Goal: Information Seeking & Learning: Find specific fact

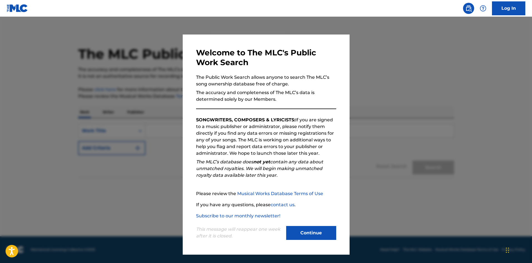
click at [310, 237] on button "Continue" at bounding box center [311, 233] width 50 height 14
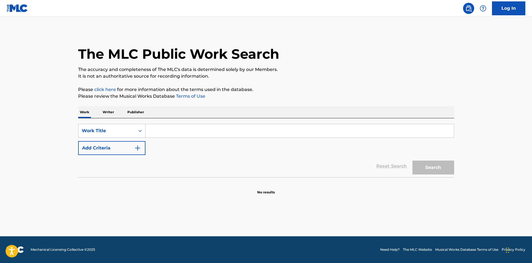
click at [163, 128] on input "Search Form" at bounding box center [300, 130] width 309 height 13
paste input "WALKING ALONE [PERSON_NAME]"
click at [213, 130] on input "WALKING ALONE [PERSON_NAME]" at bounding box center [300, 130] width 309 height 13
type input "WALKING ALONE [PERSON_NAME]"
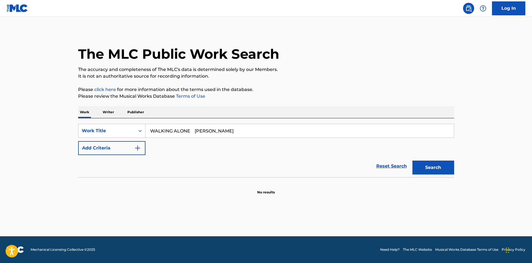
click at [140, 148] on img "Search Form" at bounding box center [137, 148] width 7 height 7
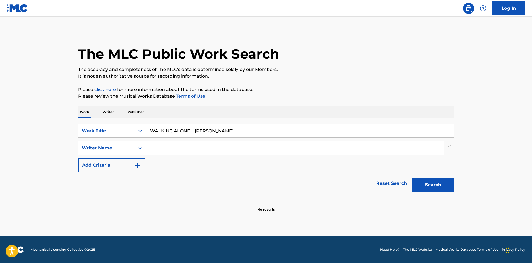
click at [167, 148] on input "Search Form" at bounding box center [295, 147] width 298 height 13
paste input "Minakata"
type input "Minakata"
drag, startPoint x: 191, startPoint y: 132, endPoint x: 231, endPoint y: 138, distance: 40.2
click at [231, 138] on div "SearchWithCriteriaf79c8277-7d24-498d-a077-6e16b16adf90 Work Title WALKING ALONE…" at bounding box center [266, 148] width 376 height 48
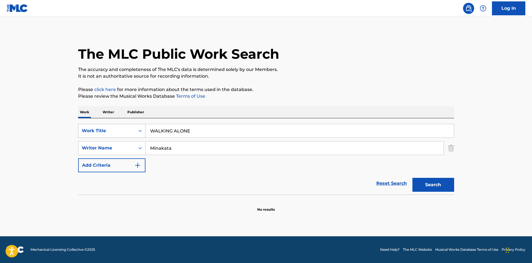
drag, startPoint x: 159, startPoint y: 129, endPoint x: 134, endPoint y: 130, distance: 25.3
click at [134, 130] on div "SearchWithCriteriaf79c8277-7d24-498d-a077-6e16b16adf90 Work Title WALKING ALONE" at bounding box center [266, 131] width 376 height 14
click at [421, 185] on button "Search" at bounding box center [434, 185] width 42 height 14
paste input "RED SPIDER LILY"
type input "RED SPIDER LILY"
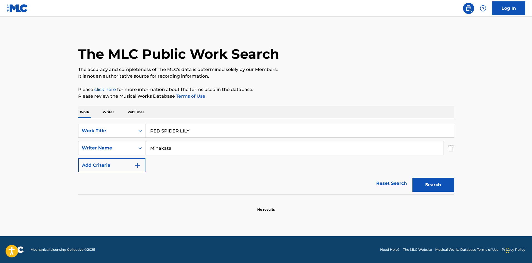
click at [310, 59] on div "The MLC Public Work Search" at bounding box center [266, 51] width 376 height 41
click at [115, 139] on div "SearchWithCriteriaf79c8277-7d24-498d-a077-6e16b16adf90 Work Title RED SPIDER LI…" at bounding box center [266, 148] width 376 height 48
drag, startPoint x: 126, startPoint y: 124, endPoint x: 122, endPoint y: 124, distance: 4.2
click at [122, 124] on div "SearchWithCriteriaf79c8277-7d24-498d-a077-6e16b16adf90 Work Title RED SPIDER LI…" at bounding box center [266, 131] width 376 height 14
type input "RED SPIDER LILY"
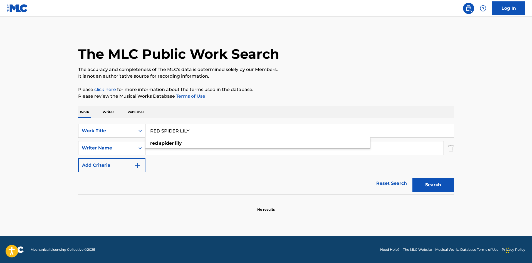
click at [339, 76] on p "It is not an authoritative source for recording information." at bounding box center [266, 76] width 376 height 7
click at [100, 119] on div "SearchWithCriteriaf79c8277-7d24-498d-a077-6e16b16adf90 Work Title RED SPIDER LI…" at bounding box center [266, 156] width 376 height 76
click at [414, 180] on button "Search" at bounding box center [434, 185] width 42 height 14
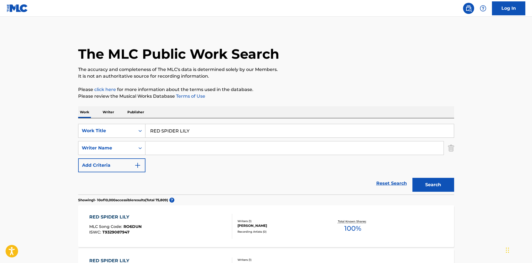
click at [165, 149] on input "Search Form" at bounding box center [295, 147] width 298 height 13
paste input "Amatriciana"
click at [420, 183] on button "Search" at bounding box center [434, 185] width 42 height 14
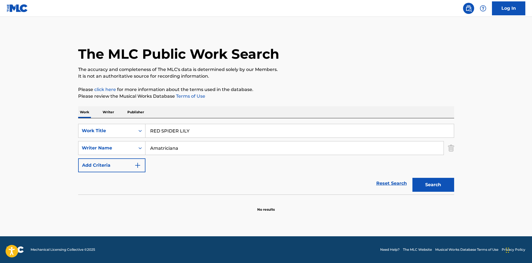
drag, startPoint x: 190, startPoint y: 147, endPoint x: 101, endPoint y: 141, distance: 89.3
click at [101, 141] on div "SearchWithCriteriaf79c8277-7d24-498d-a077-6e16b16adf90 Work Title RED SPIDER LI…" at bounding box center [266, 148] width 376 height 48
paste input "Crazyketchup"
type input "Crazyketchup"
click at [308, 91] on p "Please click here for more information about the terms used in the database." at bounding box center [266, 89] width 376 height 7
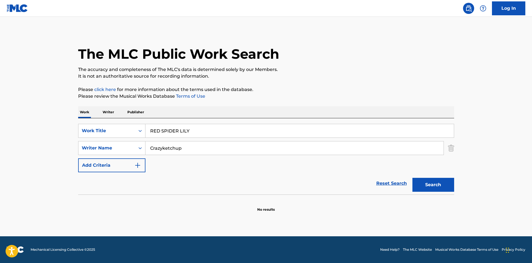
click at [430, 185] on button "Search" at bounding box center [434, 185] width 42 height 14
drag, startPoint x: 111, startPoint y: 128, endPoint x: 107, endPoint y: 127, distance: 4.8
click at [107, 127] on div "SearchWithCriteriaf79c8277-7d24-498d-a077-6e16b16adf90 Work Title RED SPIDER LI…" at bounding box center [266, 131] width 376 height 14
paste input "BEYOND THE BROKEN HEART Mirun"
click at [251, 131] on input "BEYOND THE BROKEN HEART Mirun" at bounding box center [300, 130] width 309 height 13
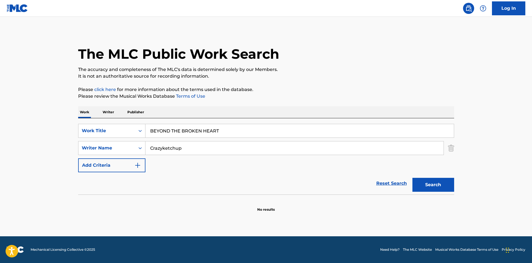
type input "BEYOND THE BROKEN HEART"
click at [262, 107] on div "Work Writer Publisher" at bounding box center [266, 112] width 376 height 12
drag, startPoint x: 189, startPoint y: 149, endPoint x: 101, endPoint y: 140, distance: 88.7
click at [88, 142] on div "SearchWithCriteriad688f449-79d6-4aab-b1c3-8f8c01f4d460 Writer Name Crazyketchup…" at bounding box center [266, 148] width 376 height 14
paste input "Mirun"
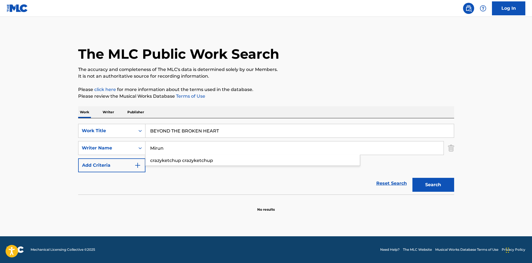
type input "Mirun"
drag, startPoint x: 218, startPoint y: 130, endPoint x: 121, endPoint y: 111, distance: 98.8
click at [90, 119] on div "SearchWithCriteriaf79c8277-7d24-498d-a077-6e16b16adf90 Work Title BEYOND THE BR…" at bounding box center [266, 156] width 376 height 76
click at [296, 79] on p "It is not an authoritative source for recording information." at bounding box center [266, 76] width 376 height 7
drag, startPoint x: 426, startPoint y: 181, endPoint x: 405, endPoint y: 171, distance: 22.7
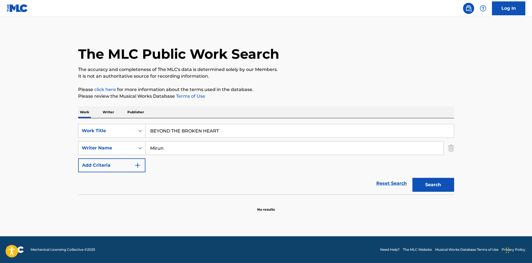
click at [425, 182] on button "Search" at bounding box center [434, 185] width 42 height 14
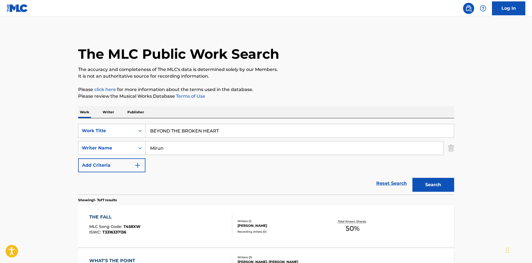
drag, startPoint x: 176, startPoint y: 124, endPoint x: 125, endPoint y: 121, distance: 51.1
click at [126, 121] on div "SearchWithCriteriaf79c8277-7d24-498d-a077-6e16b16adf90 Work Title BEYOND THE BR…" at bounding box center [266, 156] width 376 height 76
paste input "COLOR OF TEARS"
click at [437, 185] on button "Search" at bounding box center [434, 185] width 42 height 14
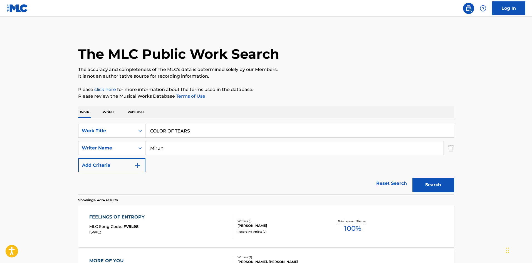
click at [136, 124] on div "SearchWithCriteriaf79c8277-7d24-498d-a077-6e16b16adf90 Work Title COLOR OF TEAR…" at bounding box center [266, 156] width 376 height 76
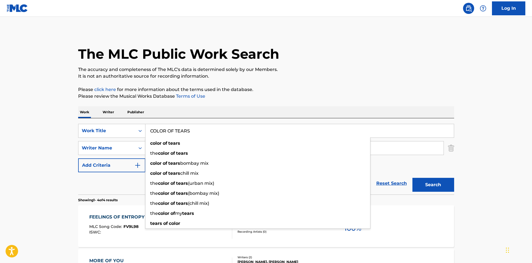
paste input "INTRODUCTION -RUINATE FOR REBIRTH-"
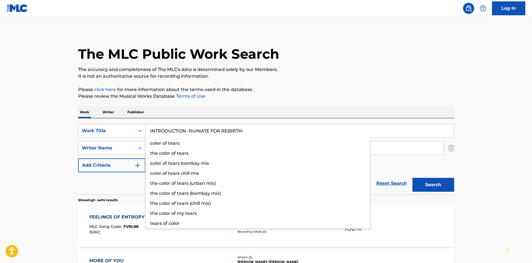
type input "INTRODUCTION -RUINATE FOR REBIRTH-"
click at [296, 80] on div "The MLC Public Work Search The accuracy and completeness of The MLC's data is d…" at bounding box center [267, 218] width 390 height 374
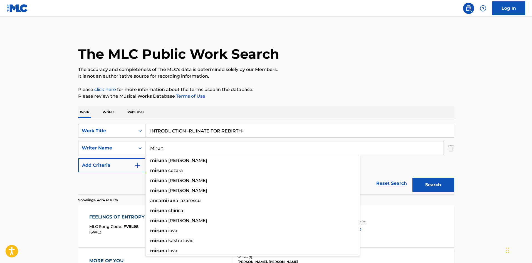
drag, startPoint x: 154, startPoint y: 153, endPoint x: 130, endPoint y: 152, distance: 24.5
click at [130, 152] on div "SearchWithCriteriad688f449-79d6-4aab-b1c3-8f8c01f4d460 Writer Name [PERSON_NAME…" at bounding box center [266, 148] width 376 height 14
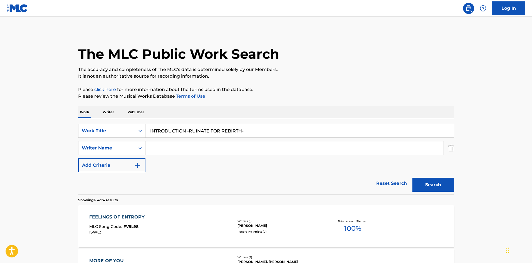
drag, startPoint x: 247, startPoint y: 131, endPoint x: 183, endPoint y: 104, distance: 69.9
click at [79, 116] on div "Work Writer Publisher SearchWithCriteriaf79c8277-7d24-498d-a077-6e16b16adf90 Wo…" at bounding box center [266, 255] width 376 height 298
click at [354, 89] on p "Please click here for more information about the terms used in the database." at bounding box center [266, 89] width 376 height 7
click at [442, 188] on button "Search" at bounding box center [434, 185] width 42 height 14
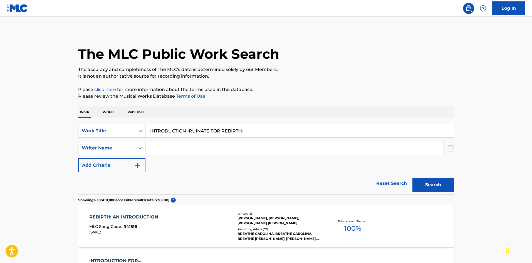
click at [208, 129] on input "INTRODUCTION -RUINATE FOR REBIRTH-" at bounding box center [300, 130] width 309 height 13
paste input "TANCHIKY2"
click at [330, 97] on p "Please review the Musical Works Database Terms of Use" at bounding box center [266, 96] width 376 height 7
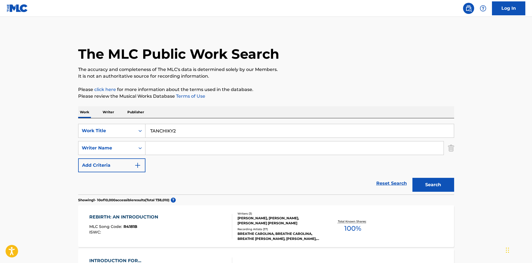
click at [433, 182] on button "Search" at bounding box center [434, 185] width 42 height 14
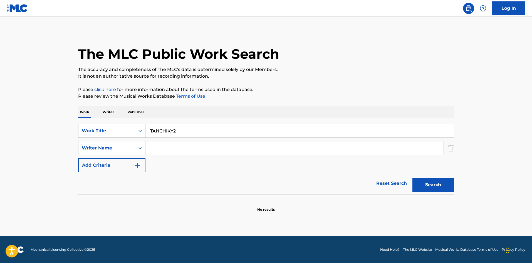
drag, startPoint x: 181, startPoint y: 127, endPoint x: 122, endPoint y: 129, distance: 58.8
click at [121, 131] on div "SearchWithCriteriaf79c8277-7d24-498d-a077-6e16b16adf90 Work Title TANCHIKY2" at bounding box center [266, 131] width 376 height 14
paste input "JEALOUSY GELATO , IN A MIST."
click at [332, 75] on p "It is not an authoritative source for recording information." at bounding box center [266, 76] width 376 height 7
click at [446, 185] on button "Search" at bounding box center [434, 185] width 42 height 14
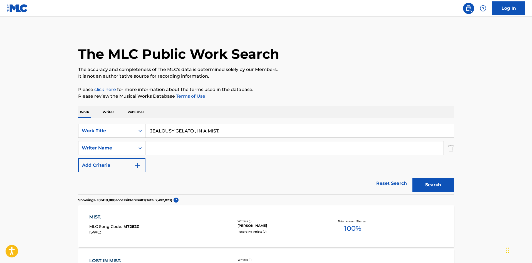
click at [172, 134] on input "JEALOUSY GELATO , IN A MIST." at bounding box center [300, 130] width 309 height 13
drag, startPoint x: 172, startPoint y: 134, endPoint x: 170, endPoint y: 132, distance: 3.2
click at [173, 134] on input "JEALOUSY GELATO , IN A MIST." at bounding box center [300, 130] width 309 height 13
paste input "YUMMY YUMMY GIRL"
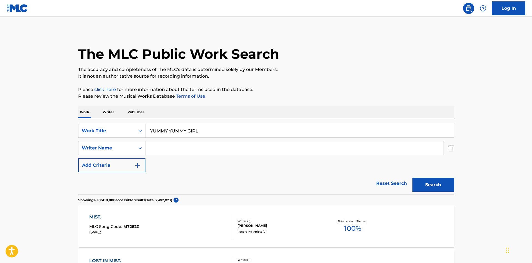
type input "YUMMY YUMMY GIRL"
click at [333, 98] on p "Please review the Musical Works Database Terms of Use" at bounding box center [266, 96] width 376 height 7
click at [435, 186] on button "Search" at bounding box center [434, 185] width 42 height 14
click at [111, 112] on p "Writer" at bounding box center [108, 112] width 15 height 12
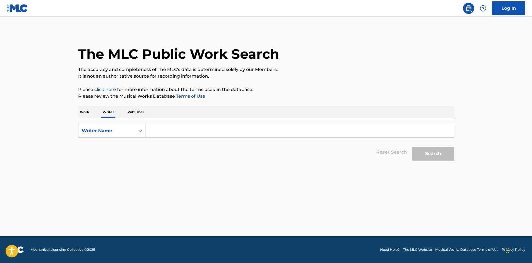
click at [171, 132] on input "Search Form" at bounding box center [300, 130] width 309 height 13
paste input "Crazyketchup"
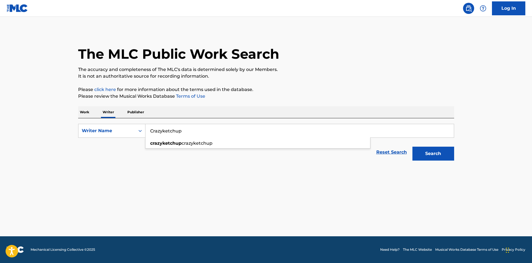
type input "Crazyketchup"
click at [422, 151] on button "Search" at bounding box center [434, 154] width 42 height 14
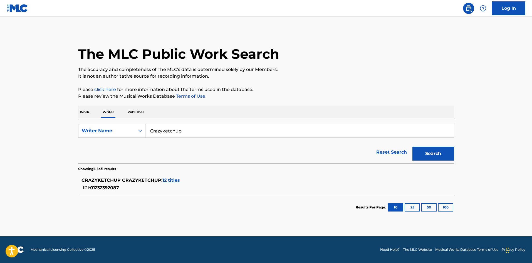
click at [83, 112] on p "Work" at bounding box center [84, 112] width 13 height 12
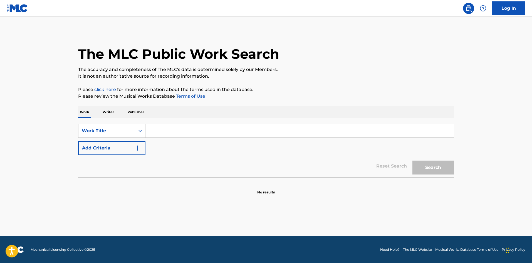
click at [155, 131] on input "Search Form" at bounding box center [300, 130] width 309 height 13
paste input "MY STAR Crazyketchup"
click at [198, 130] on input "MY STAR Crazyketchup" at bounding box center [300, 130] width 309 height 13
click at [184, 131] on input "MY STAR Crazyketchup" at bounding box center [300, 130] width 309 height 13
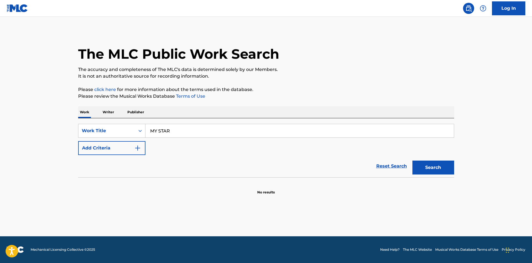
type input "MY STAR"
click at [140, 146] on img "Search Form" at bounding box center [137, 148] width 7 height 7
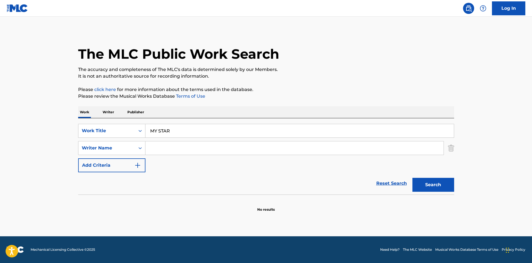
click at [170, 148] on input "Search Form" at bounding box center [295, 147] width 298 height 13
paste input "Crazyketchup"
type input "Crazyketchup"
click at [428, 186] on button "Search" at bounding box center [434, 185] width 42 height 14
drag, startPoint x: 175, startPoint y: 130, endPoint x: 118, endPoint y: 129, distance: 56.8
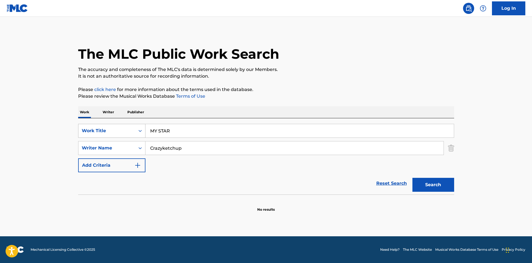
click at [118, 129] on div "SearchWithCriteriaf79c8277-7d24-498d-a077-6e16b16adf90 Work Title MY STAR" at bounding box center [266, 131] width 376 height 14
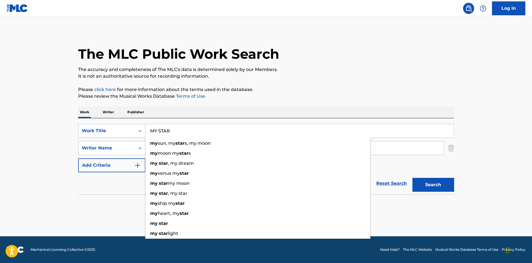
paste input "DEAD"
click at [441, 183] on button "Search" at bounding box center [434, 185] width 42 height 14
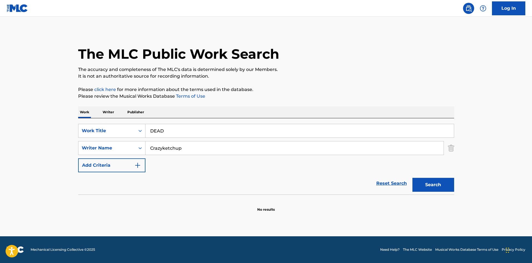
click at [122, 124] on div "SearchWithCriteriaf79c8277-7d24-498d-a077-6e16b16adf90 Work Title DEAD" at bounding box center [266, 131] width 376 height 14
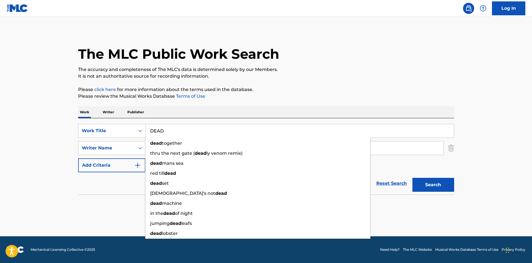
paste input "LOVE ME, LOVE ME, DON'T LOVE ME"
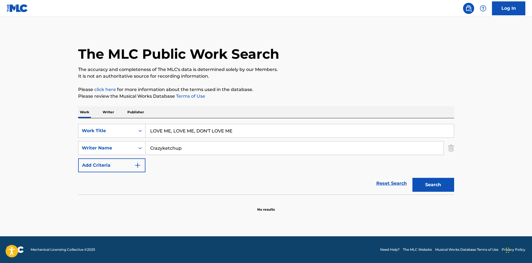
click at [332, 84] on div "The MLC Public Work Search The accuracy and completeness of The MLC's data is d…" at bounding box center [267, 121] width 390 height 181
click at [444, 185] on button "Search" at bounding box center [434, 185] width 42 height 14
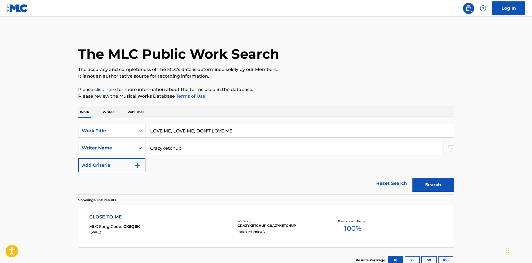
click at [203, 132] on input "LOVE ME, LOVE ME, DON'T LOVE ME" at bounding box center [300, 130] width 309 height 13
click at [204, 132] on input "LOVE ME, LOVE ME, DON'T LOVE ME" at bounding box center [300, 130] width 309 height 13
paste input "COLORS"
click at [323, 95] on p "Please review the Musical Works Database Terms of Use" at bounding box center [266, 96] width 376 height 7
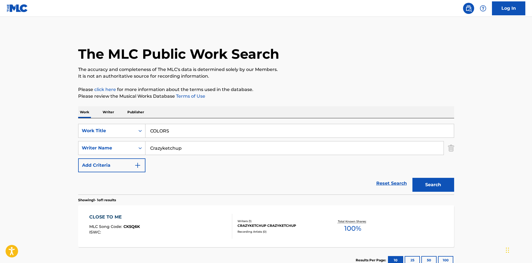
click at [420, 184] on button "Search" at bounding box center [434, 185] width 42 height 14
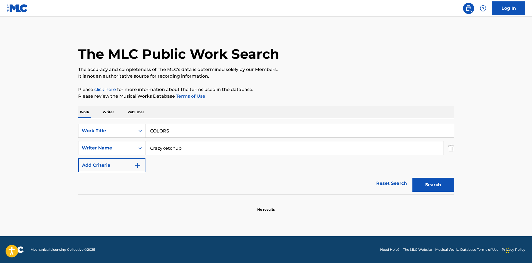
click at [156, 129] on input "COLORS" at bounding box center [300, 130] width 309 height 13
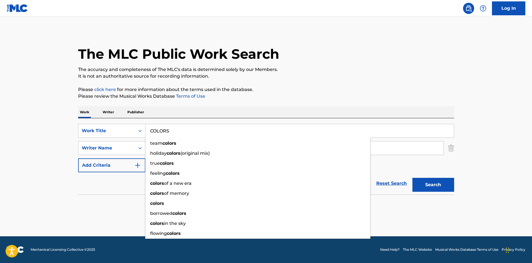
click at [156, 129] on input "COLORS" at bounding box center [300, 130] width 309 height 13
paste input "SWORD DANCE IN THE CASTLE"
click at [337, 79] on p "It is not an authoritative source for recording information." at bounding box center [266, 76] width 376 height 7
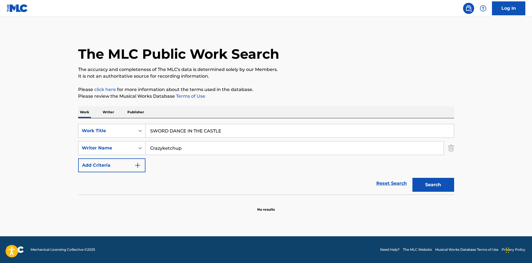
click at [446, 187] on button "Search" at bounding box center [434, 185] width 42 height 14
click at [197, 131] on input "SWORD DANCE IN THE CASTLE" at bounding box center [300, 130] width 309 height 13
click at [198, 130] on input "SWORD DANCE IN THE CASTLE" at bounding box center [300, 130] width 309 height 13
paste input "TAKANENO-[PERSON_NAME]"
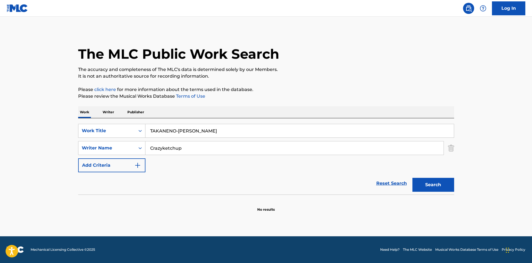
click at [335, 75] on p "It is not an authoritative source for recording information." at bounding box center [266, 76] width 376 height 7
click at [441, 182] on button "Search" at bounding box center [434, 185] width 42 height 14
click at [172, 127] on input "TAKANENO-[PERSON_NAME]" at bounding box center [300, 130] width 309 height 13
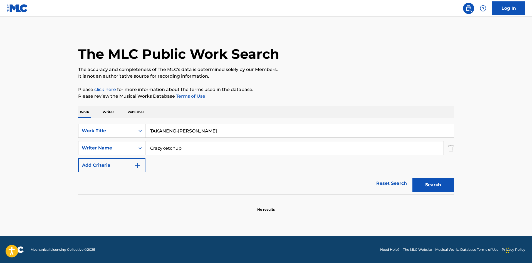
paste input "LKING TO MYSELF"
click at [314, 82] on div "The MLC Public Work Search The accuracy and completeness of The MLC's data is d…" at bounding box center [267, 121] width 390 height 181
click at [430, 188] on button "Search" at bounding box center [434, 185] width 42 height 14
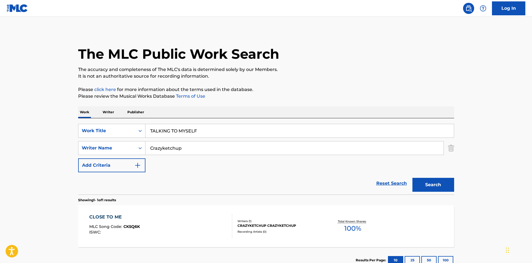
click at [118, 124] on div "SearchWithCriteriaf79c8277-7d24-498d-a077-6e16b16adf90 Work Title TALKING TO MY…" at bounding box center [266, 156] width 376 height 76
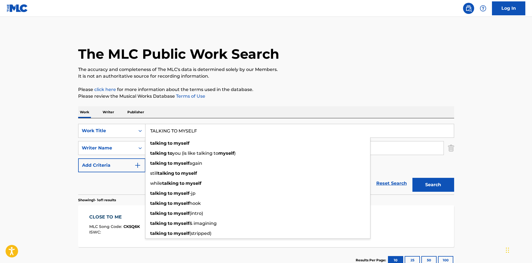
paste input "HATSU-[PERSON_NAME] NOTE"
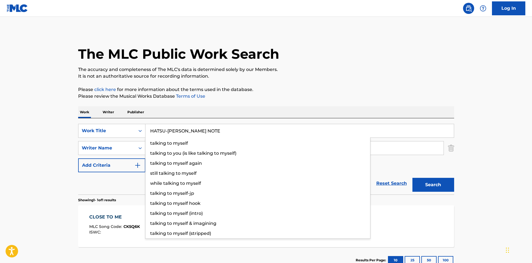
click at [332, 90] on p "Please click here for more information about the terms used in the database." at bounding box center [266, 89] width 376 height 7
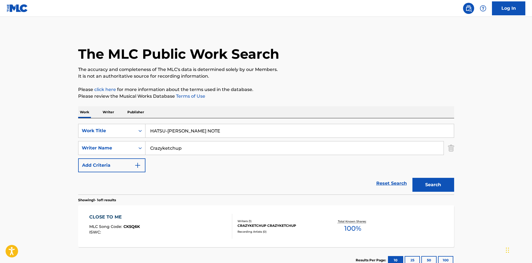
click at [429, 183] on button "Search" at bounding box center [434, 185] width 42 height 14
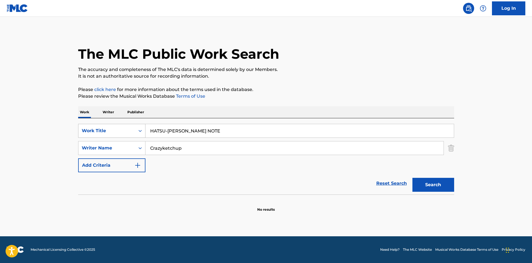
drag, startPoint x: 192, startPoint y: 128, endPoint x: 118, endPoint y: 124, distance: 74.1
click at [118, 124] on div "SearchWithCriteriaf79c8277-7d24-498d-a077-6e16b16adf90 Work Title HATSU-[PERSON…" at bounding box center [266, 131] width 376 height 14
paste input "ETC"
click at [334, 67] on p "The accuracy and completeness of The MLC's data is determined solely by our Mem…" at bounding box center [266, 69] width 376 height 7
click at [434, 181] on button "Search" at bounding box center [434, 185] width 42 height 14
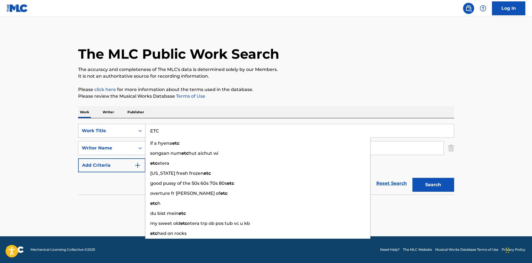
drag, startPoint x: 179, startPoint y: 133, endPoint x: 124, endPoint y: 129, distance: 55.0
click at [124, 129] on div "SearchWithCriteriaf79c8277-7d24-498d-a077-6e16b16adf90 Work Title ETC if a hyen…" at bounding box center [266, 131] width 376 height 14
paste input "STARS [PERSON_NAME]"
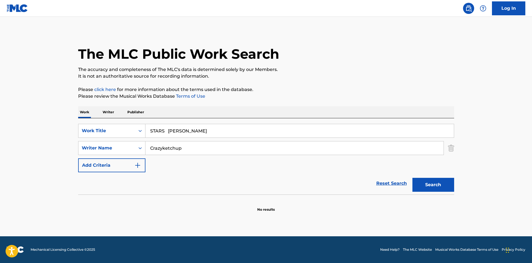
drag, startPoint x: 172, startPoint y: 131, endPoint x: 230, endPoint y: 132, distance: 57.9
click at [230, 132] on input "STARS [PERSON_NAME]" at bounding box center [300, 130] width 309 height 13
type input "STARS"
drag, startPoint x: 192, startPoint y: 149, endPoint x: 127, endPoint y: 141, distance: 65.0
click at [127, 141] on div "SearchWithCriteriaf79c8277-7d24-498d-a077-6e16b16adf90 Work Title STARS SearchW…" at bounding box center [266, 148] width 376 height 48
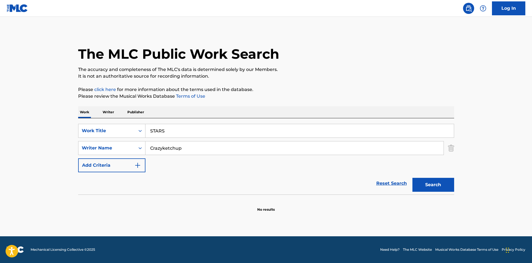
paste input "Go Okamoto"
click at [156, 149] on input "Go Okamoto" at bounding box center [295, 147] width 298 height 13
drag, startPoint x: 158, startPoint y: 149, endPoint x: 119, endPoint y: 144, distance: 39.3
click at [119, 144] on div "SearchWithCriteriad688f449-79d6-4aab-b1c3-8f8c01f4d460 Writer Name Go Okamoto" at bounding box center [266, 148] width 376 height 14
type input "Okamoto"
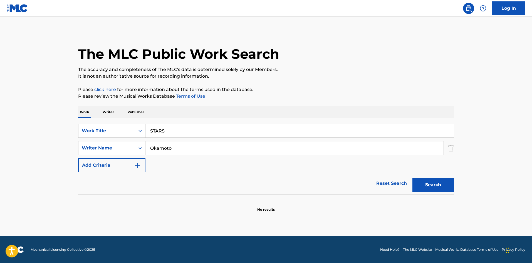
click at [375, 102] on div "The MLC Public Work Search The accuracy and completeness of The MLC's data is d…" at bounding box center [267, 121] width 390 height 181
click at [421, 182] on button "Search" at bounding box center [434, 185] width 42 height 14
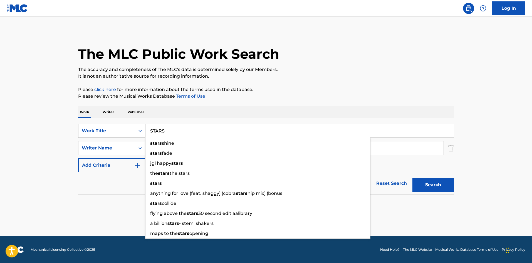
click at [139, 127] on div "SearchWithCriteriaf79c8277-7d24-498d-a077-6e16b16adf90 Work Title STARS stars s…" at bounding box center [266, 131] width 376 height 14
click at [177, 131] on input "STARS" at bounding box center [300, 130] width 309 height 13
drag, startPoint x: 126, startPoint y: 124, endPoint x: 141, endPoint y: 128, distance: 15.6
click at [107, 123] on div "SearchWithCriteriaf79c8277-7d24-498d-a077-6e16b16adf90 Work Title STARS stars s…" at bounding box center [266, 156] width 376 height 76
paste input "RECLAIMING MYSELF [PERSON_NAME]"
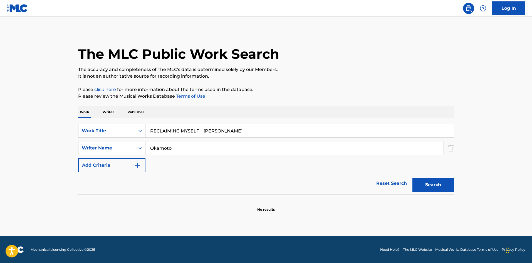
click at [220, 129] on input "RECLAIMING MYSELF [PERSON_NAME]" at bounding box center [300, 130] width 309 height 13
type input "RECLAIMING MYSELF Soh"
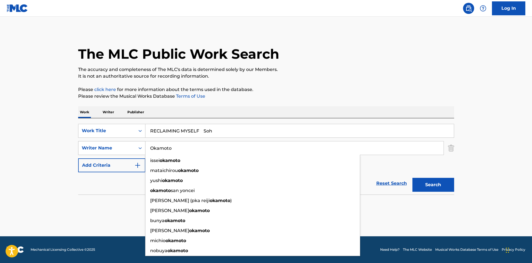
drag, startPoint x: 138, startPoint y: 145, endPoint x: 106, endPoint y: 144, distance: 31.7
click at [106, 144] on div "SearchWithCriteriad688f449-79d6-4aab-b1c3-8f8c01f4d460 Writer Name [PERSON_NAME…" at bounding box center [266, 148] width 376 height 14
paste input "Kimura"
type input "Kimura"
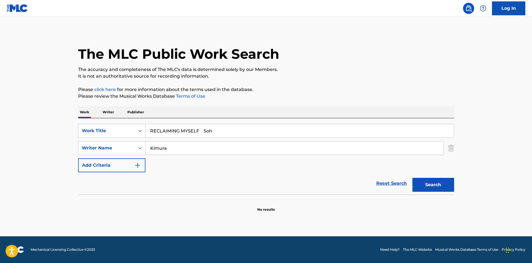
drag, startPoint x: 202, startPoint y: 131, endPoint x: 246, endPoint y: 132, distance: 43.7
click at [246, 132] on input "RECLAIMING MYSELF Soh" at bounding box center [300, 130] width 309 height 13
type input "RECLAIMING MYSELF"
click at [426, 185] on button "Search" at bounding box center [434, 185] width 42 height 14
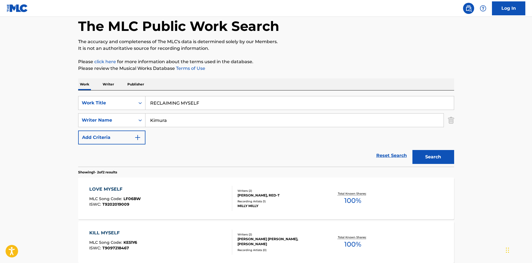
scroll to position [56, 0]
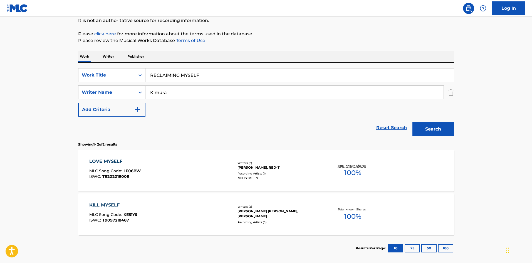
click at [105, 55] on p "Writer" at bounding box center [108, 57] width 15 height 12
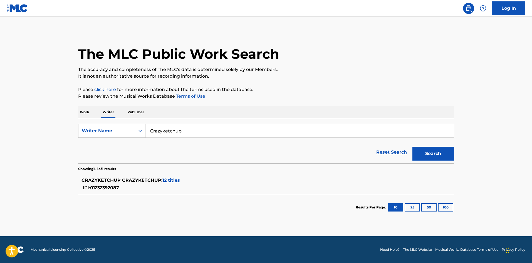
drag, startPoint x: 185, startPoint y: 130, endPoint x: 91, endPoint y: 124, distance: 94.5
click at [91, 124] on div "SearchWithCriteriac9df7782-21cc-4647-b79c-4bbdb6ba9ba9 Writer Name Crazyketchup" at bounding box center [266, 131] width 376 height 14
paste input "[PERSON_NAME]"
type input "[PERSON_NAME]"
click at [428, 156] on button "Search" at bounding box center [434, 154] width 42 height 14
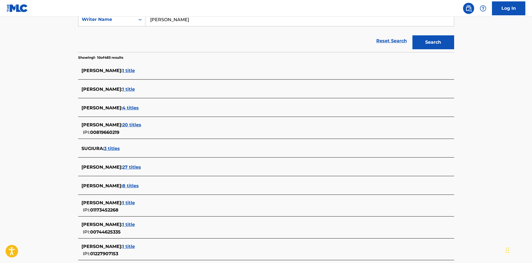
scroll to position [167, 0]
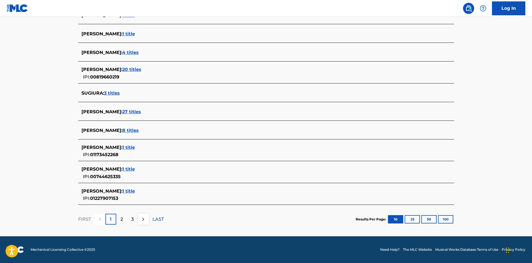
click at [121, 220] on p "2" at bounding box center [122, 219] width 3 height 7
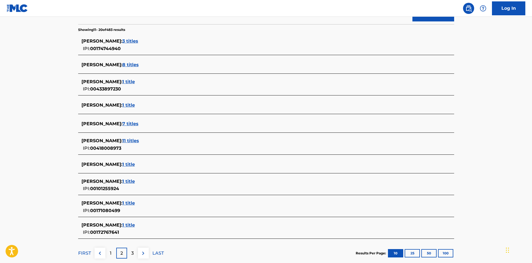
scroll to position [167, 0]
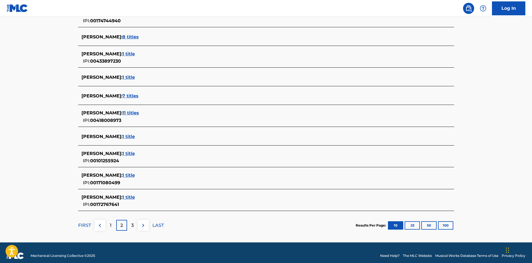
click at [112, 225] on div "1" at bounding box center [110, 225] width 11 height 11
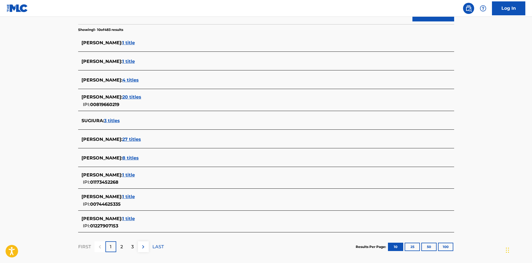
scroll to position [167, 0]
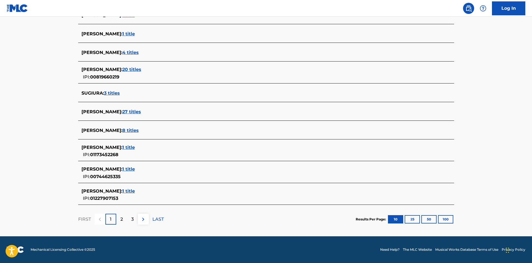
click at [135, 190] on span "1 title" at bounding box center [128, 190] width 13 height 5
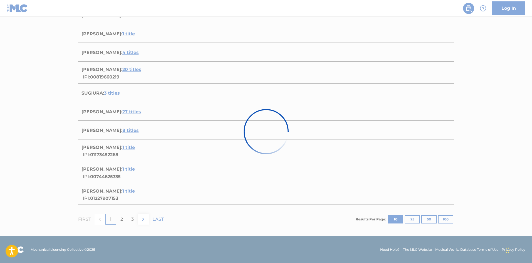
scroll to position [23, 0]
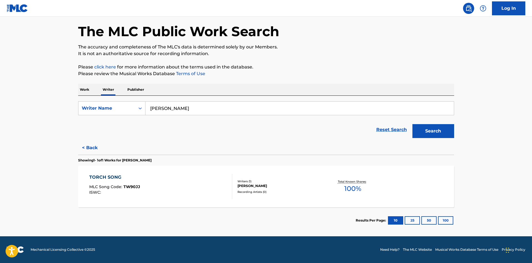
click at [111, 176] on div "TORCH SONG" at bounding box center [114, 177] width 51 height 7
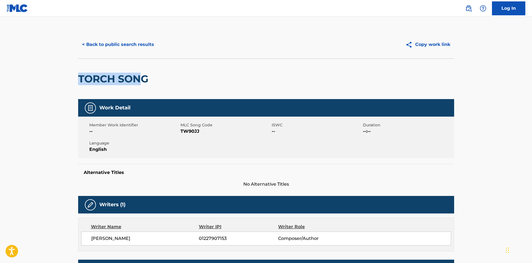
drag, startPoint x: 81, startPoint y: 80, endPoint x: 170, endPoint y: 78, distance: 89.7
click at [170, 78] on div "TORCH SONG" at bounding box center [266, 78] width 376 height 41
copy h2 "TORCH SONG"
click at [131, 43] on button "< Back to public search results" at bounding box center [118, 45] width 80 height 14
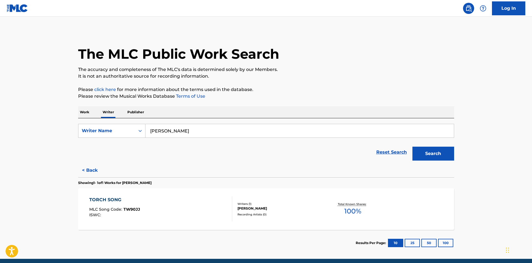
click at [80, 111] on p "Work" at bounding box center [84, 112] width 13 height 12
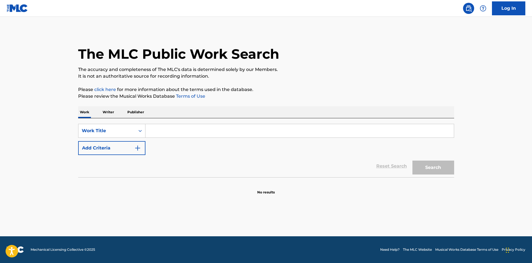
click at [152, 131] on input "Search Form" at bounding box center [300, 130] width 309 height 13
paste input "SON [PERSON_NAME]"
click at [196, 130] on input "SON [PERSON_NAME]" at bounding box center [300, 130] width 309 height 13
type input "SON [PERSON_NAME]"
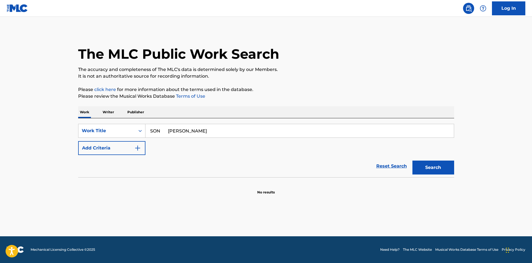
click at [140, 147] on img "Search Form" at bounding box center [137, 148] width 7 height 7
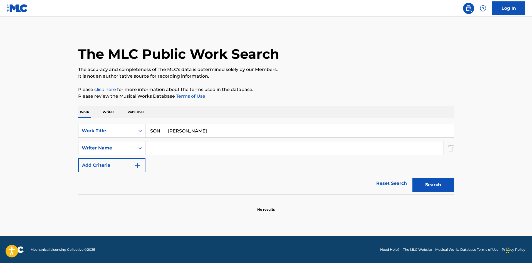
click at [157, 147] on input "Search Form" at bounding box center [295, 147] width 298 height 13
paste input "Hashimoto"
type input "Hashimoto"
drag, startPoint x: 182, startPoint y: 131, endPoint x: 240, endPoint y: 141, distance: 59.3
click at [240, 141] on div "SearchWithCriteriaf79c8277-7d24-498d-a077-6e16b16adf90 Work Title SON Haruka Se…" at bounding box center [266, 148] width 376 height 48
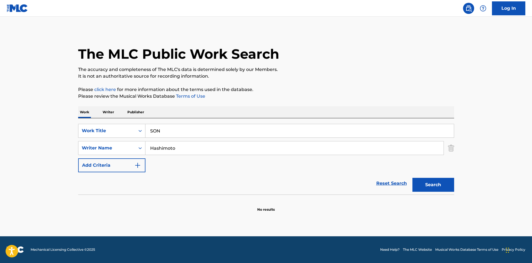
click at [438, 186] on button "Search" at bounding box center [434, 185] width 42 height 14
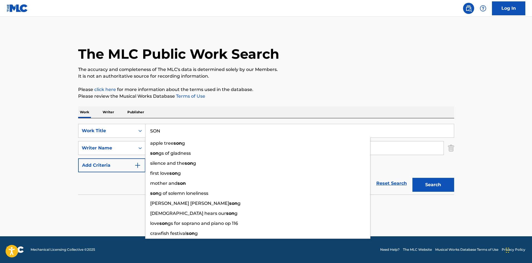
drag, startPoint x: 169, startPoint y: 129, endPoint x: 122, endPoint y: 118, distance: 47.8
click at [123, 118] on div "Work Writer Publisher SearchWithCriteriaf79c8277-7d24-498d-a077-6e16b16adf90 Wo…" at bounding box center [266, 159] width 376 height 106
paste input "ADIOS GOGO"
type input "ADIOS GOGO"
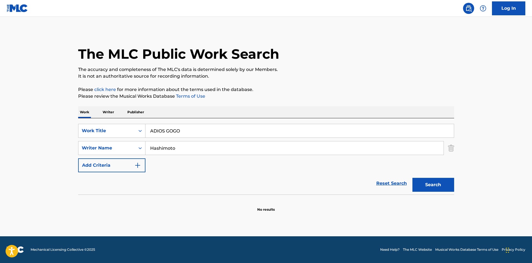
click at [328, 73] on p "It is not an authoritative source for recording information." at bounding box center [266, 76] width 376 height 7
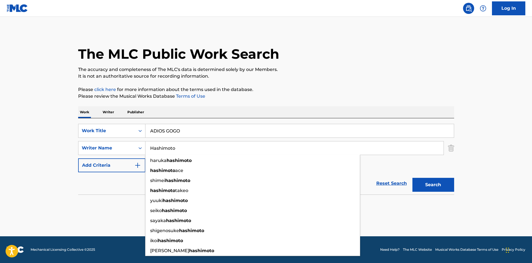
drag, startPoint x: 127, startPoint y: 149, endPoint x: 234, endPoint y: 120, distance: 110.8
click at [124, 149] on div "SearchWithCriteriad688f449-79d6-4aab-b1c3-8f8c01f4d460 Writer Name [PERSON_NAME…" at bounding box center [266, 148] width 376 height 14
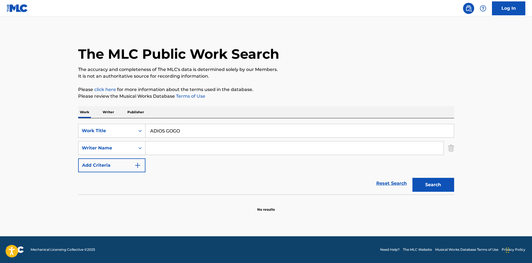
click at [333, 93] on p "Please click here for more information about the terms used in the database." at bounding box center [266, 89] width 376 height 7
click at [419, 183] on button "Search" at bounding box center [434, 185] width 42 height 14
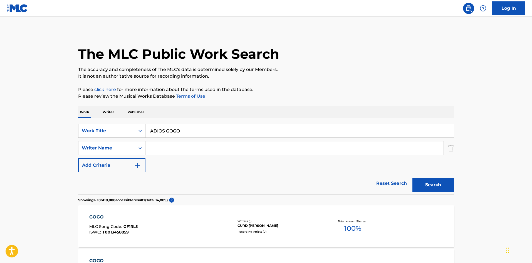
drag, startPoint x: 185, startPoint y: 131, endPoint x: 131, endPoint y: 129, distance: 54.3
click at [131, 129] on div "SearchWithCriteriaf79c8277-7d24-498d-a077-6e16b16adf90 Work Title ADIOS GOGO" at bounding box center [266, 131] width 376 height 14
paste input "SHIRANAI"
type input "SHIRANAI"
click at [435, 181] on button "Search" at bounding box center [434, 185] width 42 height 14
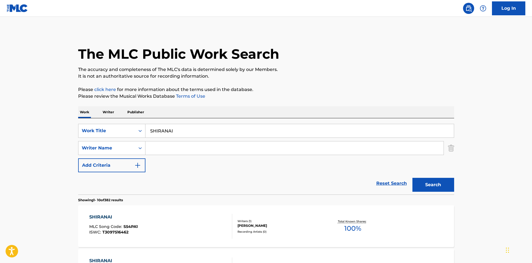
scroll to position [84, 0]
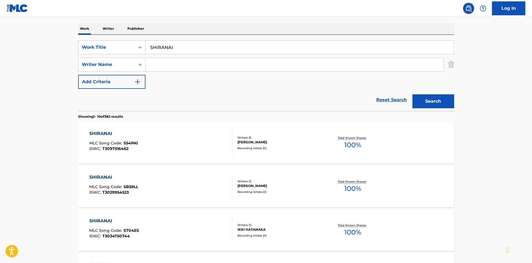
click at [182, 64] on input "Search Form" at bounding box center [295, 64] width 298 height 13
paste input "Sugiura"
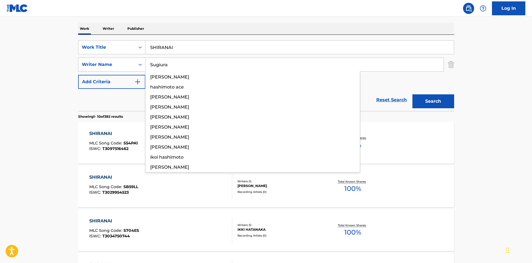
type input "Sugiura"
click at [428, 103] on button "Search" at bounding box center [434, 101] width 42 height 14
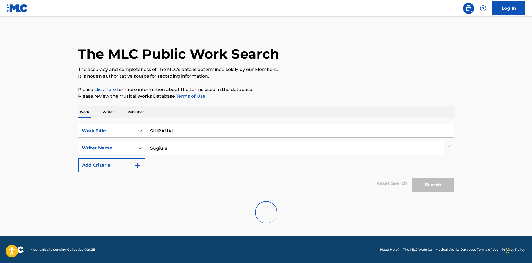
scroll to position [0, 0]
drag, startPoint x: 160, startPoint y: 128, endPoint x: 143, endPoint y: 127, distance: 17.3
click at [138, 129] on div "SearchWithCriteriaf79c8277-7d24-498d-a077-6e16b16adf90 Work Title SHIRANAI" at bounding box center [266, 131] width 376 height 14
paste input "JIKAN"
click at [305, 104] on div "The MLC Public Work Search The accuracy and completeness of The MLC's data is d…" at bounding box center [267, 121] width 390 height 181
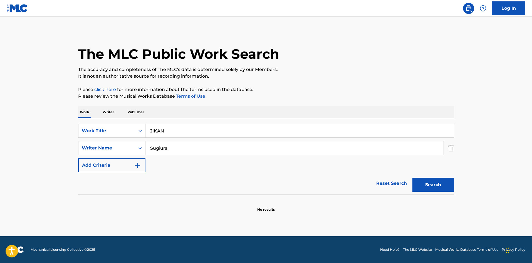
click at [431, 181] on button "Search" at bounding box center [434, 185] width 42 height 14
drag, startPoint x: 172, startPoint y: 126, endPoint x: 124, endPoint y: 125, distance: 47.9
click at [124, 125] on div "SearchWithCriteriaf79c8277-7d24-498d-a077-6e16b16adf90 Work Title JIKAN" at bounding box center [266, 131] width 376 height 14
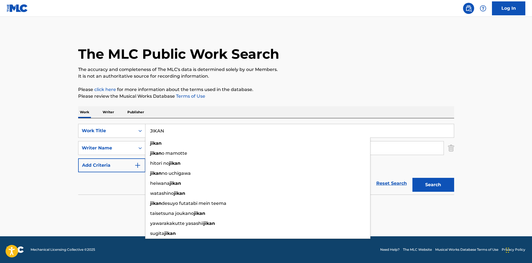
paste input "MANGAYAROU"
type input "MANGAYAROU"
click at [304, 82] on div "The MLC Public Work Search The accuracy and completeness of The MLC's data is d…" at bounding box center [267, 121] width 390 height 181
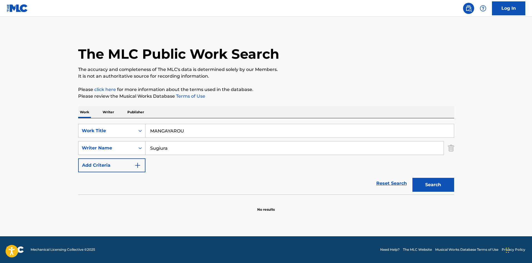
drag, startPoint x: 129, startPoint y: 145, endPoint x: 117, endPoint y: 142, distance: 12.5
click at [114, 144] on div "SearchWithCriteriad688f449-79d6-4aab-b1c3-8f8c01f4d460 Writer Name [PERSON_NAME]" at bounding box center [266, 148] width 376 height 14
click at [316, 82] on div "The MLC Public Work Search The accuracy and completeness of The MLC's data is d…" at bounding box center [267, 121] width 390 height 181
click at [435, 183] on button "Search" at bounding box center [434, 185] width 42 height 14
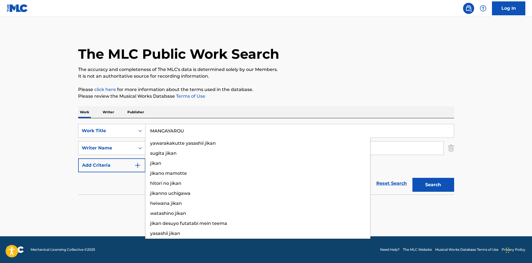
drag, startPoint x: 157, startPoint y: 121, endPoint x: 136, endPoint y: 117, distance: 21.7
click at [130, 119] on div "SearchWithCriteriaf79c8277-7d24-498d-a077-6e16b16adf90 Work Title MANGAYAROU ya…" at bounding box center [266, 156] width 376 height 76
paste input "SUWATTE KOG"
type input "SUWATTE KOGU"
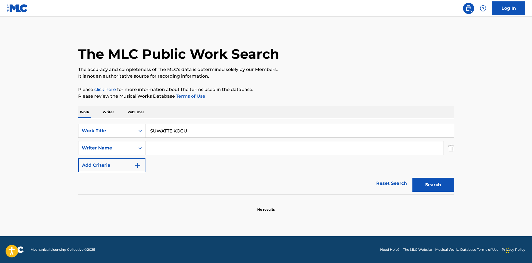
click at [335, 80] on div "The MLC Public Work Search The accuracy and completeness of The MLC's data is d…" at bounding box center [267, 121] width 390 height 181
click at [448, 186] on button "Search" at bounding box center [434, 185] width 42 height 14
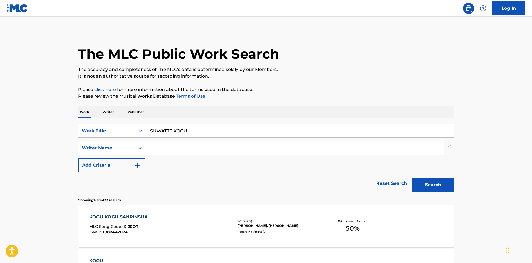
scroll to position [56, 0]
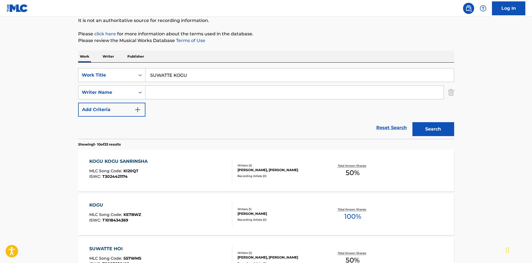
click at [108, 55] on p "Writer" at bounding box center [108, 57] width 15 height 12
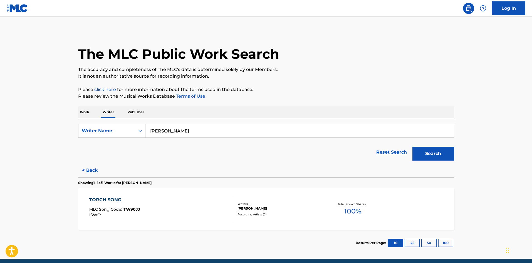
drag, startPoint x: 190, startPoint y: 130, endPoint x: 124, endPoint y: 117, distance: 66.3
click at [81, 112] on div "Work Writer Publisher SearchWithCriteriac9df7782-21cc-4647-b79c-4bbdb6ba9ba9 Wr…" at bounding box center [266, 181] width 376 height 150
paste input "Hashimotoharuk"
click at [415, 151] on button "Search" at bounding box center [434, 154] width 42 height 14
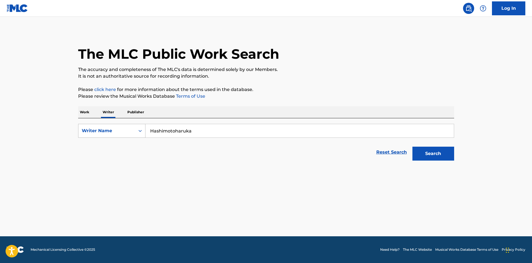
drag, startPoint x: 151, startPoint y: 120, endPoint x: 122, endPoint y: 125, distance: 30.3
click at [118, 122] on div "SearchWithCriteriac9df7782-21cc-4647-b79c-4bbdb6ba9ba9 Writer Name Hashimotohar…" at bounding box center [266, 140] width 376 height 45
paste input "NYATITI SORAN 2020 JAPANESE"
type input "NYATITI SORAN 2020 JAPANESE"
click at [87, 112] on p "Work" at bounding box center [84, 112] width 13 height 12
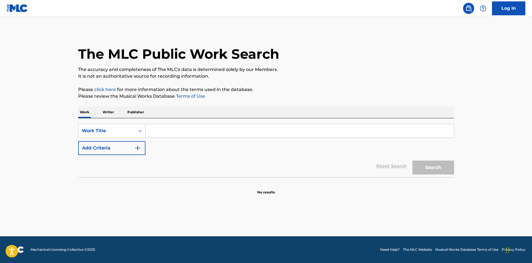
drag, startPoint x: 161, startPoint y: 127, endPoint x: 165, endPoint y: 129, distance: 3.9
click at [160, 128] on input "Search Form" at bounding box center [300, 130] width 309 height 13
paste input "NYATITI SORAN 2020 JAPANESE"
type input "NYATITI SORAN 2020 JAPANESE"
click at [443, 168] on button "Search" at bounding box center [434, 168] width 42 height 14
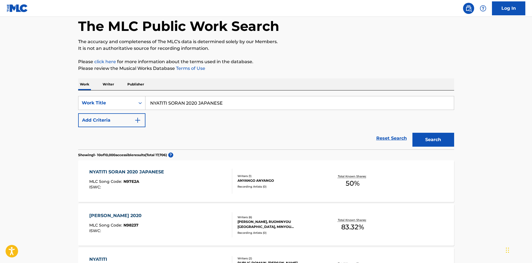
scroll to position [56, 0]
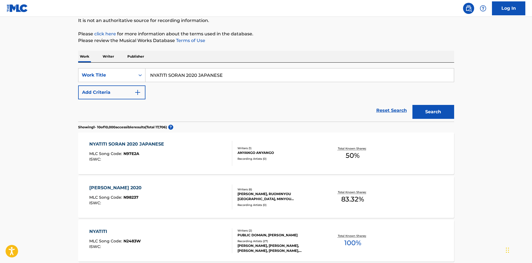
click at [200, 158] on div "NYATITI SORAN 2020 JAPANESE MLC Song Code : N97E2A ISWC :" at bounding box center [160, 153] width 143 height 25
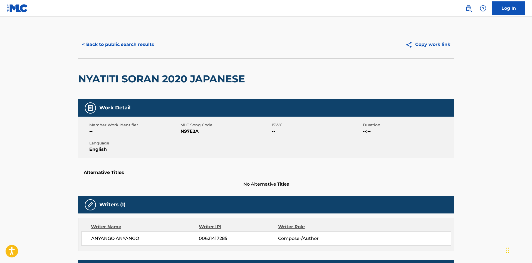
click at [195, 132] on span "N97E2A" at bounding box center [226, 131] width 90 height 7
copy span "N97E2A"
click at [108, 43] on button "< Back to public search results" at bounding box center [118, 45] width 80 height 14
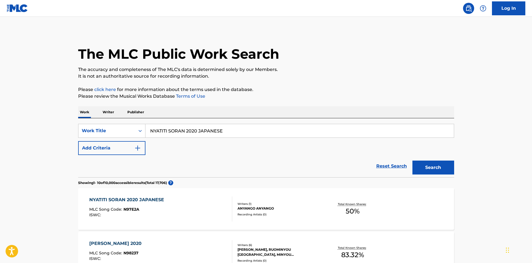
scroll to position [56, 0]
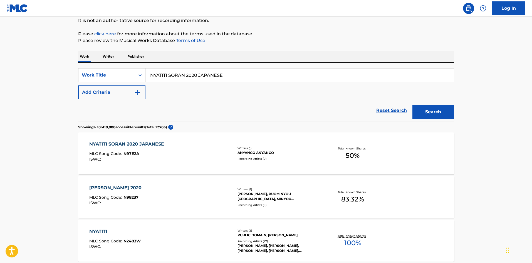
click at [198, 72] on input "NYATITI SORAN 2020 JAPANESE" at bounding box center [300, 74] width 309 height 13
paste input "Revolve"
type input "Revolve"
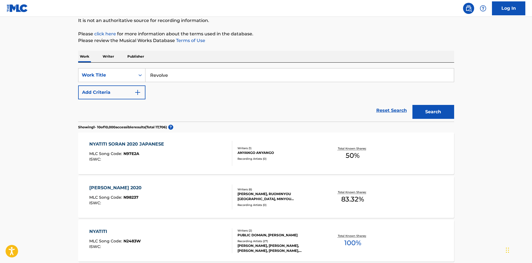
click at [143, 90] on button "Add Criteria" at bounding box center [111, 92] width 67 height 14
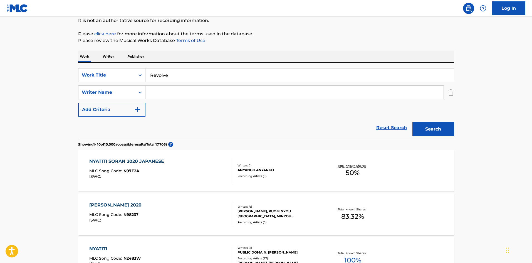
click at [157, 89] on input "Search Form" at bounding box center [295, 92] width 298 height 13
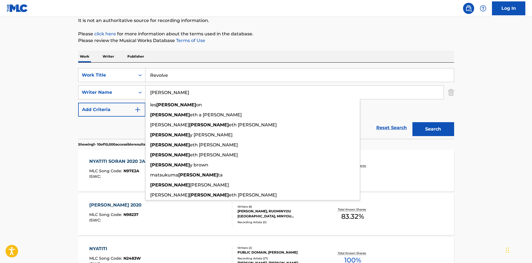
type input "[PERSON_NAME]"
click at [424, 124] on button "Search" at bounding box center [434, 129] width 42 height 14
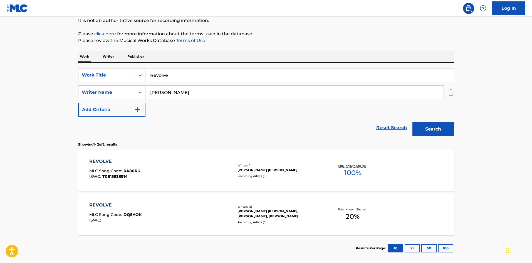
click at [106, 53] on p "Writer" at bounding box center [108, 57] width 15 height 12
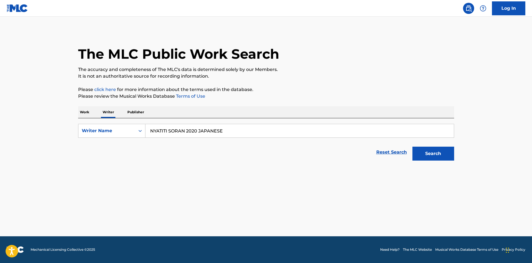
click at [159, 131] on input "NYATITI SORAN 2020 JAPANESE" at bounding box center [300, 130] width 309 height 13
paste input "[PERSON_NAME]"
type input "[PERSON_NAME]"
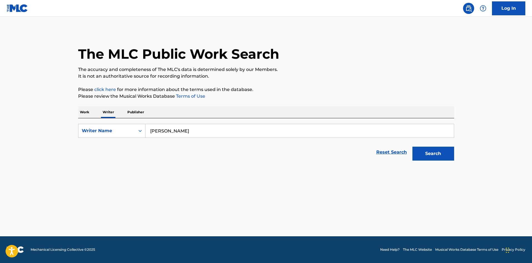
click at [348, 104] on div "The MLC Public Work Search The accuracy and completeness of The MLC's data is d…" at bounding box center [267, 97] width 390 height 133
click at [437, 150] on button "Search" at bounding box center [434, 154] width 42 height 14
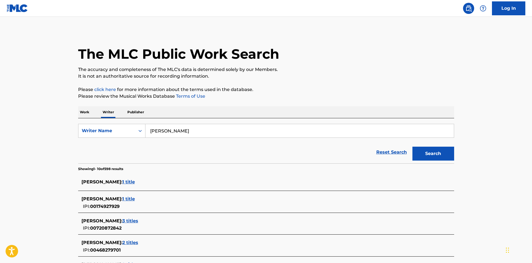
click at [126, 180] on span "1 title" at bounding box center [128, 181] width 13 height 5
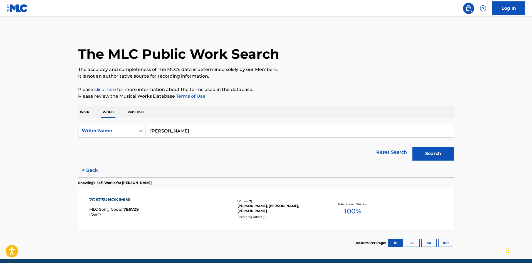
click at [105, 198] on div "7GATSUNOKIMINI" at bounding box center [114, 200] width 50 height 7
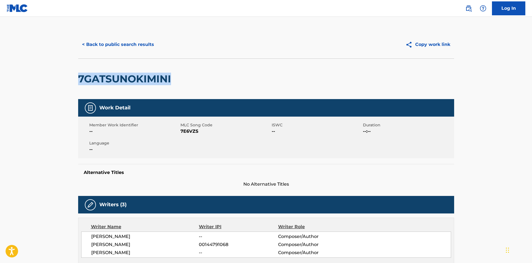
drag, startPoint x: 75, startPoint y: 75, endPoint x: 219, endPoint y: 82, distance: 144.1
click at [219, 82] on div "< Back to public search results Copy work link 7GATSUNOKIMINI Work Detail Membe…" at bounding box center [267, 241] width 390 height 420
copy h2 "7GATSUNOKIMINI"
click at [127, 46] on button "< Back to public search results" at bounding box center [118, 45] width 80 height 14
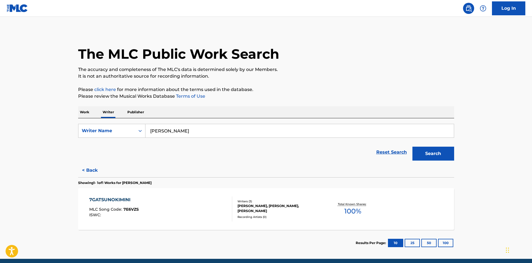
click at [87, 109] on p "Work" at bounding box center [84, 112] width 13 height 12
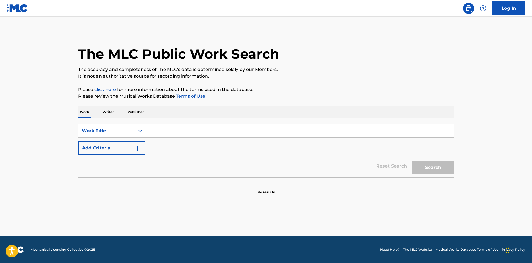
click at [154, 129] on input "Search Form" at bounding box center [300, 130] width 309 height 13
paste input "TABARUZAKA"
click at [426, 170] on button "Search" at bounding box center [434, 168] width 42 height 14
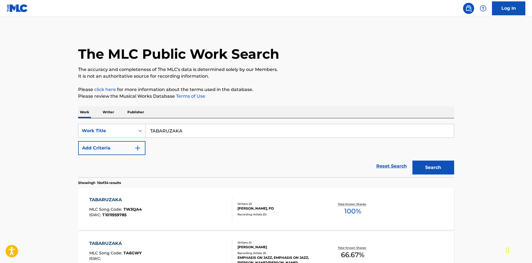
scroll to position [56, 0]
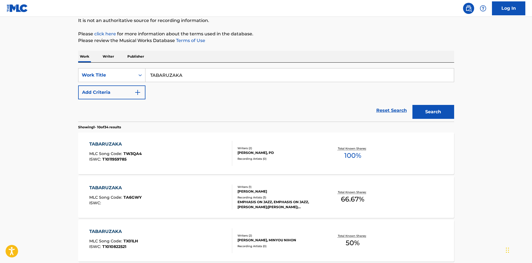
click at [87, 55] on p "Work" at bounding box center [84, 57] width 13 height 12
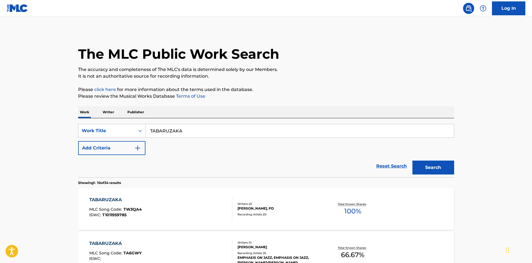
drag, startPoint x: 196, startPoint y: 133, endPoint x: 151, endPoint y: 130, distance: 44.4
click at [151, 130] on input "TABARUZAKA" at bounding box center [300, 130] width 309 height 13
paste input "T"
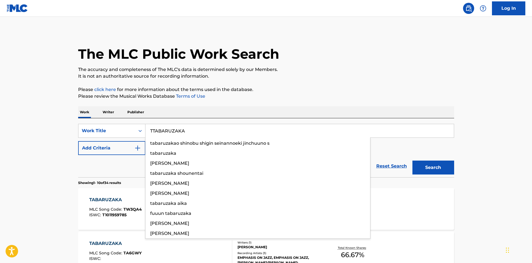
drag, startPoint x: 197, startPoint y: 129, endPoint x: 127, endPoint y: 122, distance: 69.3
click at [127, 122] on div "SearchWithCriteriaf79c8277-7d24-498d-a077-6e16b16adf90 Work Title TTABARUZAKA t…" at bounding box center [266, 147] width 376 height 59
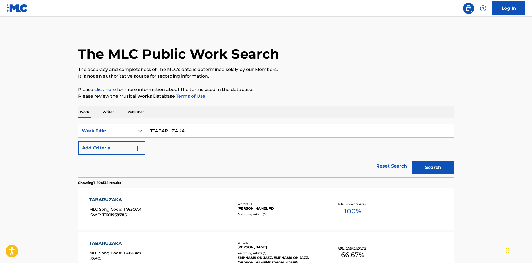
paste input "Search Form"
type input "TABARUZAKA"
click at [133, 148] on button "Add Criteria" at bounding box center [111, 148] width 67 height 14
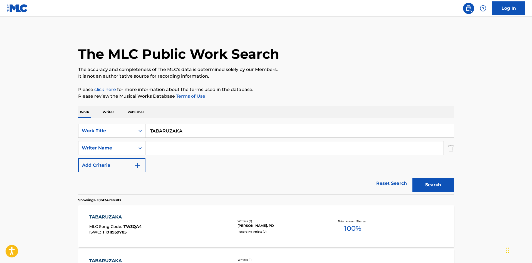
click at [174, 151] on input "Search Form" at bounding box center [295, 147] width 298 height 13
paste input "Tomokana"
type input "Tomokana"
click at [420, 182] on button "Search" at bounding box center [434, 185] width 42 height 14
click at [214, 226] on div "TABARUZAKA AIKA MLC Song Code : TW90BN ISWC :" at bounding box center [160, 226] width 143 height 25
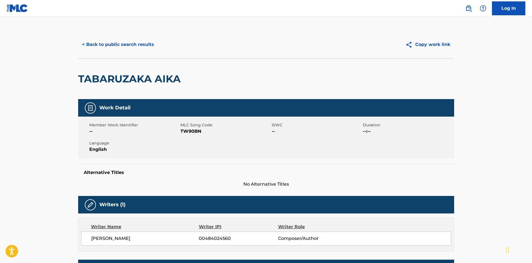
click at [127, 43] on button "< Back to public search results" at bounding box center [118, 45] width 80 height 14
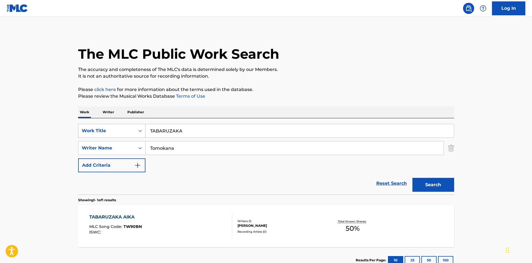
click at [131, 128] on div "SearchWithCriteriaf79c8277-7d24-498d-a077-6e16b16adf90 Work Title TABARUZAKA" at bounding box center [266, 131] width 376 height 14
paste input "SEKICHUUNO SAKU"
type input "SEKICHUUNO SAKU"
click at [314, 76] on p "It is not an authoritative source for recording information." at bounding box center [266, 76] width 376 height 7
drag, startPoint x: 180, startPoint y: 146, endPoint x: 114, endPoint y: 141, distance: 65.6
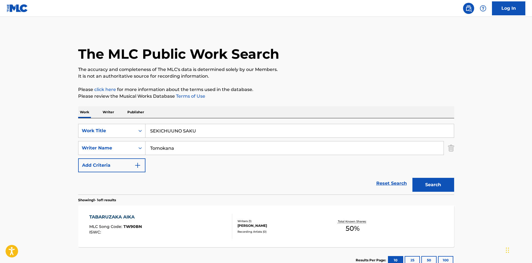
click at [113, 143] on div "SearchWithCriteriad688f449-79d6-4aab-b1c3-8f8c01f4d460 Writer Name [PERSON_NAME]" at bounding box center [266, 148] width 376 height 14
click at [340, 94] on p "Please review the Musical Works Database Terms of Use" at bounding box center [266, 96] width 376 height 7
click at [423, 181] on button "Search" at bounding box center [434, 185] width 42 height 14
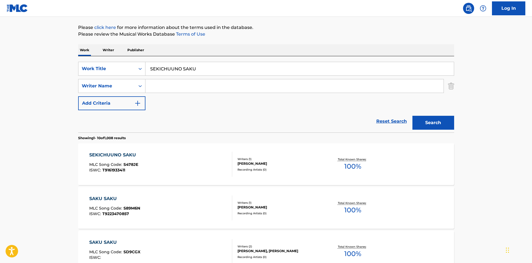
scroll to position [68, 0]
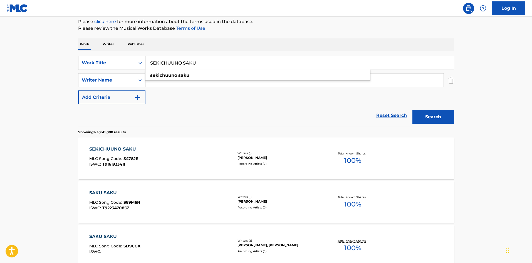
drag, startPoint x: 168, startPoint y: 64, endPoint x: 120, endPoint y: 56, distance: 48.5
click at [107, 61] on div "SearchWithCriteriaf79c8277-7d24-498d-a077-6e16b16adf90 Work Title SEKICHUUNO SA…" at bounding box center [266, 63] width 376 height 14
paste input "IMEI"
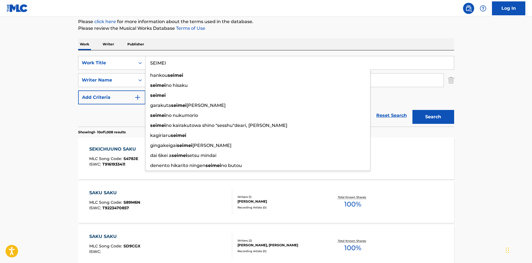
type input "SEIMEI"
drag, startPoint x: 435, startPoint y: 116, endPoint x: 256, endPoint y: 62, distance: 186.5
click at [435, 116] on button "Search" at bounding box center [434, 117] width 42 height 14
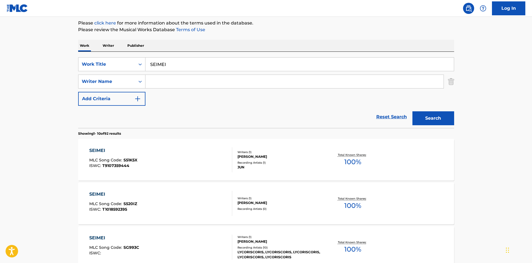
scroll to position [9, 0]
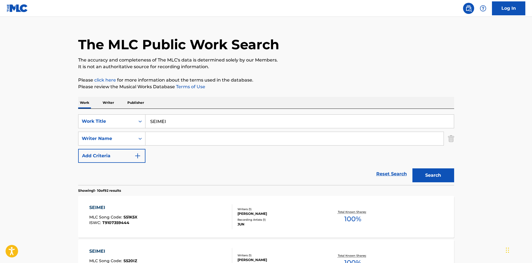
click at [158, 135] on input "Search Form" at bounding box center [295, 138] width 298 height 13
paste input "Tomokana"
type input "Tomokana"
click at [364, 77] on p "Please click here for more information about the terms used in the database." at bounding box center [266, 80] width 376 height 7
click at [422, 171] on button "Search" at bounding box center [434, 175] width 42 height 14
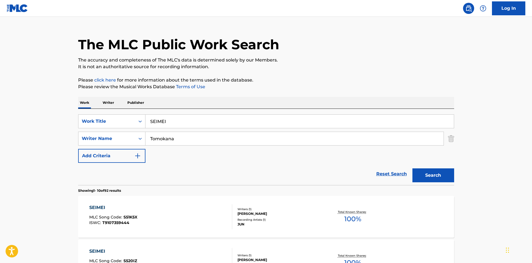
scroll to position [0, 0]
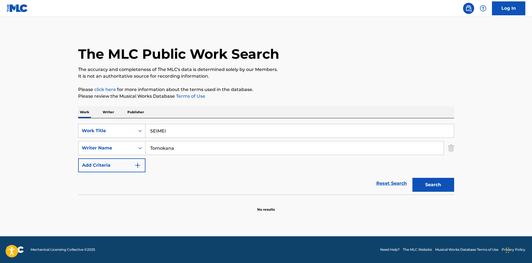
drag, startPoint x: 173, startPoint y: 128, endPoint x: 139, endPoint y: 129, distance: 33.4
click at [139, 129] on div "SearchWithCriteriaf79c8277-7d24-498d-a077-6e16b16adf90 Work Title SEIMEI" at bounding box center [266, 131] width 376 height 14
paste input "[PERSON_NAME] FUEO KIKU"
type input "[PERSON_NAME] FUEO KIKU"
click at [305, 67] on p "The accuracy and completeness of The MLC's data is determined solely by our Mem…" at bounding box center [266, 69] width 376 height 7
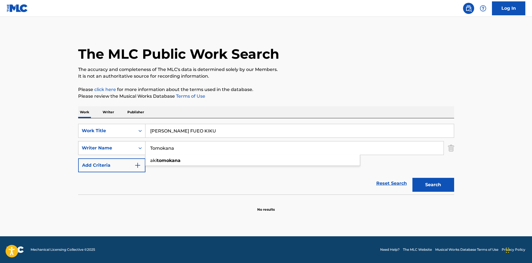
drag, startPoint x: 183, startPoint y: 148, endPoint x: 114, endPoint y: 142, distance: 69.3
click at [114, 142] on div "SearchWithCriteriad688f449-79d6-4aab-b1c3-8f8c01f4d460 Writer Name [PERSON_NAME]" at bounding box center [266, 148] width 376 height 14
click at [354, 73] on p "It is not an authoritative source for recording information." at bounding box center [266, 76] width 376 height 7
click at [428, 185] on button "Search" at bounding box center [434, 185] width 42 height 14
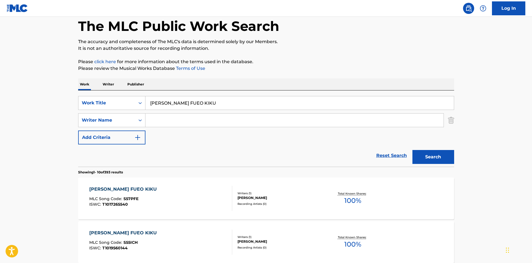
scroll to position [56, 0]
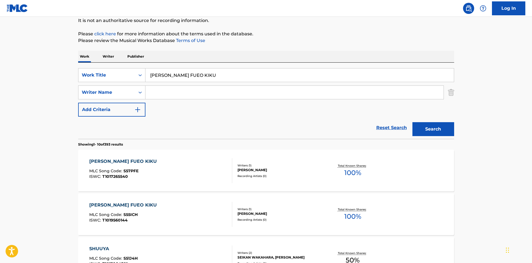
drag, startPoint x: 230, startPoint y: 76, endPoint x: 128, endPoint y: 67, distance: 102.3
click at [128, 67] on div "SearchWithCriteriaf79c8277-7d24-498d-a077-6e16b16adf90 Work Title [PERSON_NAME]…" at bounding box center [266, 101] width 376 height 76
paste input "SHI"
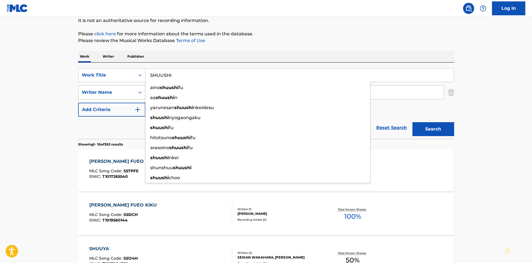
type input "SHUUSHI"
click at [439, 128] on button "Search" at bounding box center [434, 129] width 42 height 14
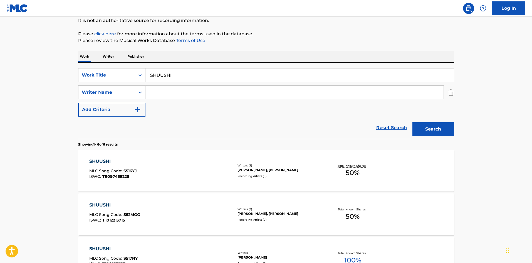
click at [161, 87] on input "Search Form" at bounding box center [295, 92] width 298 height 13
paste input "Tomokana"
type input "Tomokana"
click at [442, 131] on button "Search" at bounding box center [434, 129] width 42 height 14
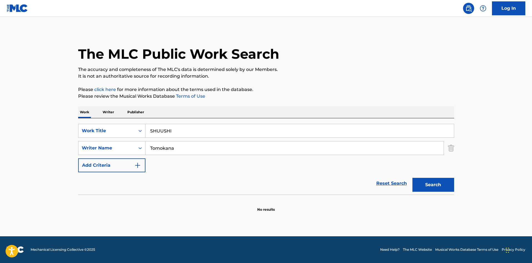
drag, startPoint x: 117, startPoint y: 125, endPoint x: 154, endPoint y: 114, distance: 38.2
click at [113, 125] on div "SearchWithCriteriaf79c8277-7d24-498d-a077-6e16b16adf90 Work Title SHUUSHI" at bounding box center [266, 131] width 376 height 14
paste input "KOUNANNO HARU"
type input "KOUNANNO HARU"
click at [339, 66] on p "The accuracy and completeness of The MLC's data is determined solely by our Mem…" at bounding box center [266, 69] width 376 height 7
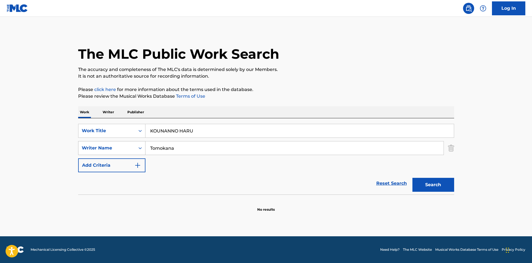
drag, startPoint x: 117, startPoint y: 143, endPoint x: 107, endPoint y: 142, distance: 10.4
click at [102, 142] on div "SearchWithCriteriad688f449-79d6-4aab-b1c3-8f8c01f4d460 Writer Name [PERSON_NAME]" at bounding box center [266, 148] width 376 height 14
drag, startPoint x: 369, startPoint y: 63, endPoint x: 376, endPoint y: 105, distance: 42.9
click at [369, 62] on div "The MLC Public Work Search" at bounding box center [266, 51] width 376 height 41
click at [418, 181] on button "Search" at bounding box center [434, 185] width 42 height 14
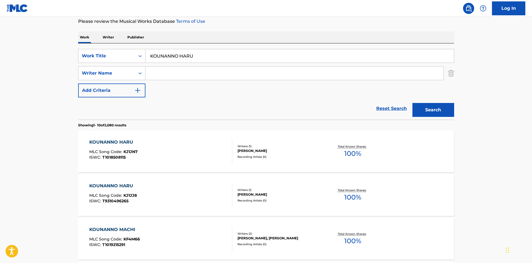
scroll to position [83, 0]
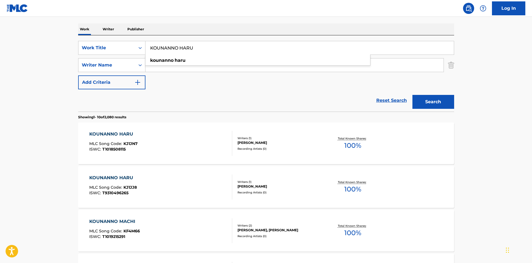
drag, startPoint x: 198, startPoint y: 50, endPoint x: 120, endPoint y: 36, distance: 79.8
paste input "SETS"
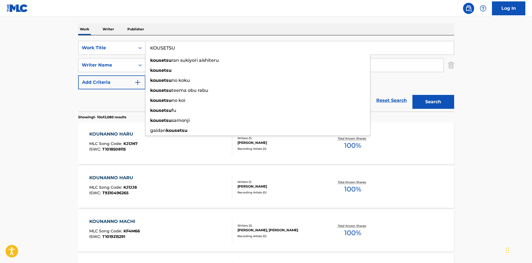
click at [420, 97] on button "Search" at bounding box center [434, 102] width 42 height 14
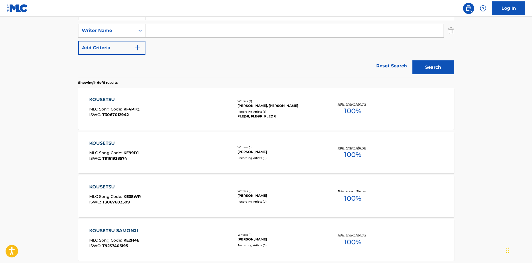
scroll to position [111, 0]
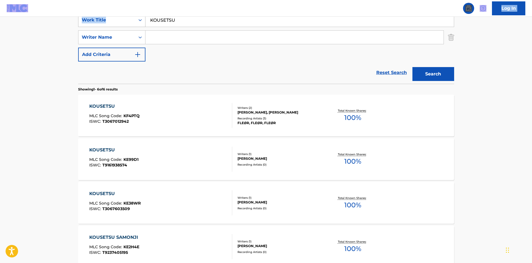
drag, startPoint x: 180, startPoint y: 15, endPoint x: 130, endPoint y: 18, distance: 50.2
click at [129, 18] on div "Log In The MLC Public Work Search The accuracy and completeness of The MLC's da…" at bounding box center [266, 149] width 532 height 521
click at [175, 16] on nav "Log In" at bounding box center [266, 8] width 532 height 17
drag, startPoint x: 126, startPoint y: 10, endPoint x: 141, endPoint y: 20, distance: 18.0
click at [104, 9] on div "Log In The MLC Public Work Search The accuracy and completeness of The MLC's da…" at bounding box center [266, 149] width 532 height 521
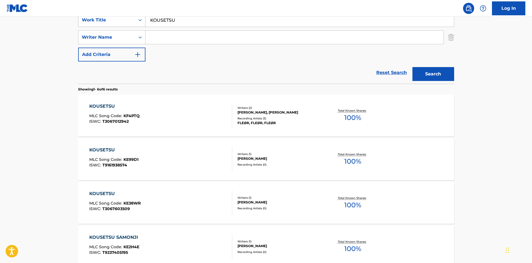
paste input "ANJAKUROUNI NOBOR"
click at [416, 74] on button "Search" at bounding box center [434, 74] width 42 height 14
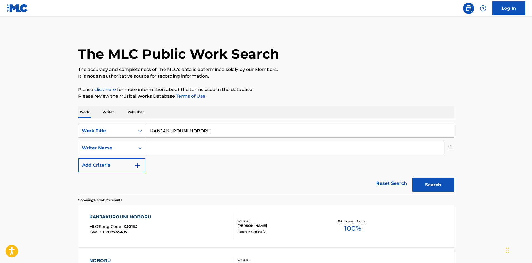
click at [204, 130] on input "KANJAKUROUNI NOBORU" at bounding box center [300, 130] width 309 height 13
paste input "OYAO YUMEM"
click at [329, 87] on p "Please click here for more information about the terms used in the database." at bounding box center [266, 89] width 376 height 7
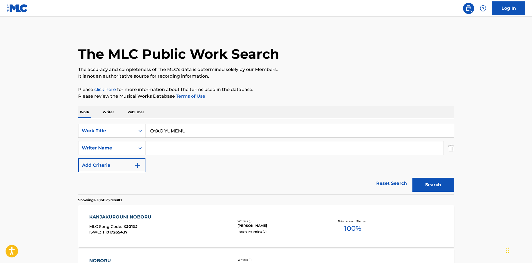
click at [442, 184] on button "Search" at bounding box center [434, 185] width 42 height 14
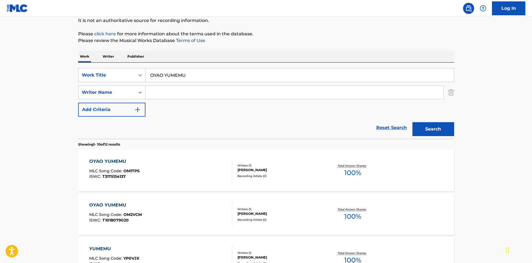
scroll to position [84, 0]
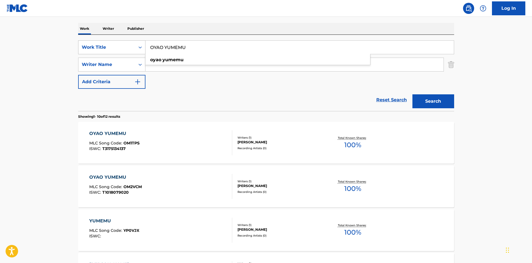
drag, startPoint x: 190, startPoint y: 49, endPoint x: 124, endPoint y: 43, distance: 66.2
click at [124, 43] on div "SearchWithCriteriaf79c8277-7d24-498d-a077-6e16b16adf90 Work Title OYAO YUMEMU o…" at bounding box center [266, 47] width 376 height 14
paste input "OTA [PERSON_NAME] KARUNO ZUNI DAIS"
click at [216, 29] on div "Work Writer Publisher" at bounding box center [266, 29] width 376 height 12
click at [439, 100] on button "Search" at bounding box center [434, 101] width 42 height 14
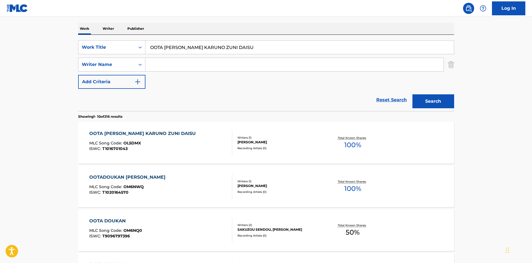
click at [224, 49] on input "OOTA [PERSON_NAME] KARUNO ZUNI DAISU" at bounding box center [300, 47] width 309 height 13
click at [228, 46] on input "OOTA [PERSON_NAME] KARUNO ZUNI DAISU" at bounding box center [300, 47] width 309 height 13
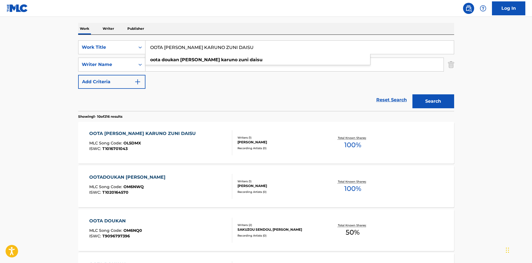
paste input "signai"
click at [422, 98] on button "Search" at bounding box center [434, 101] width 42 height 14
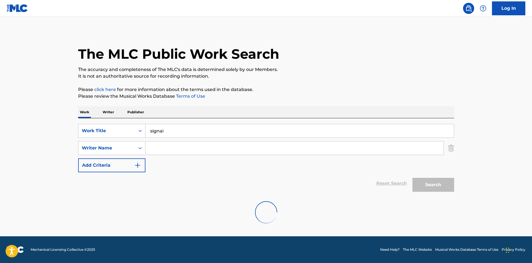
scroll to position [0, 0]
drag, startPoint x: 149, startPoint y: 129, endPoint x: 133, endPoint y: 127, distance: 15.7
click at [133, 127] on div "SearchWithCriteriaf79c8277-7d24-498d-a077-6e16b16adf90 Work Title signai" at bounding box center [266, 131] width 376 height 14
paste input "CHIKAI"
type input "CHIKAI"
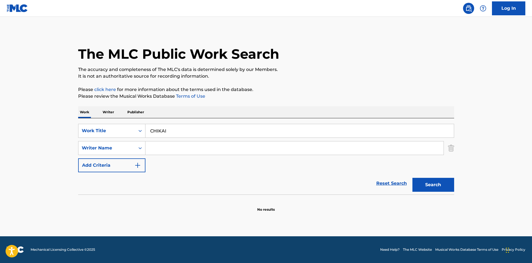
click at [355, 78] on p "It is not an authoritative source for recording information." at bounding box center [266, 76] width 376 height 7
click at [432, 185] on button "Search" at bounding box center [434, 185] width 42 height 14
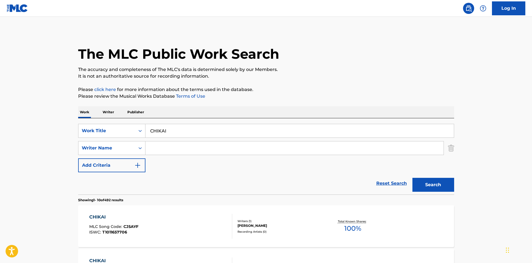
click at [160, 148] on input "Search Form" at bounding box center [295, 147] width 298 height 13
paste input "Tomokana"
type input "Tomokana"
click at [430, 185] on button "Search" at bounding box center [434, 185] width 42 height 14
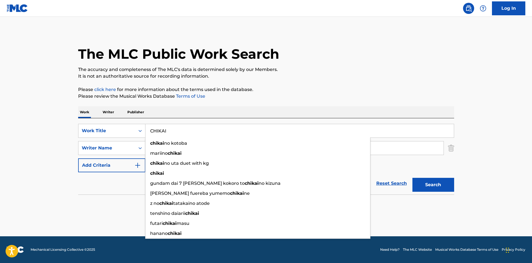
click at [109, 124] on div "SearchWithCriteriaf79c8277-7d24-498d-a077-6e16b16adf90 Work Title CHIKAI chikai…" at bounding box center [266, 131] width 376 height 14
paste input "RIN"
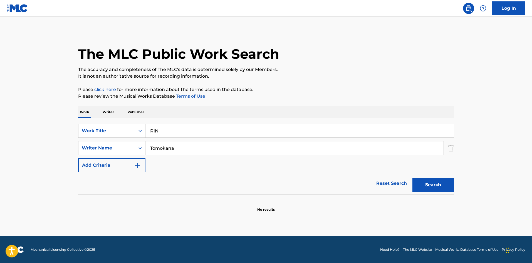
click at [347, 77] on p "It is not an authoritative source for recording information." at bounding box center [266, 76] width 376 height 7
click at [439, 186] on button "Search" at bounding box center [434, 185] width 42 height 14
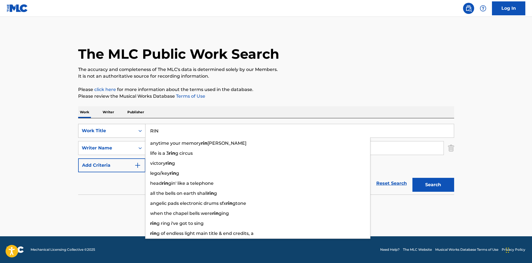
drag, startPoint x: 159, startPoint y: 131, endPoint x: 140, endPoint y: 129, distance: 19.9
click at [141, 130] on div "SearchWithCriteriaf79c8277-7d24-498d-a077-6e16b16adf90 Work Title RIN anytime y…" at bounding box center [266, 131] width 376 height 14
paste input "[PERSON_NAME]"
type input "[PERSON_NAME]"
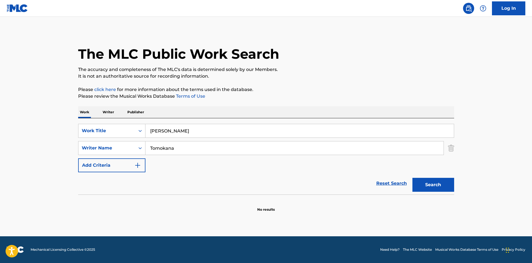
click at [315, 73] on p "It is not an authoritative source for recording information." at bounding box center [266, 76] width 376 height 7
drag, startPoint x: 187, startPoint y: 152, endPoint x: 116, endPoint y: 149, distance: 71.3
click at [116, 149] on div "SearchWithCriteriad688f449-79d6-4aab-b1c3-8f8c01f4d460 Writer Name [PERSON_NAME]" at bounding box center [266, 148] width 376 height 14
click at [330, 90] on p "Please click here for more information about the terms used in the database." at bounding box center [266, 89] width 376 height 7
click at [429, 186] on button "Search" at bounding box center [434, 185] width 42 height 14
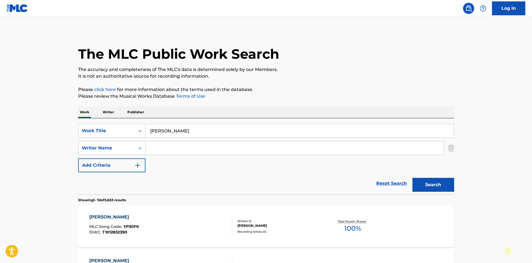
click at [157, 142] on input "Search Form" at bounding box center [295, 147] width 298 height 13
paste input "Tomokana"
type input "Tomokana"
click at [304, 91] on p "Please click here for more information about the terms used in the database." at bounding box center [266, 89] width 376 height 7
click at [436, 186] on button "Search" at bounding box center [434, 185] width 42 height 14
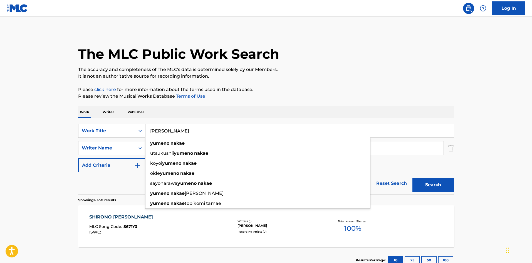
drag, startPoint x: 187, startPoint y: 129, endPoint x: 134, endPoint y: 117, distance: 54.6
click at [124, 124] on div "SearchWithCriteriaf79c8277-7d24-498d-a077-6e16b16adf90 Work Title [PERSON_NAME]…" at bounding box center [266, 156] width 376 height 76
paste input "SHOUNENNO [PERSON_NAME]"
type input "SHOUNENNO [PERSON_NAME]"
click at [344, 75] on p "It is not an authoritative source for recording information." at bounding box center [266, 76] width 376 height 7
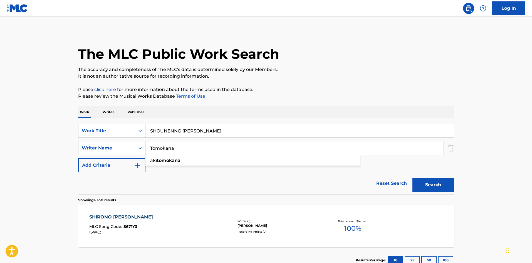
drag, startPoint x: 128, startPoint y: 144, endPoint x: 121, endPoint y: 142, distance: 7.9
click at [121, 143] on div "SearchWithCriteriad688f449-79d6-4aab-b1c3-8f8c01f4d460 Writer Name [PERSON_NAME]" at bounding box center [266, 148] width 376 height 14
click at [323, 80] on div "The MLC Public Work Search The accuracy and completeness of The MLC's data is d…" at bounding box center [267, 152] width 390 height 243
click at [419, 184] on button "Search" at bounding box center [434, 185] width 42 height 14
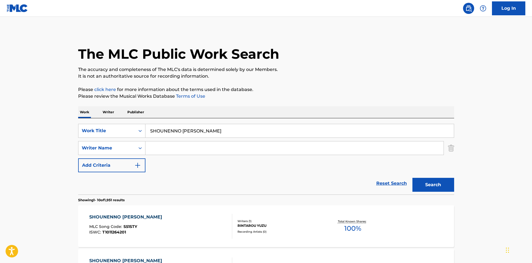
click at [175, 129] on input "SHOUNENNO [PERSON_NAME]" at bounding box center [300, 130] width 309 height 13
paste input "TENSHIGA KURETA JIKAN"
click at [321, 95] on p "Please review the Musical Works Database Terms of Use" at bounding box center [266, 96] width 376 height 7
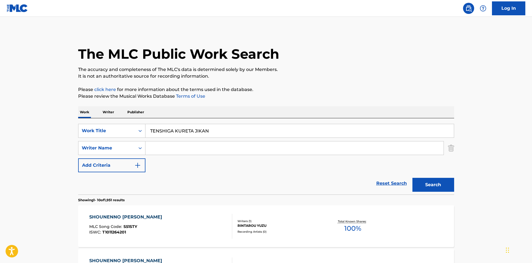
click at [417, 184] on button "Search" at bounding box center [434, 185] width 42 height 14
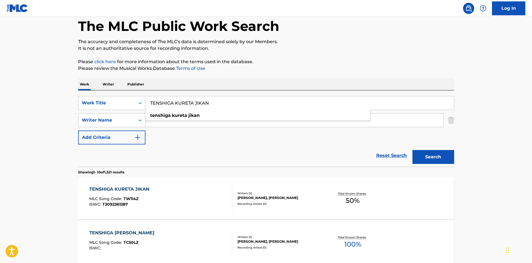
click at [186, 104] on input "TENSHIGA KURETA JIKAN" at bounding box center [300, 102] width 309 height 13
paste input "[PERSON_NAME]"
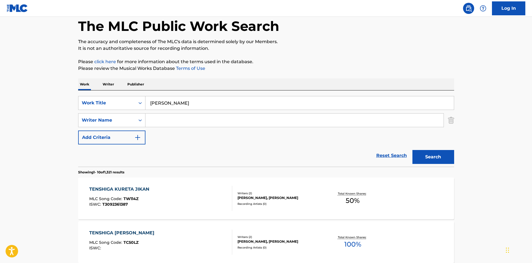
click at [419, 153] on button "Search" at bounding box center [434, 157] width 42 height 14
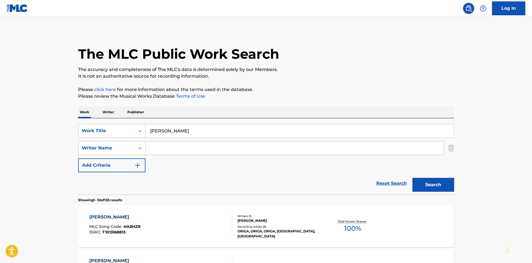
drag, startPoint x: 207, startPoint y: 130, endPoint x: 133, endPoint y: 129, distance: 74.1
click at [134, 129] on div "SearchWithCriteriaf79c8277-7d24-498d-a077-6e16b16adf90 Work Title [PERSON_NAME]" at bounding box center [266, 131] width 376 height 14
paste input "Revitalization [PERSON_NAME]"
drag, startPoint x: 200, startPoint y: 131, endPoint x: 208, endPoint y: 135, distance: 9.3
click at [211, 133] on input "Revitalization [PERSON_NAME]" at bounding box center [300, 130] width 309 height 13
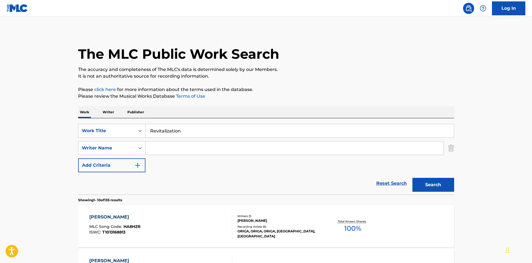
type input "Revitalization"
click at [188, 150] on input "Search Form" at bounding box center [295, 147] width 298 height 13
paste input "[PERSON_NAME]"
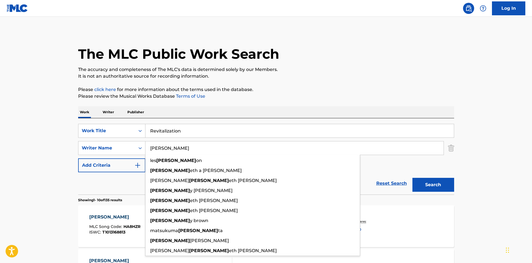
type input "[PERSON_NAME]"
click at [367, 97] on p "Please review the Musical Works Database Terms of Use" at bounding box center [266, 96] width 376 height 7
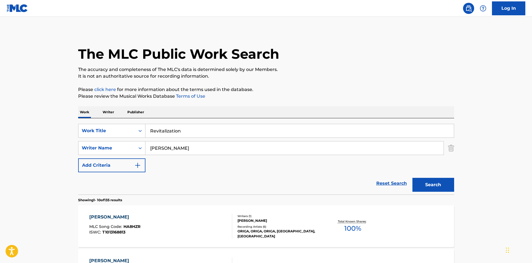
click at [419, 183] on button "Search" at bounding box center [434, 185] width 42 height 14
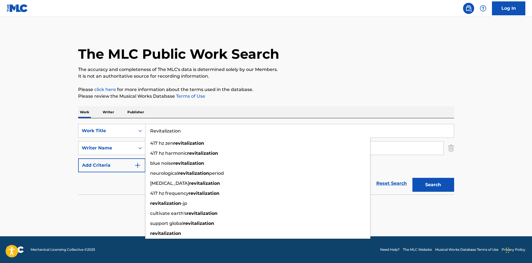
drag, startPoint x: 114, startPoint y: 122, endPoint x: 165, endPoint y: 101, distance: 55.3
click at [105, 122] on div "SearchWithCriteriaf79c8277-7d24-498d-a077-6e16b16adf90 Work Title Revitalizatio…" at bounding box center [266, 156] width 376 height 76
paste input "Into The Sky"
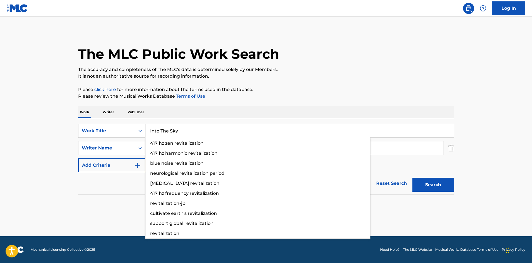
type input "Into The Sky"
click at [308, 67] on p "The accuracy and completeness of The MLC's data is determined solely by our Mem…" at bounding box center [266, 69] width 376 height 7
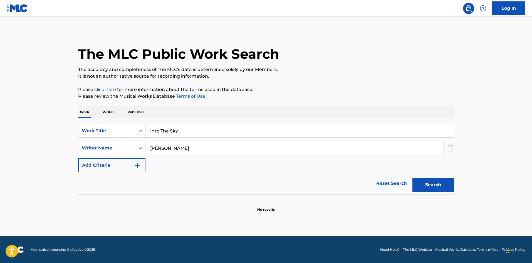
drag, startPoint x: 443, startPoint y: 185, endPoint x: 390, endPoint y: 161, distance: 57.8
click at [442, 185] on button "Search" at bounding box center [434, 185] width 42 height 14
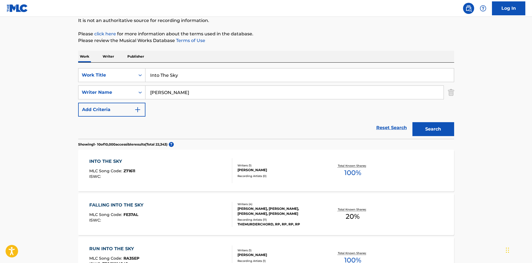
scroll to position [84, 0]
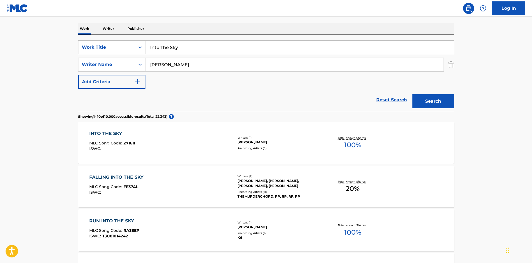
click at [316, 132] on div "INTO THE SKY MLC Song Code : Z71611 ISWC : Writers ( 1 ) [PERSON_NAME] Recordin…" at bounding box center [266, 143] width 376 height 42
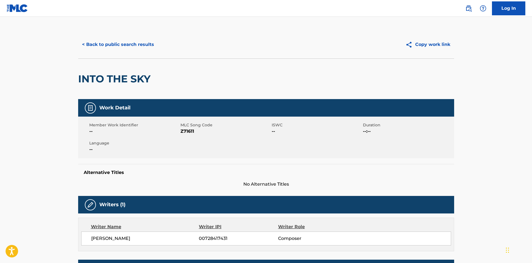
click at [137, 45] on button "< Back to public search results" at bounding box center [118, 45] width 80 height 14
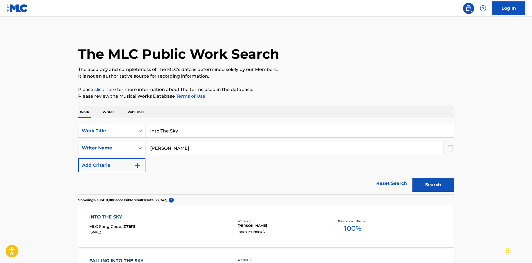
scroll to position [84, 0]
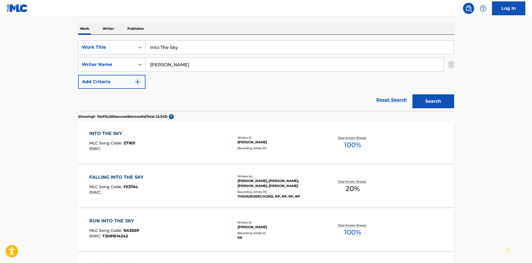
drag, startPoint x: 144, startPoint y: 45, endPoint x: 134, endPoint y: 45, distance: 10.6
click at [134, 45] on div "SearchWithCriteriaf79c8277-7d24-498d-a077-6e16b16adf90 Work Title Into The Sky" at bounding box center [266, 47] width 376 height 14
paste input "FALL MOUTH SO FAR"
type input "FALL MOUTH SO FAR"
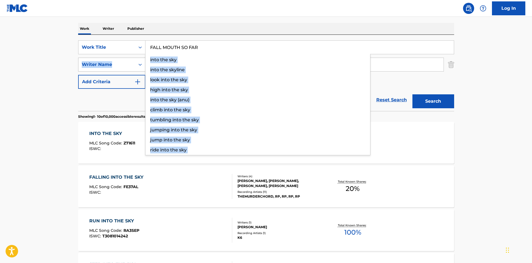
click at [134, 61] on div "SearchWithCriteriaf79c8277-7d24-498d-a077-6e16b16adf90 Work Title FALL MOUTH SO…" at bounding box center [266, 64] width 376 height 48
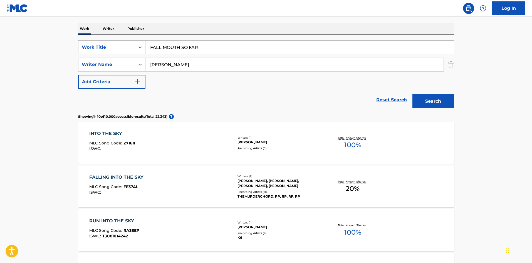
click at [236, 30] on div "Work Writer Publisher" at bounding box center [266, 29] width 376 height 12
drag, startPoint x: 166, startPoint y: 64, endPoint x: 134, endPoint y: 62, distance: 31.8
click at [133, 62] on div "SearchWithCriteriad688f449-79d6-4aab-b1c3-8f8c01f4d460 Writer Name [PERSON_NAME]" at bounding box center [266, 65] width 376 height 14
click at [261, 26] on div "Work Writer Publisher" at bounding box center [266, 29] width 376 height 12
click at [428, 99] on button "Search" at bounding box center [434, 101] width 42 height 14
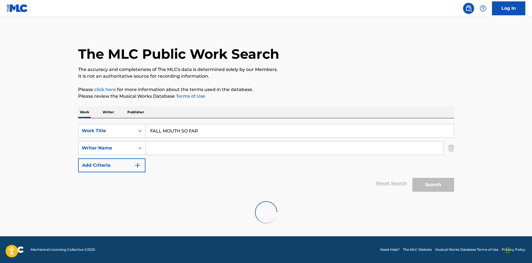
scroll to position [0, 0]
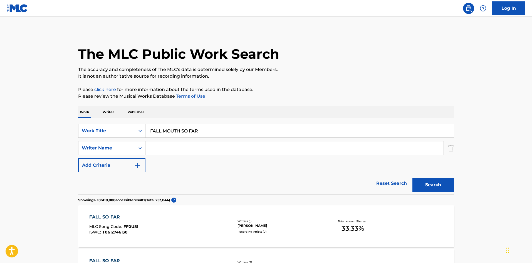
click at [167, 146] on input "Search Form" at bounding box center [295, 147] width 298 height 13
paste input "Ermhoi"
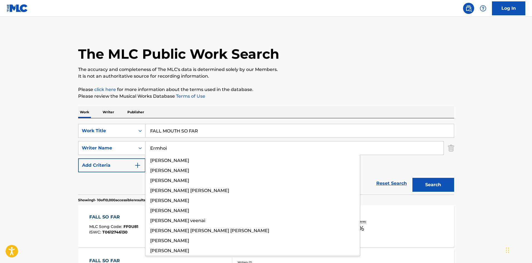
type input "Ermhoi"
click at [447, 183] on button "Search" at bounding box center [434, 185] width 42 height 14
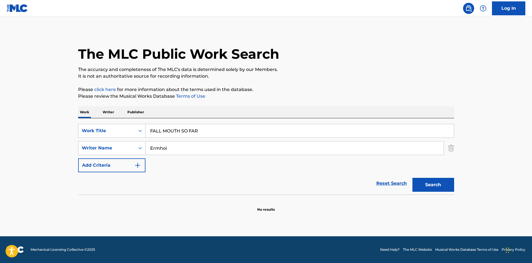
drag, startPoint x: 104, startPoint y: 108, endPoint x: 107, endPoint y: 110, distance: 3.6
click at [104, 107] on p "Writer" at bounding box center [108, 112] width 15 height 12
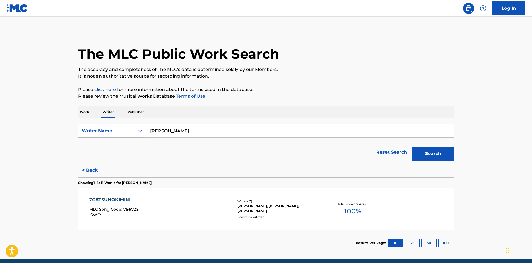
drag, startPoint x: 186, startPoint y: 128, endPoint x: 110, endPoint y: 131, distance: 76.6
click at [110, 131] on div "SearchWithCriteriac9df7782-21cc-4647-b79c-4bbdb6ba9ba9 Writer Name [PERSON_NAME]" at bounding box center [266, 131] width 376 height 14
paste input "Ermhoi"
type input "Ermhoi"
drag, startPoint x: 368, startPoint y: 71, endPoint x: 427, endPoint y: 139, distance: 90.4
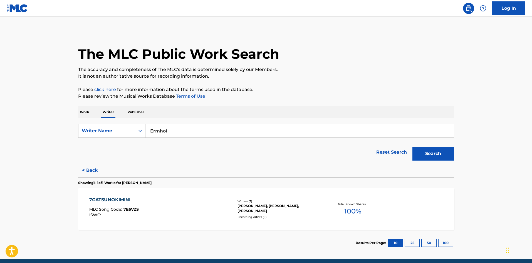
click at [368, 72] on p "The accuracy and completeness of The MLC's data is determined solely by our Mem…" at bounding box center [266, 69] width 376 height 7
click at [425, 151] on button "Search" at bounding box center [434, 154] width 42 height 14
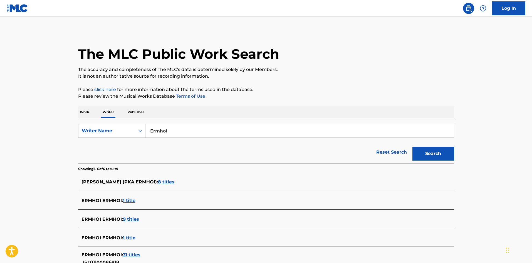
scroll to position [28, 0]
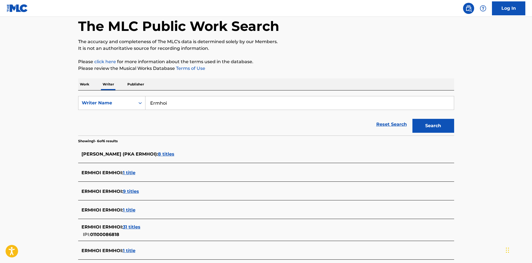
click at [89, 82] on p "Work" at bounding box center [84, 84] width 13 height 12
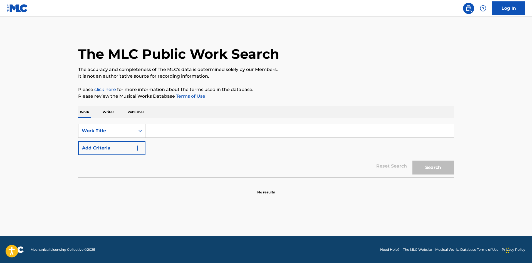
drag, startPoint x: 159, startPoint y: 129, endPoint x: 156, endPoint y: 132, distance: 4.5
click at [159, 128] on input "Search Form" at bounding box center [300, 130] width 309 height 13
paste input "STRENUOUS BLUR"
click at [436, 165] on button "Search" at bounding box center [434, 168] width 42 height 14
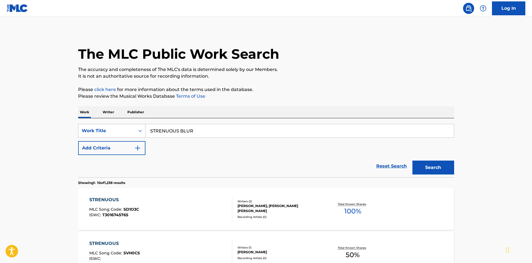
drag, startPoint x: 200, startPoint y: 130, endPoint x: 131, endPoint y: 131, distance: 68.8
click at [131, 131] on div "SearchWithCriteriaf79c8277-7d24-498d-a077-6e16b16adf90 Work Title STRENUOUS BLUR" at bounding box center [266, 131] width 376 height 14
paste input "[PERSON_NAME]"
type input "NILE RIVER"
click at [418, 165] on button "Search" at bounding box center [434, 168] width 42 height 14
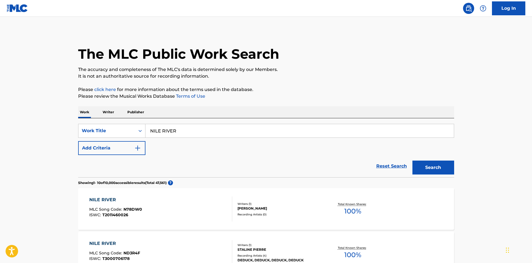
click at [143, 147] on button "Add Criteria" at bounding box center [111, 148] width 67 height 14
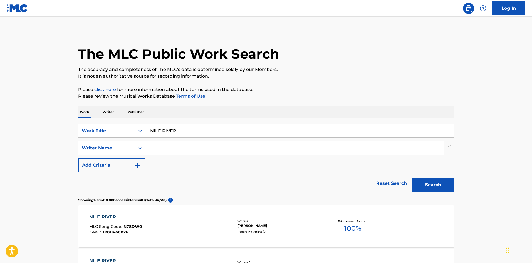
click at [157, 147] on input "Search Form" at bounding box center [295, 147] width 298 height 13
paste input "Ermhoi"
type input "Ermhoi"
click at [423, 183] on button "Search" at bounding box center [434, 185] width 42 height 14
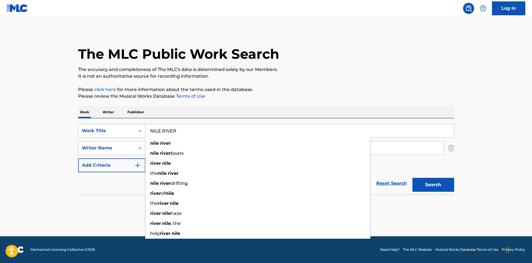
drag, startPoint x: 176, startPoint y: 132, endPoint x: 102, endPoint y: 130, distance: 74.3
click at [102, 130] on div "SearchWithCriteriaf79c8277-7d24-498d-a077-6e16b16adf90 Work Title NILE RIVER ni…" at bounding box center [266, 131] width 376 height 14
paste input "BIRD'S LIE THE"
click at [314, 78] on p "It is not an authoritative source for recording information." at bounding box center [266, 76] width 376 height 7
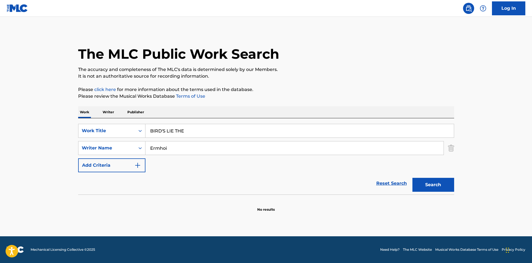
click at [442, 183] on button "Search" at bounding box center [434, 185] width 42 height 14
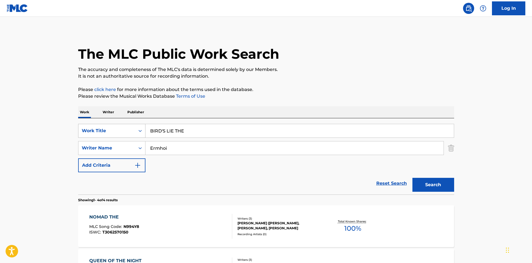
drag, startPoint x: 186, startPoint y: 132, endPoint x: 127, endPoint y: 130, distance: 58.5
click at [111, 133] on div "SearchWithCriteriaf79c8277-7d24-498d-a077-6e16b16adf90 Work Title BIRD'S LIE THE" at bounding box center [266, 131] width 376 height 14
paste input "CALL SOUTH SHOFAR"
click at [430, 186] on button "Search" at bounding box center [434, 185] width 42 height 14
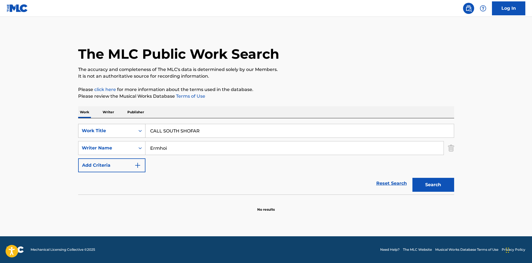
drag, startPoint x: 122, startPoint y: 126, endPoint x: 130, endPoint y: 122, distance: 8.6
click at [122, 126] on div "SearchWithCriteriaf79c8277-7d24-498d-a077-6e16b16adf90 Work Title CALL SOUTH SH…" at bounding box center [266, 131] width 376 height 14
paste input "SECOND THOUGHT"
click at [314, 83] on div "The MLC Public Work Search The accuracy and completeness of The MLC's data is d…" at bounding box center [267, 121] width 390 height 181
click at [440, 184] on button "Search" at bounding box center [434, 185] width 42 height 14
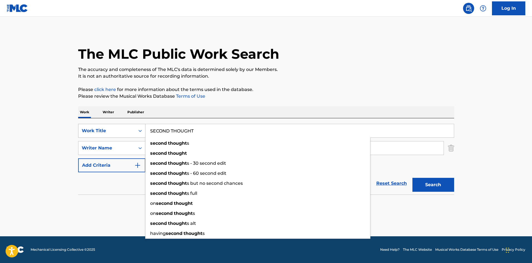
drag, startPoint x: 125, startPoint y: 126, endPoint x: 222, endPoint y: 101, distance: 100.5
click at [117, 126] on div "SearchWithCriteriaf79c8277-7d24-498d-a077-6e16b16adf90 Work Title SECOND THOUGH…" at bounding box center [266, 131] width 376 height 14
paste input "GLAMOROUS R"
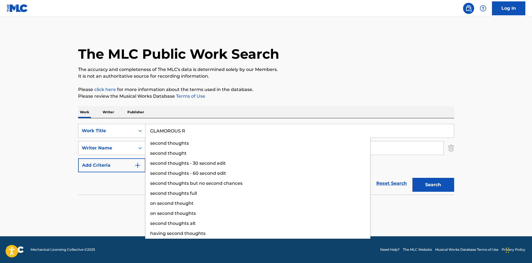
click at [340, 79] on p "It is not an authoritative source for recording information." at bounding box center [266, 76] width 376 height 7
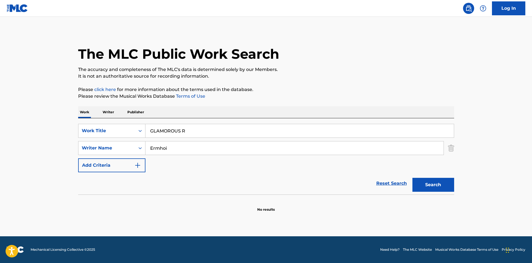
click at [441, 186] on button "Search" at bounding box center [434, 185] width 42 height 14
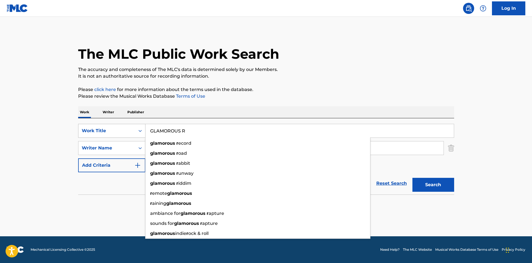
drag, startPoint x: 183, startPoint y: 131, endPoint x: 128, endPoint y: 125, distance: 55.1
click at [128, 125] on div "SearchWithCriteriaf79c8277-7d24-498d-a077-6e16b16adf90 Work Title GLAMOROUS R g…" at bounding box center [266, 131] width 376 height 14
paste input "I'LL NEVE"
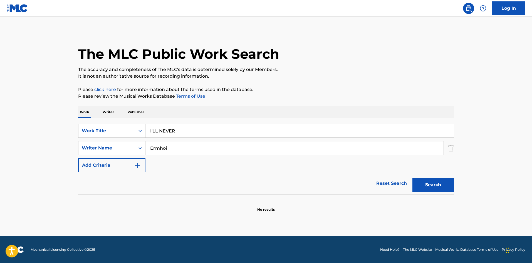
click at [308, 74] on p "It is not an authoritative source for recording information." at bounding box center [266, 76] width 376 height 7
click at [427, 183] on button "Search" at bounding box center [434, 185] width 42 height 14
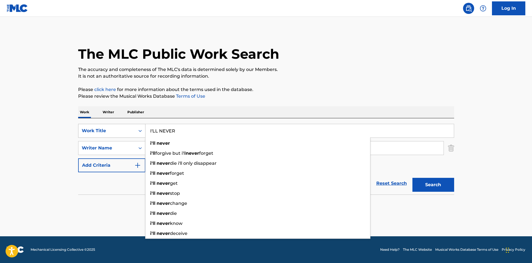
drag, startPoint x: 176, startPoint y: 132, endPoint x: 126, endPoint y: 129, distance: 49.9
click at [126, 129] on div "SearchWithCriteriaf79c8277-7d24-498d-a077-6e16b16adf90 Work Title I'LL NEVER i'…" at bounding box center [266, 131] width 376 height 14
paste input "THIRD EYE THE"
click at [353, 73] on p "It is not an authoritative source for recording information." at bounding box center [266, 76] width 376 height 7
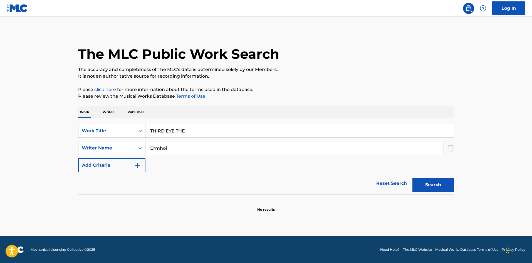
click at [425, 183] on button "Search" at bounding box center [434, 185] width 42 height 14
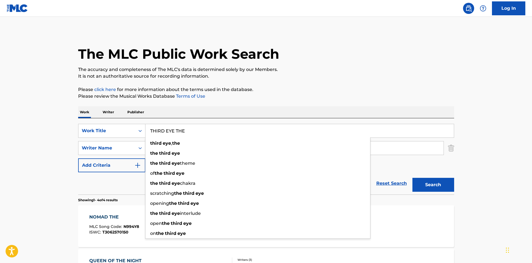
drag, startPoint x: 190, startPoint y: 129, endPoint x: 147, endPoint y: 122, distance: 43.1
click at [129, 127] on div "SearchWithCriteriaf79c8277-7d24-498d-a077-6e16b16adf90 Work Title THIRD EYE THE…" at bounding box center [266, 131] width 376 height 14
paste input "WENTY-TWENTY"
type input "TWENTY-TWENTY"
click at [317, 72] on p "The accuracy and completeness of The MLC's data is determined solely by our Mem…" at bounding box center [266, 69] width 376 height 7
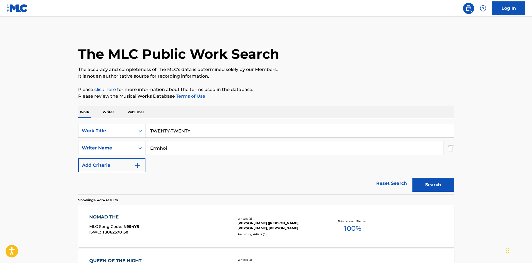
drag, startPoint x: 166, startPoint y: 148, endPoint x: 145, endPoint y: 139, distance: 22.7
click at [136, 142] on div "SearchWithCriteriad688f449-79d6-4aab-b1c3-8f8c01f4d460 Writer Name Ermhoi" at bounding box center [266, 148] width 376 height 14
click at [347, 92] on p "Please click here for more information about the terms used in the database." at bounding box center [266, 89] width 376 height 7
drag, startPoint x: 423, startPoint y: 184, endPoint x: 304, endPoint y: 93, distance: 150.1
click at [423, 183] on button "Search" at bounding box center [434, 185] width 42 height 14
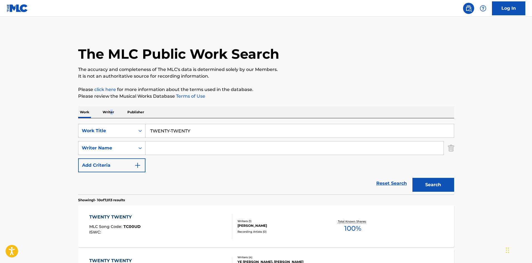
click at [111, 112] on p "Writer" at bounding box center [108, 112] width 15 height 12
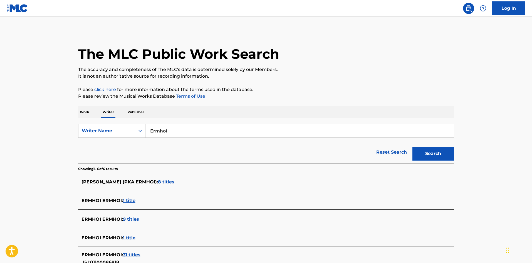
drag, startPoint x: 177, startPoint y: 134, endPoint x: 146, endPoint y: 130, distance: 30.6
click at [146, 130] on input "Ermhoi" at bounding box center [300, 130] width 309 height 13
paste input "[PERSON_NAME]"
type input "[PERSON_NAME]"
click at [320, 99] on p "Please review the Musical Works Database Terms of Use" at bounding box center [266, 96] width 376 height 7
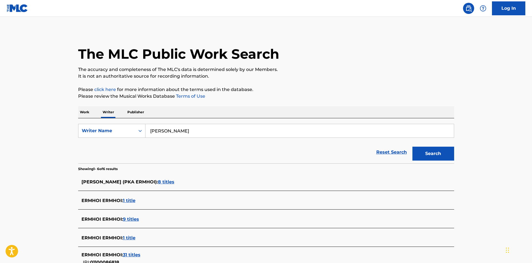
click at [428, 157] on button "Search" at bounding box center [434, 154] width 42 height 14
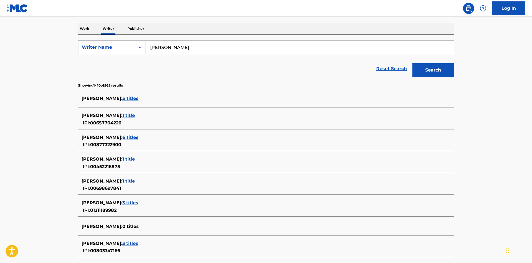
scroll to position [84, 0]
click at [85, 29] on p "Work" at bounding box center [84, 29] width 13 height 12
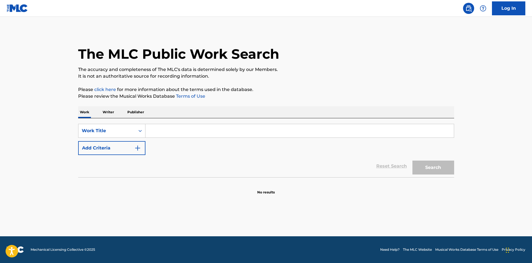
click at [107, 114] on p "Writer" at bounding box center [108, 112] width 15 height 12
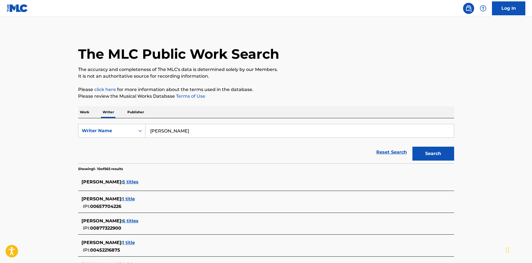
click at [101, 120] on div "SearchWithCriteriac9df7782-21cc-4647-b79c-4bbdb6ba9ba9 Writer Name [PERSON_NAME…" at bounding box center [266, 140] width 376 height 45
paste input "First Love Is Never Returned"
type input "First Love Is Never Returned"
drag, startPoint x: 425, startPoint y: 153, endPoint x: 411, endPoint y: 151, distance: 14.1
click at [425, 153] on button "Search" at bounding box center [434, 154] width 42 height 14
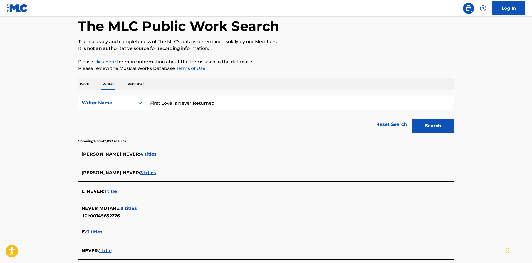
scroll to position [56, 0]
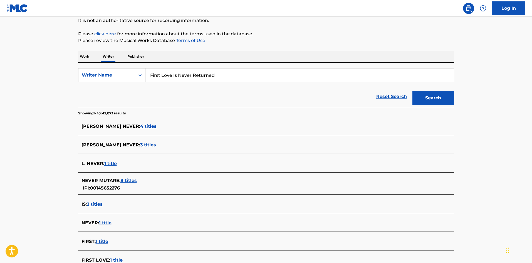
click at [87, 56] on p "Work" at bounding box center [84, 57] width 13 height 12
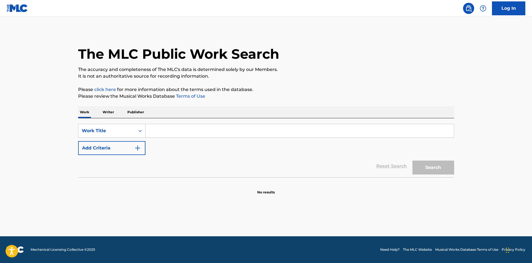
click at [161, 126] on input "Search Form" at bounding box center [300, 130] width 309 height 13
paste input "OKACHIMACHI [DATE] NIGHT"
click at [286, 81] on div "The MLC Public Work Search The accuracy and completeness of The MLC's data is d…" at bounding box center [267, 113] width 390 height 164
click at [437, 167] on button "Search" at bounding box center [434, 168] width 42 height 14
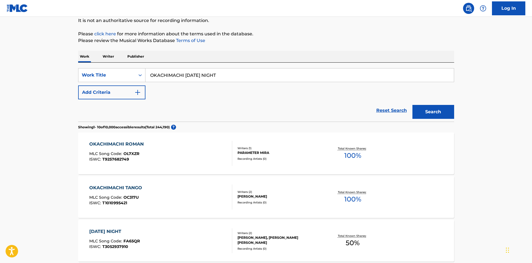
scroll to position [84, 0]
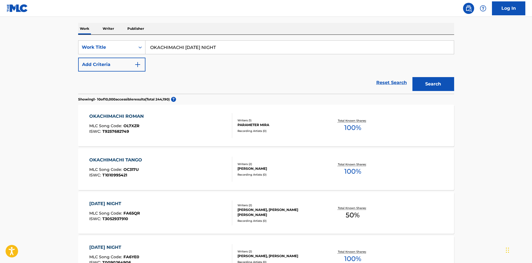
drag, startPoint x: 194, startPoint y: 43, endPoint x: 148, endPoint y: 36, distance: 47.4
click at [122, 40] on div "SearchWithCriteriaf79c8277-7d24-498d-a077-6e16b16adf90 Work Title OKACHIMACHI […" at bounding box center [266, 64] width 376 height 59
paste input "BACK MIRROR"
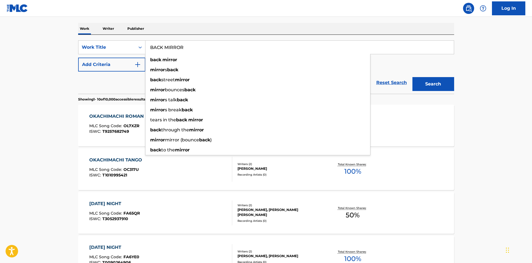
type input "BACK MIRROR"
drag, startPoint x: 424, startPoint y: 81, endPoint x: 335, endPoint y: 83, distance: 89.6
click at [424, 81] on button "Search" at bounding box center [434, 84] width 42 height 14
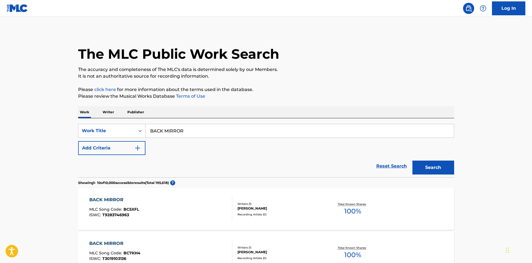
click at [133, 148] on button "Add Criteria" at bounding box center [111, 148] width 67 height 14
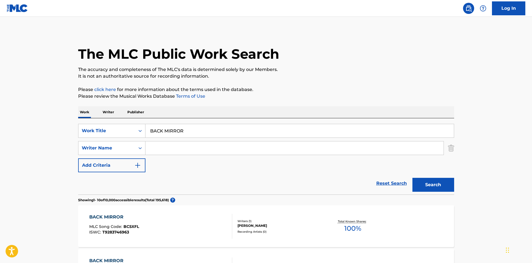
click at [164, 150] on input "Search Form" at bounding box center [295, 147] width 298 height 13
paste input "[PERSON_NAME]"
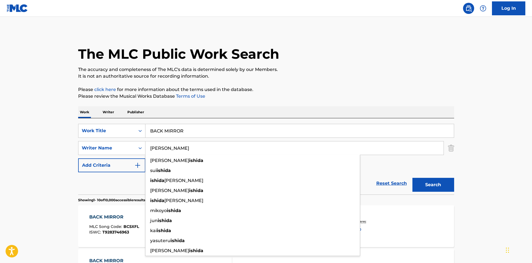
type input "[PERSON_NAME]"
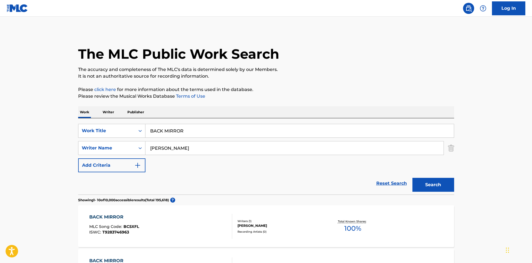
drag, startPoint x: 454, startPoint y: 185, endPoint x: 425, endPoint y: 178, distance: 30.4
click at [454, 185] on button "Search" at bounding box center [434, 185] width 42 height 14
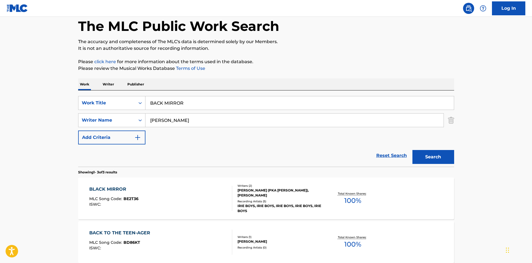
scroll to position [56, 0]
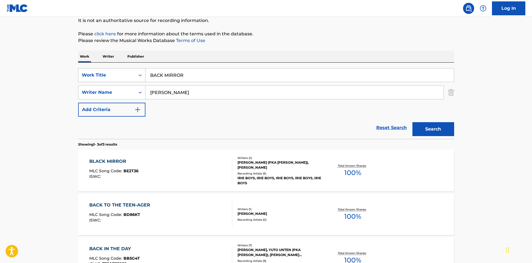
drag, startPoint x: 185, startPoint y: 72, endPoint x: 105, endPoint y: 74, distance: 79.1
click at [105, 74] on div "SearchWithCriteriaf79c8277-7d24-498d-a077-6e16b16adf90 Work Title BACK MIRROR" at bounding box center [266, 75] width 376 height 14
paste input "UNLUCKY!!"
click at [239, 57] on div "Work Writer Publisher" at bounding box center [266, 57] width 376 height 12
click at [420, 131] on button "Search" at bounding box center [434, 129] width 42 height 14
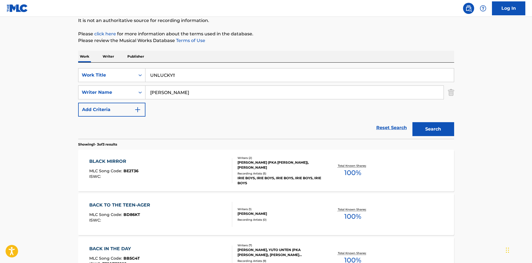
scroll to position [0, 0]
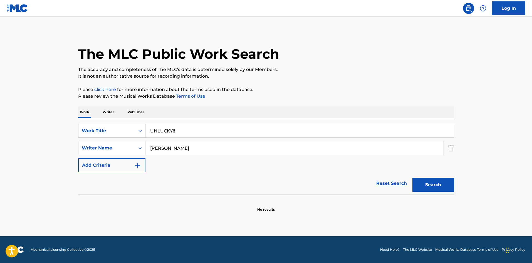
drag, startPoint x: 181, startPoint y: 130, endPoint x: 141, endPoint y: 127, distance: 40.2
click at [141, 127] on div "SearchWithCriteriaf79c8277-7d24-498d-a077-6e16b16adf90 Work Title UNLUCKY!!" at bounding box center [266, 131] width 376 height 14
paste input "BEFORE FOUNDATION"
type input "BEFORE FOUNDATION"
click at [283, 85] on div "The MLC Public Work Search The accuracy and completeness of The MLC's data is d…" at bounding box center [267, 121] width 390 height 181
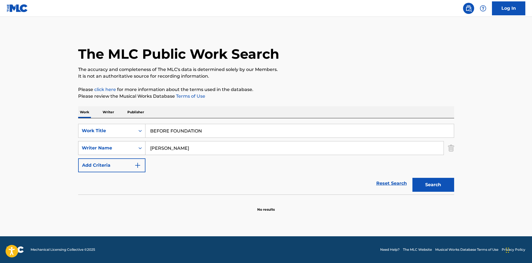
click at [135, 150] on div "SearchWithCriteriad688f449-79d6-4aab-b1c3-8f8c01f4d460 Writer Name [PERSON_NAME]" at bounding box center [266, 148] width 376 height 14
drag, startPoint x: 166, startPoint y: 127, endPoint x: 120, endPoint y: 121, distance: 46.9
click at [112, 122] on div "SearchWithCriteriaf79c8277-7d24-498d-a077-6e16b16adf90 Work Title BEFORE FOUNDA…" at bounding box center [266, 156] width 376 height 76
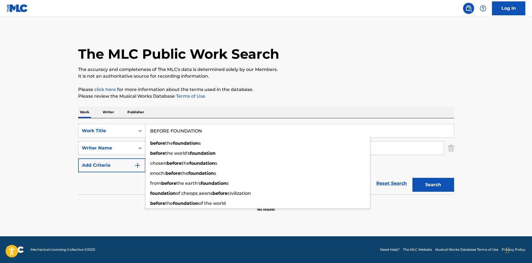
click at [434, 182] on button "Search" at bounding box center [434, 185] width 42 height 14
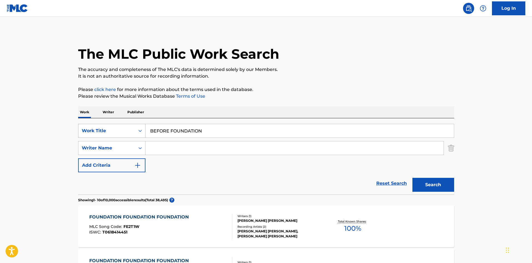
paste input "DEADLINE"
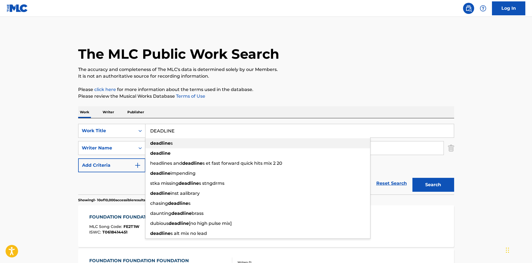
click at [177, 146] on div "deadline s" at bounding box center [258, 143] width 225 height 10
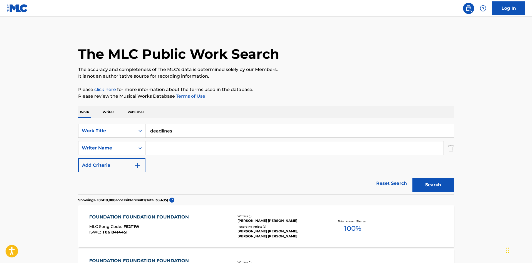
paste input "[PERSON_NAME]"
type input "deadlines"
click at [171, 147] on input "Search Form" at bounding box center [295, 147] width 298 height 13
paste input "[PERSON_NAME]"
type input "[PERSON_NAME]"
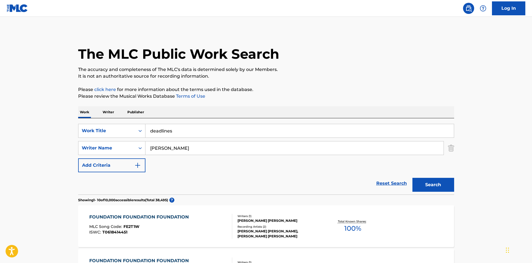
click at [176, 129] on input "deadlines" at bounding box center [300, 130] width 309 height 13
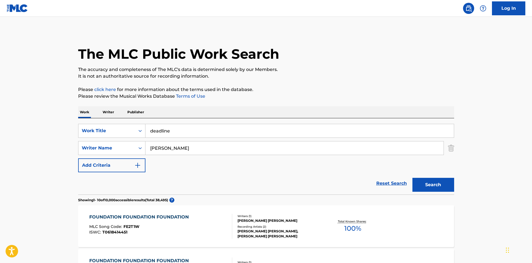
click at [449, 179] on button "Search" at bounding box center [434, 185] width 42 height 14
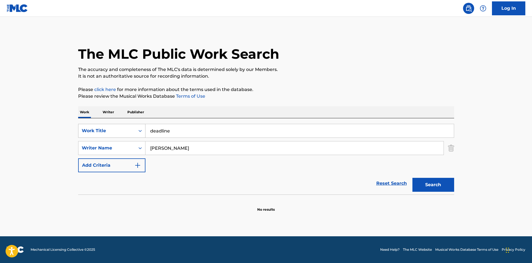
drag, startPoint x: 141, startPoint y: 130, endPoint x: 133, endPoint y: 126, distance: 8.7
click at [132, 129] on div "SearchWithCriteriaf79c8277-7d24-498d-a077-6e16b16adf90 Work Title deadline" at bounding box center [266, 131] width 376 height 14
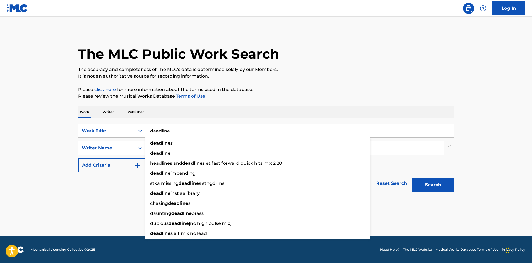
paste input "PEOPLE 365"
type input "PEOPLE 365"
click at [325, 60] on div "The MLC Public Work Search" at bounding box center [266, 51] width 376 height 41
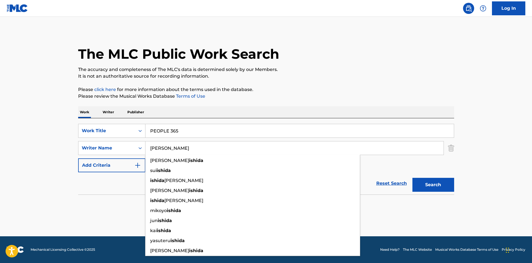
drag, startPoint x: 169, startPoint y: 147, endPoint x: 190, endPoint y: 114, distance: 39.1
click at [126, 140] on div "SearchWithCriteriaf79c8277-7d24-498d-a077-6e16b16adf90 Work Title PEOPLE 365 Se…" at bounding box center [266, 148] width 376 height 48
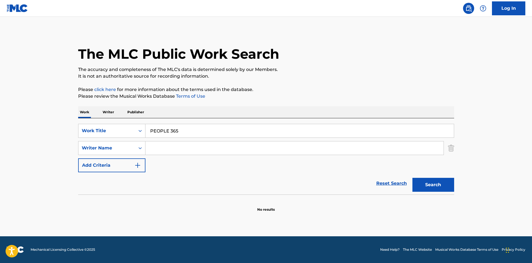
click at [315, 67] on p "The accuracy and completeness of The MLC's data is determined solely by our Mem…" at bounding box center [266, 69] width 376 height 7
click at [435, 184] on button "Search" at bounding box center [434, 185] width 42 height 14
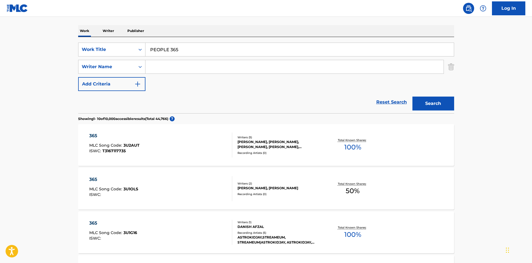
scroll to position [37, 0]
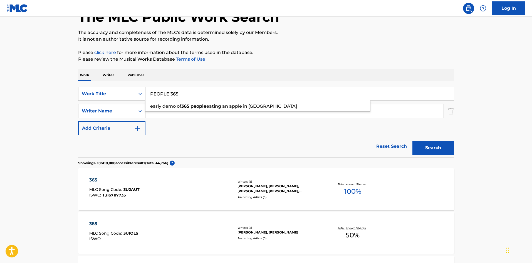
click at [166, 95] on input "PEOPLE 365" at bounding box center [300, 93] width 309 height 13
click at [166, 94] on input "PEOPLE 365" at bounding box center [300, 93] width 309 height 13
click at [167, 94] on input "PEOPLE 365" at bounding box center [300, 93] width 309 height 13
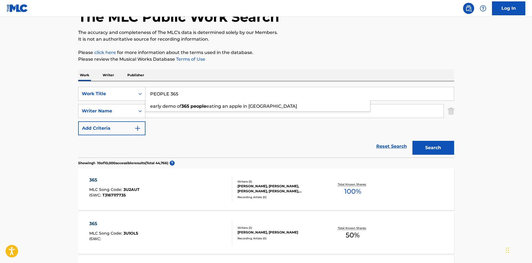
click at [167, 94] on input "PEOPLE 365" at bounding box center [300, 93] width 309 height 13
paste input "BLACK OR WHITE?"
type input "BLACK OR WHITE?"
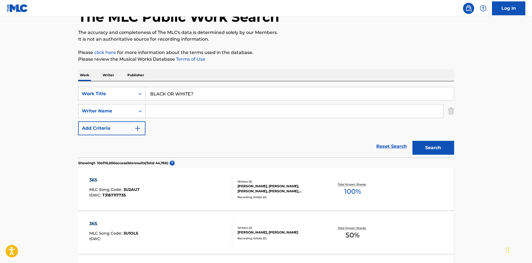
click at [429, 145] on button "Search" at bounding box center [434, 148] width 42 height 14
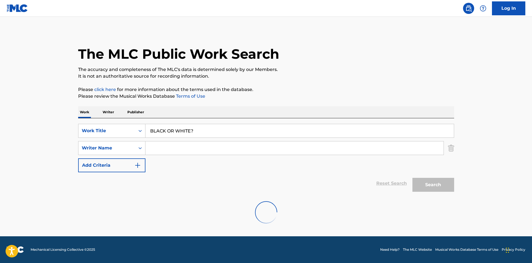
scroll to position [0, 0]
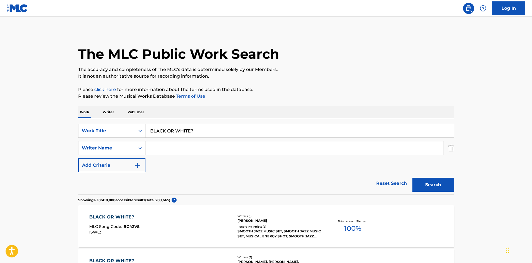
click at [163, 145] on input "Search Form" at bounding box center [295, 147] width 298 height 13
paste input "[PERSON_NAME]"
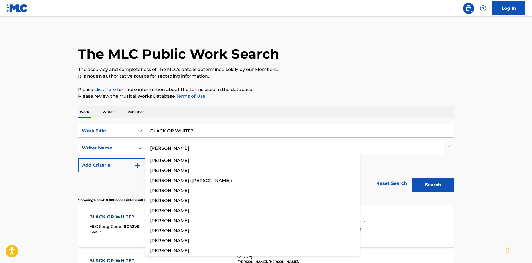
type input "[PERSON_NAME]"
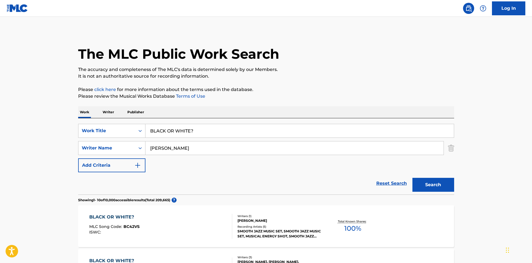
click at [439, 180] on button "Search" at bounding box center [434, 185] width 42 height 14
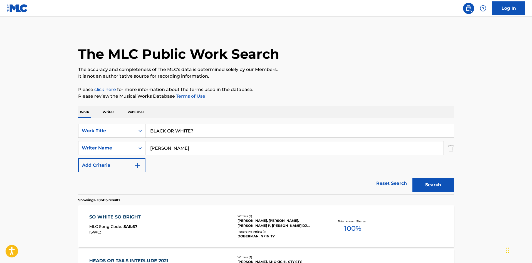
click at [158, 128] on input "BLACK OR WHITE?" at bounding box center [300, 130] width 309 height 13
click at [158, 129] on input "BLACK OR WHITE?" at bounding box center [300, 130] width 309 height 13
paste input "HEISEI ROMANCE AT NIGHT"
type input "HEISEI ROMANCE AT NIGHT"
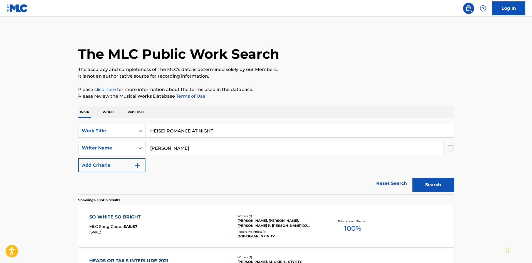
click at [140, 148] on div "SearchWithCriteriad688f449-79d6-4aab-b1c3-8f8c01f4d460 Writer Name [PERSON_NAME]" at bounding box center [266, 148] width 376 height 14
click at [435, 182] on button "Search" at bounding box center [434, 185] width 42 height 14
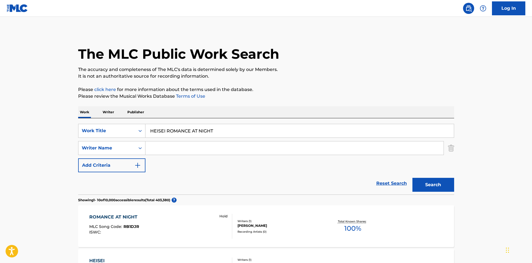
click at [180, 129] on input "HEISEI ROMANCE AT NIGHT" at bounding box center [300, 130] width 309 height 13
paste input "PLEASE SAY THAT IS LOVE!"
click at [317, 78] on p "It is not an authoritative source for recording information." at bounding box center [266, 76] width 376 height 7
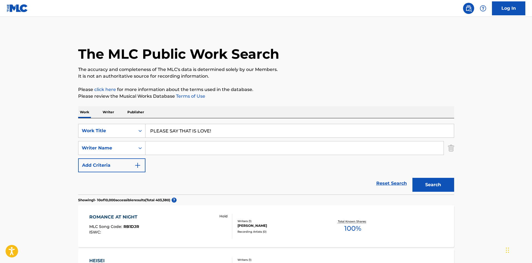
click at [443, 186] on button "Search" at bounding box center [434, 185] width 42 height 14
click at [187, 129] on input "PLEASE SAY THAT IS LOVE!" at bounding box center [300, 130] width 309 height 13
paste input "DON'T TAKE OFF YOUR SHOES"
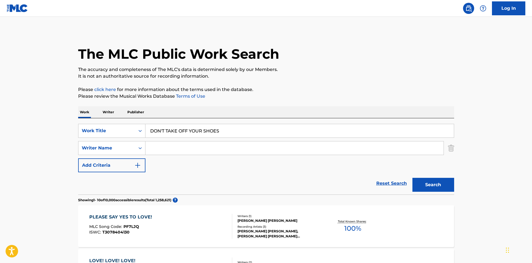
click at [320, 76] on p "It is not an authoritative source for recording information." at bounding box center [266, 76] width 376 height 7
click at [423, 187] on button "Search" at bounding box center [434, 185] width 42 height 14
click at [429, 187] on button "Search" at bounding box center [434, 185] width 42 height 14
click at [185, 151] on input "Search Form" at bounding box center [295, 147] width 298 height 13
click at [183, 132] on input "DON'T TAKE OFF YOUR SHOES" at bounding box center [300, 130] width 309 height 13
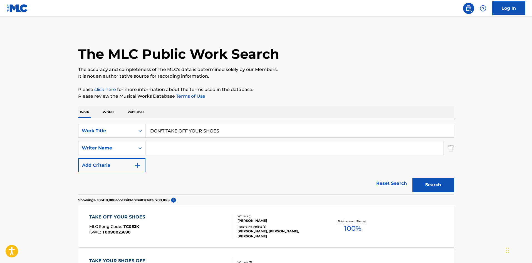
click at [183, 132] on input "DON'T TAKE OFF YOUR SHOES" at bounding box center [300, 130] width 309 height 13
paste input "MAMA'S PIE"
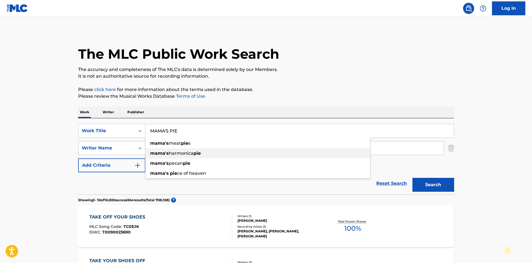
click at [168, 147] on div "mama's meat pie s" at bounding box center [258, 143] width 225 height 10
type input "mama's meat pies"
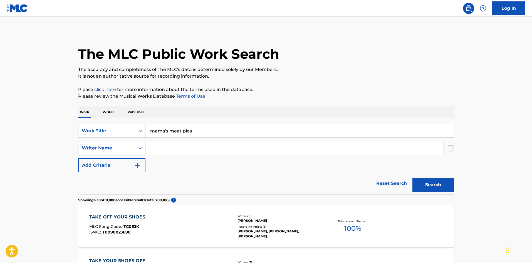
click at [173, 144] on input "Search Form" at bounding box center [295, 147] width 298 height 13
paste input "[PERSON_NAME]"
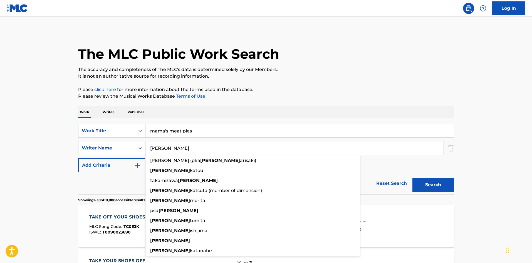
type input "[PERSON_NAME]"
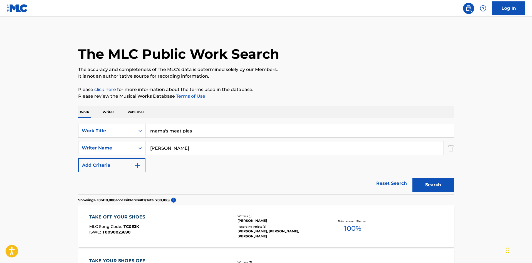
click at [128, 119] on div "SearchWithCriteriaf79c8277-7d24-498d-a077-6e16b16adf90 Work Title mama's meat p…" at bounding box center [266, 156] width 376 height 76
paste input "MAMA'S PIE"
click at [447, 182] on button "Search" at bounding box center [434, 185] width 42 height 14
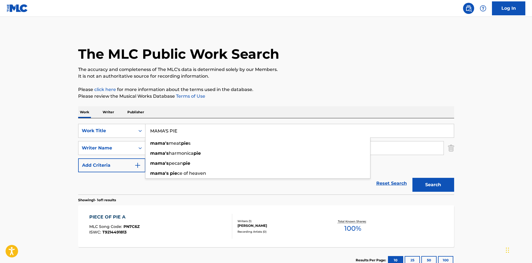
drag, startPoint x: 156, startPoint y: 125, endPoint x: 127, endPoint y: 118, distance: 29.5
click at [124, 120] on div "SearchWithCriteriaf79c8277-7d24-498d-a077-6e16b16adf90 Work Title MAMA'S PIE ma…" at bounding box center [266, 156] width 376 height 76
paste
click at [268, 84] on div "The MLC Public Work Search The accuracy and completeness of The MLC's data is d…" at bounding box center [267, 152] width 390 height 243
click at [432, 183] on button "Search" at bounding box center [434, 185] width 42 height 14
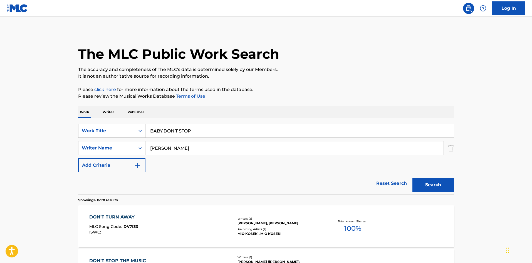
drag, startPoint x: 195, startPoint y: 130, endPoint x: 133, endPoint y: 125, distance: 62.0
click at [133, 125] on div "SearchWithCriteriaf79c8277-7d24-498d-a077-6e16b16adf90 Work Title BABY,DON'T ST…" at bounding box center [266, 131] width 376 height 14
type input "BUBBLES AND LITERATURE"
click at [283, 79] on p "It is not an authoritative source for recording information." at bounding box center [266, 76] width 376 height 7
drag, startPoint x: 170, startPoint y: 148, endPoint x: 139, endPoint y: 142, distance: 31.5
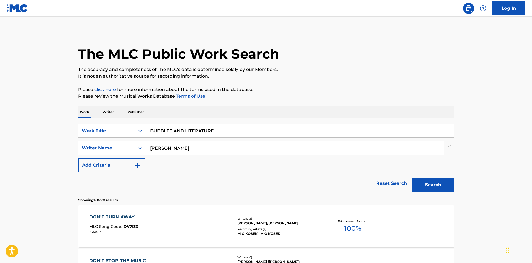
click at [140, 142] on div "SearchWithCriteriad688f449-79d6-4aab-b1c3-8f8c01f4d460 Writer Name [PERSON_NAME]" at bounding box center [266, 148] width 376 height 14
drag, startPoint x: 187, startPoint y: 124, endPoint x: 125, endPoint y: 118, distance: 62.3
click at [126, 119] on div "SearchWithCriteriaf79c8277-7d24-498d-a077-6e16b16adf90 Work Title BUBBLES AND L…" at bounding box center [266, 156] width 376 height 76
click at [340, 78] on p "It is not an authoritative source for recording information." at bounding box center [266, 76] width 376 height 7
click at [426, 184] on button "Search" at bounding box center [434, 185] width 42 height 14
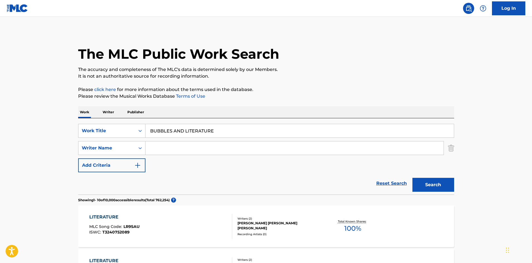
click at [202, 134] on input "BUBBLES AND LITERATURE" at bounding box center [300, 130] width 309 height 13
type input "PLATINUM"
click at [250, 112] on div "Work Writer Publisher" at bounding box center [266, 112] width 376 height 12
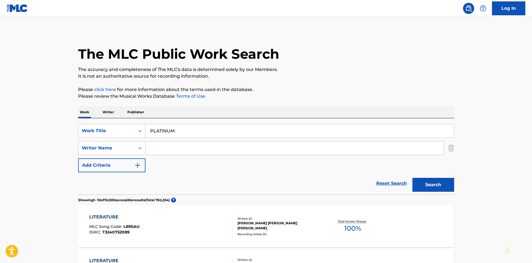
click at [185, 151] on input "Search Form" at bounding box center [295, 147] width 298 height 13
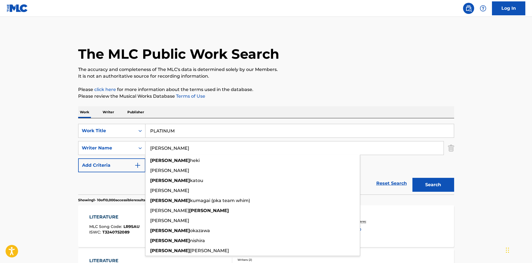
type input "[PERSON_NAME]"
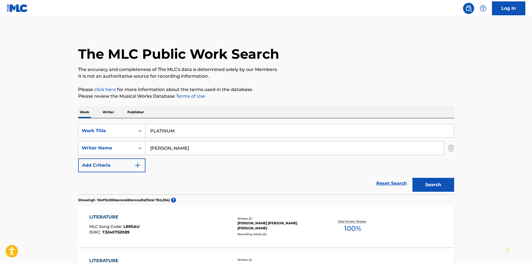
click at [432, 183] on button "Search" at bounding box center [434, 185] width 42 height 14
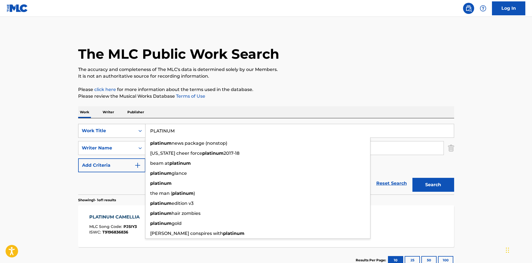
click at [121, 126] on div "SearchWithCriteriaf79c8277-7d24-498d-a077-6e16b16adf90 Work Title PLATINUM plat…" at bounding box center [266, 131] width 376 height 14
type input "[DEMOGRAPHIC_DATA] AND SIR"
click at [323, 73] on p "It is not an authoritative source for recording information." at bounding box center [266, 76] width 376 height 7
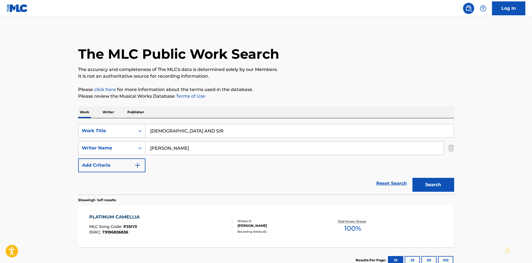
drag, startPoint x: 142, startPoint y: 144, endPoint x: 136, endPoint y: 138, distance: 8.9
click at [123, 142] on div "SearchWithCriteriad688f449-79d6-4aab-b1c3-8f8c01f4d460 Writer Name [PERSON_NAME]" at bounding box center [266, 148] width 376 height 14
drag, startPoint x: 350, startPoint y: 83, endPoint x: 380, endPoint y: 147, distance: 71.2
click at [350, 82] on div "The MLC Public Work Search The accuracy and completeness of The MLC's data is d…" at bounding box center [267, 152] width 390 height 243
click at [419, 184] on button "Search" at bounding box center [434, 185] width 42 height 14
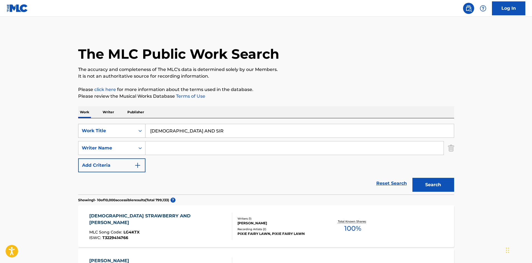
click at [128, 124] on div "SearchWithCriteriaf79c8277-7d24-498d-a077-6e16b16adf90 Work Title [DEMOGRAPHIC_…" at bounding box center [266, 131] width 376 height 14
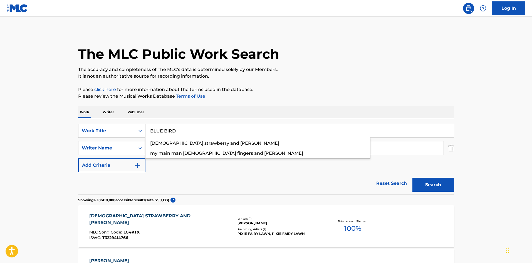
type input "BLUE BIRD"
click at [350, 97] on p "Please review the Musical Works Database Terms of Use" at bounding box center [266, 96] width 376 height 7
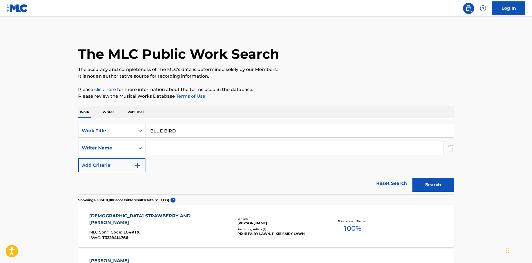
click at [436, 184] on button "Search" at bounding box center [434, 185] width 42 height 14
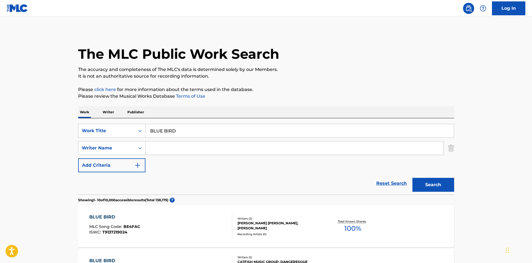
scroll to position [28, 0]
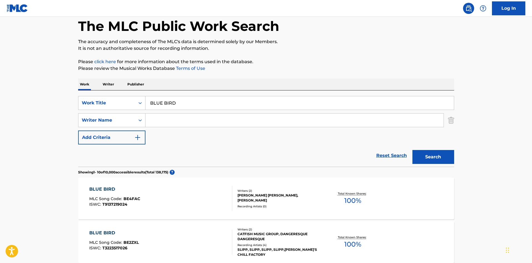
click at [203, 118] on input "Search Form" at bounding box center [295, 120] width 298 height 13
type input "[PERSON_NAME]"
click at [425, 157] on button "Search" at bounding box center [434, 157] width 42 height 14
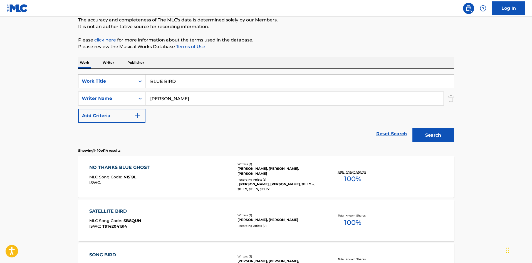
scroll to position [24, 0]
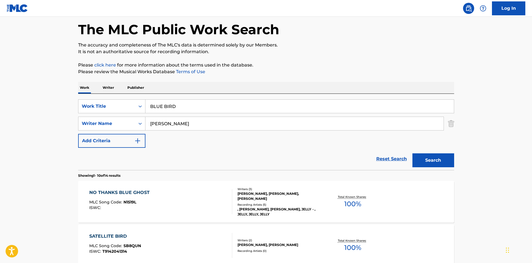
click at [109, 87] on p "Writer" at bounding box center [108, 88] width 15 height 12
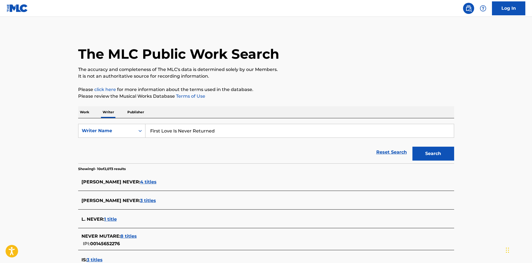
click at [159, 129] on input "First Love Is Never Returned" at bounding box center [300, 130] width 309 height 13
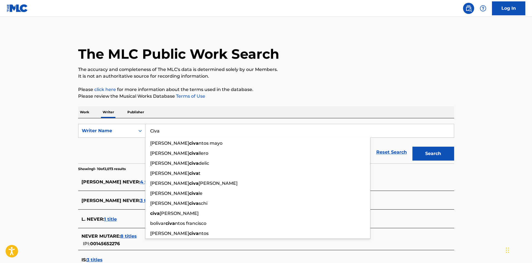
type input "Civa"
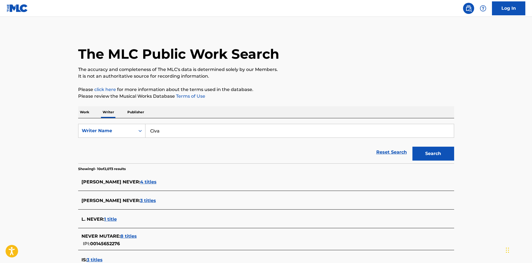
click at [426, 154] on button "Search" at bounding box center [434, 154] width 42 height 14
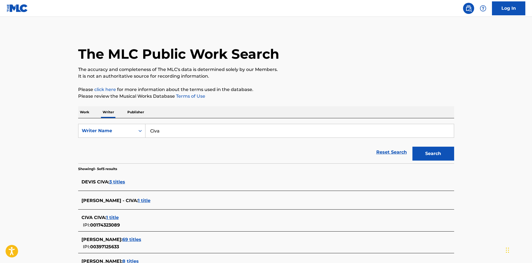
scroll to position [68, 0]
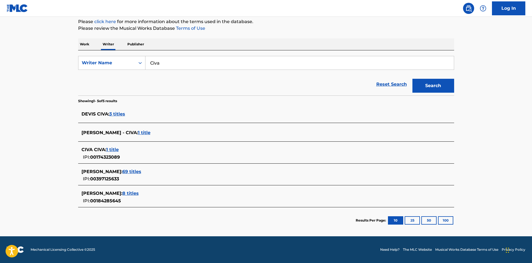
click at [79, 43] on p "Work" at bounding box center [84, 44] width 13 height 12
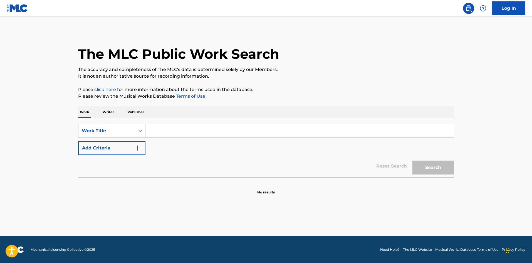
click at [153, 132] on input "Search Form" at bounding box center [300, 130] width 309 height 13
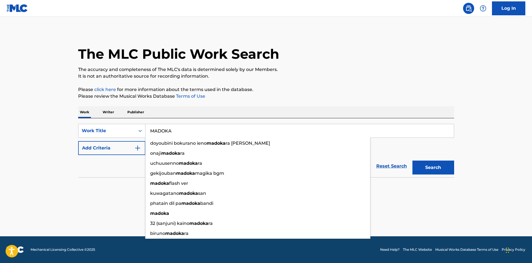
type input "MADOKA"
drag, startPoint x: 132, startPoint y: 129, endPoint x: 225, endPoint y: 107, distance: 96.2
click at [121, 128] on div "SearchWithCriteriaf79c8277-7d24-498d-a077-6e16b16adf90 Work Title MADOKA doyoub…" at bounding box center [266, 131] width 376 height 14
click at [305, 95] on p "Please review the Musical Works Database Terms of Use" at bounding box center [266, 96] width 376 height 7
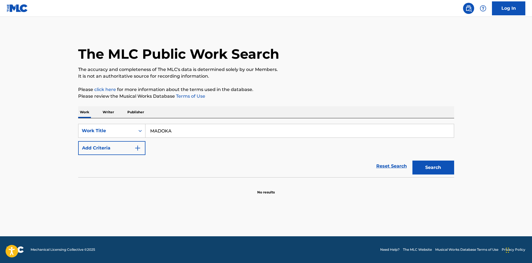
click at [143, 149] on button "Add Criteria" at bounding box center [111, 148] width 67 height 14
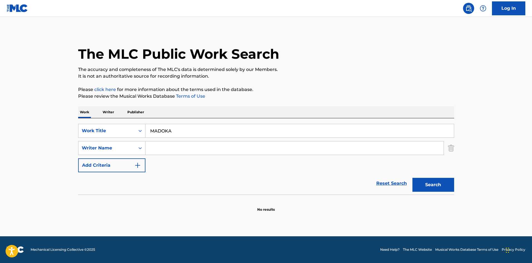
click at [174, 148] on input "Search Form" at bounding box center [295, 147] width 298 height 13
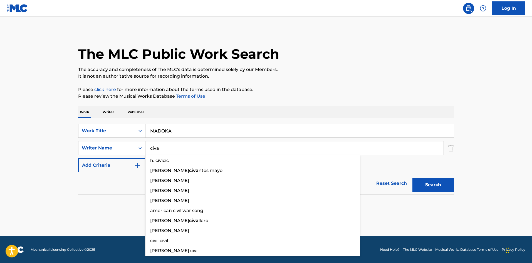
type input "civa"
click at [244, 116] on div "Work Writer Publisher" at bounding box center [266, 112] width 376 height 12
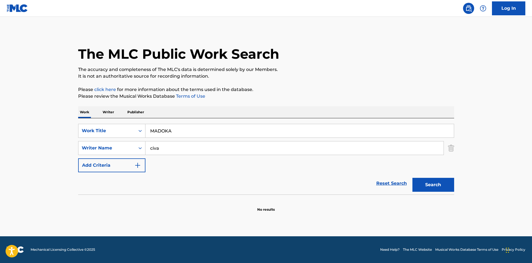
click at [440, 183] on button "Search" at bounding box center [434, 185] width 42 height 14
drag, startPoint x: 172, startPoint y: 132, endPoint x: 113, endPoint y: 129, distance: 59.1
click at [113, 129] on div "SearchWithCriteriaf79c8277-7d24-498d-a077-6e16b16adf90 Work Title MADOKA" at bounding box center [266, 131] width 376 height 14
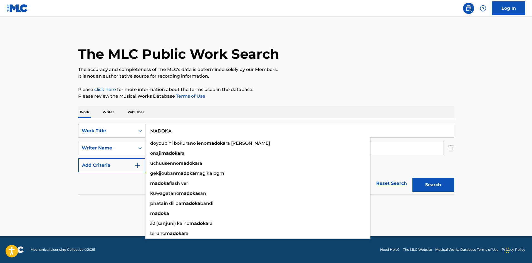
click at [93, 134] on div "Work Title" at bounding box center [106, 131] width 57 height 11
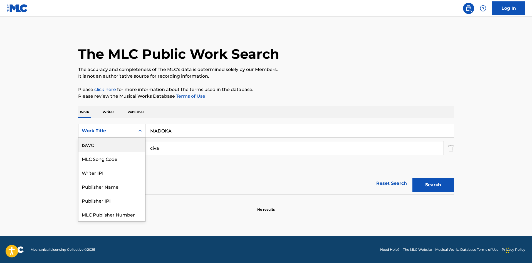
click at [118, 145] on div "ISWC" at bounding box center [111, 145] width 67 height 14
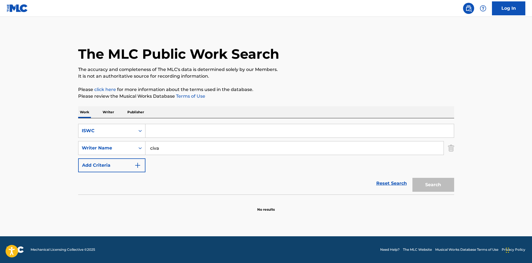
click at [164, 134] on input "Search Form" at bounding box center [300, 130] width 309 height 13
type input "T9275549025"
click at [192, 104] on div "The MLC Public Work Search The accuracy and completeness of The MLC's data is d…" at bounding box center [267, 121] width 390 height 181
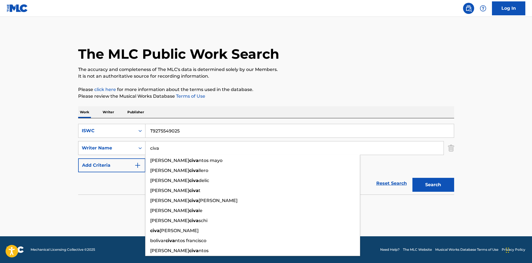
drag, startPoint x: 158, startPoint y: 149, endPoint x: 112, endPoint y: 145, distance: 46.1
click at [112, 145] on div "SearchWithCriteriad688f449-79d6-4aab-b1c3-8f8c01f4d460 Writer Name [PERSON_NAME…" at bounding box center [266, 148] width 376 height 14
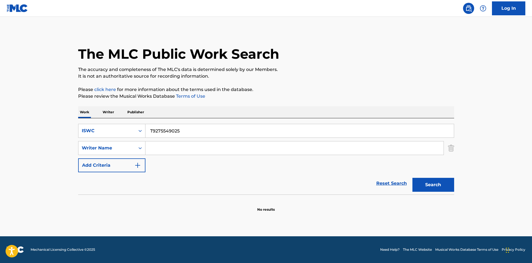
click at [301, 94] on p "Please review the Musical Works Database Terms of Use" at bounding box center [266, 96] width 376 height 7
click at [419, 189] on button "Search" at bounding box center [434, 185] width 42 height 14
click at [88, 110] on p "Work" at bounding box center [84, 112] width 13 height 12
click at [141, 130] on icon "Search Form" at bounding box center [141, 131] width 6 height 6
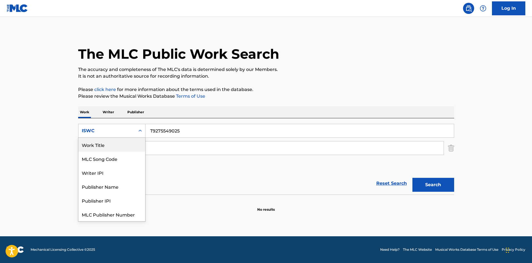
click at [113, 143] on div "Work Title" at bounding box center [111, 145] width 67 height 14
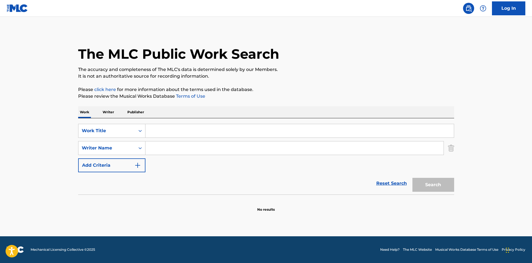
click at [172, 129] on input "Search Form" at bounding box center [300, 130] width 309 height 13
click at [346, 100] on div "The MLC Public Work Search The accuracy and completeness of The MLC's data is d…" at bounding box center [267, 121] width 390 height 181
click at [443, 188] on button "Search" at bounding box center [434, 185] width 42 height 14
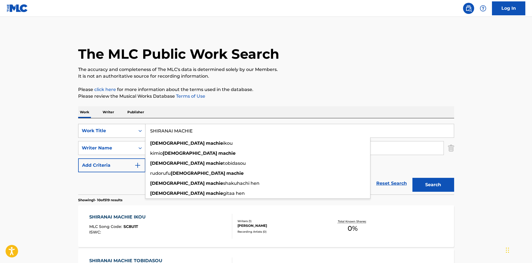
drag, startPoint x: 192, startPoint y: 131, endPoint x: 126, endPoint y: 125, distance: 66.8
click at [126, 125] on div "SearchWithCriteriaac196228-4efb-4555-bc15-cedaf3ea9c94 Work Title SHIRANAI MACH…" at bounding box center [266, 131] width 376 height 14
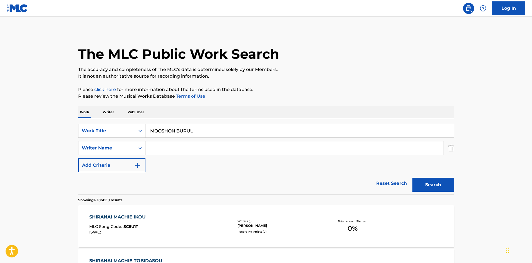
click at [429, 187] on button "Search" at bounding box center [434, 185] width 42 height 14
click at [175, 130] on input "MOOSHON BURUU" at bounding box center [300, 130] width 309 height 13
type input "A.O.Z Jiru"
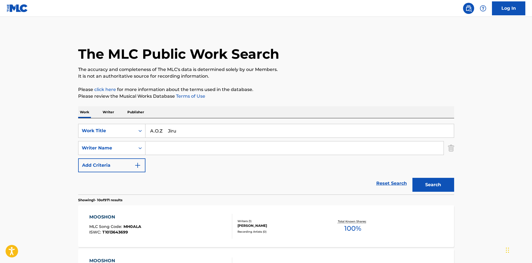
click at [175, 132] on input "A.O.Z Jiru" at bounding box center [300, 130] width 309 height 13
click at [171, 131] on input "A.O.Z Jiru" at bounding box center [300, 130] width 309 height 13
drag, startPoint x: 168, startPoint y: 131, endPoint x: 185, endPoint y: 131, distance: 16.4
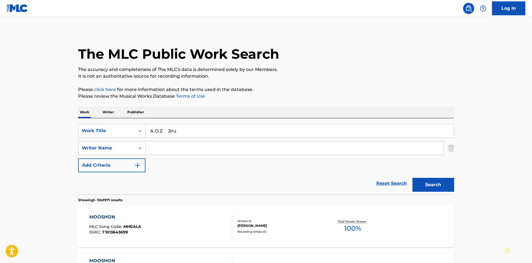
click at [185, 131] on input "A.O.Z Jiru" at bounding box center [300, 130] width 309 height 13
type input "A.O.Z"
click at [173, 149] on input "Search Form" at bounding box center [295, 147] width 298 height 13
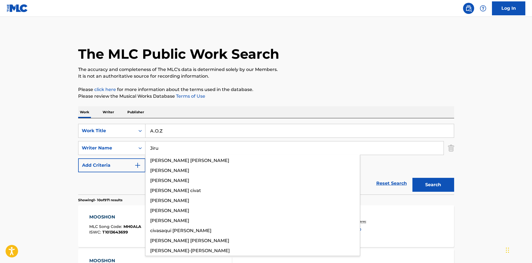
type input "Jiru"
drag, startPoint x: 159, startPoint y: 130, endPoint x: 139, endPoint y: 130, distance: 19.2
click at [139, 130] on div "SearchWithCriteriaac196228-4efb-4555-bc15-cedaf3ea9c94 Work Title A.O.Z" at bounding box center [266, 131] width 376 height 14
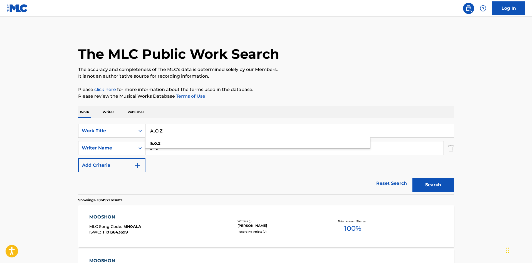
click at [330, 95] on p "Please review the Musical Works Database Terms of Use" at bounding box center [266, 96] width 376 height 7
click at [434, 184] on button "Search" at bounding box center [434, 185] width 42 height 14
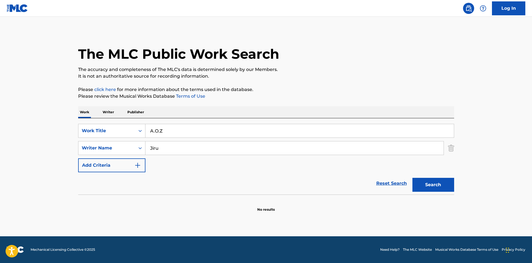
drag, startPoint x: 152, startPoint y: 132, endPoint x: 154, endPoint y: 131, distance: 2.8
click at [154, 131] on input "A.O.Z" at bounding box center [300, 130] width 309 height 13
click at [154, 132] on input "A.O.Z" at bounding box center [300, 130] width 309 height 13
click at [154, 131] on input "A.O.Z" at bounding box center [300, 130] width 309 height 13
click at [158, 131] on input "AO.Z" at bounding box center [300, 130] width 309 height 13
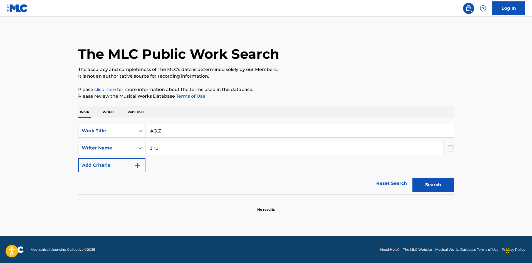
click at [159, 132] on input "AO.Z" at bounding box center [300, 130] width 309 height 13
click at [253, 105] on div "The MLC Public Work Search The accuracy and completeness of The MLC's data is d…" at bounding box center [267, 121] width 390 height 181
click at [422, 185] on button "Search" at bounding box center [434, 185] width 42 height 14
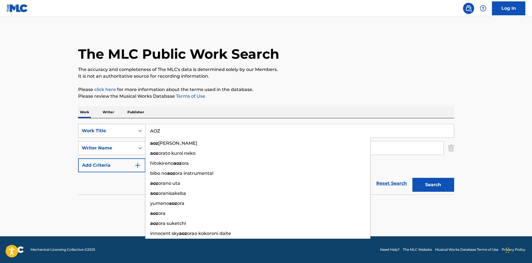
drag, startPoint x: 161, startPoint y: 131, endPoint x: 141, endPoint y: 128, distance: 20.5
click at [141, 128] on div "SearchWithCriteriaac196228-4efb-4555-bc15-cedaf3ea9c94 Work Title AOZ aoz [PERS…" at bounding box center [266, 131] width 376 height 14
type input "FIRST CRY THE"
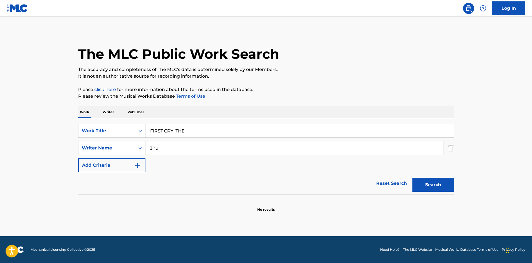
click at [321, 69] on p "The accuracy and completeness of The MLC's data is determined solely by our Mem…" at bounding box center [266, 69] width 376 height 7
drag, startPoint x: 149, startPoint y: 149, endPoint x: 133, endPoint y: 148, distance: 15.9
click at [134, 149] on div "SearchWithCriteriad688f449-79d6-4aab-b1c3-8f8c01f4d460 Writer Name Jiru" at bounding box center [266, 148] width 376 height 14
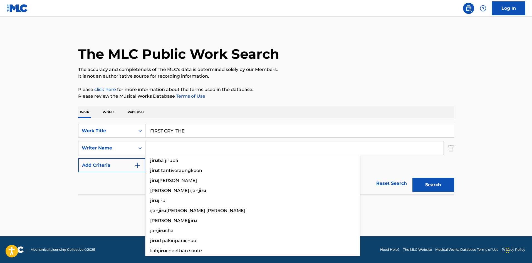
click at [330, 85] on div "The MLC Public Work Search The accuracy and completeness of The MLC's data is d…" at bounding box center [267, 121] width 390 height 181
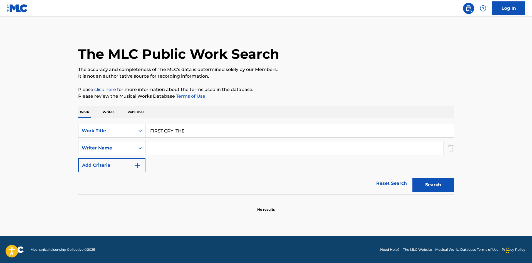
click at [423, 185] on button "Search" at bounding box center [434, 185] width 42 height 14
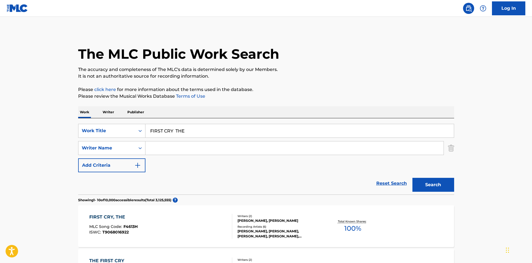
scroll to position [28, 0]
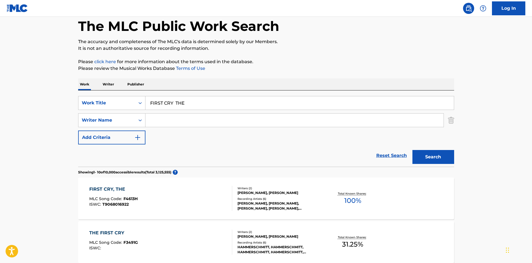
click at [209, 194] on div "FIRST CRY, THE MLC Song Code : F4613H ISWC : T9068016922" at bounding box center [160, 198] width 143 height 25
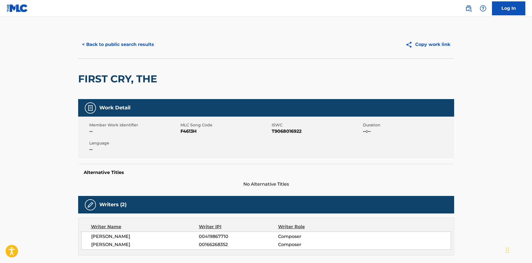
click at [121, 40] on button "< Back to public search results" at bounding box center [118, 45] width 80 height 14
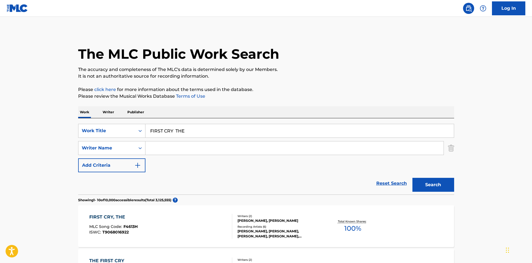
scroll to position [28, 0]
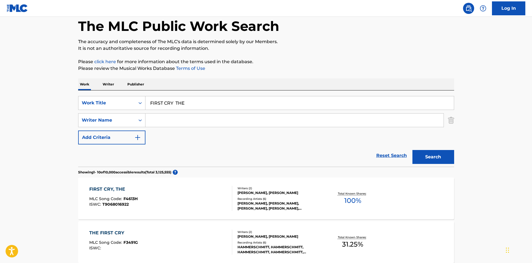
click at [109, 84] on p "Writer" at bounding box center [108, 84] width 15 height 12
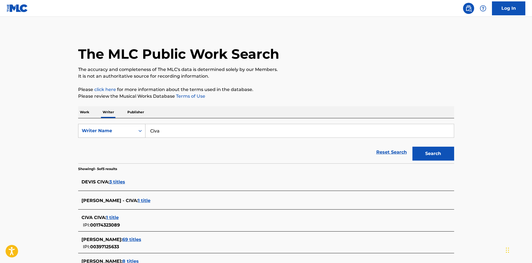
drag, startPoint x: 149, startPoint y: 129, endPoint x: 141, endPoint y: 129, distance: 7.5
click at [141, 129] on div "SearchWithCriteriac9df7782-21cc-4647-b79c-4bbdb6ba9ba9 Writer Name Civa" at bounding box center [266, 131] width 376 height 14
click at [434, 149] on button "Search" at bounding box center [434, 154] width 42 height 14
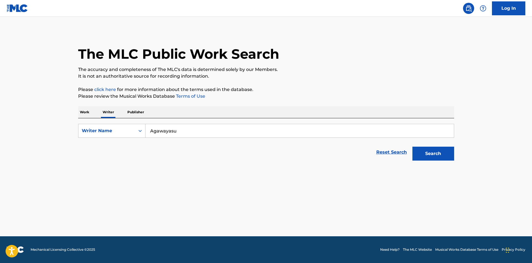
drag, startPoint x: 175, startPoint y: 132, endPoint x: 107, endPoint y: 121, distance: 68.0
click at [108, 121] on div "SearchWithCriteriac9df7782-21cc-4647-b79c-4bbdb6ba9ba9 Writer Name [PERSON_NAME…" at bounding box center [266, 140] width 376 height 45
type input "Naozou"
click at [350, 69] on p "The accuracy and completeness of The MLC's data is determined solely by our Mem…" at bounding box center [266, 69] width 376 height 7
click at [435, 149] on button "Search" at bounding box center [434, 154] width 42 height 14
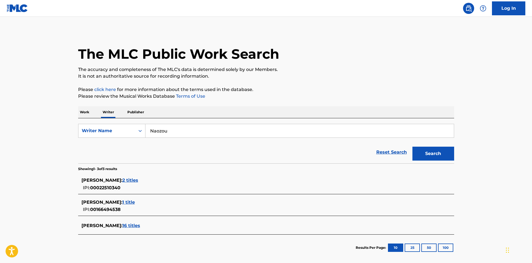
click at [82, 107] on p "Work" at bounding box center [84, 112] width 13 height 12
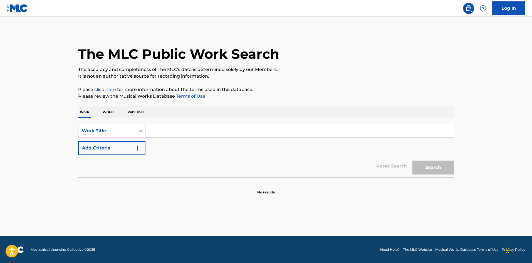
click at [163, 127] on input "Search Form" at bounding box center [300, 130] width 309 height 13
type input "MUNCH"
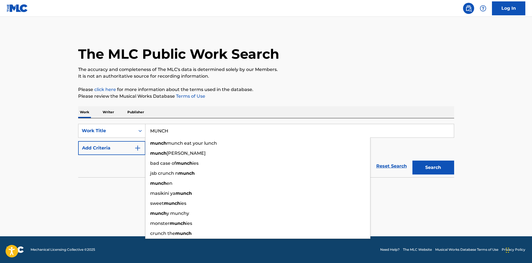
click at [215, 111] on div "Work Writer Publisher" at bounding box center [266, 112] width 376 height 12
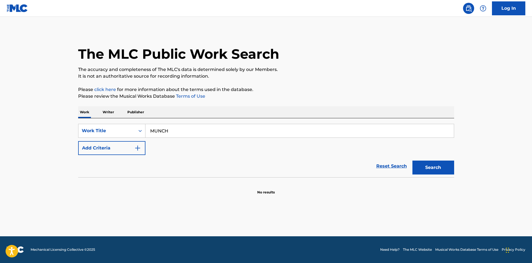
click at [134, 148] on button "Add Criteria" at bounding box center [111, 148] width 67 height 14
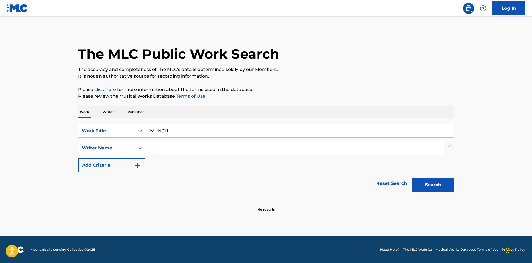
click at [166, 151] on input "Search Form" at bounding box center [295, 147] width 298 height 13
type input "Naozou"
click at [419, 184] on button "Search" at bounding box center [434, 185] width 42 height 14
drag, startPoint x: 169, startPoint y: 129, endPoint x: 120, endPoint y: 121, distance: 49.8
click at [120, 121] on div "SearchWithCriteriaf79c8277-7d24-498d-a077-6e16b16adf90 Work Title MUNCH SearchW…" at bounding box center [266, 156] width 376 height 76
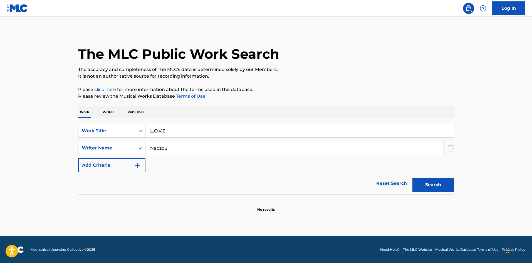
click at [332, 97] on p "Please review the Musical Works Database Terms of Use" at bounding box center [266, 96] width 376 height 7
click at [442, 188] on button "Search" at bounding box center [434, 185] width 42 height 14
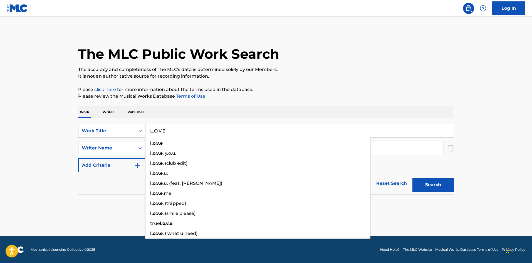
drag, startPoint x: 134, startPoint y: 125, endPoint x: 130, endPoint y: 125, distance: 4.2
click at [131, 125] on div "SearchWithCriteriaf79c8277-7d24-498d-a077-6e16b16adf90 Work Title L.O.V.E l.o.v…" at bounding box center [266, 131] width 376 height 14
click at [334, 86] on p "Please click here for more information about the terms used in the database." at bounding box center [266, 89] width 376 height 7
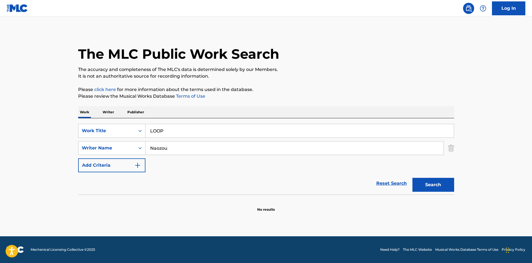
click at [445, 182] on button "Search" at bounding box center [434, 185] width 42 height 14
drag, startPoint x: 160, startPoint y: 130, endPoint x: 137, endPoint y: 129, distance: 23.1
click at [143, 129] on div "SearchWithCriteriaf79c8277-7d24-498d-a077-6e16b16adf90 Work Title LOOP" at bounding box center [266, 131] width 376 height 14
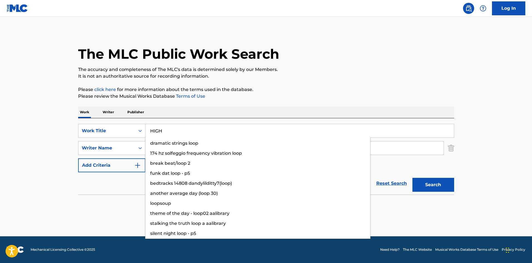
drag, startPoint x: 394, startPoint y: 86, endPoint x: 397, endPoint y: 131, distance: 44.9
click at [394, 86] on div "The MLC Public Work Search The accuracy and completeness of The MLC's data is d…" at bounding box center [267, 121] width 390 height 181
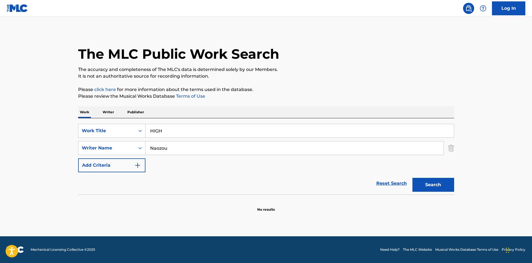
click at [436, 184] on button "Search" at bounding box center [434, 185] width 42 height 14
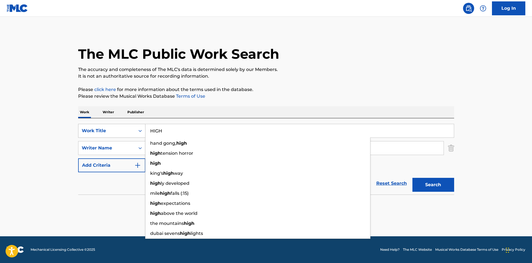
drag, startPoint x: 156, startPoint y: 126, endPoint x: 138, endPoint y: 130, distance: 17.6
click at [138, 130] on div "SearchWithCriteriaf79c8277-7d24-498d-a077-6e16b16adf90 Work Title HIGH hand gon…" at bounding box center [266, 131] width 376 height 14
click at [338, 77] on p "It is not an authoritative source for recording information." at bounding box center [266, 76] width 376 height 7
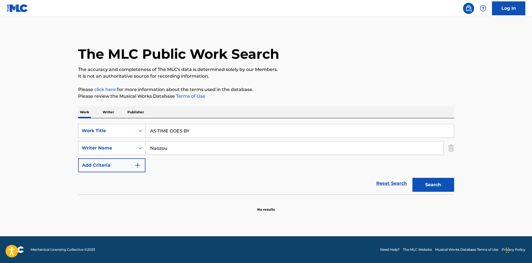
click at [422, 181] on button "Search" at bounding box center [434, 185] width 42 height 14
click at [107, 120] on div "SearchWithCriteriaf79c8277-7d24-498d-a077-6e16b16adf90 Work Title AS TIME GOES …" at bounding box center [266, 156] width 376 height 76
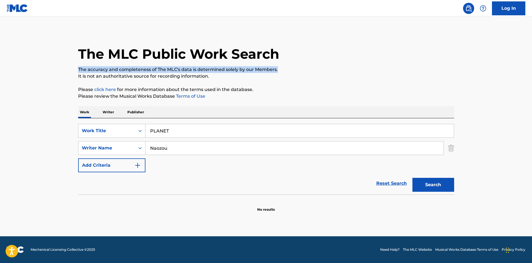
click at [353, 66] on div "The MLC Public Work Search The accuracy and completeness of The MLC's data is d…" at bounding box center [267, 121] width 390 height 181
click at [444, 185] on button "Search" at bounding box center [434, 185] width 42 height 14
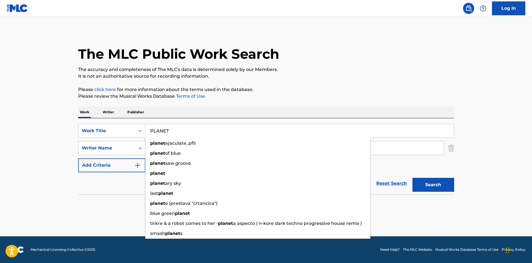
drag, startPoint x: 138, startPoint y: 124, endPoint x: 160, endPoint y: 118, distance: 22.3
click at [134, 122] on div "SearchWithCriteriaf79c8277-7d24-498d-a077-6e16b16adf90 Work Title PLANET planet…" at bounding box center [266, 156] width 376 height 76
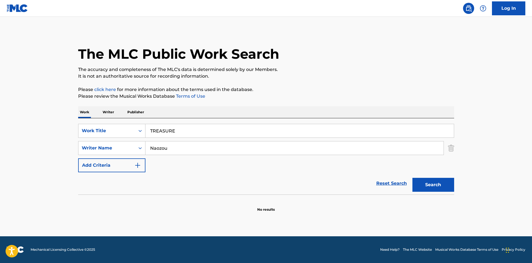
click at [303, 76] on p "It is not an authoritative source for recording information." at bounding box center [266, 76] width 376 height 7
click at [416, 182] on button "Search" at bounding box center [434, 185] width 42 height 14
drag, startPoint x: 106, startPoint y: 115, endPoint x: 121, endPoint y: 119, distance: 16.3
click at [104, 115] on div "Work Writer Publisher SearchWithCriteriaf79c8277-7d24-498d-a077-6e16b16adf90 Wo…" at bounding box center [266, 159] width 376 height 106
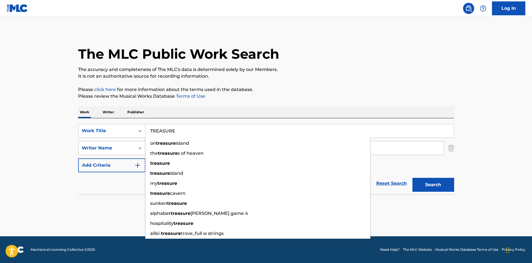
drag, startPoint x: 175, startPoint y: 128, endPoint x: 132, endPoint y: 130, distance: 43.2
click at [132, 130] on div "SearchWithCriteriaf79c8277-7d24-498d-a077-6e16b16adf90 Work Title TREASURE on t…" at bounding box center [266, 131] width 376 height 14
click at [312, 80] on div "The MLC Public Work Search The accuracy and completeness of The MLC's data is d…" at bounding box center [267, 121] width 390 height 181
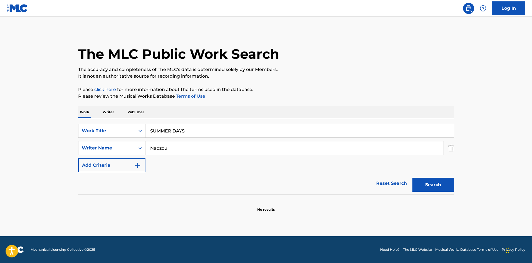
click at [437, 185] on button "Search" at bounding box center [434, 185] width 42 height 14
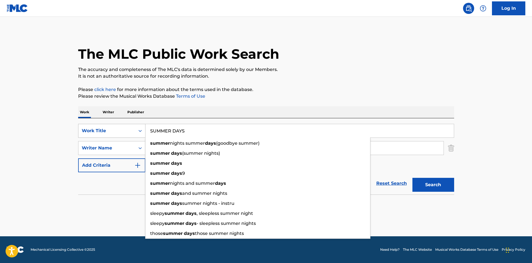
drag, startPoint x: 171, startPoint y: 128, endPoint x: 123, endPoint y: 124, distance: 48.0
click at [123, 124] on div "SearchWithCriteriaf79c8277-7d24-498d-a077-6e16b16adf90 Work Title SUMMER DAYS s…" at bounding box center [266, 131] width 376 height 14
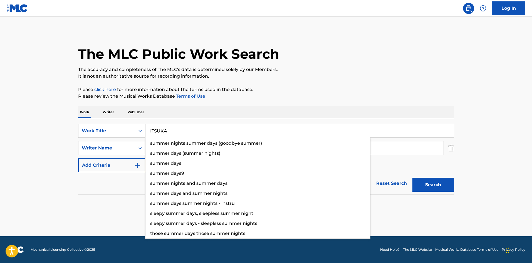
click at [317, 77] on p "It is not an authoritative source for recording information." at bounding box center [266, 76] width 376 height 7
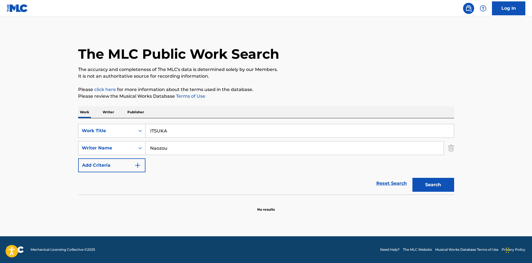
click at [432, 185] on button "Search" at bounding box center [434, 185] width 42 height 14
click at [138, 126] on div "SearchWithCriteriaf79c8277-7d24-498d-a077-6e16b16adf90 Work Title ITSUKA" at bounding box center [266, 131] width 376 height 14
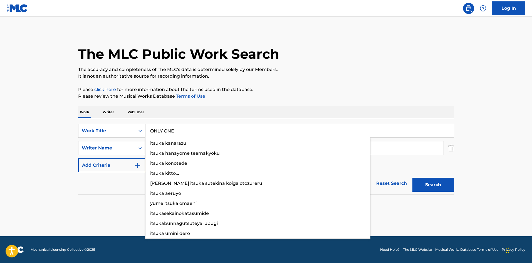
type input "ONLY ONE"
click at [335, 82] on div "The MLC Public Work Search The accuracy and completeness of The MLC's data is d…" at bounding box center [267, 121] width 390 height 181
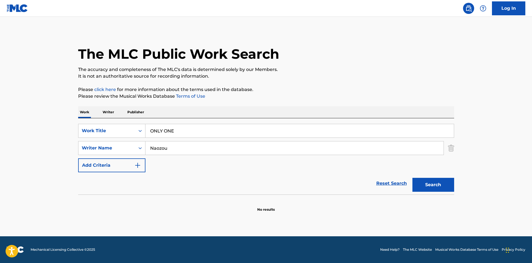
click at [426, 185] on button "Search" at bounding box center [434, 185] width 42 height 14
click at [107, 111] on p "Writer" at bounding box center [108, 112] width 15 height 12
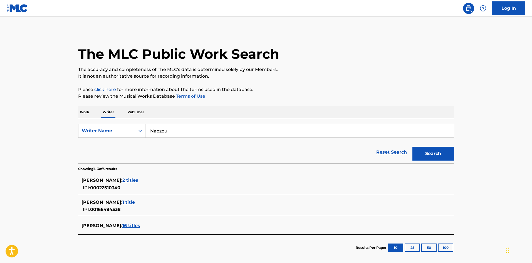
drag, startPoint x: 170, startPoint y: 131, endPoint x: 151, endPoint y: 125, distance: 19.5
click at [141, 129] on div "SearchWithCriteriac9df7782-21cc-4647-b79c-4bbdb6ba9ba9 Writer Name [PERSON_NAME]" at bounding box center [266, 131] width 376 height 14
type input "Agawayasu"
click at [399, 93] on p "Please review the Musical Works Database Terms of Use" at bounding box center [266, 96] width 376 height 7
click at [428, 153] on button "Search" at bounding box center [434, 154] width 42 height 14
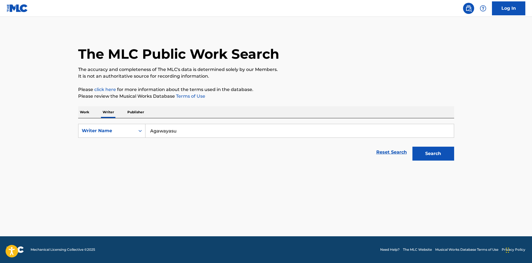
click at [83, 111] on p "Work" at bounding box center [84, 112] width 13 height 12
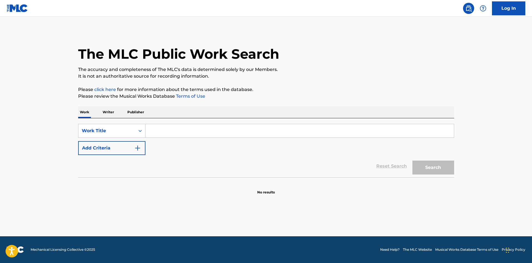
drag, startPoint x: 170, startPoint y: 132, endPoint x: 185, endPoint y: 117, distance: 21.3
click at [170, 132] on input "Search Form" at bounding box center [300, 130] width 309 height 13
type input "INSTANT"
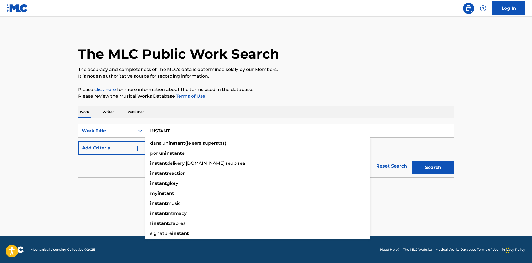
click at [172, 109] on div "Work Writer Publisher" at bounding box center [266, 112] width 376 height 12
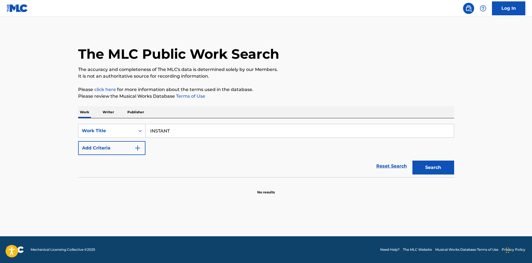
click at [142, 146] on button "Add Criteria" at bounding box center [111, 148] width 67 height 14
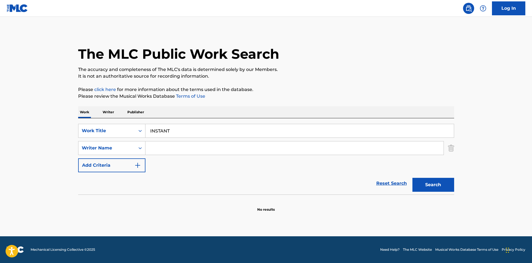
click at [162, 147] on input "Search Form" at bounding box center [295, 147] width 298 height 13
type input "Agawayasu"
click at [418, 183] on button "Search" at bounding box center [434, 185] width 42 height 14
drag, startPoint x: 175, startPoint y: 136, endPoint x: 131, endPoint y: 127, distance: 45.1
click at [131, 127] on div "SearchWithCriteriaf79c8277-7d24-498d-a077-6e16b16adf90 Work Title INSTANT" at bounding box center [266, 131] width 376 height 14
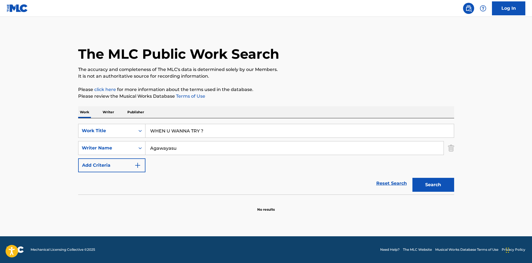
type input "WHEN U WANNA TRY ?"
drag, startPoint x: 291, startPoint y: 85, endPoint x: 199, endPoint y: 147, distance: 110.3
click at [291, 85] on div "The MLC Public Work Search The accuracy and completeness of The MLC's data is d…" at bounding box center [267, 121] width 390 height 181
click at [109, 139] on div "SearchWithCriteriaf79c8277-7d24-498d-a077-6e16b16adf90 Work Title WHEN U WANNA …" at bounding box center [266, 148] width 376 height 48
click at [346, 86] on div "The MLC Public Work Search The accuracy and completeness of The MLC's data is d…" at bounding box center [267, 121] width 390 height 181
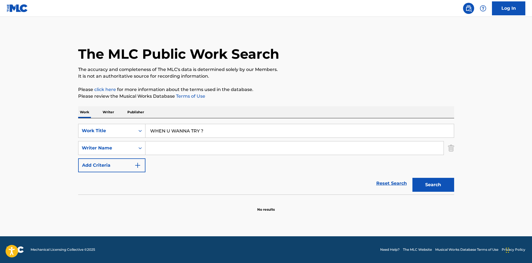
click at [415, 180] on button "Search" at bounding box center [434, 185] width 42 height 14
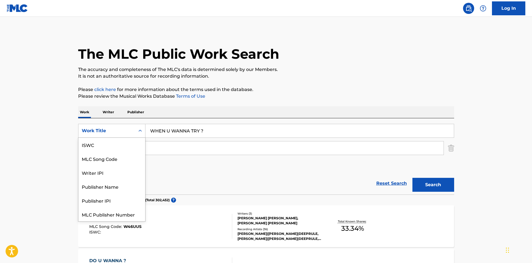
click at [140, 133] on icon "Search Form" at bounding box center [141, 131] width 6 height 6
click at [124, 141] on div "ISWC" at bounding box center [111, 145] width 67 height 14
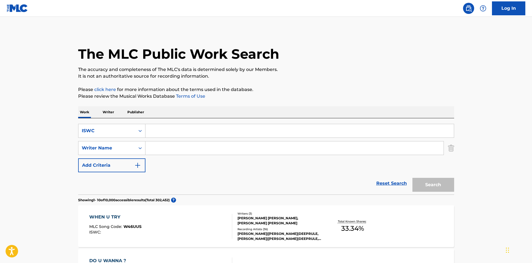
drag, startPoint x: 197, startPoint y: 131, endPoint x: 191, endPoint y: 129, distance: 6.9
click at [197, 131] on input "Search Form" at bounding box center [300, 130] width 309 height 13
type input "T3216825882"
click at [336, 90] on p "Please click here for more information about the terms used in the database." at bounding box center [266, 89] width 376 height 7
click at [424, 180] on button "Search" at bounding box center [434, 185] width 42 height 14
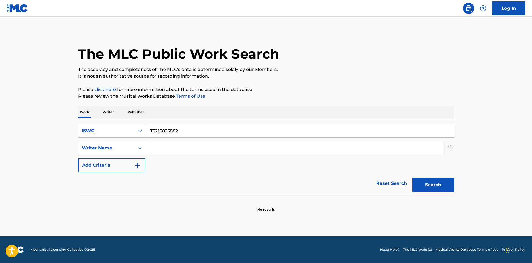
drag, startPoint x: 138, startPoint y: 131, endPoint x: 148, endPoint y: 161, distance: 32.1
click at [138, 131] on icon "Search Form" at bounding box center [141, 131] width 6 height 6
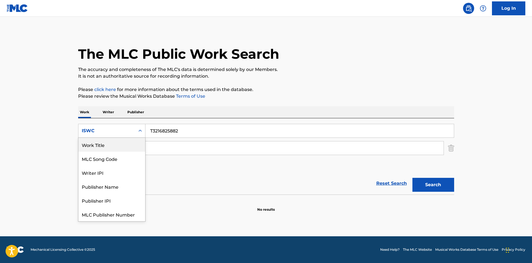
click at [121, 146] on div "Work Title" at bounding box center [111, 145] width 67 height 14
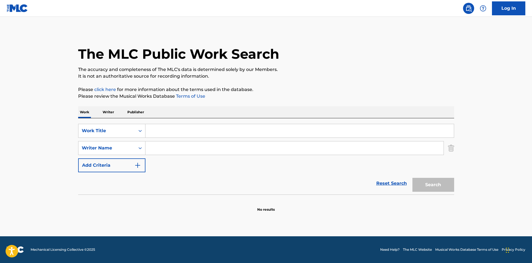
click at [181, 128] on input "Search Form" at bounding box center [300, 130] width 309 height 13
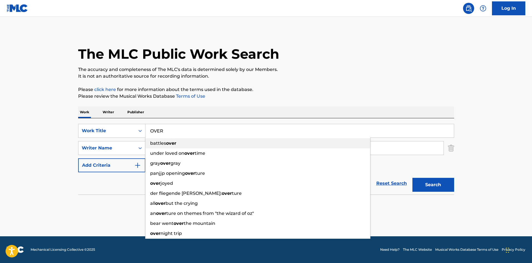
click at [156, 148] on div "battles over" at bounding box center [258, 143] width 225 height 10
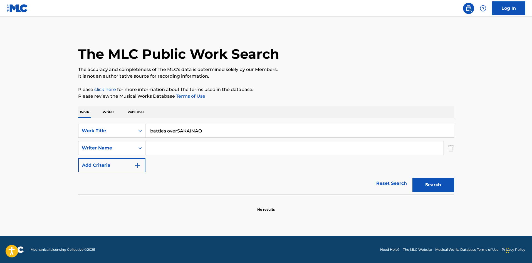
type input "battles over"
click at [191, 147] on input "Search Form" at bounding box center [295, 147] width 298 height 13
type input "SAKAINAO"
click at [292, 84] on div "The MLC Public Work Search The accuracy and completeness of The MLC's data is d…" at bounding box center [267, 121] width 390 height 181
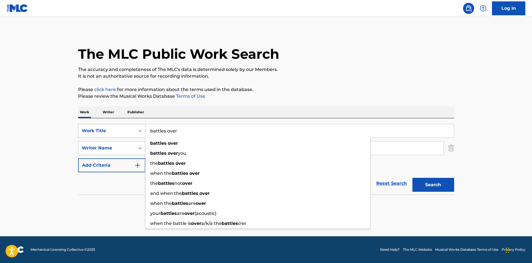
drag, startPoint x: 167, startPoint y: 129, endPoint x: 135, endPoint y: 131, distance: 32.1
click at [135, 131] on div "SearchWithCriteriabc86f49a-4bb8-41db-83a4-0500e921b1c5 Work Title battles over …" at bounding box center [266, 131] width 376 height 14
drag, startPoint x: 325, startPoint y: 74, endPoint x: 455, endPoint y: 179, distance: 166.8
click at [325, 74] on p "It is not an authoritative source for recording information." at bounding box center [266, 76] width 376 height 7
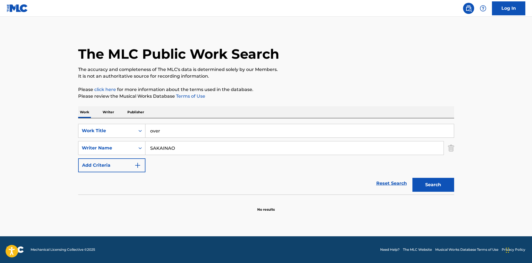
click at [440, 183] on button "Search" at bounding box center [434, 185] width 42 height 14
click at [125, 127] on div "SearchWithCriteriabc86f49a-4bb8-41db-83a4-0500e921b1c5 Work Title over" at bounding box center [266, 131] width 376 height 14
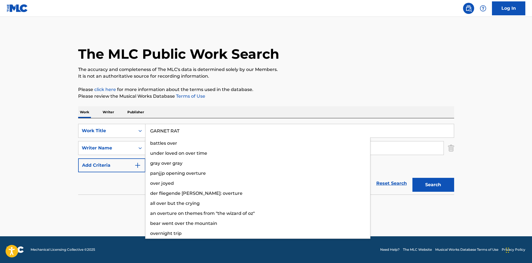
type input "GARNET RAT"
click at [388, 71] on p "The accuracy and completeness of The MLC's data is determined solely by our Mem…" at bounding box center [266, 69] width 376 height 7
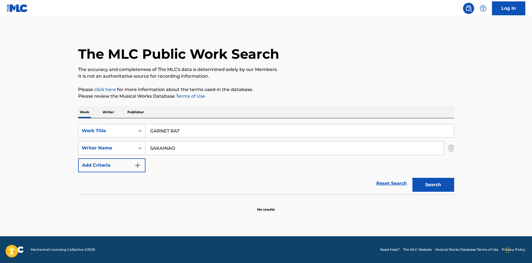
click at [136, 148] on div "SearchWithCriteriad688f449-79d6-4aab-b1c3-8f8c01f4d460 Writer Name [PERSON_NAME]" at bounding box center [266, 148] width 376 height 14
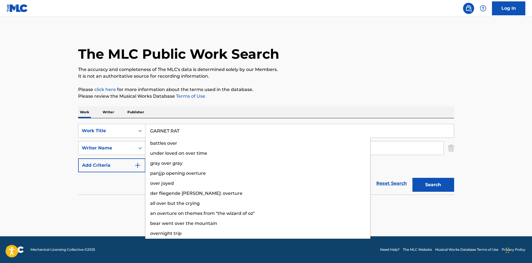
drag, startPoint x: 126, startPoint y: 117, endPoint x: 132, endPoint y: 115, distance: 6.7
click at [111, 116] on div "Work Writer Publisher SearchWithCriteriabc86f49a-4bb8-41db-83a4-0500e921b1c5 Wo…" at bounding box center [266, 159] width 376 height 106
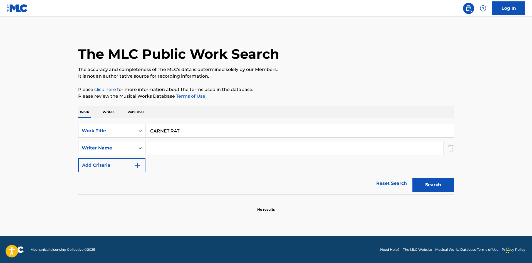
click at [308, 87] on p "Please click here for more information about the terms used in the database." at bounding box center [266, 89] width 376 height 7
click at [442, 187] on button "Search" at bounding box center [434, 185] width 42 height 14
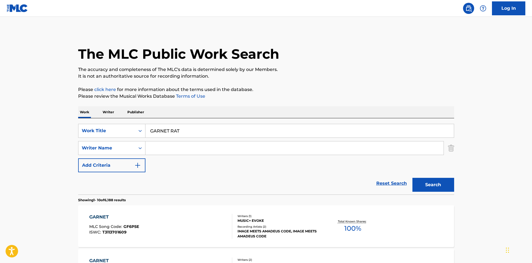
click at [110, 114] on p "Writer" at bounding box center [108, 112] width 15 height 12
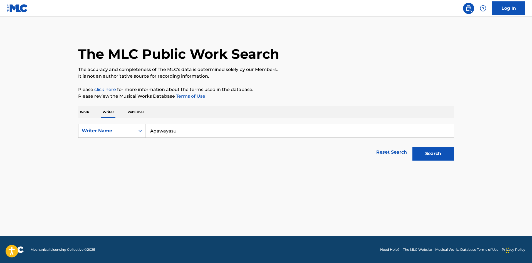
click at [135, 131] on div "SearchWithCriteriac9df7782-21cc-4647-b79c-4bbdb6ba9ba9 Writer Name [PERSON_NAME]" at bounding box center [266, 131] width 376 height 14
type input "[PERSON_NAME]"
click at [409, 73] on p "It is not an authoritative source for recording information." at bounding box center [266, 76] width 376 height 7
drag, startPoint x: 428, startPoint y: 153, endPoint x: 438, endPoint y: 152, distance: 9.5
click at [428, 153] on button "Search" at bounding box center [434, 154] width 42 height 14
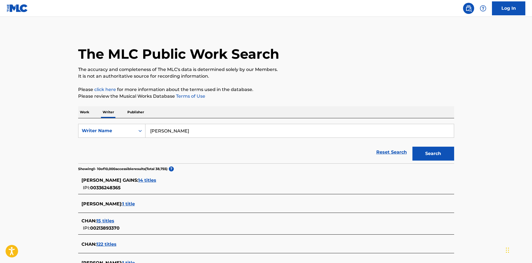
click at [83, 113] on p "Work" at bounding box center [84, 112] width 13 height 12
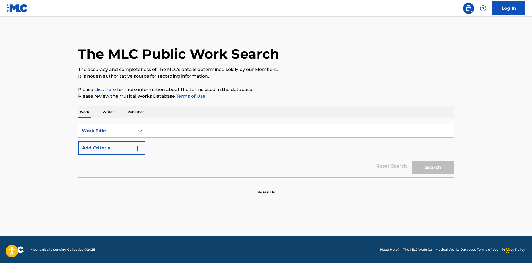
click at [166, 130] on input "Search Form" at bounding box center [300, 130] width 309 height 13
click at [320, 84] on div "The MLC Public Work Search The accuracy and completeness of The MLC's data is d…" at bounding box center [267, 113] width 390 height 164
click at [427, 168] on button "Search" at bounding box center [434, 168] width 42 height 14
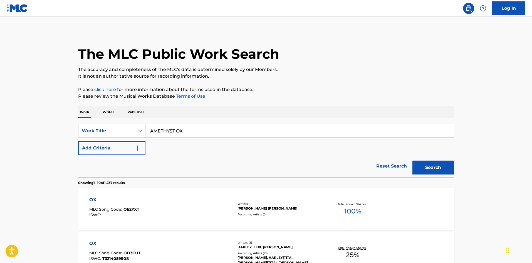
click at [159, 131] on input "AMETHYST OX" at bounding box center [300, 130] width 309 height 13
type input "AQUAMARINE TIGER"
click at [333, 79] on p "It is not an authoritative source for recording information." at bounding box center [266, 76] width 376 height 7
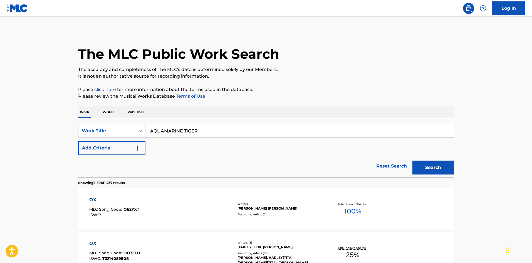
click at [433, 167] on button "Search" at bounding box center [434, 168] width 42 height 14
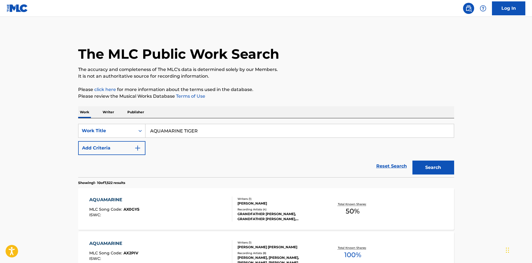
click at [109, 111] on p "Writer" at bounding box center [108, 112] width 15 height 12
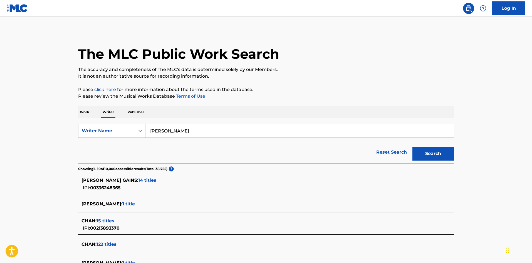
click at [86, 111] on p "Work" at bounding box center [84, 112] width 13 height 12
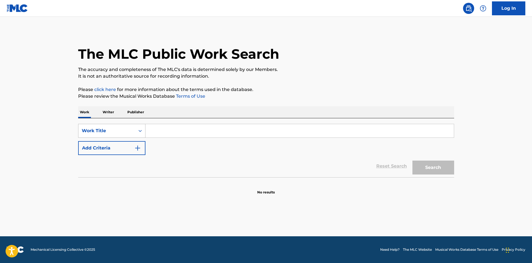
click at [141, 132] on icon "Search Form" at bounding box center [141, 131] width 6 height 6
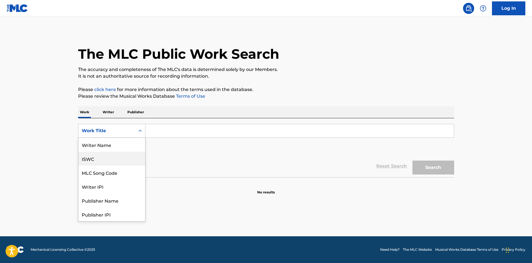
click at [121, 161] on div "ISWC" at bounding box center [111, 159] width 67 height 14
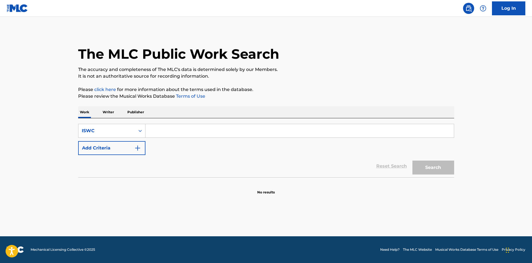
click at [167, 133] on input "Search Form" at bounding box center [300, 130] width 309 height 13
type input "T3174720953"
drag, startPoint x: 430, startPoint y: 168, endPoint x: 390, endPoint y: 139, distance: 49.4
click at [429, 168] on button "Search" at bounding box center [434, 168] width 42 height 14
click at [137, 129] on div "Search Form" at bounding box center [140, 131] width 10 height 10
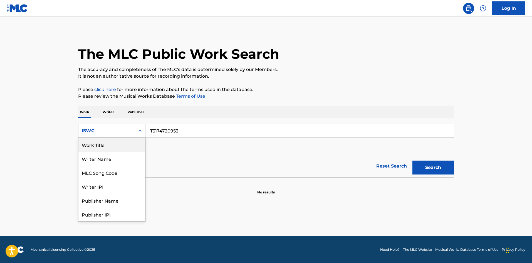
click at [133, 143] on div "Work Title" at bounding box center [111, 145] width 67 height 14
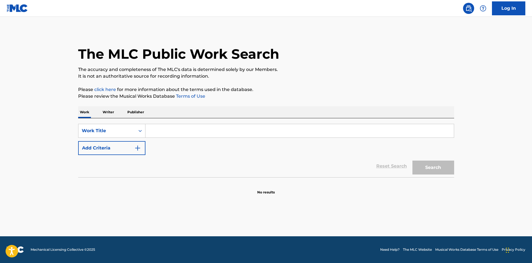
click at [170, 132] on input "Search Form" at bounding box center [300, 130] width 309 height 13
click at [418, 167] on button "Search" at bounding box center [434, 168] width 42 height 14
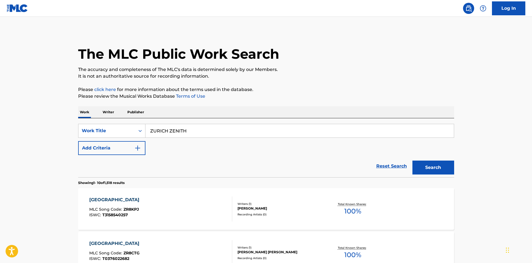
click at [173, 131] on input "ZURICH ZENITH" at bounding box center [300, 130] width 309 height 13
type input "WATASHIRASHIKU"
click at [307, 75] on p "It is not an authoritative source for recording information." at bounding box center [266, 76] width 376 height 7
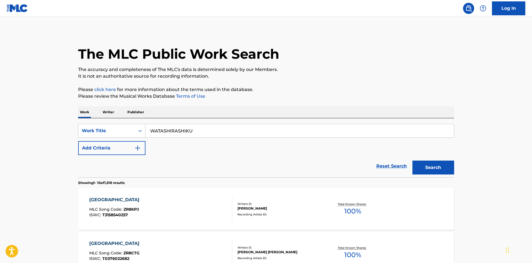
click at [419, 161] on button "Search" at bounding box center [434, 168] width 42 height 14
click at [134, 151] on button "Add Criteria" at bounding box center [111, 148] width 67 height 14
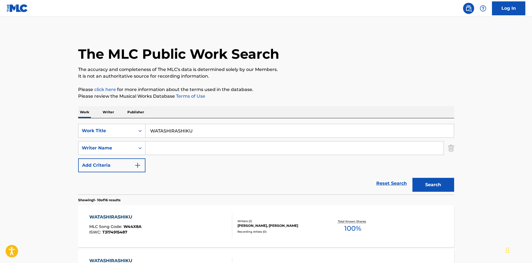
click at [174, 150] on input "Search Form" at bounding box center [295, 147] width 298 height 13
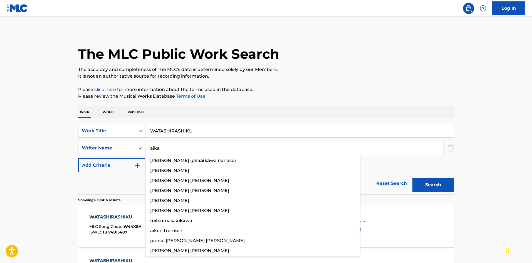
type input "aika"
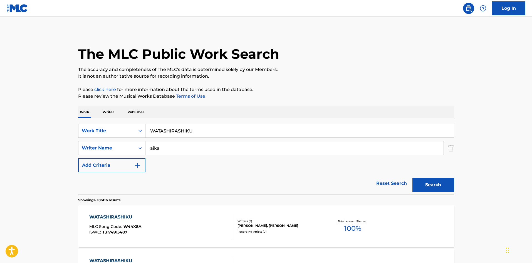
click at [424, 187] on button "Search" at bounding box center [434, 185] width 42 height 14
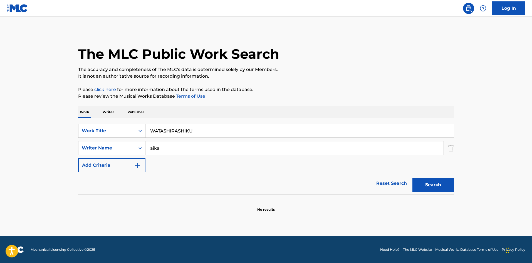
drag, startPoint x: 135, startPoint y: 125, endPoint x: 110, endPoint y: 128, distance: 24.7
click at [86, 122] on div "SearchWithCriteria1d417106-7626-4316-8418-8275ab3d3adc Work Title WATASHIRASHIK…" at bounding box center [266, 156] width 376 height 76
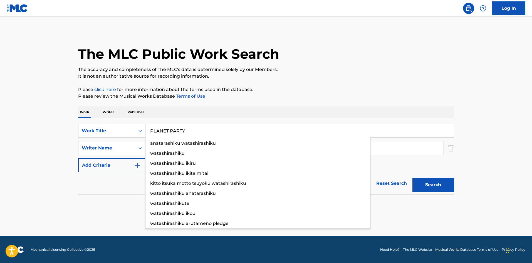
type input "PLANET PARTY"
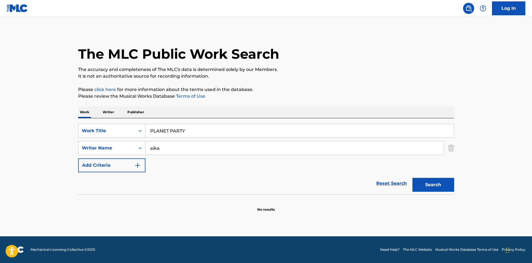
click at [251, 104] on div "The MLC Public Work Search The accuracy and completeness of The MLC's data is d…" at bounding box center [267, 121] width 390 height 181
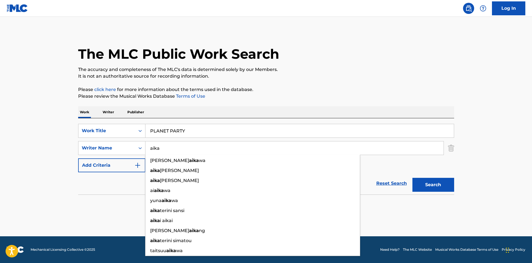
drag, startPoint x: 165, startPoint y: 150, endPoint x: 153, endPoint y: 150, distance: 12.3
click at [153, 150] on input "aika" at bounding box center [295, 147] width 298 height 13
type input "arina"
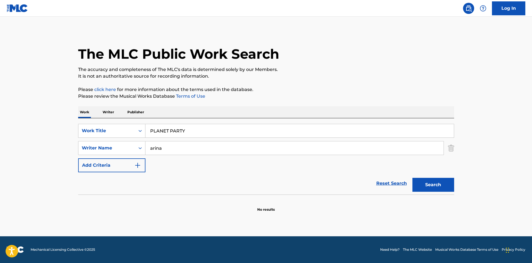
click at [354, 92] on p "Please click here for more information about the terms used in the database." at bounding box center [266, 89] width 376 height 7
click at [435, 185] on button "Search" at bounding box center [434, 185] width 42 height 14
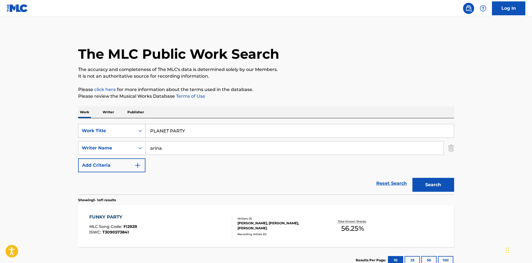
click at [126, 130] on div "Work Title" at bounding box center [107, 130] width 50 height 7
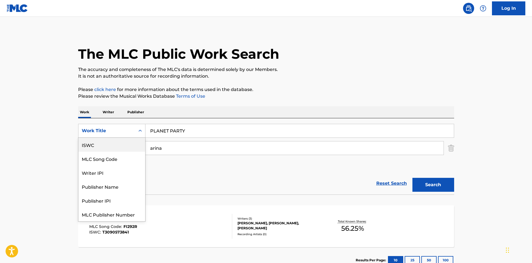
click at [131, 145] on div "ISWC" at bounding box center [111, 145] width 67 height 14
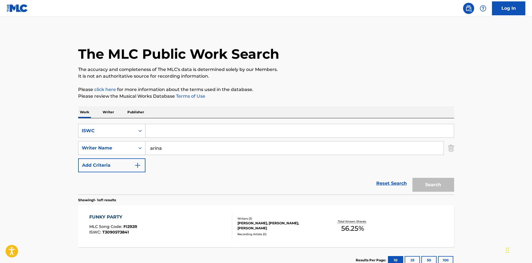
click at [170, 132] on input "Search Form" at bounding box center [300, 130] width 309 height 13
type input "T3185567964"
click at [220, 111] on div "Work Writer Publisher" at bounding box center [266, 112] width 376 height 12
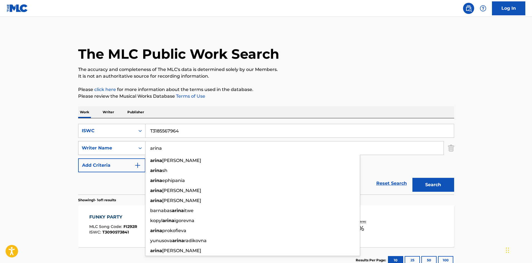
drag, startPoint x: 163, startPoint y: 152, endPoint x: 132, endPoint y: 151, distance: 31.2
click at [132, 151] on div "SearchWithCriteriad688f449-79d6-4aab-b1c3-8f8c01f4d460 Writer Name [PERSON_NAME…" at bounding box center [266, 148] width 376 height 14
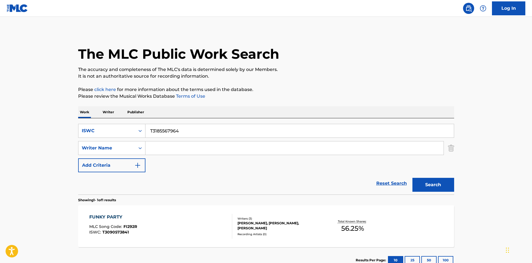
click at [306, 95] on p "Please review the Musical Works Database Terms of Use" at bounding box center [266, 96] width 376 height 7
click at [431, 184] on button "Search" at bounding box center [434, 185] width 42 height 14
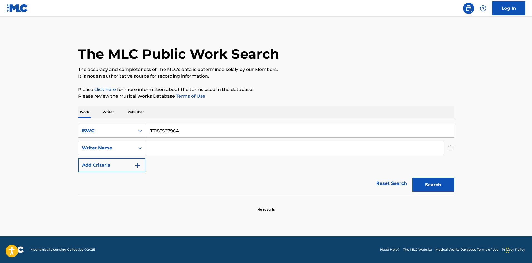
click at [138, 132] on icon "Search Form" at bounding box center [141, 131] width 6 height 6
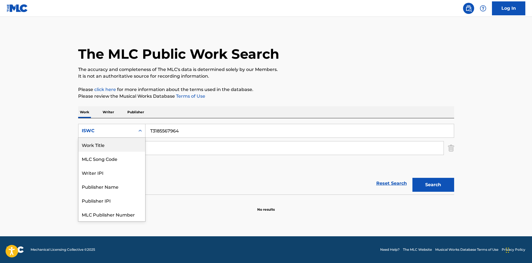
click at [121, 143] on div "Work Title" at bounding box center [111, 145] width 67 height 14
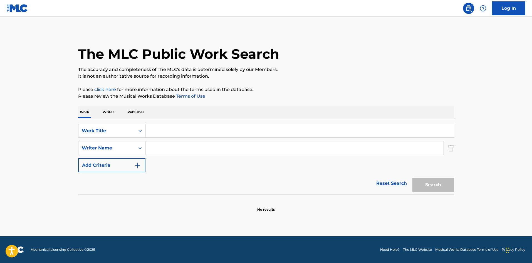
click at [267, 102] on div "The MLC Public Work Search The accuracy and completeness of The MLC's data is d…" at bounding box center [267, 121] width 390 height 181
click at [170, 134] on input "Search Form" at bounding box center [300, 130] width 309 height 13
type input "JARDIN"
click at [163, 149] on input "Search Form" at bounding box center [295, 147] width 298 height 13
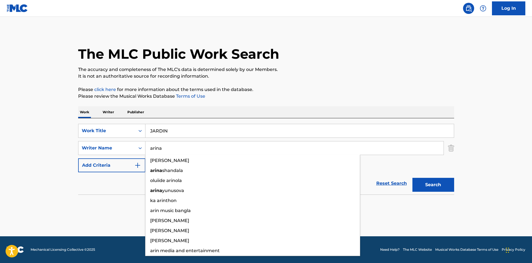
type input "arina"
click at [269, 101] on div "The MLC Public Work Search The accuracy and completeness of The MLC's data is d…" at bounding box center [267, 121] width 390 height 181
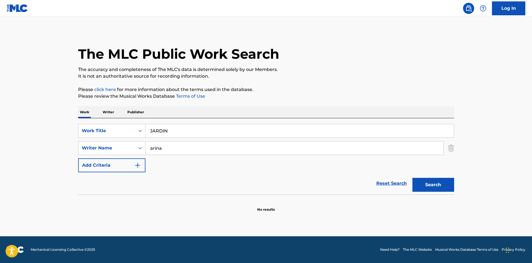
click at [415, 181] on button "Search" at bounding box center [434, 185] width 42 height 14
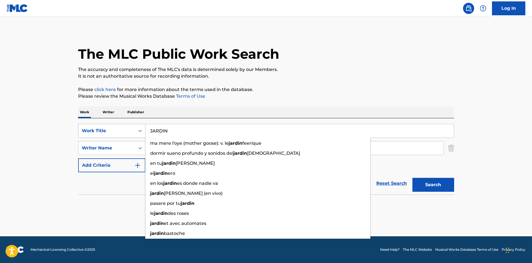
drag, startPoint x: 166, startPoint y: 129, endPoint x: 119, endPoint y: 126, distance: 47.1
click at [124, 124] on div "SearchWithCriteria5c535db9-3ab4-4f6e-a678-5fc19c7c4207 Work Title JARDIN ma mer…" at bounding box center [266, 131] width 376 height 14
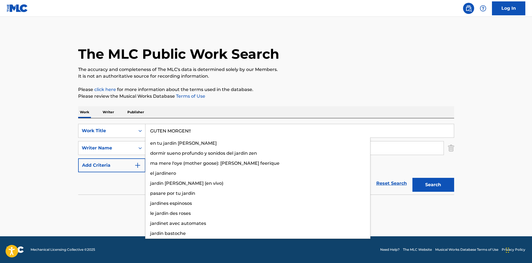
click at [386, 70] on p "The accuracy and completeness of The MLC's data is determined solely by our Mem…" at bounding box center [266, 69] width 376 height 7
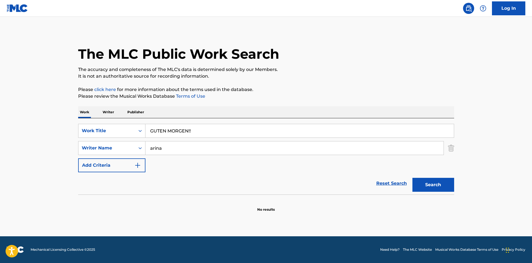
click at [432, 185] on button "Search" at bounding box center [434, 185] width 42 height 14
click at [165, 129] on input "GUTEN MORGEN!!" at bounding box center [300, 130] width 309 height 13
type input "WE GOING DOWN"
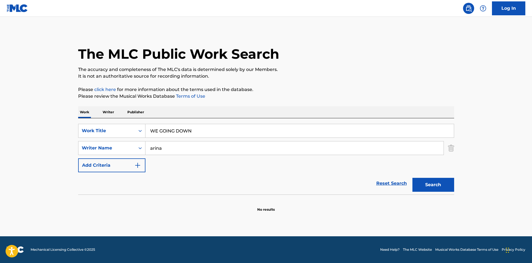
click at [300, 75] on p "It is not an authoritative source for recording information." at bounding box center [266, 76] width 376 height 7
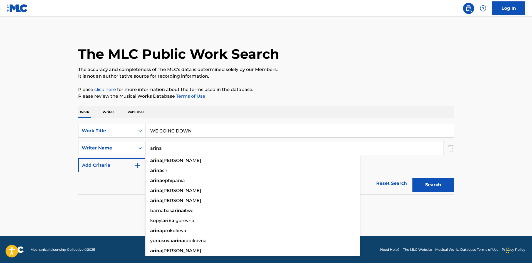
drag, startPoint x: 163, startPoint y: 147, endPoint x: 123, endPoint y: 145, distance: 39.8
click at [121, 145] on div "SearchWithCriteriad688f449-79d6-4aab-b1c3-8f8c01f4d460 Writer Name [PERSON_NAME…" at bounding box center [266, 148] width 376 height 14
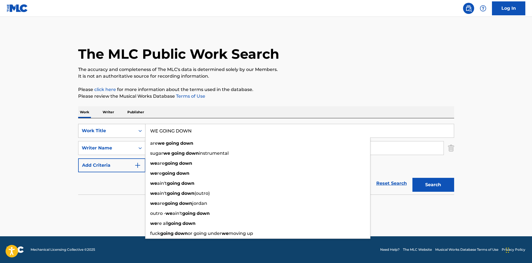
drag, startPoint x: 127, startPoint y: 126, endPoint x: 124, endPoint y: 126, distance: 3.1
click at [124, 126] on div "SearchWithCriteria5c535db9-3ab4-4f6e-a678-5fc19c7c4207 Work Title WE GOING DOWN…" at bounding box center [266, 131] width 376 height 14
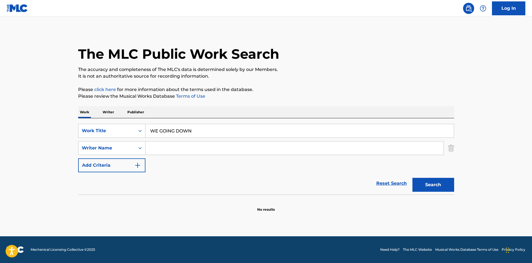
click at [330, 83] on div "The MLC Public Work Search The accuracy and completeness of The MLC's data is d…" at bounding box center [267, 121] width 390 height 181
click at [436, 183] on button "Search" at bounding box center [434, 185] width 42 height 14
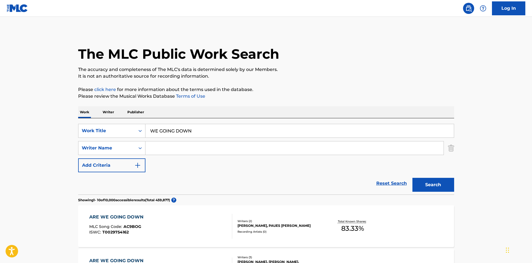
drag, startPoint x: 192, startPoint y: 128, endPoint x: 129, endPoint y: 118, distance: 63.7
click at [126, 118] on div "SearchWithCriteria5c535db9-3ab4-4f6e-a678-5fc19c7c4207 Work Title WE GOING DOWN…" at bounding box center [266, 156] width 376 height 76
type input "CLOVER"
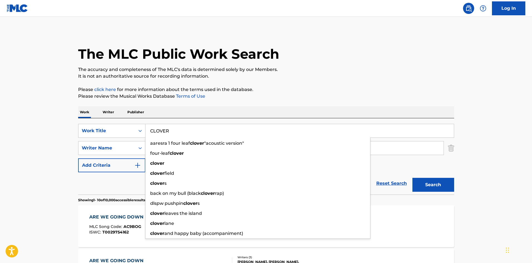
click at [278, 98] on p "Please review the Musical Works Database Terms of Use" at bounding box center [266, 96] width 376 height 7
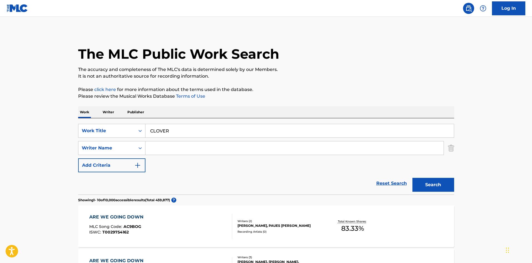
click at [193, 149] on input "Search Form" at bounding box center [295, 147] width 298 height 13
drag, startPoint x: 176, startPoint y: 147, endPoint x: 135, endPoint y: 153, distance: 41.7
click at [135, 153] on div "SearchWithCriteriad688f449-79d6-4aab-b1c3-8f8c01f4d460 Writer Name [PERSON_NAME]" at bounding box center [266, 148] width 376 height 14
type input "Shimomura"
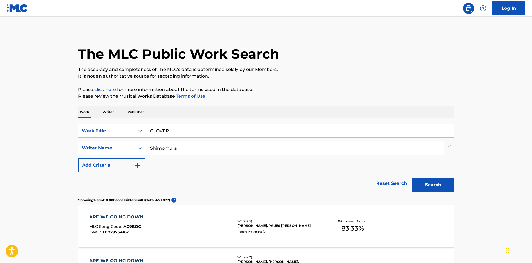
click at [423, 179] on button "Search" at bounding box center [434, 185] width 42 height 14
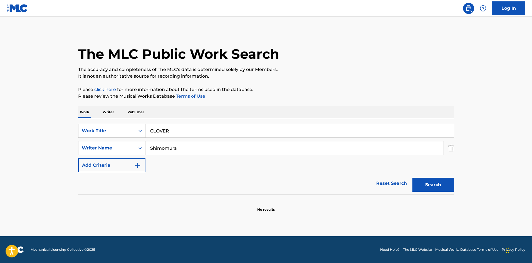
drag, startPoint x: 171, startPoint y: 130, endPoint x: 131, endPoint y: 130, distance: 39.8
click at [132, 130] on div "SearchWithCriteria5c535db9-3ab4-4f6e-a678-5fc19c7c4207 Work Title CLOVER" at bounding box center [266, 131] width 376 height 14
type input "[PERSON_NAME] FEAT [PERSON_NAME]"
click at [302, 97] on p "Please review the Musical Works Database Terms of Use" at bounding box center [266, 96] width 376 height 7
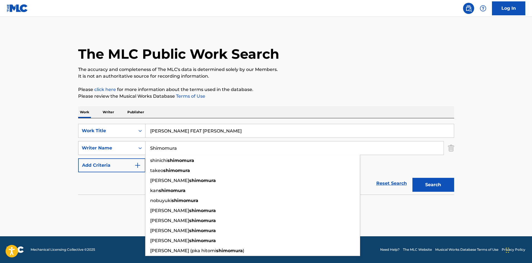
drag, startPoint x: 183, startPoint y: 149, endPoint x: 117, endPoint y: 142, distance: 66.4
click at [106, 144] on div "SearchWithCriteriad688f449-79d6-4aab-b1c3-8f8c01f4d460 Writer Name Shimomura [P…" at bounding box center [266, 148] width 376 height 14
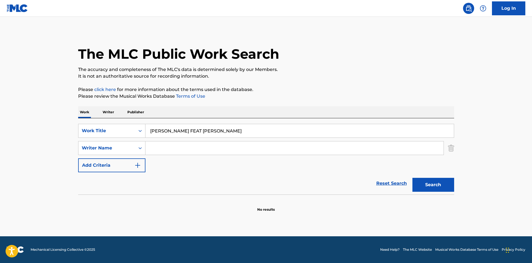
drag, startPoint x: 183, startPoint y: 132, endPoint x: 320, endPoint y: 125, distance: 138.0
click at [320, 125] on input "[PERSON_NAME] FEAT [PERSON_NAME]" at bounding box center [300, 130] width 309 height 13
drag, startPoint x: 190, startPoint y: 131, endPoint x: 127, endPoint y: 128, distance: 63.8
click at [127, 128] on div "SearchWithCriteria5c535db9-3ab4-4f6e-a678-5fc19c7c4207 Work Title MASHUMARO" at bounding box center [266, 131] width 376 height 14
click at [348, 80] on div "The MLC Public Work Search The accuracy and completeness of The MLC's data is d…" at bounding box center [267, 121] width 390 height 181
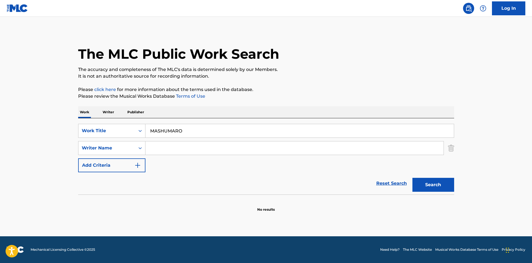
click at [419, 183] on button "Search" at bounding box center [434, 185] width 42 height 14
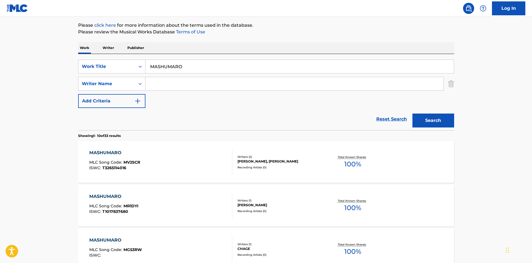
scroll to position [63, 0]
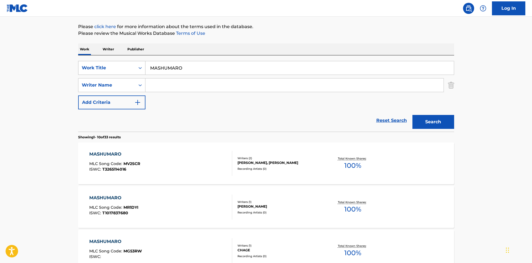
drag, startPoint x: 184, startPoint y: 68, endPoint x: 145, endPoint y: 63, distance: 39.2
click at [137, 66] on div "SearchWithCriteria5c535db9-3ab4-4f6e-a678-5fc19c7c4207 Work Title MASHUMARO" at bounding box center [266, 68] width 376 height 14
type input "[PERSON_NAME] FEAT [PERSON_NAME]"
click at [301, 28] on p "Please click here for more information about the terms used in the database." at bounding box center [266, 26] width 376 height 7
click at [448, 125] on button "Search" at bounding box center [434, 122] width 42 height 14
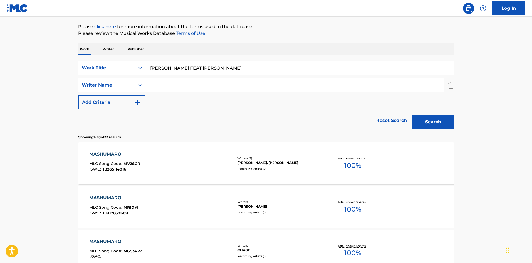
scroll to position [0, 0]
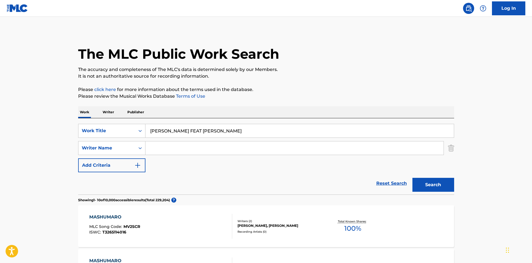
click at [184, 146] on input "Search Form" at bounding box center [295, 147] width 298 height 13
drag, startPoint x: 182, startPoint y: 130, endPoint x: 276, endPoint y: 132, distance: 93.8
click at [276, 132] on input "[PERSON_NAME] FEAT [PERSON_NAME]" at bounding box center [300, 130] width 309 height 13
click at [179, 149] on input "FEAT [PERSON_NAME]" at bounding box center [295, 147] width 298 height 13
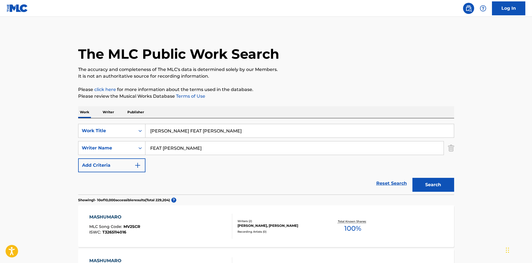
drag, startPoint x: 179, startPoint y: 149, endPoint x: 173, endPoint y: 149, distance: 5.9
click at [179, 148] on input "FEAT [PERSON_NAME]" at bounding box center [295, 147] width 298 height 13
type input "Kmc"
drag, startPoint x: 182, startPoint y: 129, endPoint x: 283, endPoint y: 123, distance: 101.0
click at [270, 123] on div "SearchWithCriteria5c535db9-3ab4-4f6e-a678-5fc19c7c4207 Work Title MASHUMARO FEA…" at bounding box center [266, 156] width 376 height 76
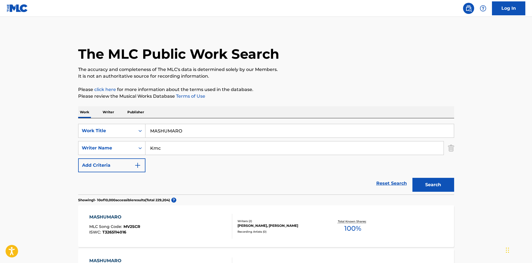
type input "MASHUMARO"
click at [440, 182] on button "Search" at bounding box center [434, 185] width 42 height 14
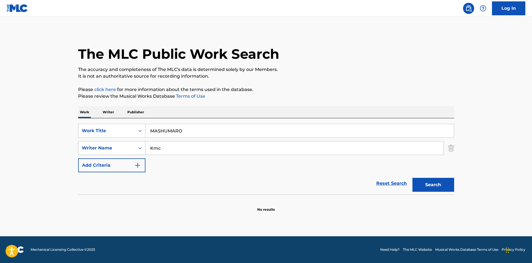
drag, startPoint x: 143, startPoint y: 144, endPoint x: 131, endPoint y: 144, distance: 11.7
click at [134, 143] on div "SearchWithCriteriad688f449-79d6-4aab-b1c3-8f8c01f4d460 Writer Name Kmc" at bounding box center [266, 148] width 376 height 14
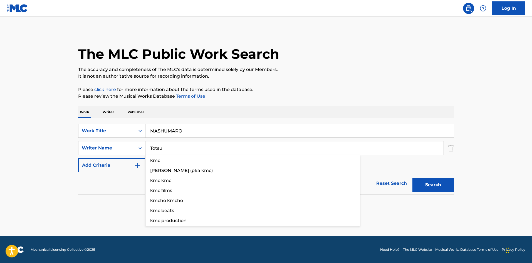
type input "Totsu"
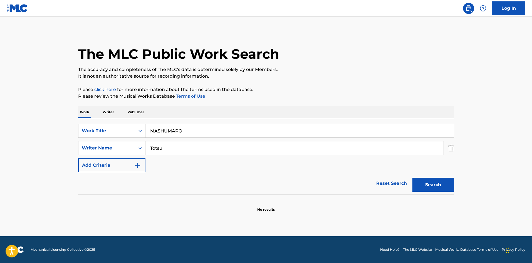
click at [364, 105] on div "The MLC Public Work Search The accuracy and completeness of The MLC's data is d…" at bounding box center [267, 121] width 390 height 181
click at [419, 186] on button "Search" at bounding box center [434, 185] width 42 height 14
drag, startPoint x: 138, startPoint y: 122, endPoint x: 122, endPoint y: 119, distance: 16.2
click at [122, 119] on div "SearchWithCriteria5c535db9-3ab4-4f6e-a678-5fc19c7c4207 Work Title MASHUMARO Sea…" at bounding box center [266, 156] width 376 height 76
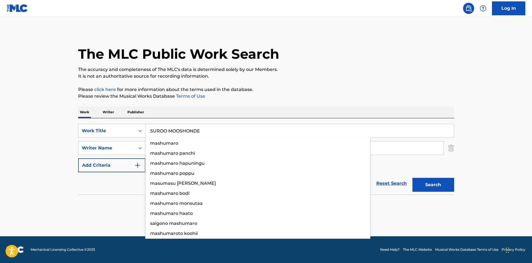
type input "SUROO MOOSHONDE"
click at [316, 63] on div "The MLC Public Work Search" at bounding box center [266, 51] width 376 height 41
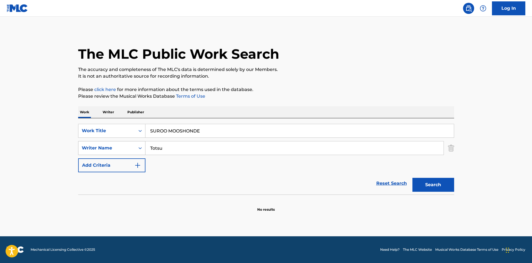
drag, startPoint x: 168, startPoint y: 149, endPoint x: 130, endPoint y: 142, distance: 38.9
click at [130, 142] on div "SearchWithCriteriad688f449-79d6-4aab-b1c3-8f8c01f4d460 Writer Name Totsu" at bounding box center [266, 148] width 376 height 14
click at [318, 73] on p "It is not an authoritative source for recording information." at bounding box center [266, 76] width 376 height 7
click at [420, 183] on button "Search" at bounding box center [434, 185] width 42 height 14
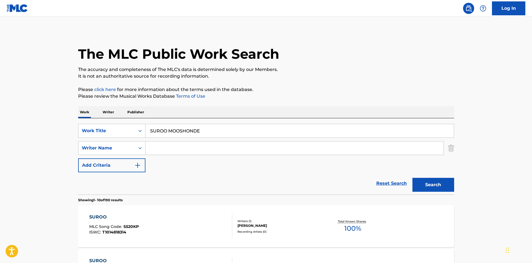
click at [174, 133] on input "SUROO MOOSHONDE" at bounding box center [300, 130] width 309 height 13
drag, startPoint x: 234, startPoint y: 132, endPoint x: 224, endPoint y: 139, distance: 12.2
click at [235, 132] on input "LIFE Fumi Big" at bounding box center [300, 130] width 309 height 13
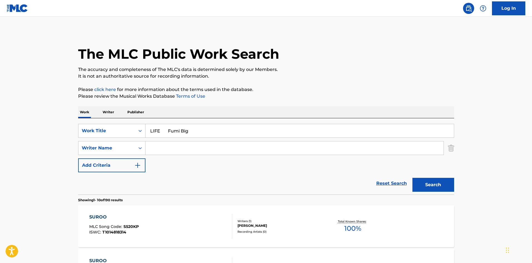
click at [181, 129] on input "LIFE Fumi Big" at bounding box center [300, 130] width 309 height 13
drag, startPoint x: 196, startPoint y: 132, endPoint x: 210, endPoint y: 133, distance: 14.0
click at [210, 133] on input "LIFE Fumi Big" at bounding box center [300, 130] width 309 height 13
type input "LIFE"
click at [186, 149] on input "Search Form" at bounding box center [295, 147] width 298 height 13
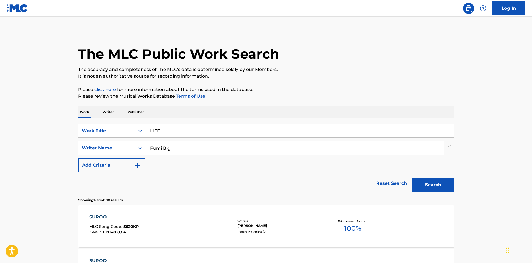
click at [423, 183] on button "Search" at bounding box center [434, 185] width 42 height 14
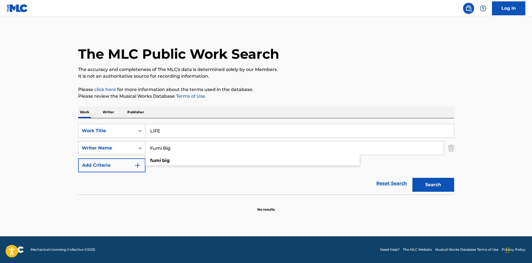
drag, startPoint x: 171, startPoint y: 148, endPoint x: 129, endPoint y: 143, distance: 42.4
click at [129, 143] on div "SearchWithCriteriad688f449-79d6-4aab-b1c3-8f8c01f4d460 Writer Name Fumi Big fum…" at bounding box center [266, 148] width 376 height 14
type input "FUMIYA"
click at [320, 81] on div "The MLC Public Work Search The accuracy and completeness of The MLC's data is d…" at bounding box center [267, 121] width 390 height 181
click at [430, 182] on button "Search" at bounding box center [434, 185] width 42 height 14
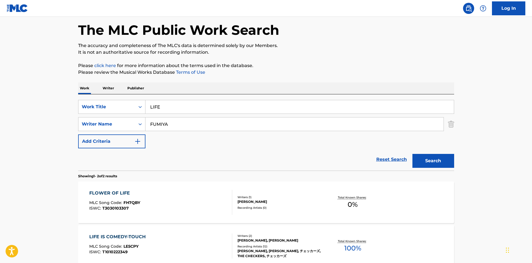
scroll to position [16, 0]
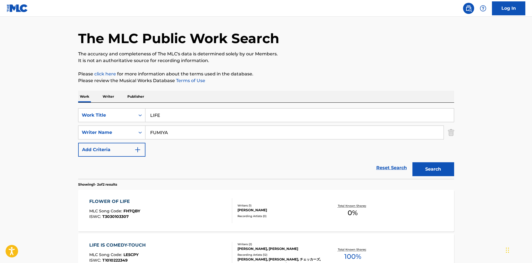
drag, startPoint x: 105, startPoint y: 98, endPoint x: 113, endPoint y: 111, distance: 15.2
click at [105, 97] on p "Writer" at bounding box center [108, 97] width 15 height 12
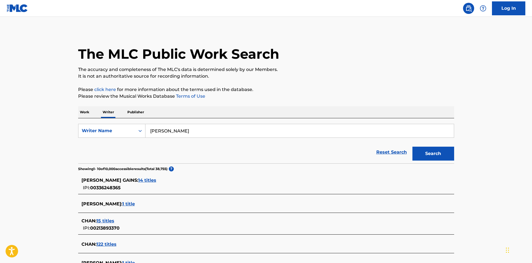
drag, startPoint x: 167, startPoint y: 128, endPoint x: 142, endPoint y: 123, distance: 25.3
click at [136, 127] on div "SearchWithCriteriac9df7782-21cc-4647-b79c-4bbdb6ba9ba9 Writer Name [PERSON_NAME]" at bounding box center [266, 131] width 376 height 14
type input "[PERSON_NAME]"
click at [350, 76] on p "It is not an authoritative source for recording information." at bounding box center [266, 76] width 376 height 7
click at [429, 148] on button "Search" at bounding box center [434, 154] width 42 height 14
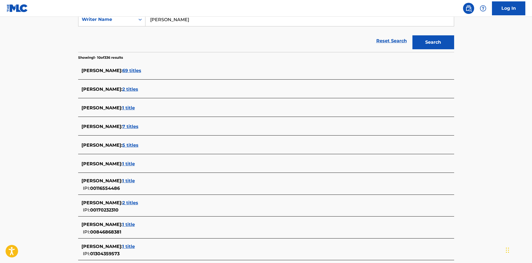
scroll to position [84, 0]
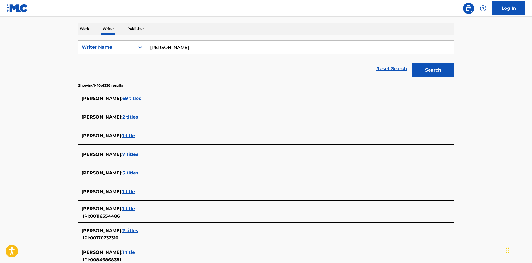
click at [87, 28] on p "Work" at bounding box center [84, 29] width 13 height 12
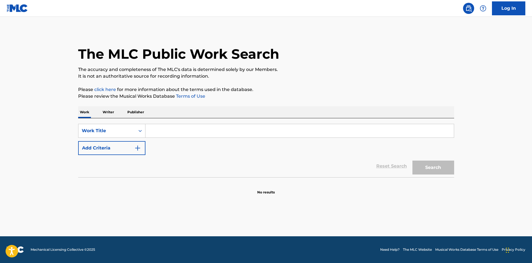
click at [155, 125] on input "Search Form" at bounding box center [300, 130] width 309 height 13
click at [195, 131] on input "[PERSON_NAME]" at bounding box center [300, 130] width 309 height 13
type input "[PERSON_NAME]"
click at [141, 146] on button "Add Criteria" at bounding box center [111, 148] width 67 height 14
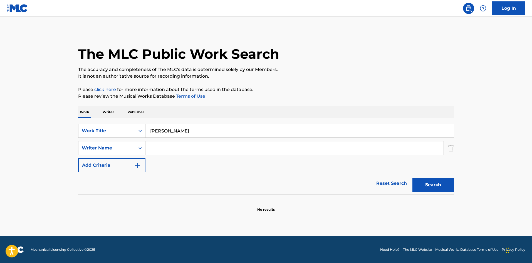
click at [154, 148] on input "Search Form" at bounding box center [295, 147] width 298 height 13
type input "Sugiyama"
drag, startPoint x: 169, startPoint y: 131, endPoint x: 273, endPoint y: 142, distance: 105.0
click at [262, 139] on div "SearchWithCriteriaf79c8277-7d24-498d-a077-6e16b16adf90 Work Title ASH Yoshitaka…" at bounding box center [266, 148] width 376 height 48
click at [434, 184] on button "Search" at bounding box center [434, 185] width 42 height 14
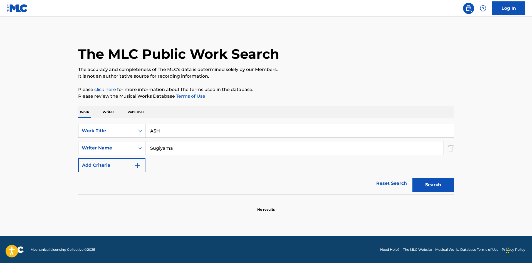
click at [130, 126] on div "SearchWithCriteriaf79c8277-7d24-498d-a077-6e16b16adf90 Work Title ASH" at bounding box center [266, 131] width 376 height 14
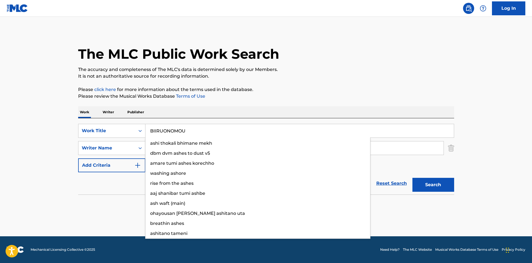
type input "BIIRUONOMOU"
click at [331, 70] on p "The accuracy and completeness of The MLC's data is determined solely by our Mem…" at bounding box center [266, 69] width 376 height 7
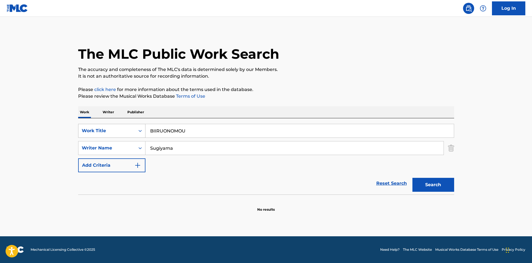
drag, startPoint x: 180, startPoint y: 151, endPoint x: 109, endPoint y: 137, distance: 72.7
click at [109, 137] on div "SearchWithCriteriaf79c8277-7d24-498d-a077-6e16b16adf90 Work Title BIIRUONOMOU S…" at bounding box center [266, 148] width 376 height 48
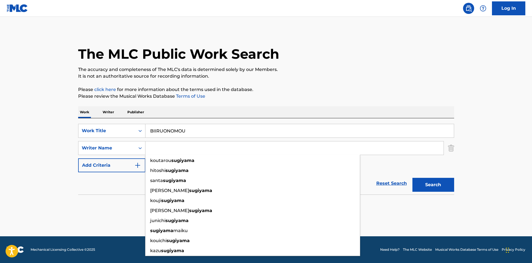
click at [314, 75] on p "It is not an authoritative source for recording information." at bounding box center [266, 76] width 376 height 7
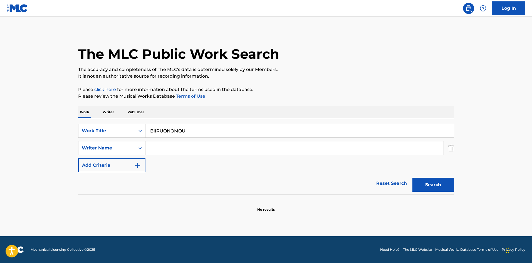
click at [444, 181] on button "Search" at bounding box center [434, 185] width 42 height 14
click at [130, 123] on div "SearchWithCriteriaf79c8277-7d24-498d-a077-6e16b16adf90 Work Title BIIRUONOMOU S…" at bounding box center [266, 156] width 376 height 76
click at [284, 83] on div "The MLC Public Work Search The accuracy and completeness of The MLC's data is d…" at bounding box center [267, 121] width 390 height 181
click at [431, 184] on button "Search" at bounding box center [434, 185] width 42 height 14
drag, startPoint x: 198, startPoint y: 128, endPoint x: 110, endPoint y: 119, distance: 88.2
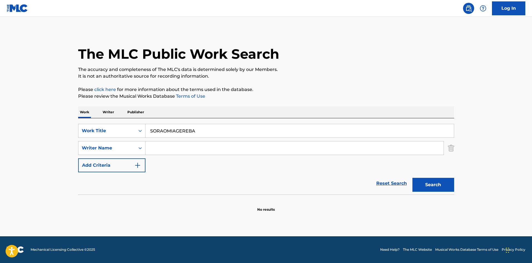
click at [110, 119] on div "SearchWithCriteriaf79c8277-7d24-498d-a077-6e16b16adf90 Work Title SORAOMIAGEREB…" at bounding box center [266, 156] width 376 height 76
click at [313, 80] on div "The MLC Public Work Search The accuracy and completeness of The MLC's data is d…" at bounding box center [267, 121] width 390 height 181
drag, startPoint x: 121, startPoint y: 126, endPoint x: 247, endPoint y: 82, distance: 134.2
click at [116, 124] on div "SearchWithCriteriaf79c8277-7d24-498d-a077-6e16b16adf90 Work Title SORAOMIAGEREBA" at bounding box center [266, 131] width 376 height 14
click at [305, 67] on p "The accuracy and completeness of The MLC's data is determined solely by our Mem…" at bounding box center [266, 69] width 376 height 7
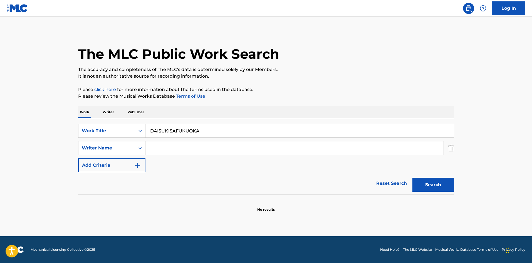
drag, startPoint x: 446, startPoint y: 186, endPoint x: 328, endPoint y: 102, distance: 145.2
click at [446, 185] on button "Search" at bounding box center [434, 185] width 42 height 14
click at [124, 122] on div "SearchWithCriteriaf79c8277-7d24-498d-a077-6e16b16adf90 Work Title DAISUKISAFUKU…" at bounding box center [266, 156] width 376 height 76
click at [328, 70] on p "The accuracy and completeness of The MLC's data is determined solely by our Mem…" at bounding box center [266, 69] width 376 height 7
click at [426, 185] on button "Search" at bounding box center [434, 185] width 42 height 14
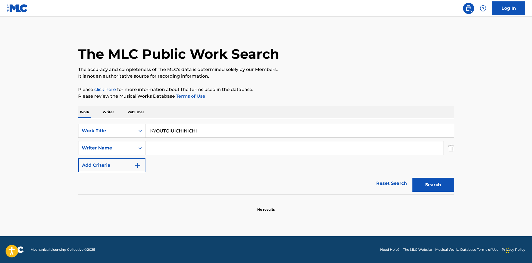
drag, startPoint x: 150, startPoint y: 127, endPoint x: 196, endPoint y: 110, distance: 48.7
click at [124, 126] on div "SearchWithCriteriaf79c8277-7d24-498d-a077-6e16b16adf90 Work Title KYOUTOIUICHIN…" at bounding box center [266, 131] width 376 height 14
click at [315, 83] on div "The MLC Public Work Search The accuracy and completeness of The MLC's data is d…" at bounding box center [267, 121] width 390 height 181
click at [436, 182] on button "Search" at bounding box center [434, 185] width 42 height 14
drag, startPoint x: 193, startPoint y: 127, endPoint x: 121, endPoint y: 124, distance: 73.0
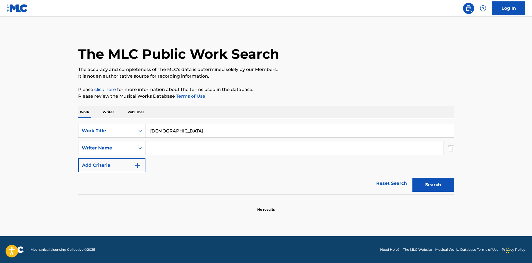
click at [121, 124] on div "SearchWithCriteriaf79c8277-7d24-498d-a077-6e16b16adf90 Work Title ZENBUKIMIDATT…" at bounding box center [266, 156] width 376 height 76
type input "HAPPY LINE"
click at [313, 87] on p "Please click here for more information about the terms used in the database." at bounding box center [266, 89] width 376 height 7
click at [435, 187] on button "Search" at bounding box center [434, 185] width 42 height 14
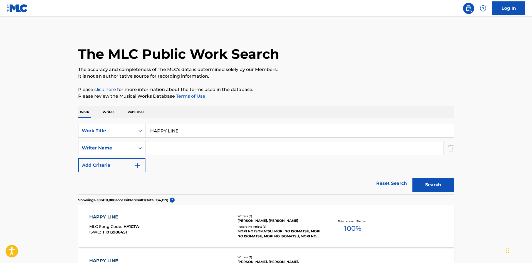
click at [169, 151] on input "Search Form" at bounding box center [295, 147] width 298 height 13
click at [115, 139] on div "SearchWithCriteriaf79c8277-7d24-498d-a077-6e16b16adf90 Work Title HAPPY LINE Se…" at bounding box center [266, 148] width 376 height 48
type input "Ogawa"
click at [265, 107] on div "Work Writer Publisher" at bounding box center [266, 112] width 376 height 12
click at [444, 185] on button "Search" at bounding box center [434, 185] width 42 height 14
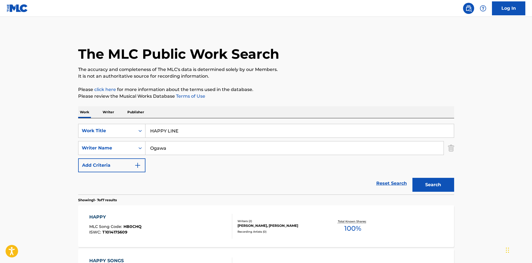
click at [107, 111] on p "Writer" at bounding box center [108, 112] width 15 height 12
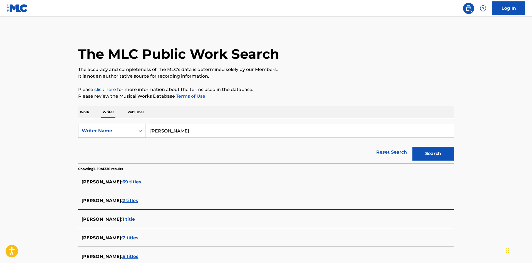
drag, startPoint x: 194, startPoint y: 131, endPoint x: 114, endPoint y: 124, distance: 80.4
click at [115, 125] on div "SearchWithCriteriac9df7782-21cc-4647-b79c-4bbdb6ba9ba9 Writer Name [PERSON_NAME]" at bounding box center [266, 131] width 376 height 14
type input "Branqurey"
click at [318, 100] on div "The MLC Public Work Search The accuracy and completeness of The MLC's data is d…" at bounding box center [267, 216] width 390 height 370
click at [424, 148] on button "Search" at bounding box center [434, 154] width 42 height 14
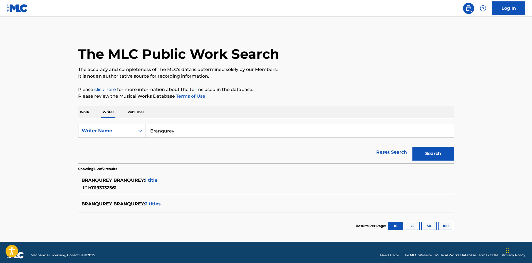
click at [152, 178] on span "1 title" at bounding box center [151, 180] width 13 height 5
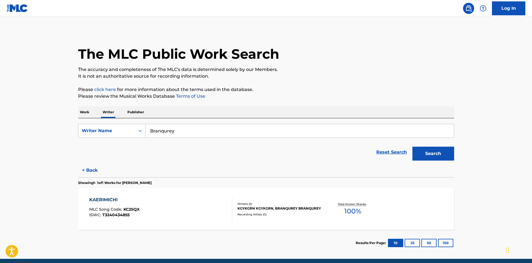
click at [90, 198] on div "KAERIMICHI" at bounding box center [114, 200] width 50 height 7
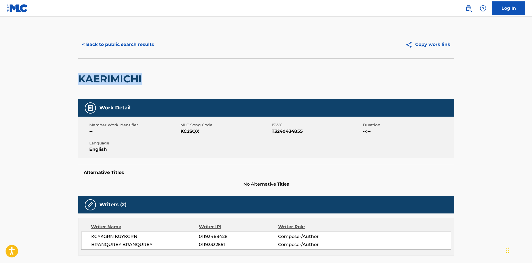
drag, startPoint x: 79, startPoint y: 79, endPoint x: 171, endPoint y: 76, distance: 91.6
click at [170, 76] on div "KAERIMICHI" at bounding box center [266, 78] width 376 height 41
click at [105, 44] on button "< Back to public search results" at bounding box center [118, 45] width 80 height 14
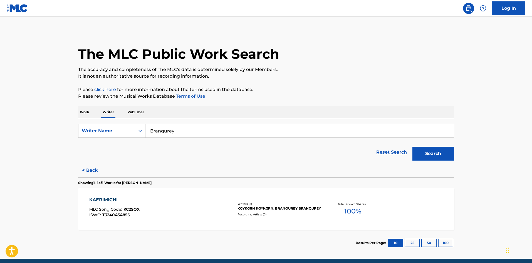
click at [108, 114] on p "Writer" at bounding box center [108, 112] width 15 height 12
click at [428, 152] on button "Search" at bounding box center [434, 154] width 42 height 14
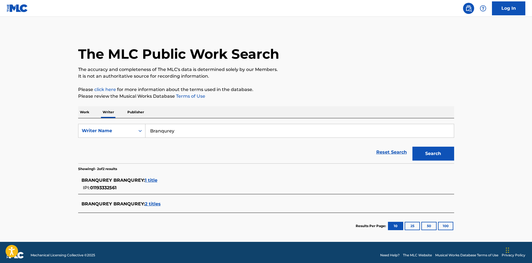
click at [151, 203] on span "2 titles" at bounding box center [153, 203] width 16 height 5
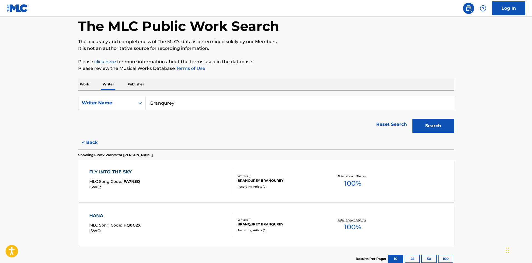
scroll to position [56, 0]
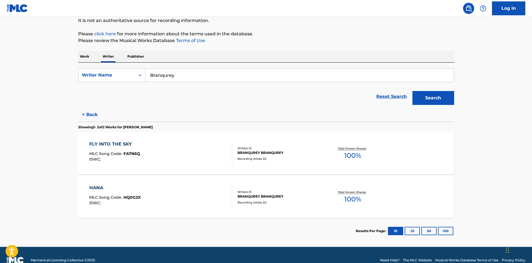
click at [87, 57] on p "Work" at bounding box center [84, 57] width 13 height 12
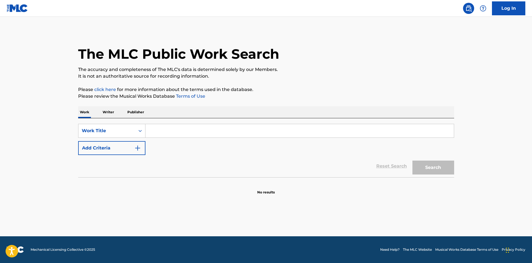
click at [166, 129] on input "Search Form" at bounding box center [300, 130] width 309 height 13
click at [278, 138] on div "SearchWithCriteriaf79c8277-7d24-498d-a077-6e16b16adf90 Work Title NO ENDURANCE …" at bounding box center [266, 139] width 376 height 31
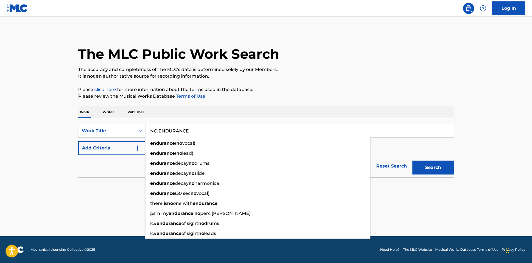
type input "NO ENDURANCE"
click at [132, 151] on button "Add Criteria" at bounding box center [111, 148] width 67 height 14
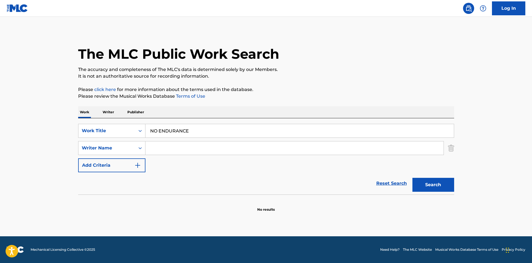
click at [159, 148] on input "Search Form" at bounding box center [295, 147] width 298 height 13
drag, startPoint x: 157, startPoint y: 148, endPoint x: 100, endPoint y: 144, distance: 56.6
click at [112, 145] on div "SearchWithCriteriad688f449-79d6-4aab-b1c3-8f8c01f4d460 Writer Name Cheesecake" at bounding box center [266, 148] width 376 height 14
type input "Cheesecake"
click at [440, 185] on button "Search" at bounding box center [434, 185] width 42 height 14
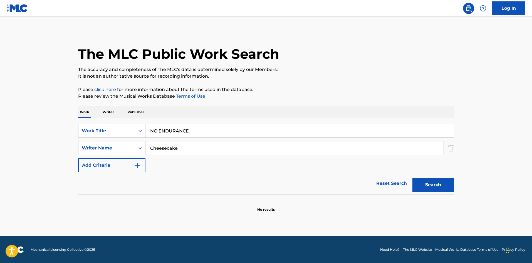
drag, startPoint x: 170, startPoint y: 149, endPoint x: 135, endPoint y: 149, distance: 34.5
click at [134, 148] on div "SearchWithCriteriad688f449-79d6-4aab-b1c3-8f8c01f4d460 Writer Name Cheesecake" at bounding box center [266, 148] width 376 height 14
click at [109, 112] on p "Writer" at bounding box center [108, 112] width 15 height 12
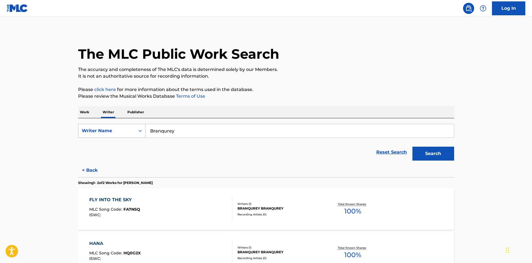
drag, startPoint x: 168, startPoint y: 131, endPoint x: 140, endPoint y: 127, distance: 28.3
click at [136, 129] on div "SearchWithCriteriac9df7782-21cc-4647-b79c-4bbdb6ba9ba9 Writer Name [PERSON_NAME]" at bounding box center [266, 131] width 376 height 14
type input "Cheesecake"
click at [306, 92] on p "Please click here for more information about the terms used in the database." at bounding box center [266, 89] width 376 height 7
click at [431, 150] on button "Search" at bounding box center [434, 154] width 42 height 14
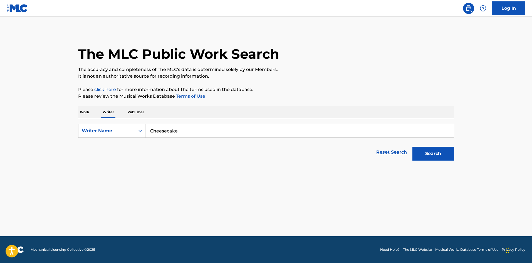
click at [84, 113] on p "Work" at bounding box center [84, 112] width 13 height 12
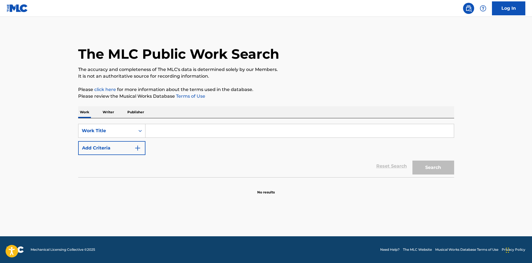
click at [157, 131] on input "Search Form" at bounding box center [300, 130] width 309 height 13
click at [344, 104] on div "The MLC Public Work Search The accuracy and completeness of The MLC's data is d…" at bounding box center [267, 113] width 390 height 164
click at [417, 166] on button "Search" at bounding box center [434, 168] width 42 height 14
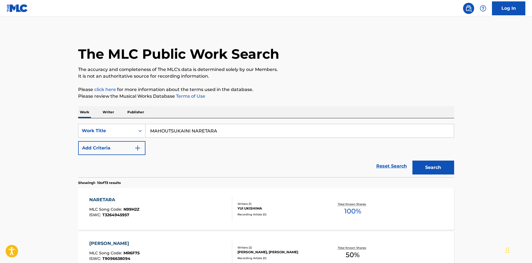
drag, startPoint x: 146, startPoint y: 120, endPoint x: 188, endPoint y: 112, distance: 43.1
click at [136, 120] on div "SearchWithCriteriaf79c8277-7d24-498d-a077-6e16b16adf90 Work Title MAHOUTSUKAINI…" at bounding box center [266, 147] width 376 height 59
click at [361, 96] on p "Please review the Musical Works Database Terms of Use" at bounding box center [266, 96] width 376 height 7
click at [433, 167] on button "Search" at bounding box center [434, 168] width 42 height 14
drag, startPoint x: 221, startPoint y: 132, endPoint x: 95, endPoint y: 118, distance: 127.4
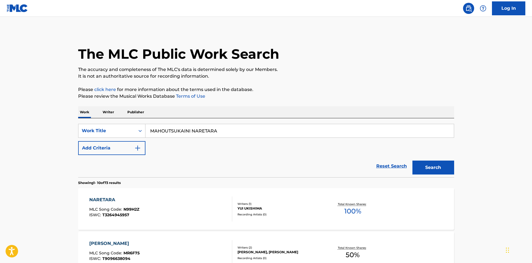
type input "SOBANI ISASETE"
click at [294, 79] on p "It is not an authoritative source for recording information." at bounding box center [266, 76] width 376 height 7
click at [421, 164] on button "Search" at bounding box center [434, 168] width 42 height 14
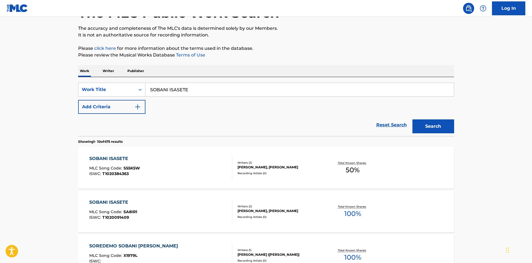
scroll to position [40, 0]
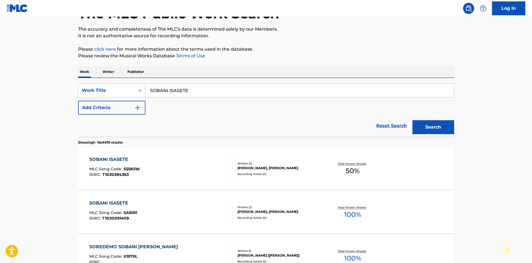
click at [141, 109] on img "Search Form" at bounding box center [137, 107] width 7 height 7
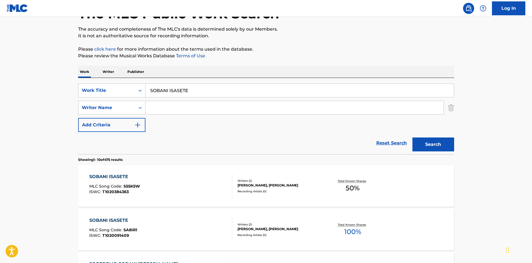
click at [153, 107] on input "Search Form" at bounding box center [295, 107] width 298 height 13
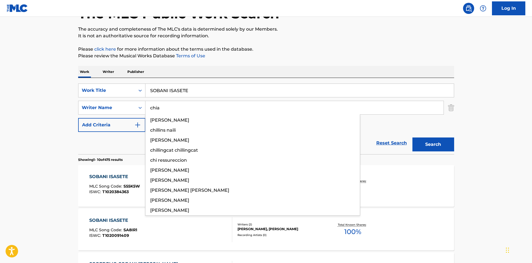
type input "chia"
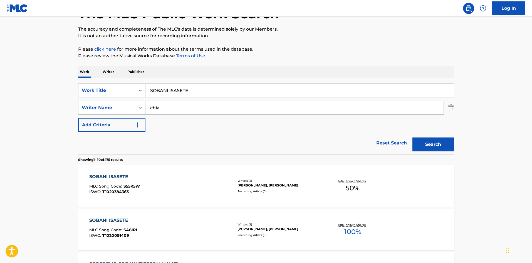
click at [425, 143] on button "Search" at bounding box center [434, 145] width 42 height 14
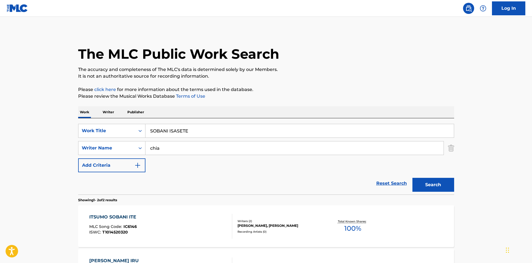
scroll to position [0, 0]
drag, startPoint x: 138, startPoint y: 120, endPoint x: 121, endPoint y: 121, distance: 17.3
click at [117, 120] on div "SearchWithCriteriaf79c8277-7d24-498d-a077-6e16b16adf90 Work Title SOBANI ISASET…" at bounding box center [266, 156] width 376 height 76
type input "HAKURA"
drag, startPoint x: 325, startPoint y: 71, endPoint x: 330, endPoint y: 86, distance: 15.4
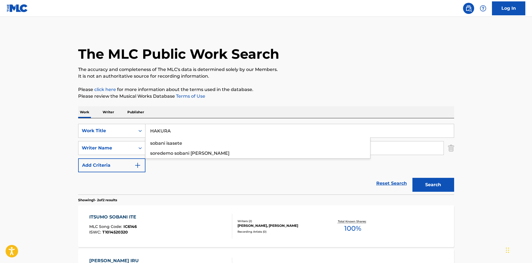
click at [325, 71] on p "The accuracy and completeness of The MLC's data is determined solely by our Mem…" at bounding box center [266, 69] width 376 height 7
click at [441, 183] on button "Search" at bounding box center [434, 185] width 42 height 14
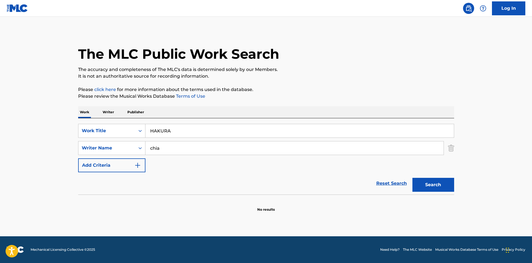
click at [109, 112] on p "Writer" at bounding box center [108, 112] width 15 height 12
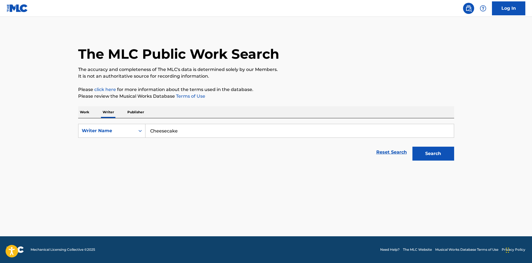
drag, startPoint x: 132, startPoint y: 123, endPoint x: 186, endPoint y: 112, distance: 54.6
click at [115, 123] on div "SearchWithCriteriac9df7782-21cc-4647-b79c-4bbdb6ba9ba9 Writer Name Cheesecake R…" at bounding box center [266, 140] width 376 height 45
type input "Kousa"
click at [323, 98] on p "Please review the Musical Works Database Terms of Use" at bounding box center [266, 96] width 376 height 7
click at [427, 151] on button "Search" at bounding box center [434, 154] width 42 height 14
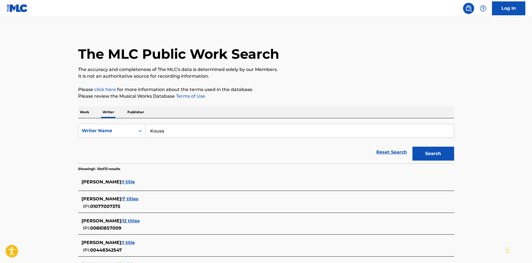
scroll to position [28, 0]
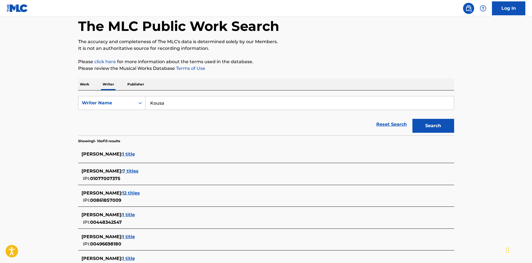
click at [85, 85] on p "Work" at bounding box center [84, 84] width 13 height 12
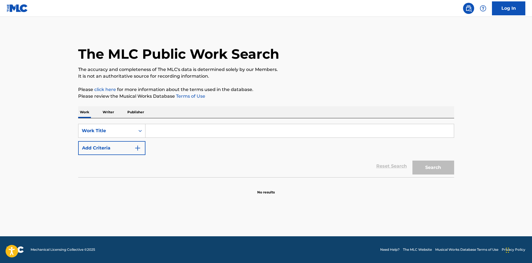
click at [156, 130] on input "Search Form" at bounding box center [300, 130] width 309 height 13
click at [192, 131] on input "OFF THE WALL Kousa" at bounding box center [300, 130] width 309 height 13
type input "OFF THE WALL"
click at [143, 147] on button "Add Criteria" at bounding box center [111, 148] width 67 height 14
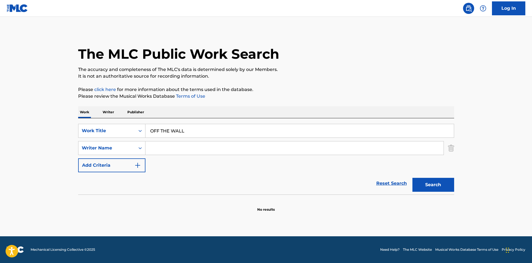
click at [159, 147] on input "Search Form" at bounding box center [295, 147] width 298 height 13
type input "Kousa"
click at [422, 184] on button "Search" at bounding box center [434, 185] width 42 height 14
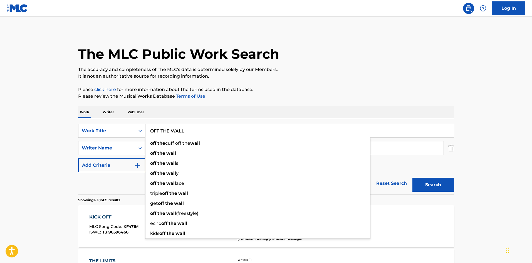
click at [168, 126] on input "OFF THE WALL" at bounding box center [300, 130] width 309 height 13
drag, startPoint x: 114, startPoint y: 118, endPoint x: 149, endPoint y: 111, distance: 35.4
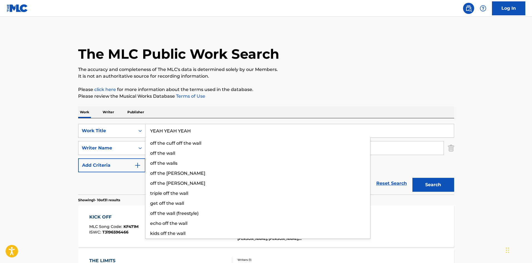
click at [333, 69] on p "The accuracy and completeness of The MLC's data is determined solely by our Mem…" at bounding box center [266, 69] width 376 height 7
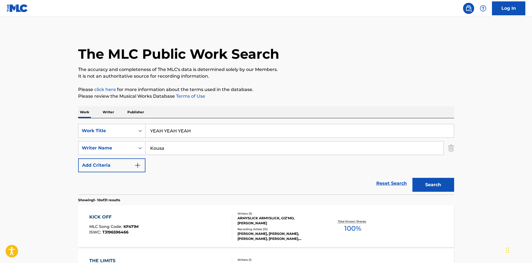
click at [424, 186] on button "Search" at bounding box center [434, 185] width 42 height 14
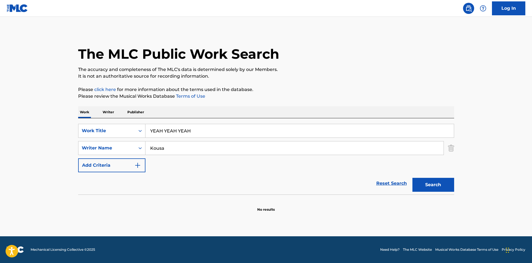
click at [113, 123] on div "SearchWithCriteriaf79c8277-7d24-498d-a077-6e16b16adf90 Work Title YEAH YEAH YEA…" at bounding box center [266, 156] width 376 height 76
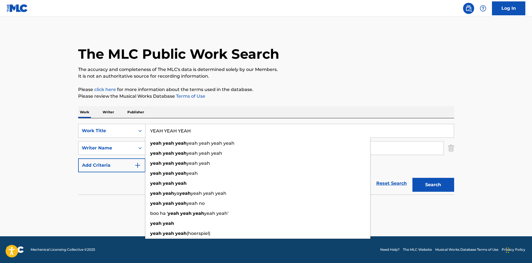
click at [295, 87] on p "Please click here for more information about the terms used in the database." at bounding box center [266, 89] width 376 height 7
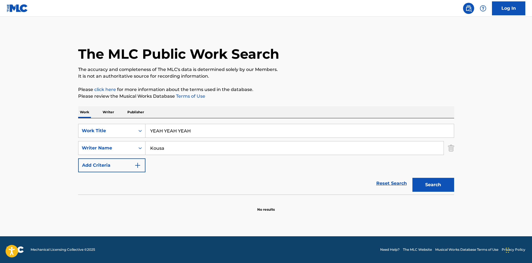
drag, startPoint x: 169, startPoint y: 127, endPoint x: 125, endPoint y: 120, distance: 44.9
click at [117, 123] on div "SearchWithCriteriaf79c8277-7d24-498d-a077-6e16b16adf90 Work Title YEAH YEAH YEA…" at bounding box center [266, 156] width 376 height 76
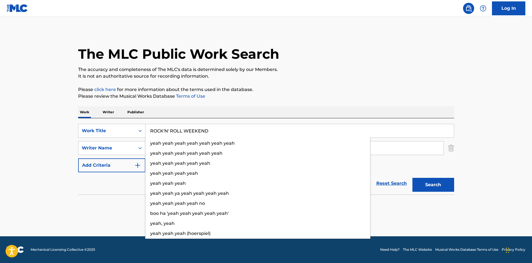
click at [325, 75] on p "It is not an authoritative source for recording information." at bounding box center [266, 76] width 376 height 7
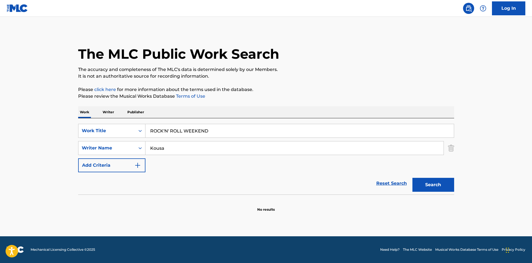
drag, startPoint x: 428, startPoint y: 183, endPoint x: 282, endPoint y: 28, distance: 212.9
click at [428, 183] on button "Search" at bounding box center [434, 185] width 42 height 14
drag, startPoint x: 207, startPoint y: 130, endPoint x: 113, endPoint y: 120, distance: 94.3
click at [113, 121] on div "SearchWithCriteriaf79c8277-7d24-498d-a077-6e16b16adf90 Work Title ROCK'N' ROLL …" at bounding box center [266, 156] width 376 height 76
click at [311, 88] on p "Please click here for more information about the terms used in the database." at bounding box center [266, 89] width 376 height 7
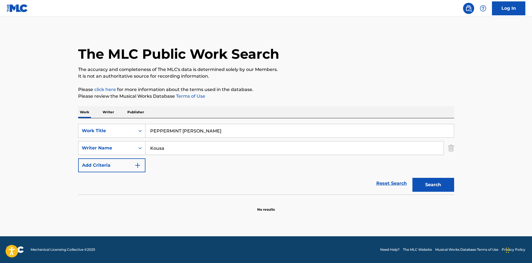
click at [420, 184] on button "Search" at bounding box center [434, 185] width 42 height 14
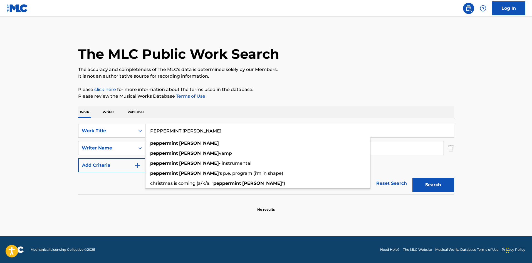
drag, startPoint x: 171, startPoint y: 129, endPoint x: 138, endPoint y: 126, distance: 33.3
click at [138, 126] on div "SearchWithCriteriaf79c8277-7d24-498d-a077-6e16b16adf90 Work Title PEPPERMINT [P…" at bounding box center [266, 131] width 376 height 14
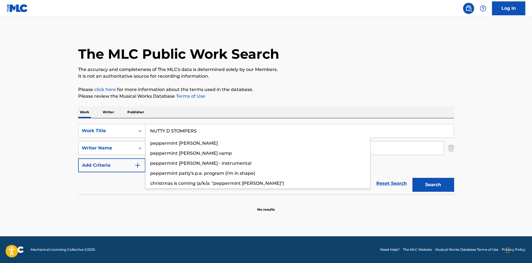
click at [329, 80] on div "The MLC Public Work Search The accuracy and completeness of The MLC's data is d…" at bounding box center [267, 121] width 390 height 181
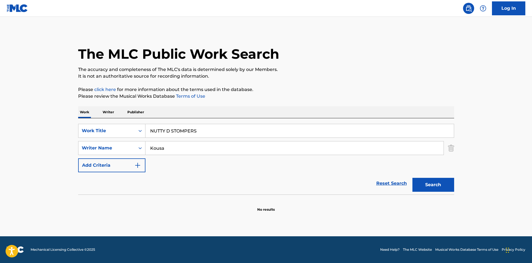
click at [441, 186] on button "Search" at bounding box center [434, 185] width 42 height 14
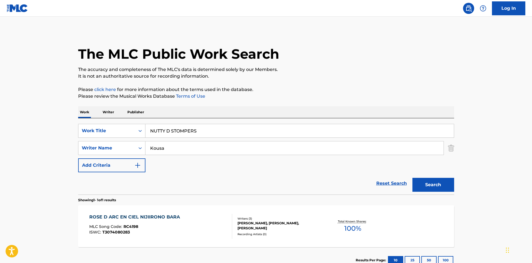
click at [102, 117] on div "Work Writer Publisher SearchWithCriteriaf79c8277-7d24-498d-a077-6e16b16adf90 Wo…" at bounding box center [266, 189] width 376 height 167
click at [358, 70] on p "The accuracy and completeness of The MLC's data is determined solely by our Mem…" at bounding box center [266, 69] width 376 height 7
click at [422, 181] on button "Search" at bounding box center [434, 185] width 42 height 14
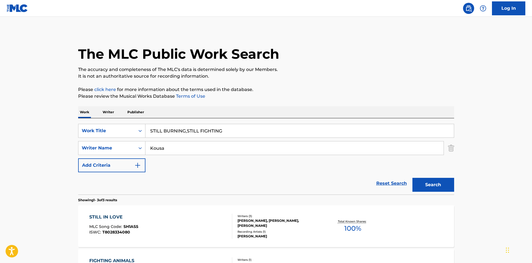
drag, startPoint x: 122, startPoint y: 119, endPoint x: 118, endPoint y: 118, distance: 4.2
click at [118, 118] on div "SearchWithCriteriaf79c8277-7d24-498d-a077-6e16b16adf90 Work Title STILL BURNING…" at bounding box center [266, 156] width 376 height 76
click at [323, 78] on p "It is not an authoritative source for recording information." at bounding box center [266, 76] width 376 height 7
click at [432, 183] on button "Search" at bounding box center [434, 185] width 42 height 14
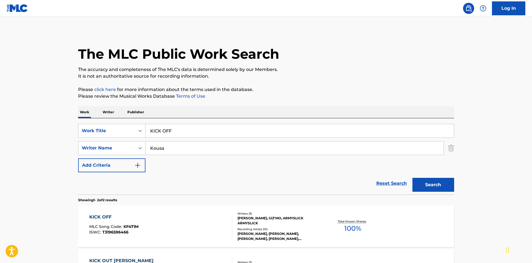
scroll to position [28, 0]
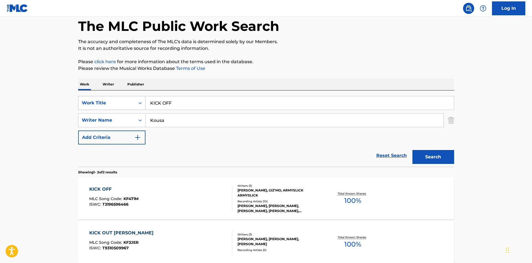
drag, startPoint x: 177, startPoint y: 104, endPoint x: 132, endPoint y: 98, distance: 45.6
click at [132, 98] on div "SearchWithCriteriaf79c8277-7d24-498d-a077-6e16b16adf90 Work Title KICK OFF" at bounding box center [266, 103] width 376 height 14
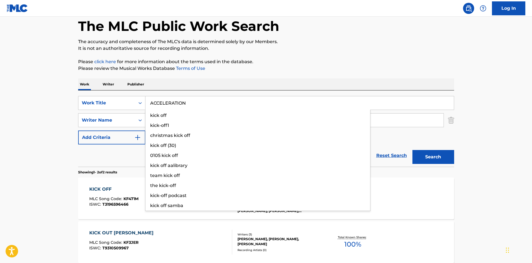
click at [331, 57] on div "The MLC Public Work Search The accuracy and completeness of The MLC's data is d…" at bounding box center [267, 146] width 390 height 286
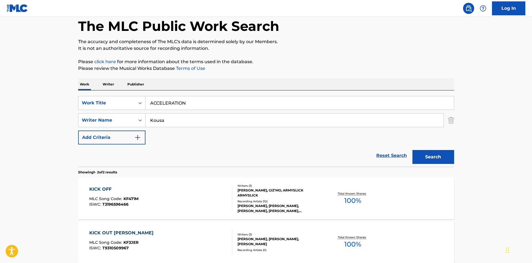
click at [426, 155] on button "Search" at bounding box center [434, 157] width 42 height 14
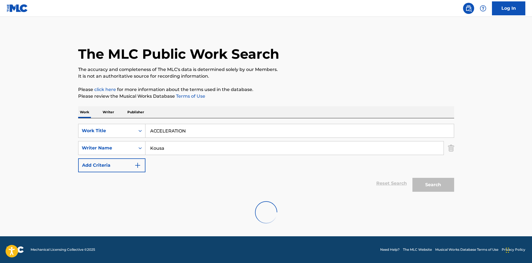
scroll to position [0, 0]
drag, startPoint x: 185, startPoint y: 129, endPoint x: 65, endPoint y: 122, distance: 121.0
click at [64, 122] on main "The MLC Public Work Search The accuracy and completeness of The MLC's data is d…" at bounding box center [266, 127] width 532 height 220
drag, startPoint x: 192, startPoint y: 131, endPoint x: 220, endPoint y: 125, distance: 28.5
click at [220, 125] on input "ACCELERATION N Sho" at bounding box center [300, 130] width 309 height 13
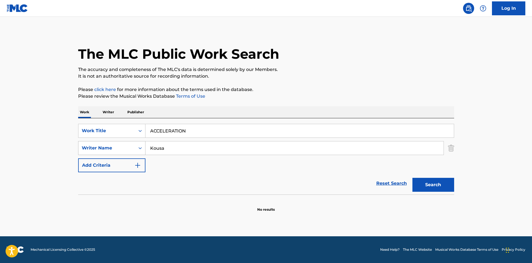
type input "ACCELERATION"
click at [119, 146] on div "SearchWithCriteriad688f449-79d6-4aab-b1c3-8f8c01f4d460 Writer Name [PERSON_NAME]" at bounding box center [266, 148] width 376 height 14
type input "N Sho"
click at [261, 102] on div "The MLC Public Work Search The accuracy and completeness of The MLC's data is d…" at bounding box center [267, 121] width 390 height 181
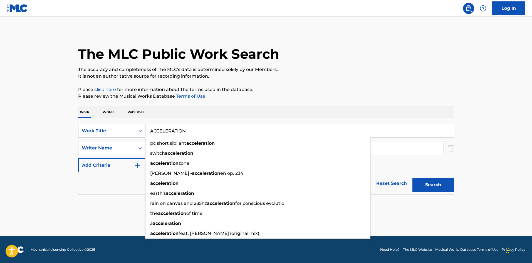
drag, startPoint x: 166, startPoint y: 129, endPoint x: 121, endPoint y: 127, distance: 45.4
click at [115, 128] on div "SearchWithCriteriaf79c8277-7d24-498d-a077-6e16b16adf90 Work Title ACCELERATION …" at bounding box center [266, 131] width 376 height 14
click at [348, 77] on p "It is not an authoritative source for recording information." at bounding box center [266, 76] width 376 height 7
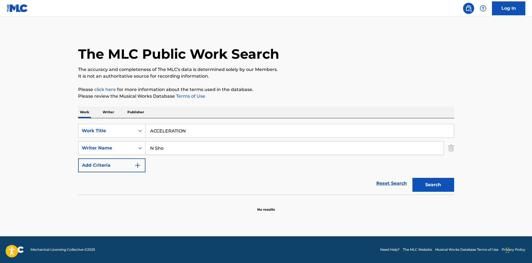
click at [420, 183] on button "Search" at bounding box center [434, 185] width 42 height 14
drag, startPoint x: 121, startPoint y: 121, endPoint x: 148, endPoint y: 116, distance: 27.1
click at [108, 121] on div "SearchWithCriteriaf79c8277-7d24-498d-a077-6e16b16adf90 Work Title ACCELERATION …" at bounding box center [266, 156] width 376 height 76
type input "INTRODUCTION"
click at [297, 78] on p "It is not an authoritative source for recording information." at bounding box center [266, 76] width 376 height 7
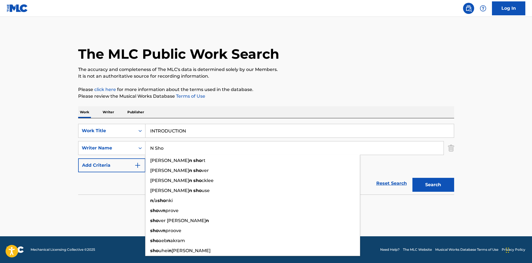
drag, startPoint x: 165, startPoint y: 147, endPoint x: 144, endPoint y: 138, distance: 22.8
click at [127, 148] on div "SearchWithCriteriad688f449-79d6-4aab-b1c3-8f8c01f4d460 Writer Name N [PERSON_NA…" at bounding box center [266, 148] width 376 height 14
type input "Okm"
click at [341, 84] on div "The MLC Public Work Search The accuracy and completeness of The MLC's data is d…" at bounding box center [267, 121] width 390 height 181
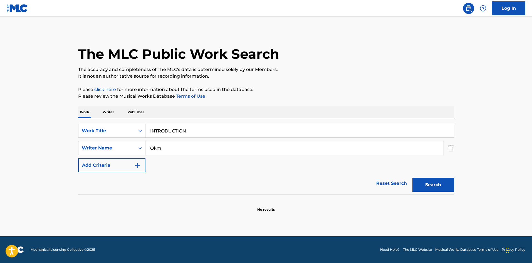
click at [415, 183] on button "Search" at bounding box center [434, 185] width 42 height 14
drag, startPoint x: 191, startPoint y: 130, endPoint x: 123, endPoint y: 125, distance: 67.8
click at [123, 125] on div "SearchWithCriteriaf79c8277-7d24-498d-a077-6e16b16adf90 Work Title INTRODUCTION" at bounding box center [266, 131] width 376 height 14
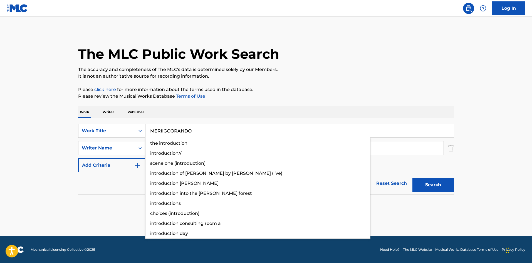
click at [324, 99] on p "Please review the Musical Works Database Terms of Use" at bounding box center [266, 96] width 376 height 7
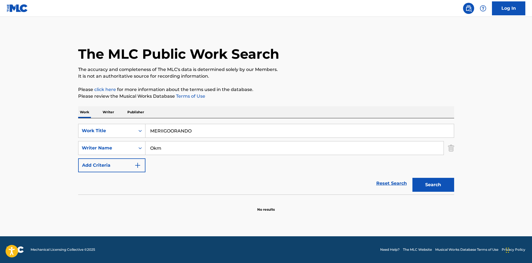
click at [114, 139] on div "SearchWithCriteriaf79c8277-7d24-498d-a077-6e16b16adf90 Work Title MERIIGOORANDO…" at bounding box center [266, 148] width 376 height 48
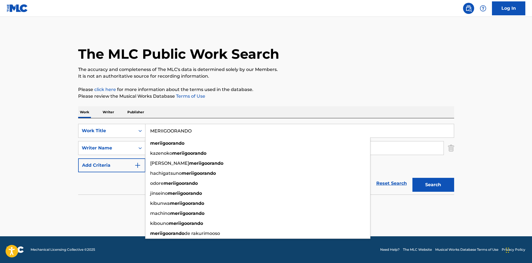
drag, startPoint x: 190, startPoint y: 130, endPoint x: 126, endPoint y: 119, distance: 64.8
click at [117, 124] on div "SearchWithCriteriaf79c8277-7d24-498d-a077-6e16b16adf90 Work Title MERIIGOORANDO…" at bounding box center [266, 131] width 376 height 14
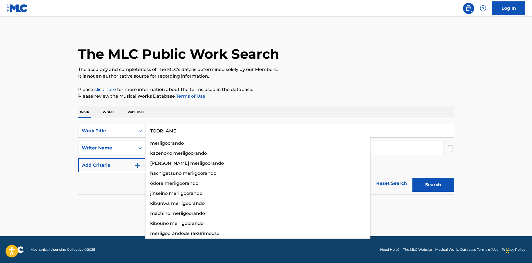
type input "TOORI AME"
click at [306, 99] on p "Please review the Musical Works Database Terms of Use" at bounding box center [266, 96] width 376 height 7
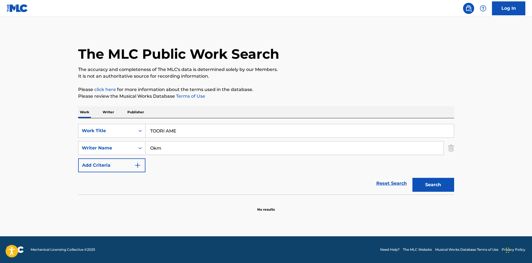
click at [115, 140] on div "SearchWithCriteriaf79c8277-7d24-498d-a077-6e16b16adf90 Work Title TOORI AME Sea…" at bounding box center [266, 148] width 376 height 48
click at [315, 84] on div "The MLC Public Work Search The accuracy and completeness of The MLC's data is d…" at bounding box center [267, 121] width 390 height 181
click at [436, 188] on button "Search" at bounding box center [434, 185] width 42 height 14
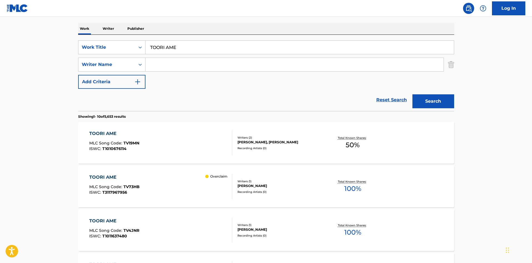
scroll to position [111, 0]
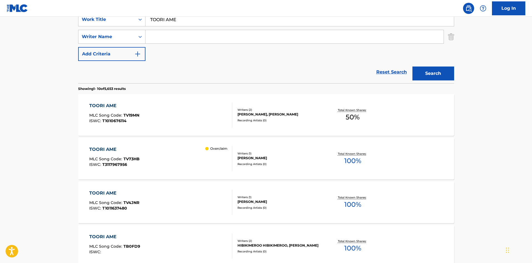
click at [198, 35] on input "Search Form" at bounding box center [295, 36] width 298 height 13
click at [444, 74] on button "Search" at bounding box center [434, 74] width 42 height 14
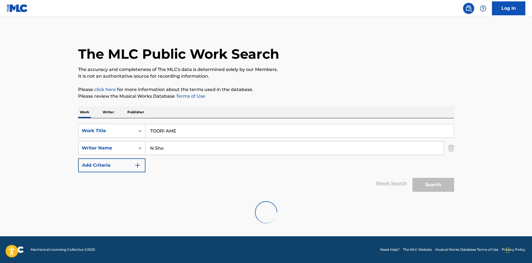
scroll to position [0, 0]
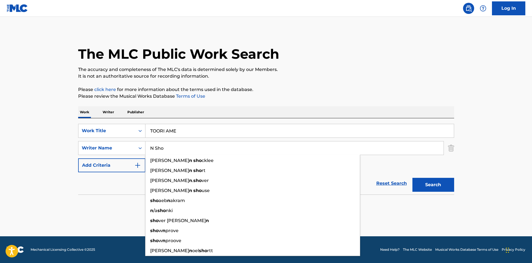
drag, startPoint x: 164, startPoint y: 147, endPoint x: 120, endPoint y: 140, distance: 44.6
click at [119, 142] on div "SearchWithCriteriad688f449-79d6-4aab-b1c3-8f8c01f4d460 Writer Name N [PERSON_NA…" at bounding box center [266, 148] width 376 height 14
type input "SHO-N"
click at [337, 101] on div "The MLC Public Work Search The accuracy and completeness of The MLC's data is d…" at bounding box center [267, 121] width 390 height 181
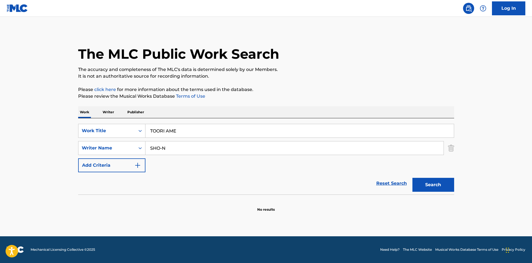
click at [425, 181] on button "Search" at bounding box center [434, 185] width 42 height 14
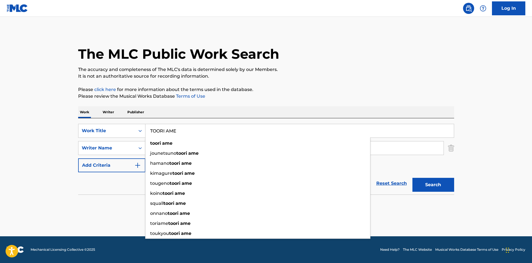
drag, startPoint x: 180, startPoint y: 130, endPoint x: 150, endPoint y: 117, distance: 32.6
click at [138, 122] on div "SearchWithCriteriaf79c8277-7d24-498d-a077-6e16b16adf90 Work Title TOORI AME too…" at bounding box center [266, 156] width 376 height 76
type input "BOODAA RAIN"
click at [328, 78] on p "It is not an authoritative source for recording information." at bounding box center [266, 76] width 376 height 7
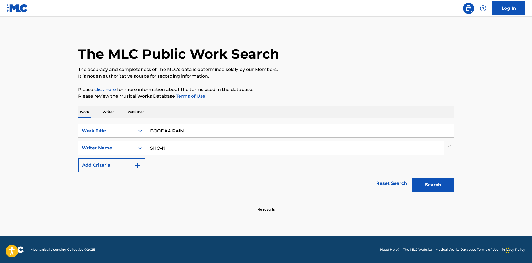
drag, startPoint x: 168, startPoint y: 150, endPoint x: 137, endPoint y: 144, distance: 32.0
click at [137, 144] on div "SearchWithCriteriad688f449-79d6-4aab-b1c3-8f8c01f4d460 Writer Name SHO-N" at bounding box center [266, 148] width 376 height 14
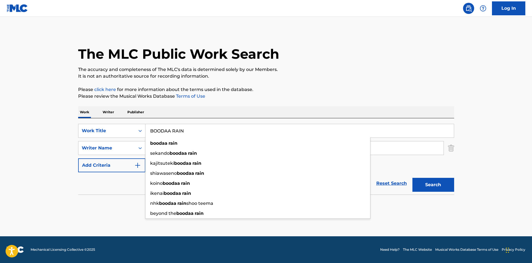
drag, startPoint x: 183, startPoint y: 131, endPoint x: 113, endPoint y: 119, distance: 71.3
click at [113, 118] on div "SearchWithCriteriaf79c8277-7d24-498d-a077-6e16b16adf90 Work Title BOODAA RAIN b…" at bounding box center [266, 156] width 376 height 76
click at [321, 90] on p "Please click here for more information about the terms used in the database." at bounding box center [266, 89] width 376 height 7
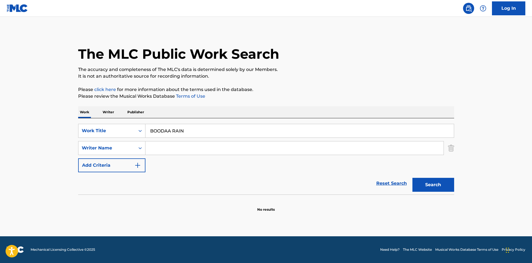
click at [436, 188] on button "Search" at bounding box center [434, 185] width 42 height 14
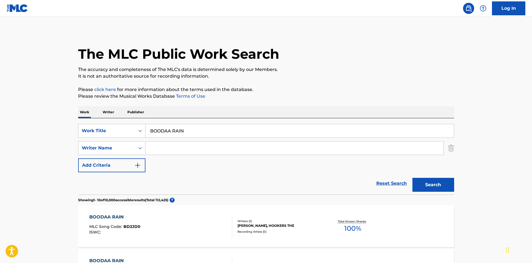
drag, startPoint x: 190, startPoint y: 130, endPoint x: 122, endPoint y: 119, distance: 68.5
click at [116, 125] on div "SearchWithCriteriaf79c8277-7d24-498d-a077-6e16b16adf90 Work Title BOODAA RAIN" at bounding box center [266, 131] width 376 height 14
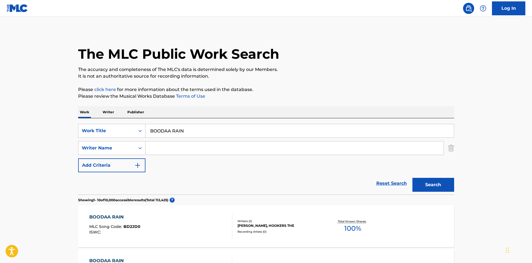
click at [163, 145] on input "Search Form" at bounding box center [295, 147] width 298 height 13
type input "SHO-N"
click at [360, 71] on p "The accuracy and completeness of The MLC's data is determined solely by our Mem…" at bounding box center [266, 69] width 376 height 7
click at [449, 184] on button "Search" at bounding box center [434, 185] width 42 height 14
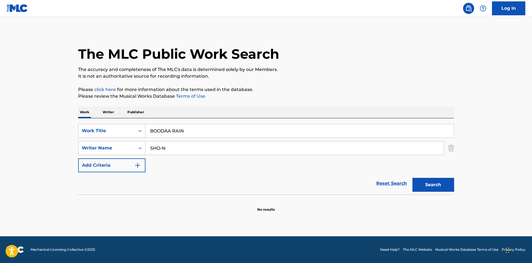
drag, startPoint x: 158, startPoint y: 129, endPoint x: 131, endPoint y: 124, distance: 27.6
click at [131, 124] on div "SearchWithCriteriaf79c8277-7d24-498d-a077-6e16b16adf90 Work Title BOODAA RAIN" at bounding box center [266, 131] width 376 height 14
type input "JETTO KOOSUTAA"
click at [321, 71] on p "The accuracy and completeness of The MLC's data is determined solely by our Mem…" at bounding box center [266, 69] width 376 height 7
drag, startPoint x: 184, startPoint y: 151, endPoint x: 126, endPoint y: 139, distance: 59.0
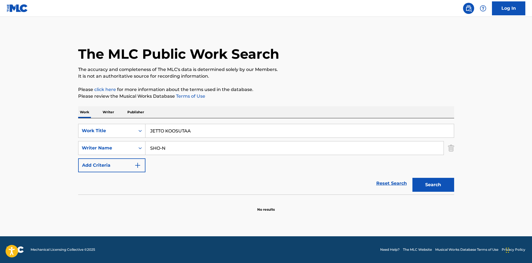
click at [122, 140] on div "SearchWithCriteriaf79c8277-7d24-498d-a077-6e16b16adf90 Work Title JETTO KOOSUTA…" at bounding box center [266, 148] width 376 height 48
click at [324, 80] on div "The MLC Public Work Search The accuracy and completeness of The MLC's data is d…" at bounding box center [267, 121] width 390 height 181
click at [426, 182] on button "Search" at bounding box center [434, 185] width 42 height 14
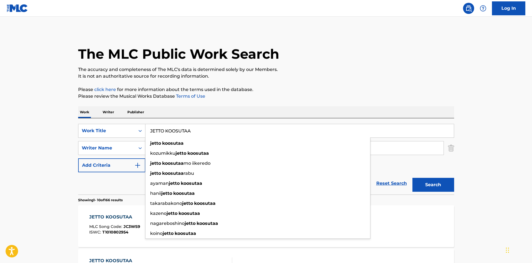
drag, startPoint x: 145, startPoint y: 119, endPoint x: 119, endPoint y: 114, distance: 26.0
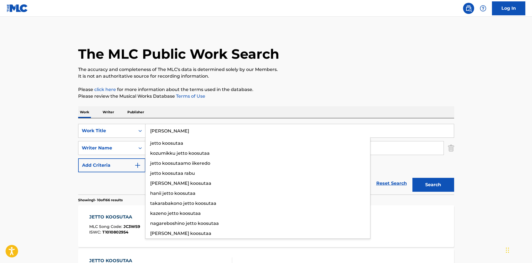
click at [325, 62] on div "The MLC Public Work Search" at bounding box center [266, 51] width 376 height 41
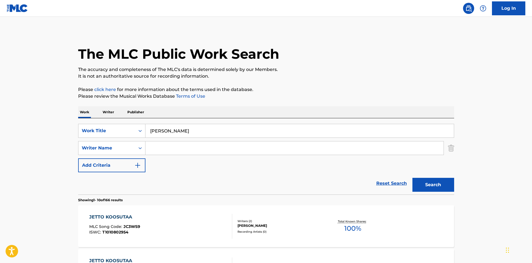
click at [429, 183] on button "Search" at bounding box center [434, 185] width 42 height 14
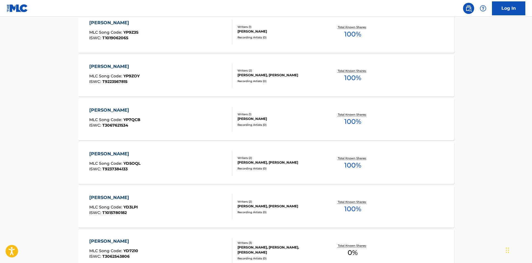
scroll to position [28, 0]
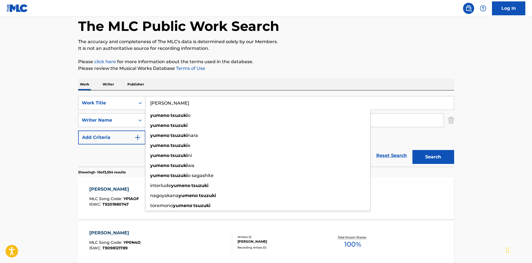
drag, startPoint x: 130, startPoint y: 94, endPoint x: 141, endPoint y: 94, distance: 11.4
click at [119, 93] on div "SearchWithCriteriaf79c8277-7d24-498d-a077-6e16b16adf90 Work Title [PERSON_NAME]…" at bounding box center [266, 128] width 376 height 76
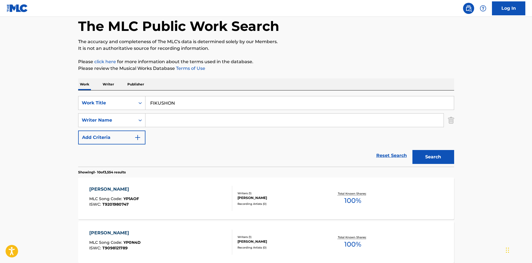
click at [419, 154] on button "Search" at bounding box center [434, 157] width 42 height 14
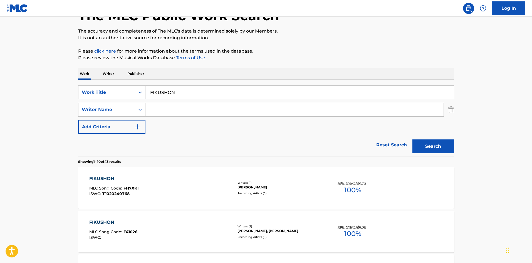
scroll to position [0, 0]
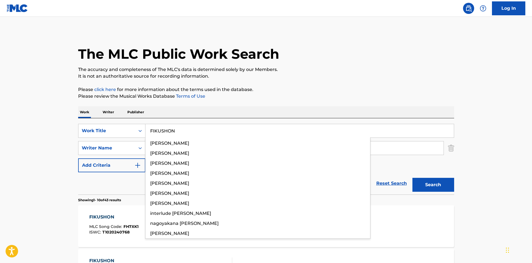
drag, startPoint x: 153, startPoint y: 127, endPoint x: 147, endPoint y: 118, distance: 10.7
click at [125, 122] on div "SearchWithCriteriaf79c8277-7d24-498d-a077-6e16b16adf90 Work Title [PERSON_NAME]…" at bounding box center [266, 156] width 376 height 76
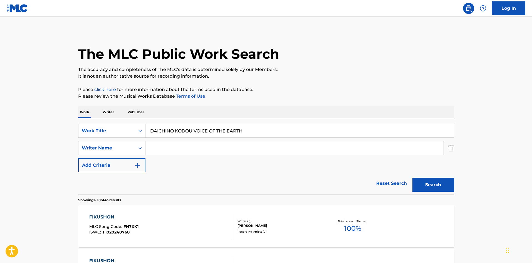
click at [363, 69] on p "The accuracy and completeness of The MLC's data is determined solely by our Mem…" at bounding box center [266, 69] width 376 height 7
click at [427, 181] on button "Search" at bounding box center [434, 185] width 42 height 14
click at [175, 131] on input "DAICHINO KODOU VOICE OF THE EARTH" at bounding box center [300, 130] width 309 height 13
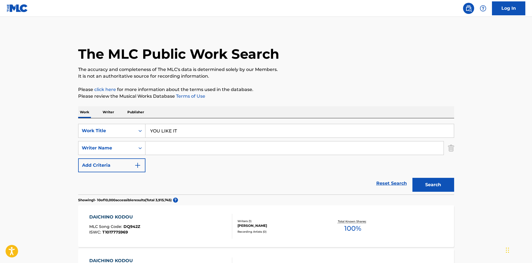
type input "YOU LIKE IT"
click at [429, 182] on button "Search" at bounding box center [434, 185] width 42 height 14
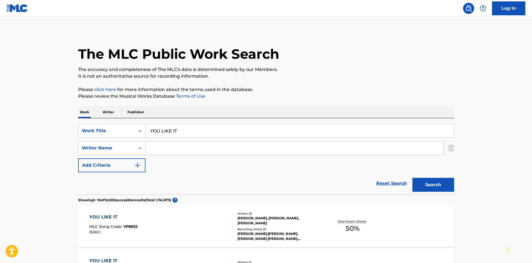
click at [165, 150] on input "Search Form" at bounding box center [295, 147] width 298 height 13
type input "Tamon"
click at [420, 182] on button "Search" at bounding box center [434, 185] width 42 height 14
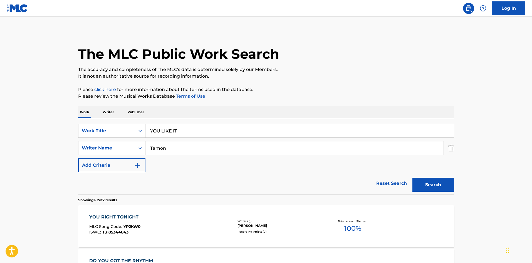
click at [109, 110] on p "Writer" at bounding box center [108, 112] width 15 height 12
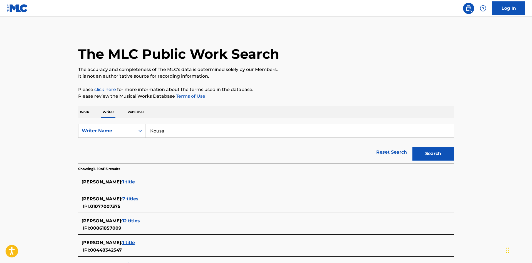
click at [87, 109] on p "Work" at bounding box center [84, 112] width 13 height 12
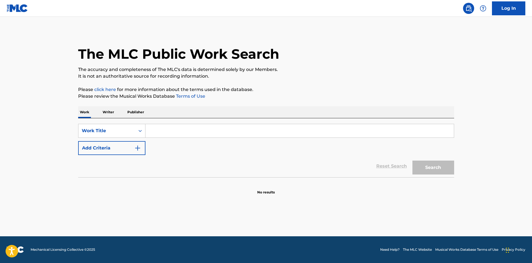
click at [157, 133] on input "Search Form" at bounding box center [300, 130] width 309 height 13
click at [106, 111] on p "Writer" at bounding box center [108, 112] width 15 height 12
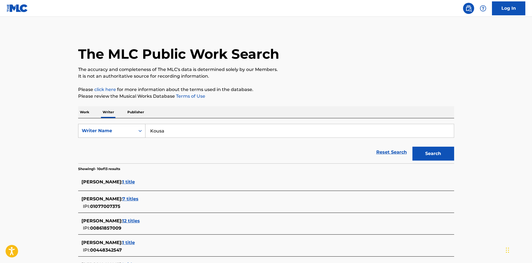
click at [132, 128] on div "SearchWithCriteriac9df7782-21cc-4647-b79c-4bbdb6ba9ba9 Writer Name [PERSON_NAME]" at bounding box center [266, 131] width 376 height 14
type input "Rnb [PERSON_NAME]"
click at [446, 155] on button "Search" at bounding box center [434, 154] width 42 height 14
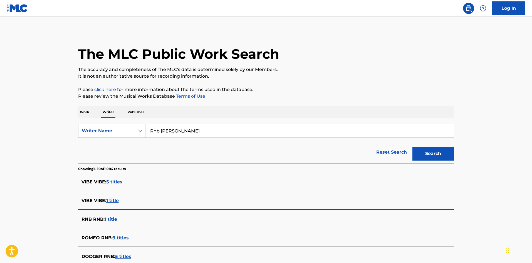
click at [88, 109] on p "Work" at bounding box center [84, 112] width 13 height 12
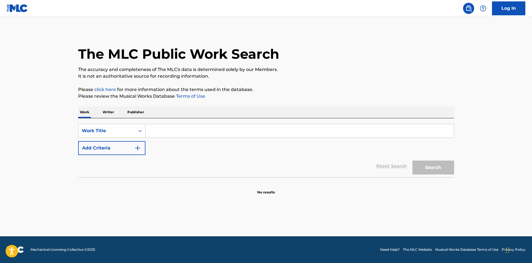
click at [163, 125] on input "Search Form" at bounding box center [300, 130] width 309 height 13
drag, startPoint x: 183, startPoint y: 131, endPoint x: 240, endPoint y: 133, distance: 57.1
click at [240, 133] on input "ASHIATO [PERSON_NAME]" at bounding box center [300, 130] width 309 height 13
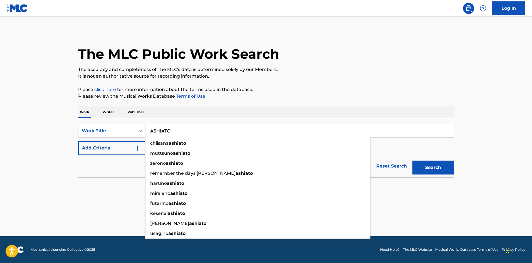
type input "ASHIATO"
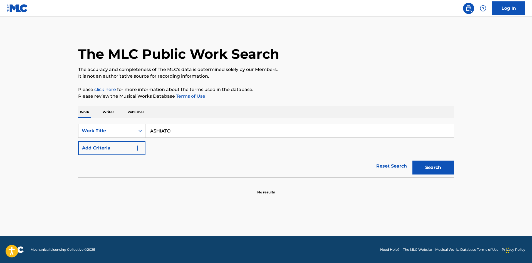
click at [131, 150] on button "Add Criteria" at bounding box center [111, 148] width 67 height 14
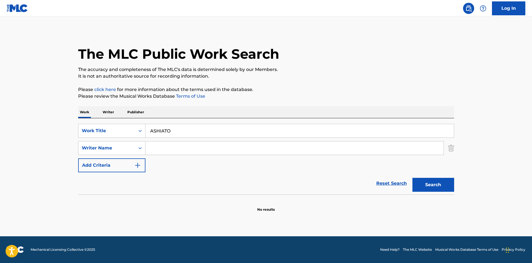
click at [180, 150] on input "Search Form" at bounding box center [295, 147] width 298 height 13
drag, startPoint x: 176, startPoint y: 148, endPoint x: 106, endPoint y: 141, distance: 70.5
click at [106, 141] on div "SearchWithCriteriaf79c8277-7d24-498d-a077-6e16b16adf90 Work Title ASHIATO Searc…" at bounding box center [266, 148] width 376 height 48
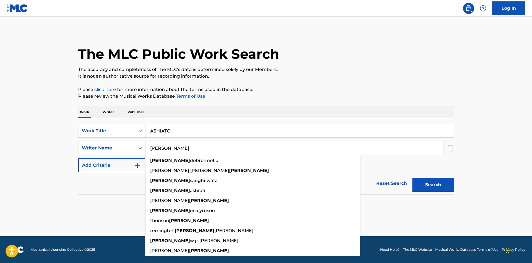
type input "[PERSON_NAME]"
click at [419, 182] on button "Search" at bounding box center [434, 185] width 42 height 14
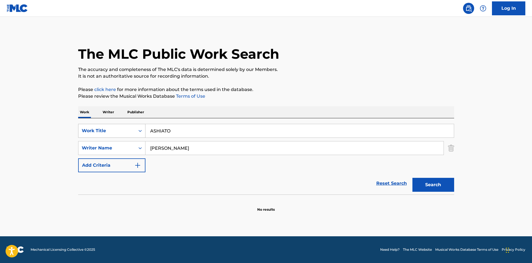
drag, startPoint x: 170, startPoint y: 129, endPoint x: 140, endPoint y: 127, distance: 29.3
click at [140, 127] on div "SearchWithCriteriaf79c8277-7d24-498d-a077-6e16b16adf90 Work Title ASHIATO" at bounding box center [266, 131] width 376 height 14
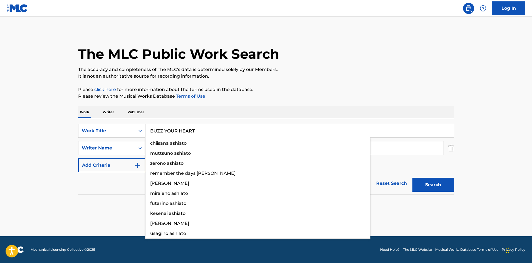
type input "BUZZ YOUR HEART"
click at [242, 115] on div "Work Writer Publisher" at bounding box center [266, 112] width 376 height 12
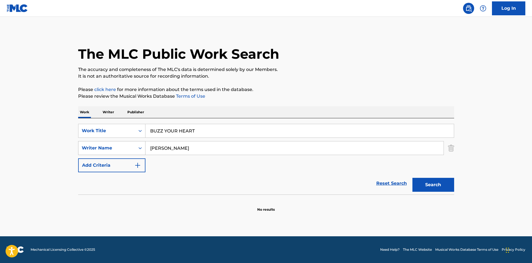
drag, startPoint x: 139, startPoint y: 143, endPoint x: 134, endPoint y: 142, distance: 4.5
click at [134, 142] on div "SearchWithCriteriad688f449-79d6-4aab-b1c3-8f8c01f4d460 Writer Name [PERSON_NAME]" at bounding box center [266, 148] width 376 height 14
drag, startPoint x: 195, startPoint y: 131, endPoint x: 124, endPoint y: 120, distance: 71.3
click at [119, 121] on div "SearchWithCriteriaf79c8277-7d24-498d-a077-6e16b16adf90 Work Title BUZZ YOUR HEA…" at bounding box center [266, 156] width 376 height 76
click at [357, 95] on p "Please review the Musical Works Database Terms of Use" at bounding box center [266, 96] width 376 height 7
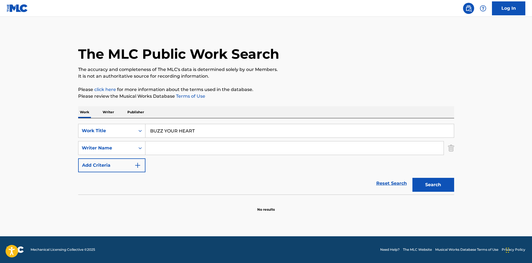
click at [442, 187] on button "Search" at bounding box center [434, 185] width 42 height 14
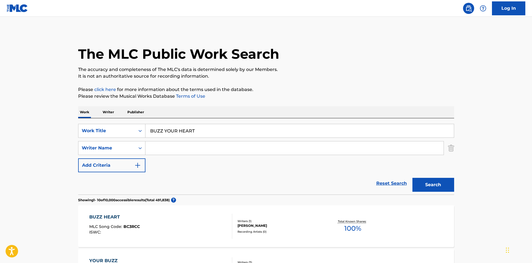
drag, startPoint x: 198, startPoint y: 130, endPoint x: 128, endPoint y: 109, distance: 73.6
drag, startPoint x: 307, startPoint y: 86, endPoint x: 309, endPoint y: 89, distance: 3.5
drag, startPoint x: 418, startPoint y: 182, endPoint x: 414, endPoint y: 179, distance: 4.5
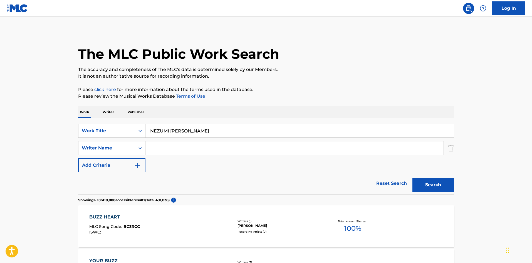
click at [418, 182] on button "Search" at bounding box center [434, 185] width 42 height 14
drag, startPoint x: 223, startPoint y: 134, endPoint x: 95, endPoint y: 124, distance: 128.7
click at [91, 124] on div "SearchWithCriteriaf79c8277-7d24-498d-a077-6e16b16adf90 Work Title NEZUMI [PERSO…" at bounding box center [266, 131] width 376 height 14
click at [197, 130] on input "EROIKA [PERSON_NAME]" at bounding box center [300, 130] width 309 height 13
click at [197, 131] on input "EROIKA [PERSON_NAME]" at bounding box center [300, 130] width 309 height 13
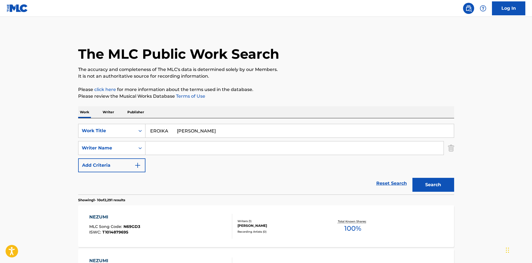
type input "EROIKA [PERSON_NAME]"
click at [183, 150] on input "Search Form" at bounding box center [295, 147] width 298 height 13
type input "[PERSON_NAME]"
drag, startPoint x: 166, startPoint y: 130, endPoint x: 188, endPoint y: 135, distance: 22.8
click at [197, 135] on input "EROIKA [PERSON_NAME]" at bounding box center [300, 130] width 309 height 13
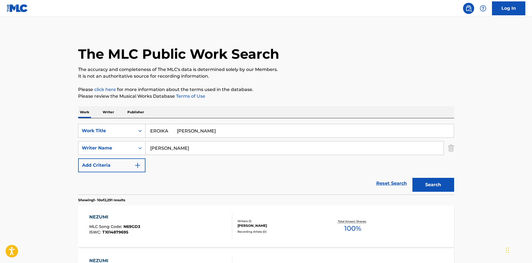
drag, startPoint x: 178, startPoint y: 131, endPoint x: 173, endPoint y: 131, distance: 4.5
click at [178, 130] on input "EROIKA [PERSON_NAME]" at bounding box center [300, 130] width 309 height 13
click at [169, 130] on input "EROIKA [PERSON_NAME]" at bounding box center [300, 130] width 309 height 13
drag, startPoint x: 168, startPoint y: 131, endPoint x: 184, endPoint y: 139, distance: 18.1
click at [208, 137] on input "EROIKA [PERSON_NAME]" at bounding box center [300, 130] width 309 height 13
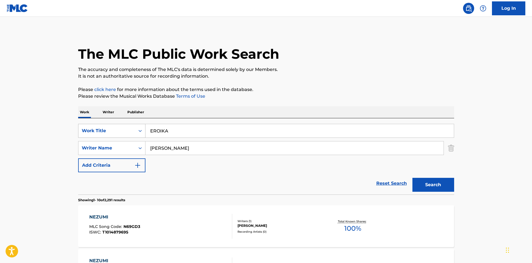
drag, startPoint x: 144, startPoint y: 130, endPoint x: 144, endPoint y: 124, distance: 5.8
click at [131, 128] on div "SearchWithCriteriaf79c8277-7d24-498d-a077-6e16b16adf90 Work Title EROIKA" at bounding box center [266, 131] width 376 height 14
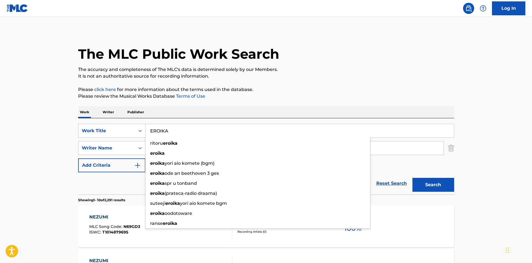
drag, startPoint x: 336, startPoint y: 89, endPoint x: 353, endPoint y: 123, distance: 37.8
click at [336, 88] on p "Please click here for more information about the terms used in the database." at bounding box center [266, 89] width 376 height 7
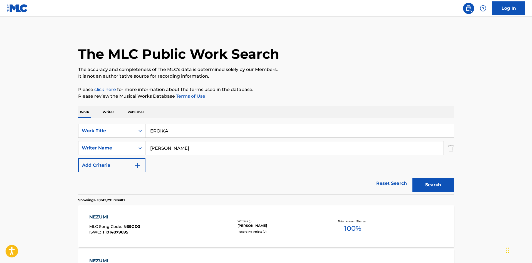
click at [422, 183] on button "Search" at bounding box center [434, 185] width 42 height 14
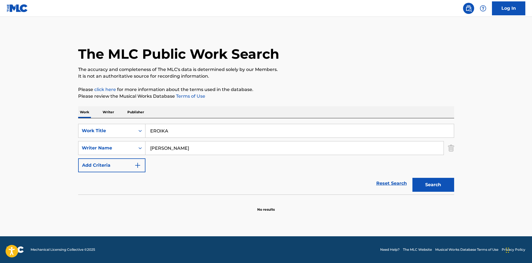
drag, startPoint x: 169, startPoint y: 131, endPoint x: 115, endPoint y: 118, distance: 55.5
click at [115, 118] on div "Work Writer Publisher SearchWithCriteriaf79c8277-7d24-498d-a077-6e16b16adf90 Wo…" at bounding box center [266, 159] width 376 height 106
click at [328, 77] on p "It is not an authoritative source for recording information." at bounding box center [266, 76] width 376 height 7
click at [434, 182] on button "Search" at bounding box center [434, 185] width 42 height 14
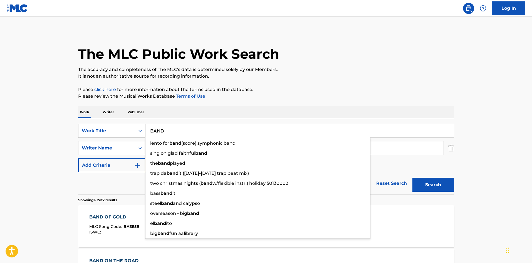
drag, startPoint x: 161, startPoint y: 129, endPoint x: 126, endPoint y: 126, distance: 35.4
click at [128, 126] on div "SearchWithCriteriaf79c8277-7d24-498d-a077-6e16b16adf90 Work Title BAND lento fo…" at bounding box center [266, 131] width 376 height 14
type input "[PERSON_NAME]"
click at [326, 75] on p "It is not an authoritative source for recording information." at bounding box center [266, 76] width 376 height 7
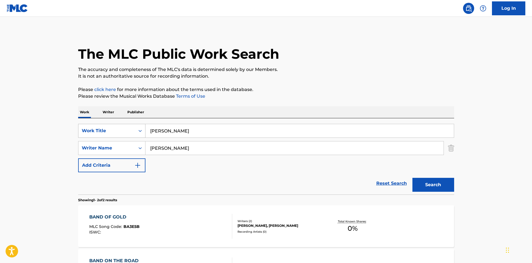
drag, startPoint x: 120, startPoint y: 137, endPoint x: 116, endPoint y: 136, distance: 4.3
click at [114, 137] on div "SearchWithCriteriaf79c8277-7d24-498d-a077-6e16b16adf90 Work Title [PERSON_NAME]…" at bounding box center [266, 148] width 376 height 48
drag, startPoint x: 334, startPoint y: 70, endPoint x: 339, endPoint y: 80, distance: 11.7
click at [334, 70] on p "The accuracy and completeness of The MLC's data is determined solely by our Mem…" at bounding box center [266, 69] width 376 height 7
click at [421, 183] on button "Search" at bounding box center [434, 185] width 42 height 14
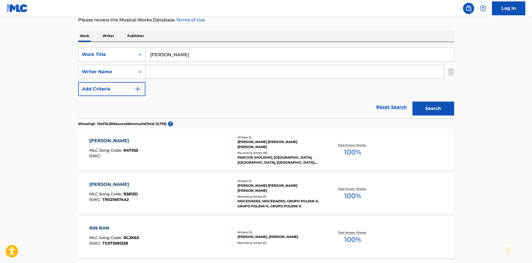
scroll to position [104, 0]
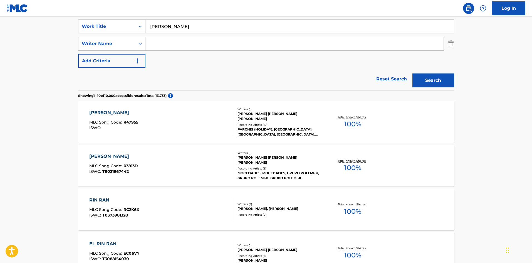
click at [166, 40] on input "Search Form" at bounding box center [295, 43] width 298 height 13
type input "Erimari"
click at [433, 76] on button "Search" at bounding box center [434, 80] width 42 height 14
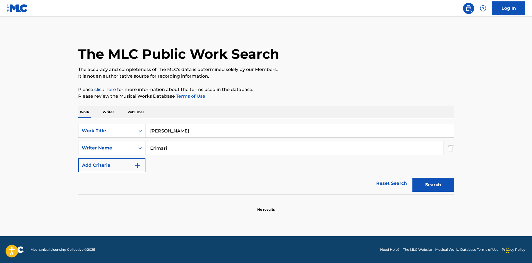
drag, startPoint x: 185, startPoint y: 125, endPoint x: 140, endPoint y: 111, distance: 47.7
click at [109, 118] on div "SearchWithCriteriaf79c8277-7d24-498d-a077-6e16b16adf90 Work Title [PERSON_NAME]…" at bounding box center [266, 156] width 376 height 76
type input "THIS IS EXCLAMATION"
click at [272, 73] on p "It is not an authoritative source for recording information." at bounding box center [266, 76] width 376 height 7
drag, startPoint x: 127, startPoint y: 135, endPoint x: 122, endPoint y: 136, distance: 5.6
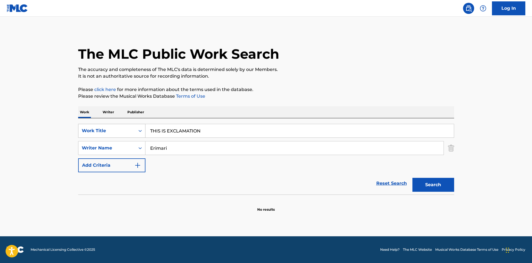
click at [122, 135] on div "SearchWithCriteriaf79c8277-7d24-498d-a077-6e16b16adf90 Work Title THIS IS EXCLA…" at bounding box center [266, 148] width 376 height 48
click at [318, 78] on p "It is not an authoritative source for recording information." at bounding box center [266, 76] width 376 height 7
click at [433, 187] on button "Search" at bounding box center [434, 185] width 42 height 14
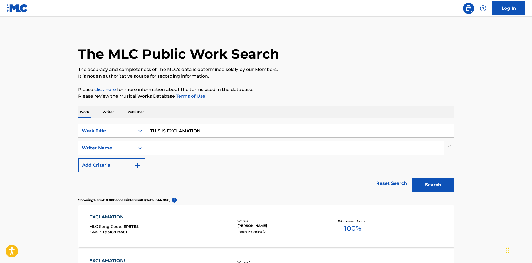
drag, startPoint x: 158, startPoint y: 124, endPoint x: 131, endPoint y: 122, distance: 27.6
click at [124, 119] on div "SearchWithCriteriaf79c8277-7d24-498d-a077-6e16b16adf90 Work Title THIS IS EXCLA…" at bounding box center [266, 156] width 376 height 76
drag, startPoint x: 170, startPoint y: 130, endPoint x: 195, endPoint y: 136, distance: 26.1
click at [196, 136] on input "ROAD Shibapo" at bounding box center [300, 130] width 309 height 13
type input "ROAD"
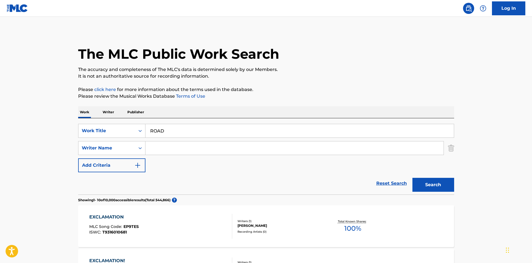
click at [180, 148] on input "Search Form" at bounding box center [295, 147] width 298 height 13
type input "Shibapo"
drag, startPoint x: 147, startPoint y: 128, endPoint x: 138, endPoint y: 127, distance: 9.3
click at [130, 127] on div "SearchWithCriteriaf79c8277-7d24-498d-a077-6e16b16adf90 Work Title ROAD" at bounding box center [266, 131] width 376 height 14
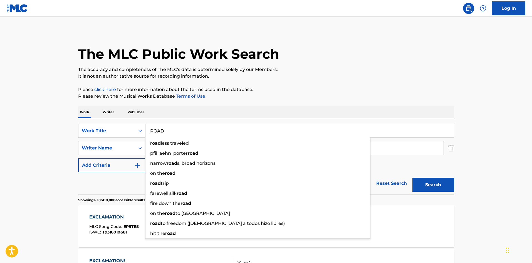
click at [338, 90] on p "Please click here for more information about the terms used in the database." at bounding box center [266, 89] width 376 height 7
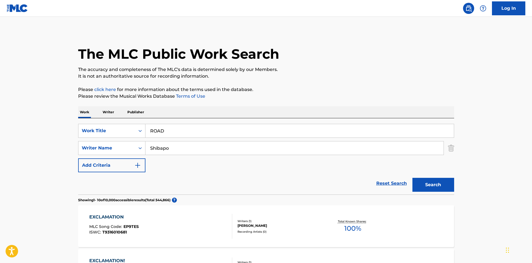
click at [431, 185] on button "Search" at bounding box center [434, 185] width 42 height 14
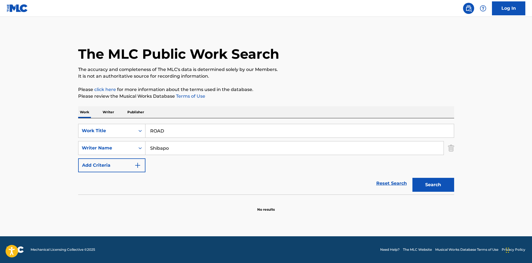
click at [109, 112] on p "Writer" at bounding box center [108, 112] width 15 height 12
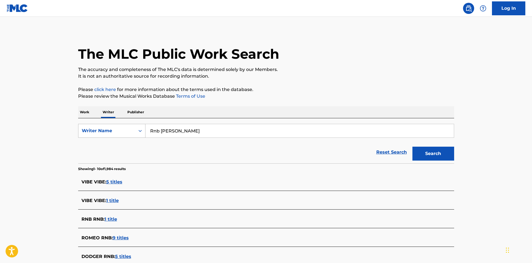
drag, startPoint x: 186, startPoint y: 134, endPoint x: 134, endPoint y: 126, distance: 52.0
click at [132, 127] on div "SearchWithCriteriac9df7782-21cc-4647-b79c-4bbdb6ba9ba9 Writer Name [PERSON_NAME]" at bounding box center [266, 131] width 376 height 14
type input "Axis G"
click at [387, 80] on div "The MLC Public Work Search The accuracy and completeness of The MLC's data is d…" at bounding box center [267, 209] width 390 height 357
click at [419, 153] on button "Search" at bounding box center [434, 154] width 42 height 14
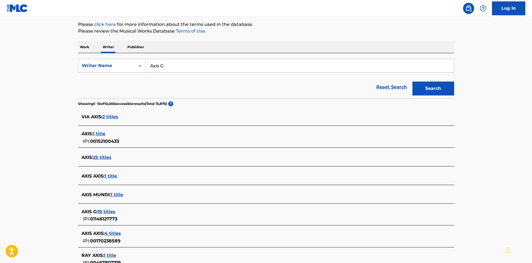
scroll to position [66, 0]
click at [86, 44] on p "Work" at bounding box center [84, 46] width 13 height 12
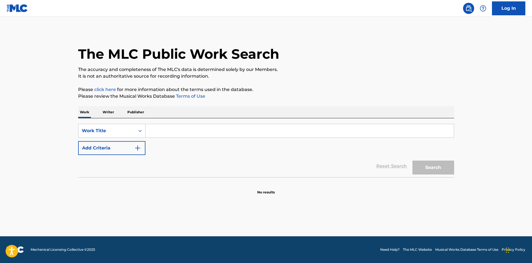
click at [168, 128] on input "Search Form" at bounding box center [300, 130] width 309 height 13
drag, startPoint x: 188, startPoint y: 133, endPoint x: 224, endPoint y: 133, distance: 35.6
click at [225, 133] on input "BLUE OCEAN Axis G" at bounding box center [300, 130] width 309 height 13
type input "BLUE OCEAN"
click at [139, 147] on img "Search Form" at bounding box center [137, 148] width 7 height 7
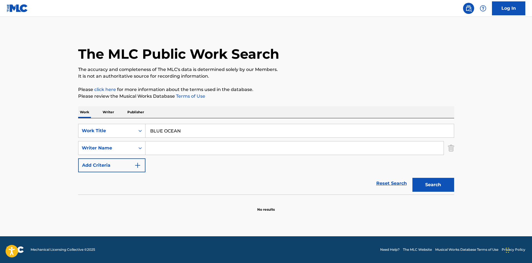
click at [158, 147] on input "Search Form" at bounding box center [295, 147] width 298 height 13
type input "Axis G"
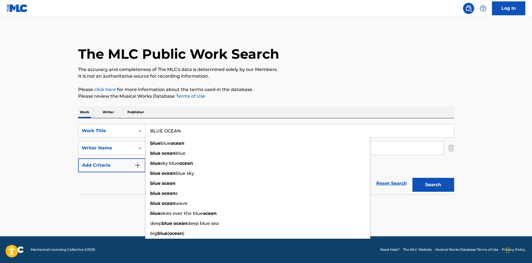
drag, startPoint x: 149, startPoint y: 131, endPoint x: 208, endPoint y: 132, distance: 58.5
click at [208, 132] on input "BLUE OCEAN" at bounding box center [300, 130] width 309 height 13
click at [311, 95] on p "Please review the Musical Works Database Terms of Use" at bounding box center [266, 96] width 376 height 7
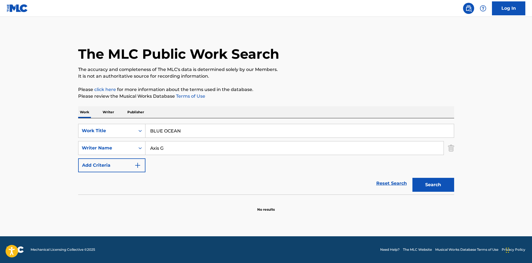
click at [424, 187] on button "Search" at bounding box center [434, 185] width 42 height 14
drag, startPoint x: 152, startPoint y: 146, endPoint x: 135, endPoint y: 146, distance: 16.4
click at [135, 146] on div "SearchWithCriteriad688f449-79d6-4aab-b1c3-8f8c01f4d460 Writer Name Axis G" at bounding box center [266, 148] width 376 height 14
drag, startPoint x: 180, startPoint y: 131, endPoint x: 105, endPoint y: 117, distance: 76.8
click at [106, 117] on div "Work Writer Publisher SearchWithCriteriaf79c8277-7d24-498d-a077-6e16b16adf90 Wo…" at bounding box center [266, 159] width 376 height 106
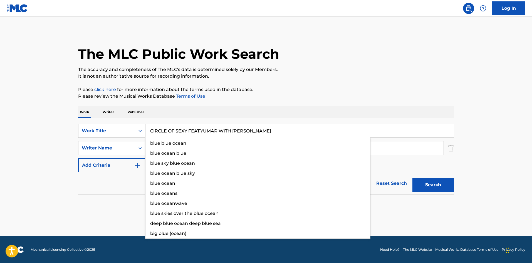
type input "CIRCLE OF SEXY FEAT.YUMAR WITH [PERSON_NAME]"
click at [170, 112] on div "Work Writer Publisher" at bounding box center [266, 112] width 376 height 12
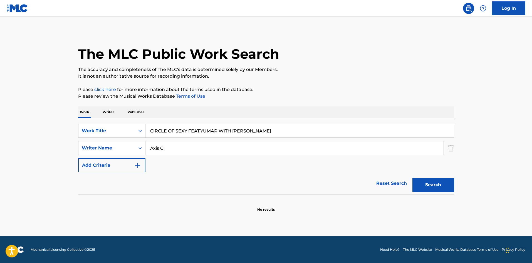
drag, startPoint x: 147, startPoint y: 143, endPoint x: 129, endPoint y: 139, distance: 18.3
click at [130, 140] on div "SearchWithCriteriaf79c8277-7d24-498d-a077-6e16b16adf90 Work Title CIRCLE OF SEX…" at bounding box center [266, 148] width 376 height 48
click at [334, 95] on p "Please review the Musical Works Database Terms of Use" at bounding box center [266, 96] width 376 height 7
click at [419, 184] on button "Search" at bounding box center [434, 185] width 42 height 14
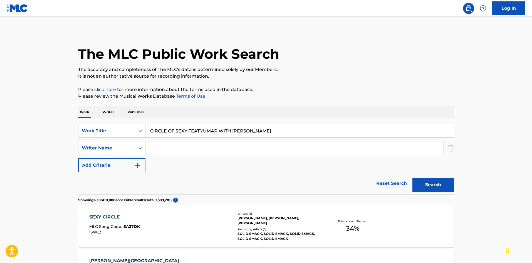
click at [170, 129] on input "CIRCLE OF SEXY FEAT.YUMAR WITH [PERSON_NAME]" at bounding box center [300, 130] width 309 height 13
click at [334, 112] on div "Work Writer Publisher" at bounding box center [266, 112] width 376 height 12
click at [425, 185] on button "Search" at bounding box center [434, 185] width 42 height 14
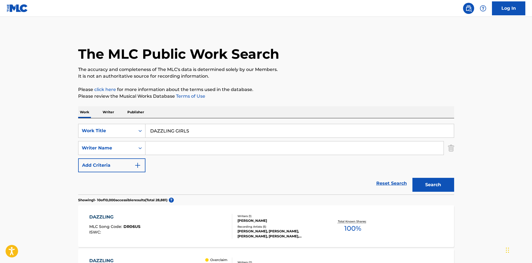
drag, startPoint x: 196, startPoint y: 132, endPoint x: 124, endPoint y: 118, distance: 73.7
click at [301, 92] on p "Please click here for more information about the terms used in the database." at bounding box center [266, 89] width 376 height 7
drag, startPoint x: 190, startPoint y: 131, endPoint x: 122, endPoint y: 119, distance: 69.3
click at [122, 119] on div "SearchWithCriteriaf79c8277-7d24-498d-a077-6e16b16adf90 Work Title DAZZLING GIRL…" at bounding box center [266, 156] width 376 height 76
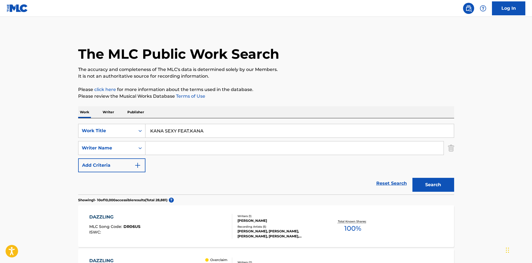
click at [315, 87] on p "Please click here for more information about the terms used in the database." at bounding box center [266, 89] width 376 height 7
click at [429, 186] on button "Search" at bounding box center [434, 185] width 42 height 14
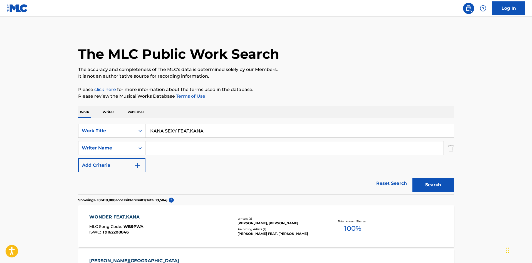
drag, startPoint x: 147, startPoint y: 119, endPoint x: 145, endPoint y: 108, distance: 10.7
click at [321, 65] on div "The MLC Public Work Search" at bounding box center [266, 51] width 376 height 41
click at [419, 183] on button "Search" at bounding box center [434, 185] width 42 height 14
click at [190, 130] on input "SUPER HERO FEAT [PERSON_NAME]" at bounding box center [300, 130] width 309 height 13
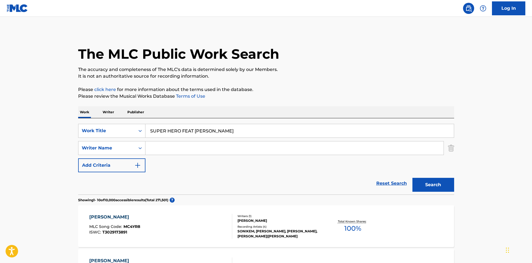
click at [190, 130] on input "SUPER HERO FEAT [PERSON_NAME]" at bounding box center [300, 130] width 309 height 13
click at [334, 98] on p "Please review the Musical Works Database Terms of Use" at bounding box center [266, 96] width 376 height 7
click at [421, 184] on button "Search" at bounding box center [434, 185] width 42 height 14
drag, startPoint x: 236, startPoint y: 131, endPoint x: 134, endPoint y: 114, distance: 102.7
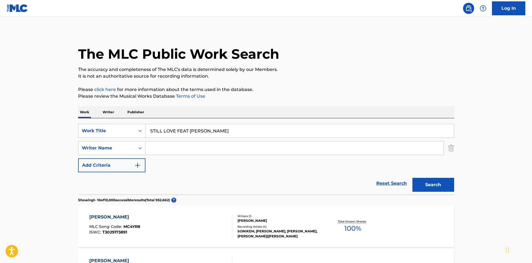
click at [426, 185] on button "Search" at bounding box center [434, 185] width 42 height 14
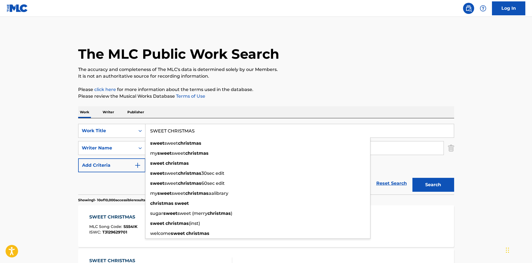
drag, startPoint x: 200, startPoint y: 132, endPoint x: 121, endPoint y: 120, distance: 79.4
click at [121, 120] on div "SearchWithCriteriaf79c8277-7d24-498d-a077-6e16b16adf90 Work Title SWEET CHRISTM…" at bounding box center [266, 156] width 376 height 76
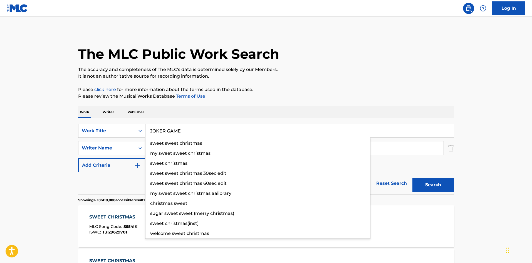
type input "JOKER GAME"
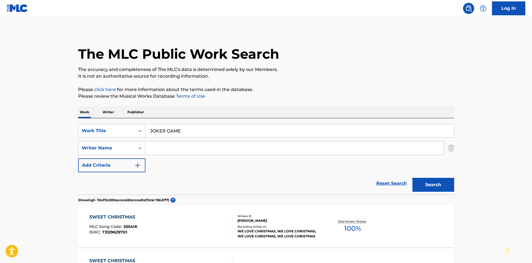
click at [328, 92] on p "Please click here for more information about the terms used in the database." at bounding box center [266, 89] width 376 height 7
click at [437, 179] on button "Search" at bounding box center [434, 185] width 42 height 14
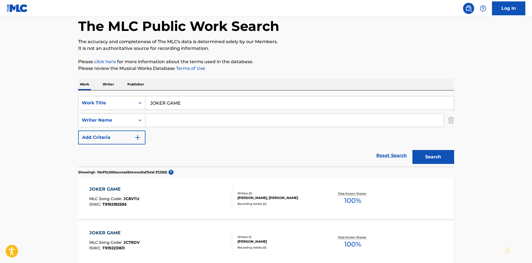
click at [220, 116] on input "Search Form" at bounding box center [295, 120] width 298 height 13
type input "G-AXIS"
click at [420, 156] on button "Search" at bounding box center [434, 157] width 42 height 14
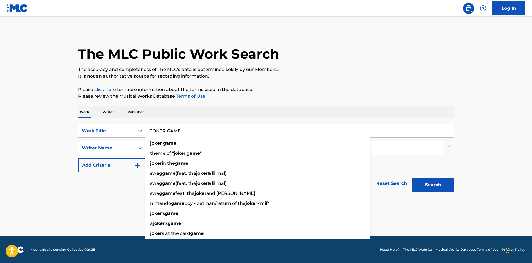
drag, startPoint x: 166, startPoint y: 128, endPoint x: 145, endPoint y: 114, distance: 25.2
click at [121, 121] on div "SearchWithCriteriaf79c8277-7d24-498d-a077-6e16b16adf90 Work Title JOKER GAME jo…" at bounding box center [266, 156] width 376 height 76
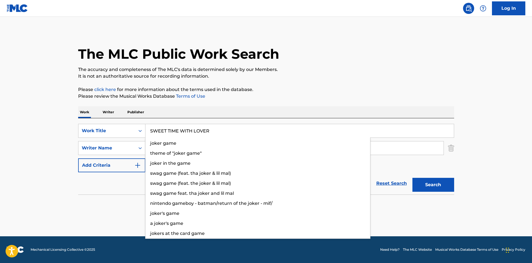
type input "SWEET TIME WITH LOVER"
drag, startPoint x: 324, startPoint y: 76, endPoint x: 294, endPoint y: 95, distance: 35.4
click at [324, 75] on p "It is not an authoritative source for recording information." at bounding box center [266, 76] width 376 height 7
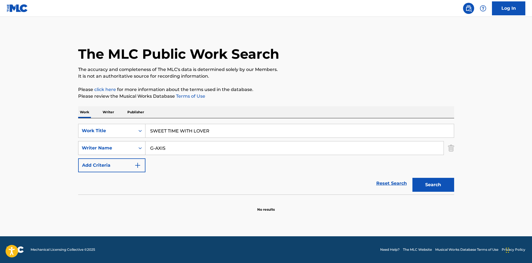
drag, startPoint x: 168, startPoint y: 146, endPoint x: 129, endPoint y: 145, distance: 38.4
click at [130, 146] on div "SearchWithCriteriad688f449-79d6-4aab-b1c3-8f8c01f4d460 Writer Name G-AXIS" at bounding box center [266, 148] width 376 height 14
click at [325, 92] on p "Please click here for more information about the terms used in the database." at bounding box center [266, 89] width 376 height 7
click at [430, 188] on button "Search" at bounding box center [434, 185] width 42 height 14
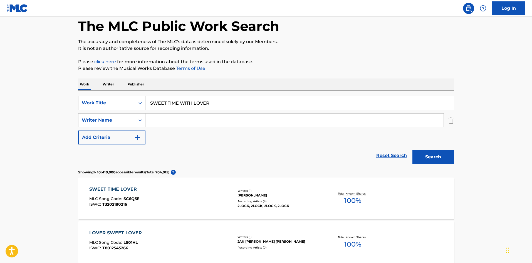
scroll to position [56, 0]
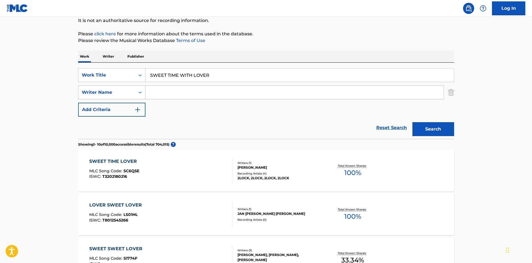
click at [109, 57] on p "Writer" at bounding box center [108, 57] width 15 height 12
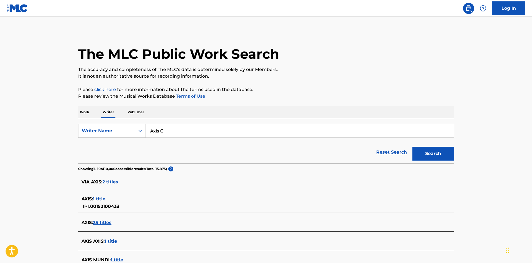
drag, startPoint x: 130, startPoint y: 131, endPoint x: 141, endPoint y: 124, distance: 12.4
click at [127, 131] on div "SearchWithCriteriac9df7782-21cc-4647-b79c-4bbdb6ba9ba9 Writer Name Axis G" at bounding box center [266, 131] width 376 height 14
type input "Crew Grooozy"
click at [314, 83] on div "The MLC Public Work Search The accuracy and completeness of The MLC's data is d…" at bounding box center [267, 217] width 390 height 373
drag, startPoint x: 449, startPoint y: 154, endPoint x: 445, endPoint y: 152, distance: 5.0
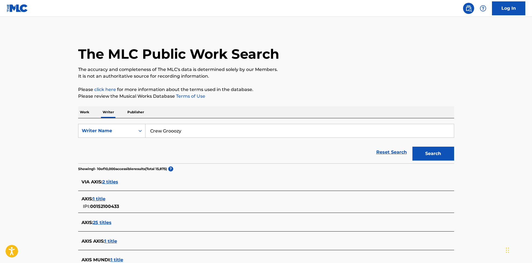
click at [449, 154] on button "Search" at bounding box center [434, 154] width 42 height 14
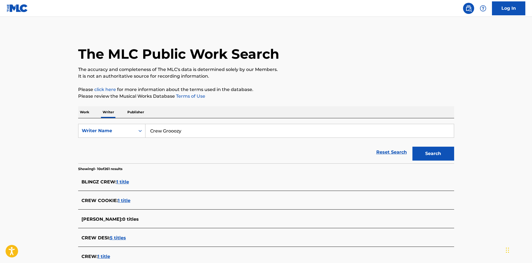
click at [80, 111] on p "Work" at bounding box center [84, 112] width 13 height 12
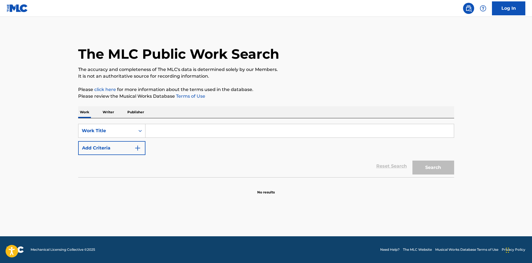
click at [174, 130] on input "Search Form" at bounding box center [300, 130] width 309 height 13
click at [436, 167] on button "Search" at bounding box center [434, 168] width 42 height 14
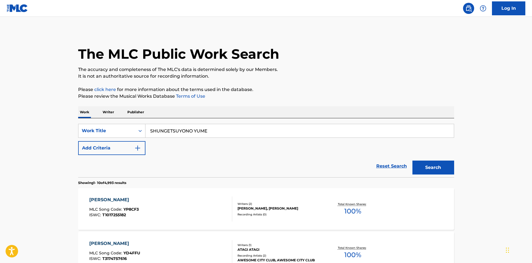
click at [430, 168] on button "Search" at bounding box center [434, 168] width 42 height 14
drag, startPoint x: 197, startPoint y: 131, endPoint x: 145, endPoint y: 124, distance: 52.9
click at [145, 124] on div "SearchWithCriteriaf79c8277-7d24-498d-a077-6e16b16adf90 Work Title [PERSON_NAME]" at bounding box center [266, 131] width 376 height 14
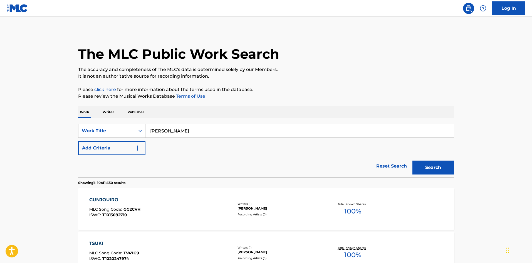
click at [330, 96] on p "Please review the Musical Works Database Terms of Use" at bounding box center [266, 96] width 376 height 7
click at [427, 167] on button "Search" at bounding box center [434, 168] width 42 height 14
drag, startPoint x: 182, startPoint y: 127, endPoint x: 131, endPoint y: 127, distance: 50.7
click at [129, 127] on div "SearchWithCriteriaf79c8277-7d24-498d-a077-6e16b16adf90 Work Title [PERSON_NAME]" at bounding box center [266, 131] width 376 height 14
click at [328, 94] on p "Please review the Musical Works Database Terms of Use" at bounding box center [266, 96] width 376 height 7
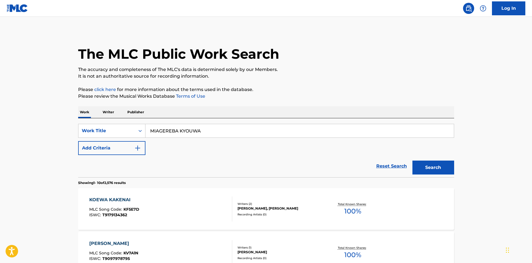
click at [420, 165] on button "Search" at bounding box center [434, 168] width 42 height 14
drag, startPoint x: 112, startPoint y: 121, endPoint x: 117, endPoint y: 118, distance: 6.0
click at [111, 121] on div "SearchWithCriteriaf79c8277-7d24-498d-a077-6e16b16adf90 Work Title MIAGEREBA KYO…" at bounding box center [266, 147] width 376 height 59
click at [308, 72] on p "The accuracy and completeness of The MLC's data is determined solely by our Mem…" at bounding box center [266, 69] width 376 height 7
click at [423, 164] on button "Search" at bounding box center [434, 168] width 42 height 14
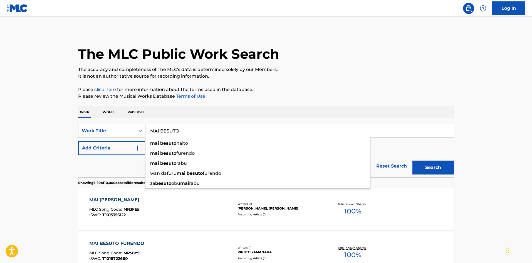
drag, startPoint x: 141, startPoint y: 125, endPoint x: 191, endPoint y: 109, distance: 51.9
click at [134, 123] on div "SearchWithCriteriaf79c8277-7d24-498d-a077-6e16b16adf90 Work Title MAI BESUTO ma…" at bounding box center [266, 147] width 376 height 59
click at [361, 69] on p "The accuracy and completeness of The MLC's data is determined solely by our Mem…" at bounding box center [266, 69] width 376 height 7
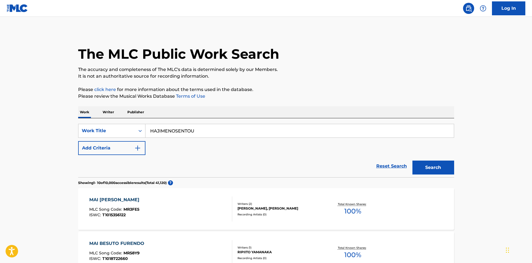
click at [444, 167] on button "Search" at bounding box center [434, 168] width 42 height 14
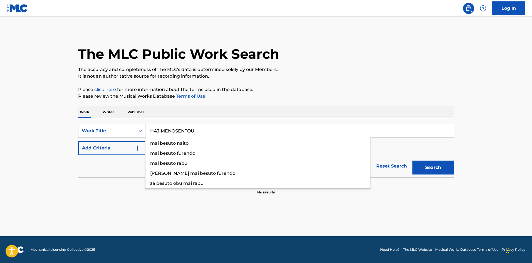
drag, startPoint x: 205, startPoint y: 132, endPoint x: 135, endPoint y: 124, distance: 70.9
click at [135, 124] on div "SearchWithCriteriaf79c8277-7d24-498d-a077-6e16b16adf90 Work Title HAJIMENOSENTO…" at bounding box center [266, 147] width 376 height 59
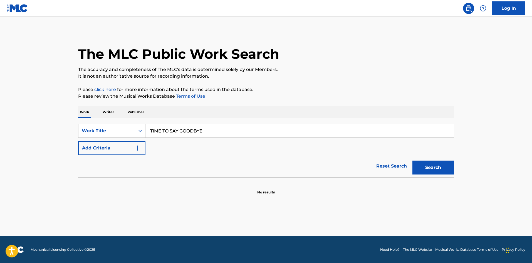
type input "TIME TO SAY GOODBYE"
click at [374, 82] on div "The MLC Public Work Search The accuracy and completeness of The MLC's data is d…" at bounding box center [267, 113] width 390 height 164
click at [438, 166] on button "Search" at bounding box center [434, 168] width 42 height 14
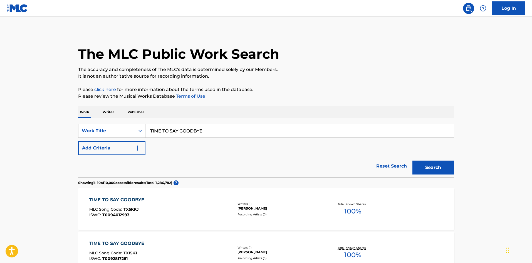
click at [139, 150] on img "Search Form" at bounding box center [137, 148] width 7 height 7
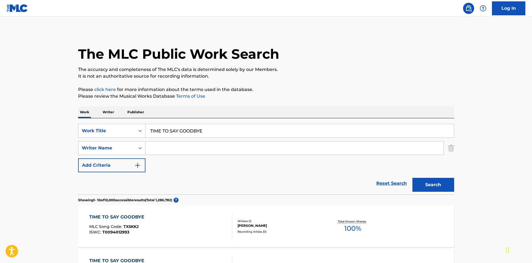
click at [171, 148] on input "Search Form" at bounding box center [295, 147] width 298 height 13
type input "Hazky"
click at [342, 115] on div "Work Writer Publisher" at bounding box center [266, 112] width 376 height 12
click at [428, 185] on button "Search" at bounding box center [434, 185] width 42 height 14
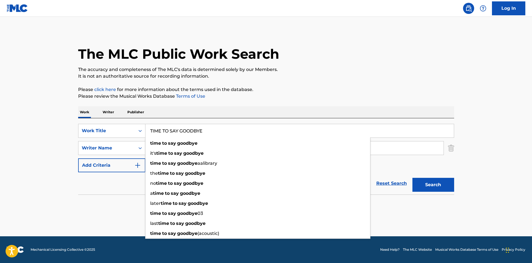
drag, startPoint x: 154, startPoint y: 128, endPoint x: 148, endPoint y: 118, distance: 12.0
click at [137, 126] on div "SearchWithCriteriaf79c8277-7d24-498d-a077-6e16b16adf90 Work Title TIME TO SAY G…" at bounding box center [266, 131] width 376 height 14
type input "PARTY JINSEI"
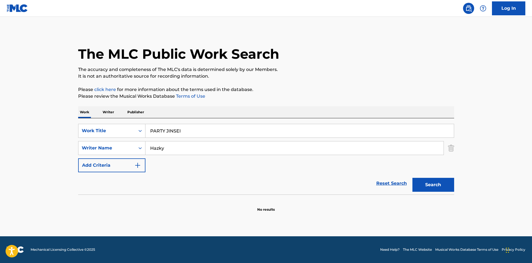
drag, startPoint x: 317, startPoint y: 72, endPoint x: 274, endPoint y: 99, distance: 50.8
click at [318, 70] on p "The accuracy and completeness of The MLC's data is determined solely by our Mem…" at bounding box center [266, 69] width 376 height 7
click at [119, 141] on div "SearchWithCriteriad688f449-79d6-4aab-b1c3-8f8c01f4d460 Writer Name [PERSON_NAME]" at bounding box center [266, 148] width 376 height 14
drag, startPoint x: 190, startPoint y: 129, endPoint x: 122, endPoint y: 128, distance: 68.5
click at [109, 126] on div "SearchWithCriteriaf79c8277-7d24-498d-a077-6e16b16adf90 Work Title PARTY JINSEI …" at bounding box center [266, 131] width 376 height 14
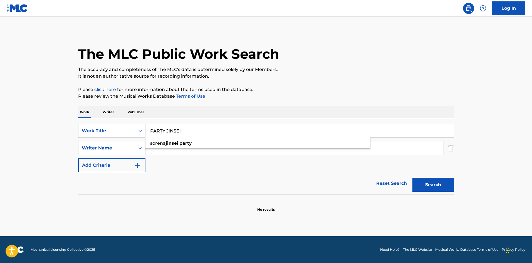
drag, startPoint x: 310, startPoint y: 78, endPoint x: 323, endPoint y: 80, distance: 13.2
click at [311, 78] on p "It is not an authoritative source for recording information." at bounding box center [266, 76] width 376 height 7
click at [435, 181] on button "Search" at bounding box center [434, 185] width 42 height 14
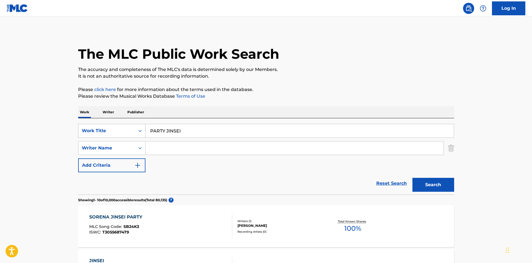
drag, startPoint x: 185, startPoint y: 131, endPoint x: 122, endPoint y: 128, distance: 63.8
click at [113, 126] on div "SearchWithCriteriaf79c8277-7d24-498d-a077-6e16b16adf90 Work Title PARTY JINSEI" at bounding box center [266, 131] width 376 height 14
click at [346, 88] on p "Please click here for more information about the terms used in the database." at bounding box center [266, 89] width 376 height 7
click at [436, 187] on button "Search" at bounding box center [434, 185] width 42 height 14
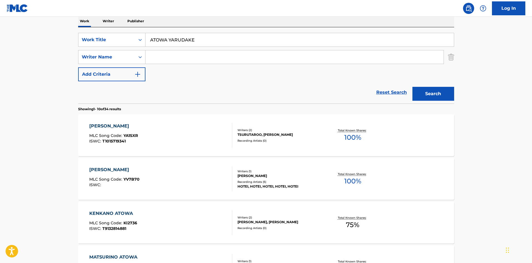
scroll to position [93, 0]
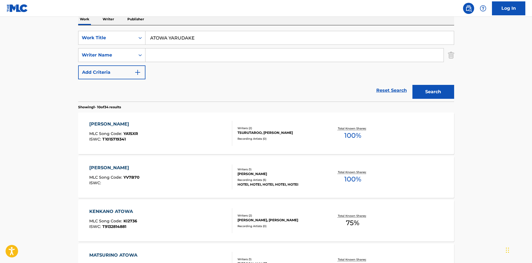
drag, startPoint x: 195, startPoint y: 38, endPoint x: 107, endPoint y: 9, distance: 92.8
click at [102, 8] on div "Log In The MLC Public Work Search The accuracy and completeness of The MLC's da…" at bounding box center [266, 256] width 532 height 699
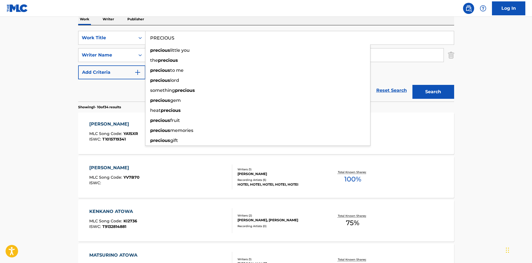
type input "PRECIOUS"
click at [127, 97] on div "Reset Search Search" at bounding box center [266, 90] width 376 height 22
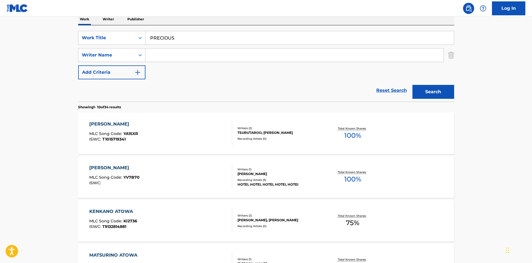
click at [175, 50] on input "Search Form" at bounding box center [295, 54] width 298 height 13
type input "Himiko"
click at [446, 86] on button "Search" at bounding box center [434, 92] width 42 height 14
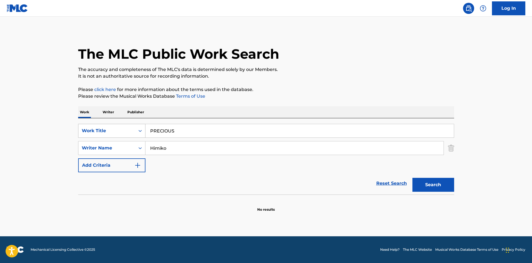
drag, startPoint x: 173, startPoint y: 131, endPoint x: 144, endPoint y: 130, distance: 29.6
click at [144, 130] on div "SearchWithCriteriaf79c8277-7d24-498d-a077-6e16b16adf90 Work Title PRECIOUS" at bounding box center [266, 131] width 376 height 14
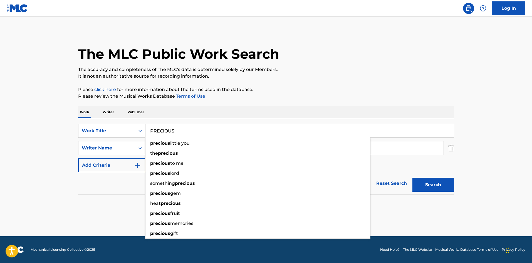
click at [429, 182] on button "Search" at bounding box center [434, 185] width 42 height 14
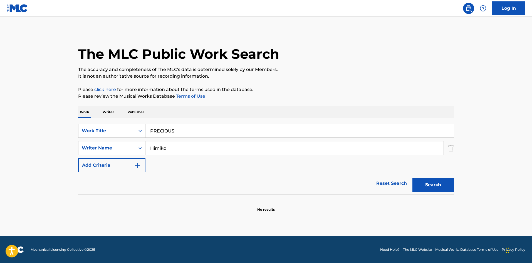
drag, startPoint x: 138, startPoint y: 120, endPoint x: 128, endPoint y: 118, distance: 10.2
click at [128, 118] on div "Work Writer Publisher SearchWithCriteriaf79c8277-7d24-498d-a077-6e16b16adf90 Wo…" at bounding box center [266, 159] width 376 height 106
click at [330, 62] on div "The MLC Public Work Search" at bounding box center [266, 51] width 376 height 41
click at [436, 186] on button "Search" at bounding box center [434, 185] width 42 height 14
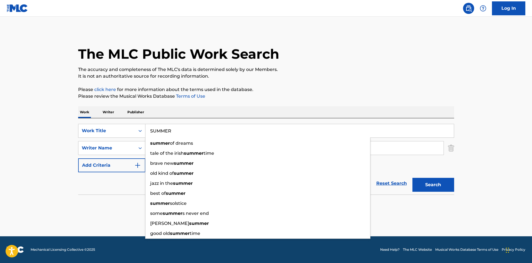
drag, startPoint x: 109, startPoint y: 117, endPoint x: 165, endPoint y: 99, distance: 58.1
click at [109, 117] on div "Work Writer Publisher SearchWithCriteriaf79c8277-7d24-498d-a077-6e16b16adf90 Wo…" at bounding box center [266, 159] width 376 height 106
type input "AWAYUKINOYAKATANIWA"
click at [303, 68] on p "The accuracy and completeness of The MLC's data is determined solely by our Mem…" at bounding box center [266, 69] width 376 height 7
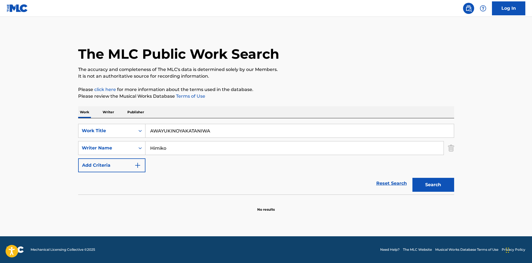
click at [122, 140] on div "SearchWithCriteriaf79c8277-7d24-498d-a077-6e16b16adf90 Work Title AWAYUKINOYAKA…" at bounding box center [266, 148] width 376 height 48
drag, startPoint x: 156, startPoint y: 119, endPoint x: 112, endPoint y: 112, distance: 44.1
click at [100, 113] on div "Work Writer Publisher SearchWithCriteriaf79c8277-7d24-498d-a077-6e16b16adf90 Wo…" at bounding box center [266, 159] width 376 height 106
click at [350, 97] on p "Please review the Musical Works Database Terms of Use" at bounding box center [266, 96] width 376 height 7
drag, startPoint x: 434, startPoint y: 184, endPoint x: 347, endPoint y: 138, distance: 99.0
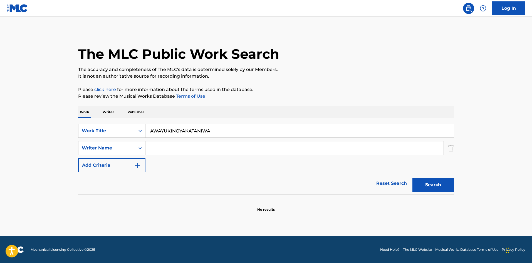
click at [434, 184] on button "Search" at bounding box center [434, 185] width 42 height 14
drag, startPoint x: 216, startPoint y: 130, endPoint x: 92, endPoint y: 119, distance: 124.7
click at [92, 119] on div "SearchWithCriteriaf79c8277-7d24-498d-a077-6e16b16adf90 Work Title AWAYUKINOYAKA…" at bounding box center [266, 156] width 376 height 76
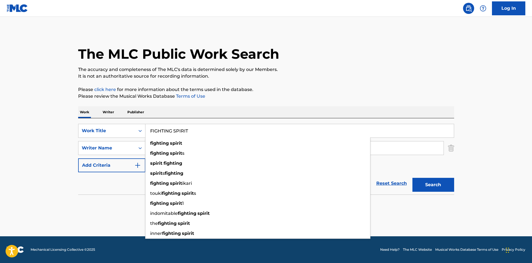
click at [436, 185] on button "Search" at bounding box center [434, 185] width 42 height 14
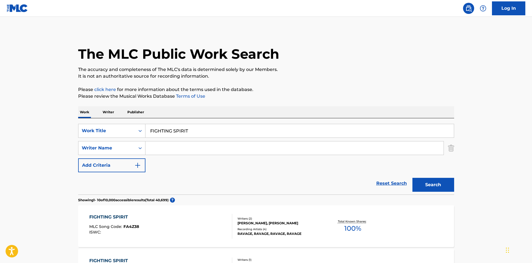
drag, startPoint x: 182, startPoint y: 129, endPoint x: 122, endPoint y: 119, distance: 60.7
click at [122, 118] on div "SearchWithCriteriaf79c8277-7d24-498d-a077-6e16b16adf90 Work Title FIGHTING SPIR…" at bounding box center [266, 156] width 376 height 76
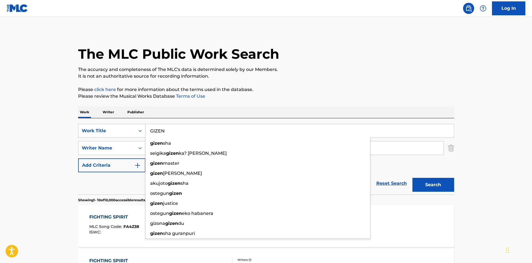
type input "GIZEN"
click at [254, 98] on p "Please review the Musical Works Database Terms of Use" at bounding box center [266, 96] width 376 height 7
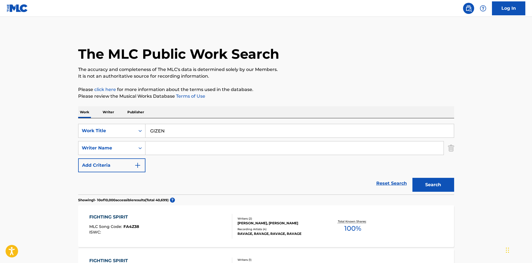
click at [206, 148] on input "Search Form" at bounding box center [295, 147] width 298 height 13
type input "GIZEN"
click at [424, 179] on button "Search" at bounding box center [434, 185] width 42 height 14
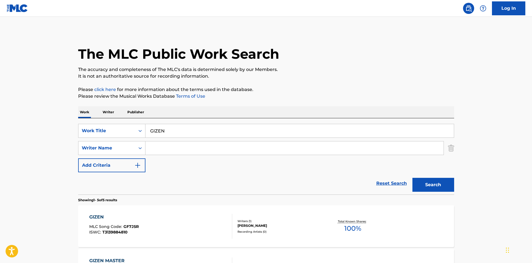
click at [176, 151] on input "Search Form" at bounding box center [295, 147] width 298 height 13
type input "Hiro"
click at [337, 85] on div "The MLC Public Work Search The accuracy and completeness of The MLC's data is d…" at bounding box center [267, 240] width 390 height 418
drag, startPoint x: 429, startPoint y: 182, endPoint x: 278, endPoint y: 50, distance: 201.2
click at [428, 183] on button "Search" at bounding box center [434, 185] width 42 height 14
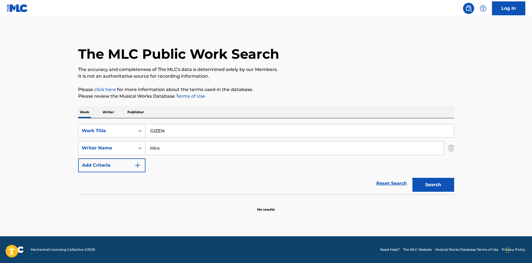
drag, startPoint x: 174, startPoint y: 129, endPoint x: 127, endPoint y: 119, distance: 48.4
click at [126, 119] on div "SearchWithCriteriaf79c8277-7d24-498d-a077-6e16b16adf90 Work Title GIZEN SearchW…" at bounding box center [266, 156] width 376 height 76
type input "KYOUTOIU [PERSON_NAME]"
click at [348, 58] on div "The MLC Public Work Search" at bounding box center [266, 51] width 376 height 41
click at [129, 144] on div "SearchWithCriteriad688f449-79d6-4aab-b1c3-8f8c01f4d460 Writer Name Hiro" at bounding box center [266, 148] width 376 height 14
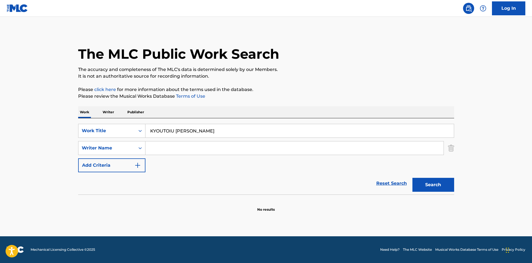
click at [351, 77] on p "It is not an authoritative source for recording information." at bounding box center [266, 76] width 376 height 7
click at [435, 185] on button "Search" at bounding box center [434, 185] width 42 height 14
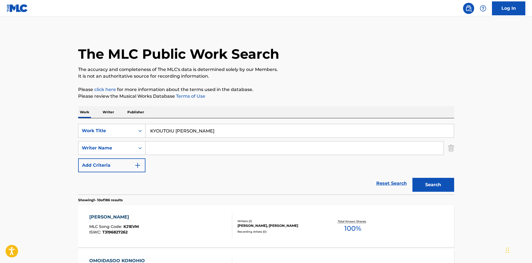
click at [176, 132] on input "KYOUTOIU [PERSON_NAME]" at bounding box center [300, 130] width 309 height 13
click at [417, 186] on button "Search" at bounding box center [434, 185] width 42 height 14
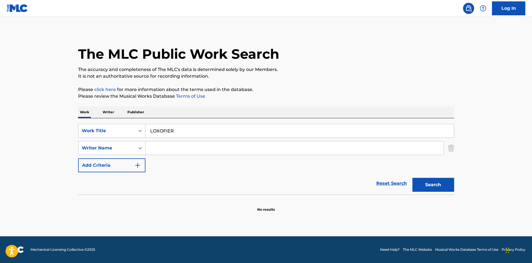
drag, startPoint x: 123, startPoint y: 122, endPoint x: 124, endPoint y: 119, distance: 3.4
click at [118, 122] on div "SearchWithCriteriaf79c8277-7d24-498d-a077-6e16b16adf90 Work Title LOXOFIER Sear…" at bounding box center [266, 156] width 376 height 76
click at [331, 96] on p "Please review the Musical Works Database Terms of Use" at bounding box center [266, 96] width 376 height 7
click at [429, 185] on button "Search" at bounding box center [434, 185] width 42 height 14
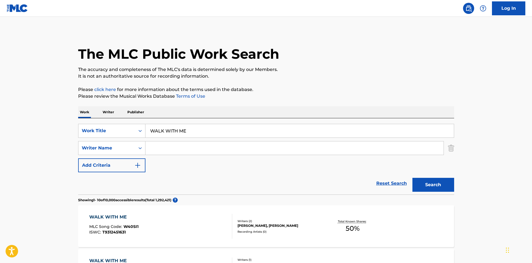
click at [223, 149] on input "Search Form" at bounding box center [295, 147] width 298 height 13
click at [430, 190] on button "Search" at bounding box center [434, 185] width 42 height 14
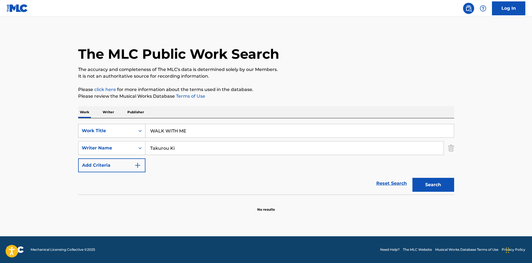
drag, startPoint x: 190, startPoint y: 131, endPoint x: 134, endPoint y: 133, distance: 56.3
click at [134, 133] on div "SearchWithCriteriaf79c8277-7d24-498d-a077-6e16b16adf90 Work Title WALK WITH ME" at bounding box center [266, 131] width 376 height 14
click at [203, 98] on link "Terms of Use" at bounding box center [190, 96] width 30 height 5
click at [115, 136] on div "SearchWithCriteriaf79c8277-7d24-498d-a077-6e16b16adf90 Work Title FAIRY TALE Se…" at bounding box center [266, 148] width 376 height 48
click at [273, 92] on p "Please click here for more information about the terms used in the database." at bounding box center [266, 89] width 376 height 7
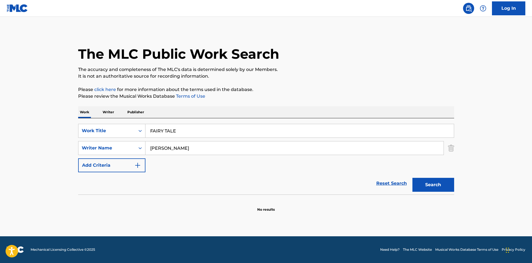
click at [439, 185] on button "Search" at bounding box center [434, 185] width 42 height 14
drag, startPoint x: 174, startPoint y: 134, endPoint x: 163, endPoint y: 123, distance: 15.6
click at [131, 127] on div "SearchWithCriteriaf79c8277-7d24-498d-a077-6e16b16adf90 Work Title FAIRY TALE" at bounding box center [266, 131] width 376 height 14
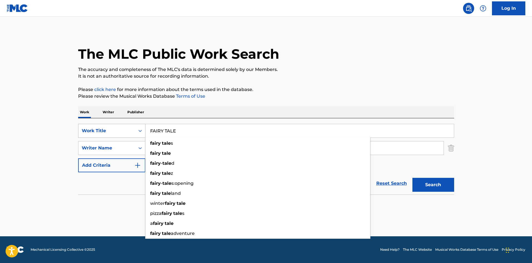
drag, startPoint x: 188, startPoint y: 132, endPoint x: 128, endPoint y: 127, distance: 60.3
click at [129, 127] on div "SearchWithCriteriaf79c8277-7d24-498d-a077-6e16b16adf90 Work Title FAIRY TALE fa…" at bounding box center [266, 131] width 376 height 14
drag, startPoint x: 333, startPoint y: 100, endPoint x: 384, endPoint y: 146, distance: 68.8
click at [333, 99] on div "The MLC Public Work Search The accuracy and completeness of The MLC's data is d…" at bounding box center [267, 121] width 390 height 181
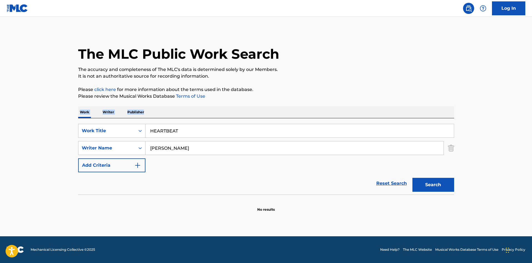
click at [440, 183] on button "Search" at bounding box center [434, 185] width 42 height 14
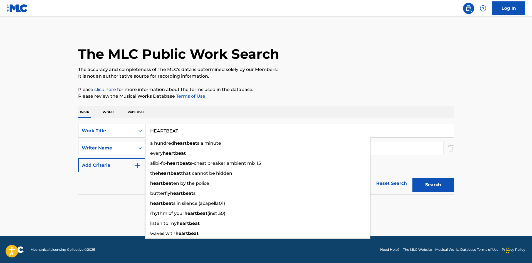
drag, startPoint x: 105, startPoint y: 119, endPoint x: 159, endPoint y: 127, distance: 55.2
click at [85, 118] on div "Work Writer Publisher SearchWithCriteriaf79c8277-7d24-498d-a077-6e16b16adf90 Wo…" at bounding box center [266, 159] width 376 height 106
drag, startPoint x: 303, startPoint y: 94, endPoint x: 169, endPoint y: 158, distance: 148.0
click at [303, 94] on p "Please review the Musical Works Database Terms of Use" at bounding box center [266, 96] width 376 height 7
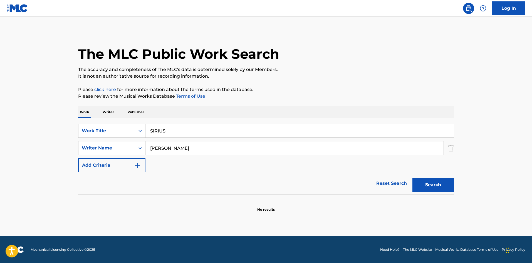
drag, startPoint x: 186, startPoint y: 146, endPoint x: 126, endPoint y: 148, distance: 60.1
click at [126, 148] on div "SearchWithCriteriad688f449-79d6-4aab-b1c3-8f8c01f4d460 Writer Name [PERSON_NAME]" at bounding box center [266, 148] width 376 height 14
click at [382, 73] on p "It is not an authoritative source for recording information." at bounding box center [266, 76] width 376 height 7
click at [421, 182] on button "Search" at bounding box center [434, 185] width 42 height 14
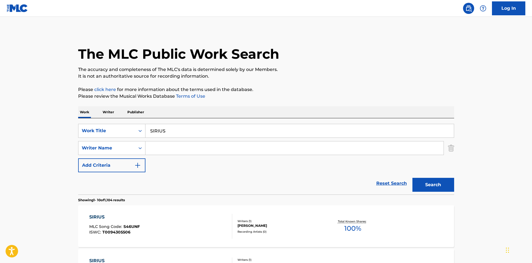
scroll to position [92, 0]
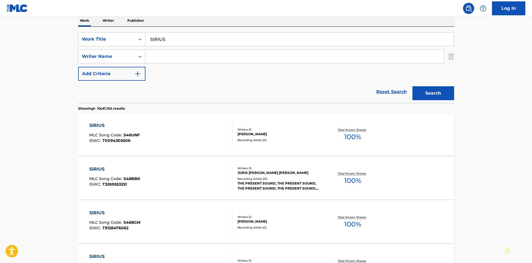
click at [166, 55] on input "Search Form" at bounding box center [295, 56] width 298 height 13
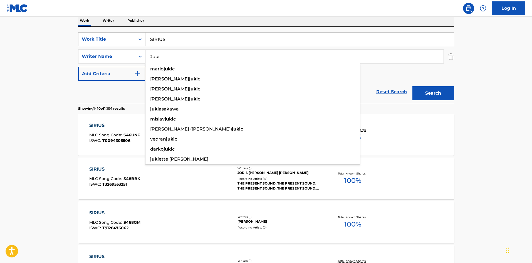
click at [424, 89] on button "Search" at bounding box center [434, 93] width 42 height 14
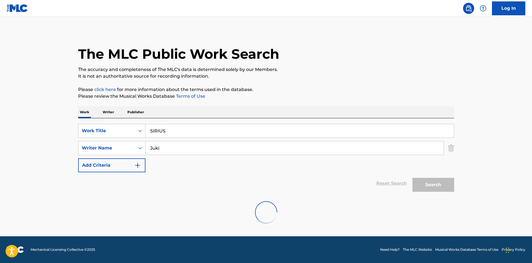
scroll to position [0, 0]
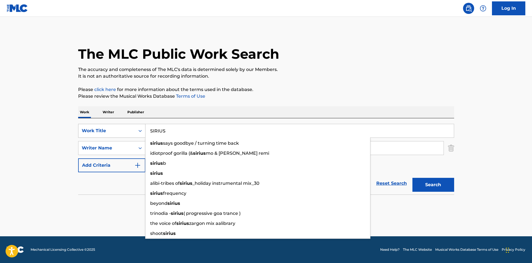
drag, startPoint x: 126, startPoint y: 124, endPoint x: 117, endPoint y: 124, distance: 8.1
click at [117, 124] on div "SearchWithCriteriaf79c8277-7d24-498d-a077-6e16b16adf90 Work Title [PERSON_NAME]…" at bounding box center [266, 131] width 376 height 14
click at [319, 70] on p "The accuracy and completeness of The MLC's data is determined solely by our Mem…" at bounding box center [266, 69] width 376 height 7
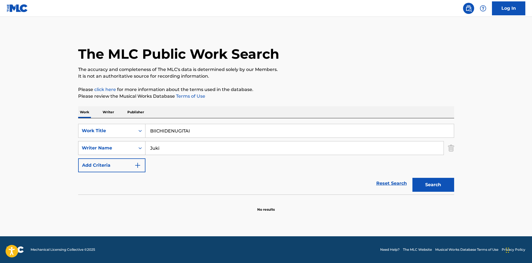
click at [116, 146] on div "SearchWithCriteriad688f449-79d6-4aab-b1c3-8f8c01f4d460 Writer Name [PERSON_NAME]" at bounding box center [266, 148] width 376 height 14
click at [350, 75] on p "It is not an authoritative source for recording information." at bounding box center [266, 76] width 376 height 7
click at [425, 187] on button "Search" at bounding box center [434, 185] width 42 height 14
drag, startPoint x: 192, startPoint y: 131, endPoint x: 113, endPoint y: 122, distance: 80.1
click at [113, 122] on div "SearchWithCriteriaf79c8277-7d24-498d-a077-6e16b16adf90 Work Title BIICHIDENUGIT…" at bounding box center [266, 156] width 376 height 76
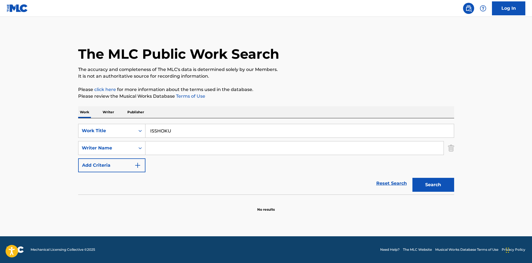
click at [324, 77] on p "It is not an authoritative source for recording information." at bounding box center [266, 76] width 376 height 7
click at [432, 185] on button "Search" at bounding box center [434, 185] width 42 height 14
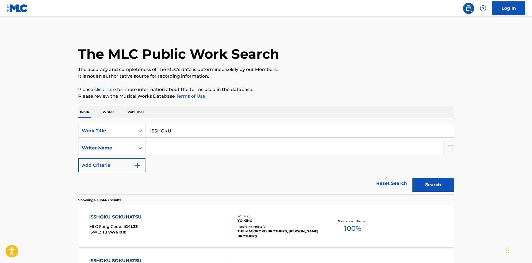
click at [127, 121] on div "SearchWithCriteriaf79c8277-7d24-498d-a077-6e16b16adf90 Work Title ISSHOKU Searc…" at bounding box center [266, 156] width 376 height 76
click at [342, 77] on p "It is not an authoritative source for recording information." at bounding box center [266, 76] width 376 height 7
click at [440, 185] on button "Search" at bounding box center [434, 185] width 42 height 14
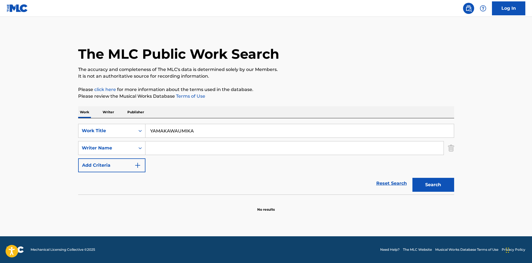
drag, startPoint x: 205, startPoint y: 136, endPoint x: 108, endPoint y: 115, distance: 99.1
click at [106, 114] on div "Work Writer Publisher SearchWithCriteriaf79c8277-7d24-498d-a077-6e16b16adf90 Wo…" at bounding box center [266, 159] width 376 height 106
drag, startPoint x: 319, startPoint y: 89, endPoint x: 419, endPoint y: 184, distance: 137.4
click at [320, 89] on p "Please click here for more information about the terms used in the database." at bounding box center [266, 89] width 376 height 7
click at [426, 186] on button "Search" at bounding box center [434, 185] width 42 height 14
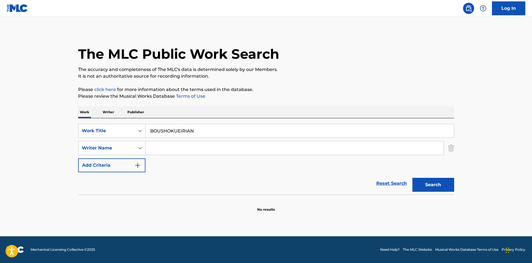
drag, startPoint x: 146, startPoint y: 122, endPoint x: 180, endPoint y: 102, distance: 40.2
click at [112, 119] on div "SearchWithCriteriaf79c8277-7d24-498d-a077-6e16b16adf90 Work Title BOUSHOKUEIRIA…" at bounding box center [266, 156] width 376 height 76
click at [327, 75] on p "It is not an authoritative source for recording information." at bounding box center [266, 76] width 376 height 7
click at [436, 188] on button "Search" at bounding box center [434, 185] width 42 height 14
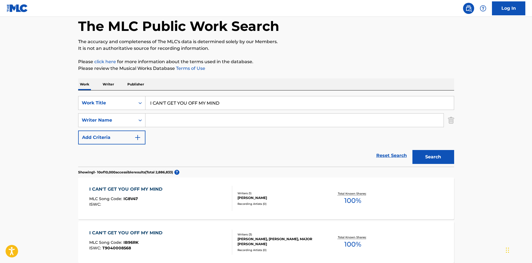
scroll to position [56, 0]
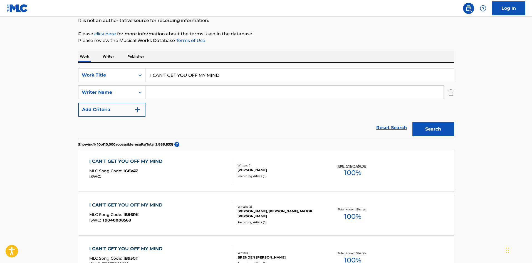
click at [201, 92] on input "Search Form" at bounding box center [295, 92] width 298 height 13
click at [332, 40] on p "Please review the Musical Works Database Terms of Use" at bounding box center [266, 40] width 376 height 7
click at [431, 129] on button "Search" at bounding box center [434, 129] width 42 height 14
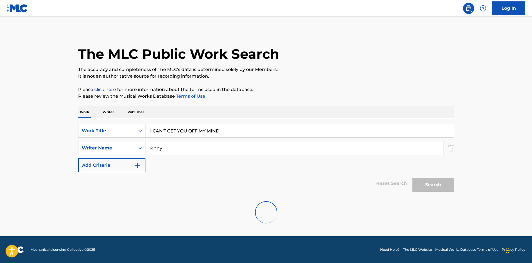
scroll to position [0, 0]
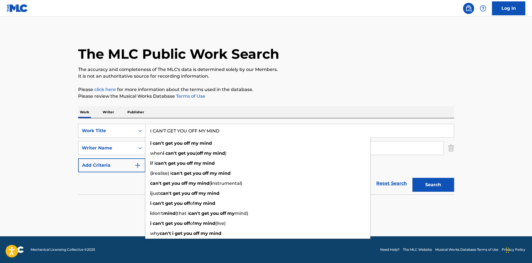
drag, startPoint x: 223, startPoint y: 132, endPoint x: 117, endPoint y: 121, distance: 106.4
click at [117, 121] on div "SearchWithCriteriaf79c8277-7d24-498d-a077-6e16b16adf90 Work Title I CAN'T GET Y…" at bounding box center [266, 156] width 376 height 76
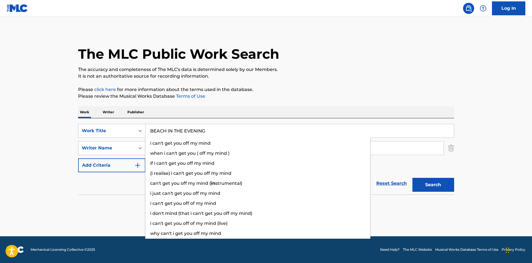
click at [280, 83] on div "The MLC Public Work Search The accuracy and completeness of The MLC's data is d…" at bounding box center [267, 121] width 390 height 181
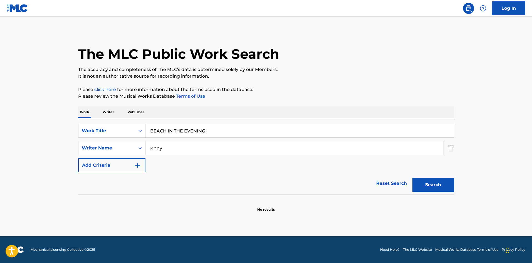
drag, startPoint x: 151, startPoint y: 148, endPoint x: 143, endPoint y: 150, distance: 8.9
click at [143, 150] on div "SearchWithCriteriad688f449-79d6-4aab-b1c3-8f8c01f4d460 Writer Name [PERSON_NAME]" at bounding box center [266, 148] width 376 height 14
click at [292, 98] on p "Please review the Musical Works Database Terms of Use" at bounding box center [266, 96] width 376 height 7
click at [423, 183] on button "Search" at bounding box center [434, 185] width 42 height 14
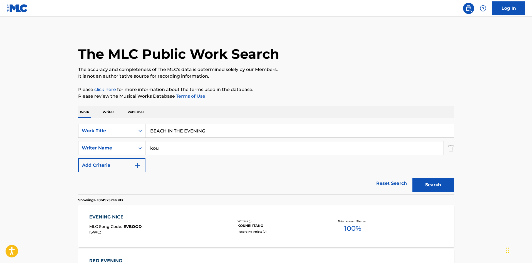
drag, startPoint x: 129, startPoint y: 114, endPoint x: 109, endPoint y: 114, distance: 19.8
click at [310, 92] on p "Please click here for more information about the terms used in the database." at bounding box center [266, 89] width 376 height 7
click at [441, 182] on button "Search" at bounding box center [434, 185] width 42 height 14
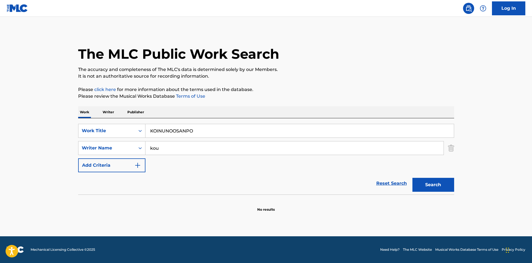
click at [110, 111] on p "Writer" at bounding box center [108, 112] width 15 height 12
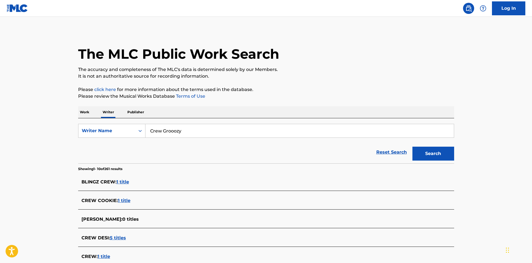
drag, startPoint x: 189, startPoint y: 128, endPoint x: 130, endPoint y: 121, distance: 58.8
click at [124, 125] on div "SearchWithCriteriac9df7782-21cc-4647-b79c-4bbdb6ba9ba9 Writer Name Crew Grooozy" at bounding box center [266, 131] width 376 height 14
click at [317, 77] on p "It is not an authoritative source for recording information." at bounding box center [266, 76] width 376 height 7
click at [422, 151] on button "Search" at bounding box center [434, 154] width 42 height 14
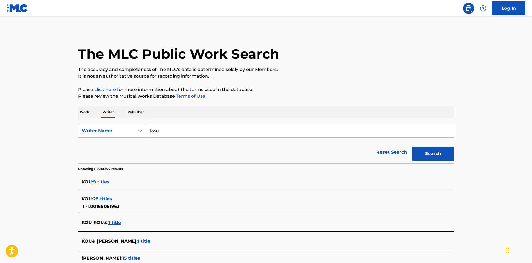
scroll to position [28, 0]
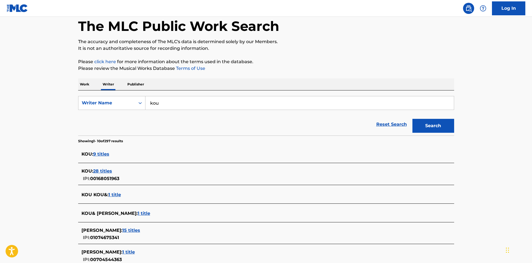
click at [85, 87] on p "Work" at bounding box center [84, 84] width 13 height 12
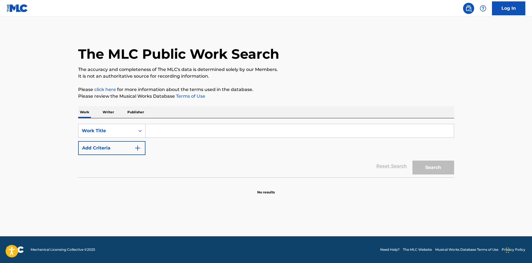
click at [109, 112] on p "Writer" at bounding box center [108, 112] width 15 height 12
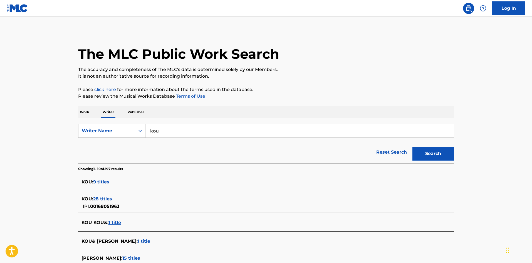
drag, startPoint x: 150, startPoint y: 129, endPoint x: 137, endPoint y: 132, distance: 13.0
click at [137, 132] on div "SearchWithCriteriac9df7782-21cc-4647-b79c-4bbdb6ba9ba9 Writer Name [PERSON_NAME]" at bounding box center [266, 131] width 376 height 14
click at [282, 82] on div "The MLC Public Work Search The accuracy and completeness of The MLC's data is d…" at bounding box center [267, 220] width 390 height 379
click at [425, 150] on button "Search" at bounding box center [434, 154] width 42 height 14
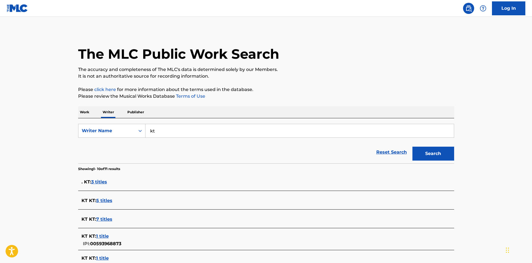
drag, startPoint x: 80, startPoint y: 110, endPoint x: 92, endPoint y: 113, distance: 12.2
click at [80, 110] on p "Work" at bounding box center [84, 112] width 13 height 12
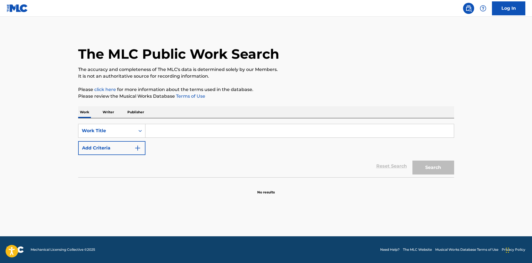
drag, startPoint x: 155, startPoint y: 126, endPoint x: 156, endPoint y: 129, distance: 3.3
click at [154, 126] on input "Search Form" at bounding box center [300, 130] width 309 height 13
click at [238, 109] on div "Work Writer Publisher" at bounding box center [266, 112] width 376 height 12
click at [140, 149] on img "Search Form" at bounding box center [137, 148] width 7 height 7
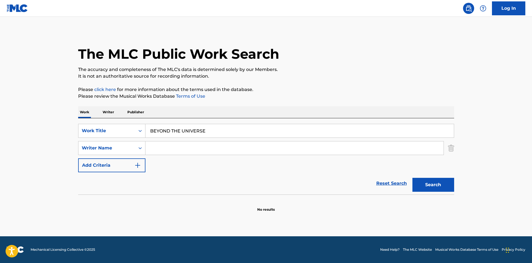
click at [167, 149] on input "Search Form" at bounding box center [295, 147] width 298 height 13
click at [268, 93] on p "Please click here for more information about the terms used in the database." at bounding box center [266, 89] width 376 height 7
drag, startPoint x: 431, startPoint y: 177, endPoint x: 430, endPoint y: 181, distance: 4.2
click at [430, 177] on div "Search" at bounding box center [432, 183] width 45 height 22
click at [430, 181] on button "Search" at bounding box center [434, 185] width 42 height 14
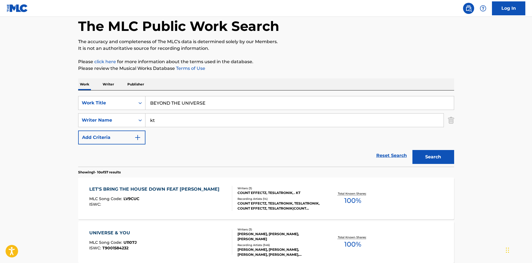
scroll to position [84, 0]
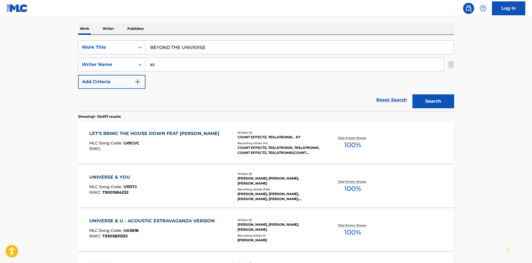
drag, startPoint x: 182, startPoint y: 42, endPoint x: 180, endPoint y: 38, distance: 4.1
click at [146, 41] on input "BEYOND THE UNIVERSE" at bounding box center [300, 47] width 309 height 13
click at [278, 20] on div "The MLC Public Work Search The accuracy and completeness of The MLC's data is d…" at bounding box center [267, 266] width 390 height 639
click at [420, 100] on button "Search" at bounding box center [434, 101] width 42 height 14
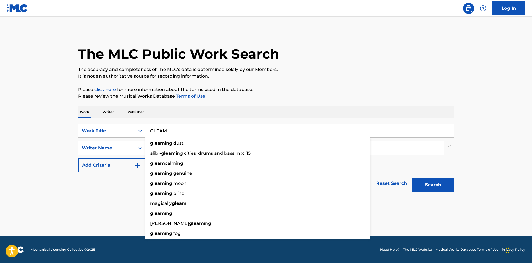
drag, startPoint x: 146, startPoint y: 130, endPoint x: 166, endPoint y: 117, distance: 24.1
click at [138, 129] on div "SearchWithCriteriaf79c8277-7d24-498d-a077-6e16b16adf90 Work Title GLEAM gleam i…" at bounding box center [266, 131] width 376 height 14
click at [308, 82] on div "The MLC Public Work Search The accuracy and completeness of The MLC's data is d…" at bounding box center [267, 121] width 390 height 181
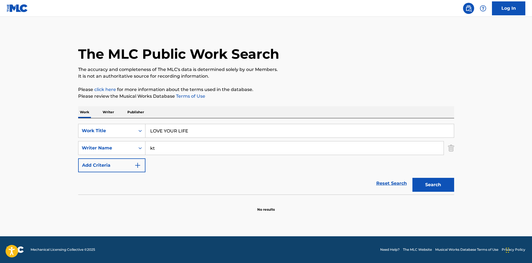
click at [438, 183] on button "Search" at bounding box center [434, 185] width 42 height 14
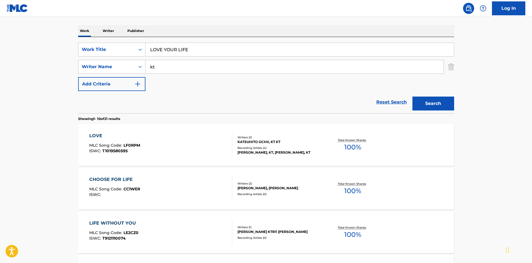
scroll to position [82, 0]
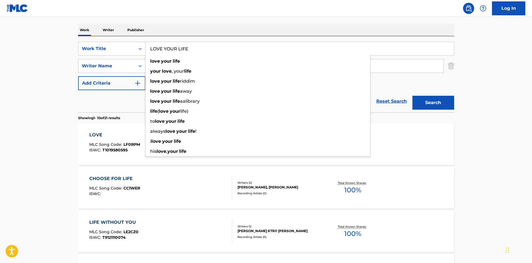
drag, startPoint x: 148, startPoint y: 41, endPoint x: 144, endPoint y: 41, distance: 4.2
click at [138, 40] on div "SearchWithCriteriaf79c8277-7d24-498d-a077-6e16b16adf90 Work Title LOVE YOUR LIF…" at bounding box center [266, 74] width 376 height 76
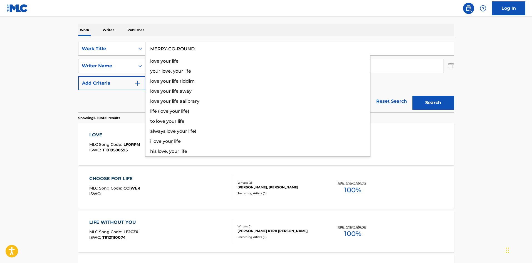
click at [225, 28] on div "Work Writer Publisher" at bounding box center [266, 30] width 376 height 12
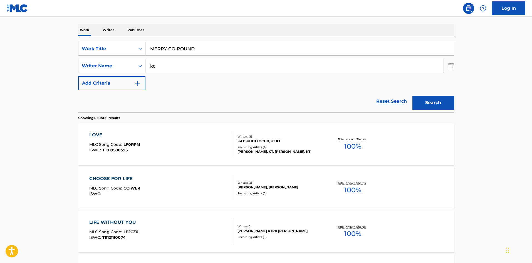
drag, startPoint x: 431, startPoint y: 101, endPoint x: 415, endPoint y: 103, distance: 15.9
click at [431, 101] on button "Search" at bounding box center [434, 103] width 42 height 14
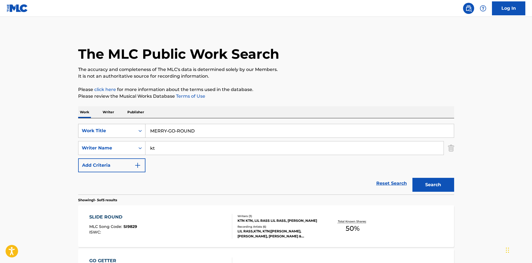
drag, startPoint x: 197, startPoint y: 132, endPoint x: 141, endPoint y: 128, distance: 55.5
click at [141, 128] on div "SearchWithCriteriaf79c8277-7d24-498d-a077-6e16b16adf90 Work Title MERRY-GO-ROUND" at bounding box center [266, 131] width 376 height 14
click at [339, 80] on div "The MLC Public Work Search The accuracy and completeness of The MLC's data is d…" at bounding box center [267, 240] width 390 height 418
click at [442, 183] on button "Search" at bounding box center [434, 185] width 42 height 14
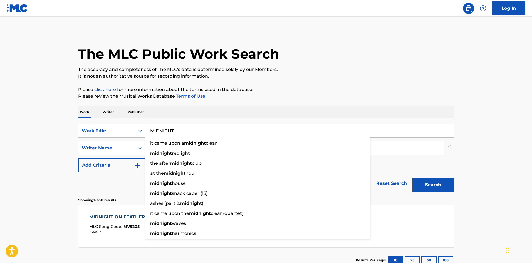
drag, startPoint x: 177, startPoint y: 127, endPoint x: 126, endPoint y: 122, distance: 50.6
click at [124, 123] on div "SearchWithCriteriaf79c8277-7d24-498d-a077-6e16b16adf90 Work Title MIDNIGHT it c…" at bounding box center [266, 156] width 376 height 76
drag, startPoint x: 342, startPoint y: 70, endPoint x: 400, endPoint y: 168, distance: 113.2
click at [342, 70] on p "The accuracy and completeness of The MLC's data is determined solely by our Mem…" at bounding box center [266, 69] width 376 height 7
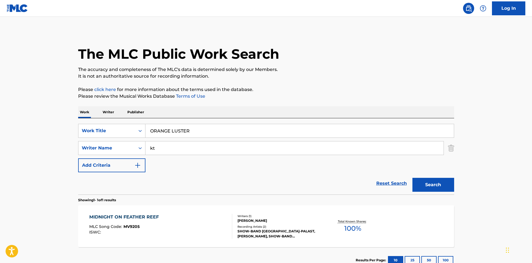
click at [439, 188] on button "Search" at bounding box center [434, 185] width 42 height 14
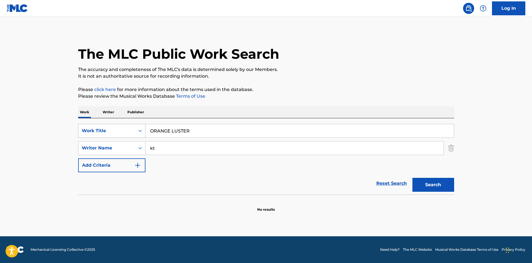
drag, startPoint x: 193, startPoint y: 131, endPoint x: 144, endPoint y: 130, distance: 48.7
click at [127, 128] on div "SearchWithCriteriaf79c8277-7d24-498d-a077-6e16b16adf90 Work Title ORANGE LUSTER" at bounding box center [266, 131] width 376 height 14
click at [418, 183] on button "Search" at bounding box center [434, 185] width 42 height 14
drag, startPoint x: 170, startPoint y: 129, endPoint x: 127, endPoint y: 128, distance: 43.2
click at [127, 128] on div "SearchWithCriteriaf79c8277-7d24-498d-a077-6e16b16adf90 Work Title AKUSERU" at bounding box center [266, 131] width 376 height 14
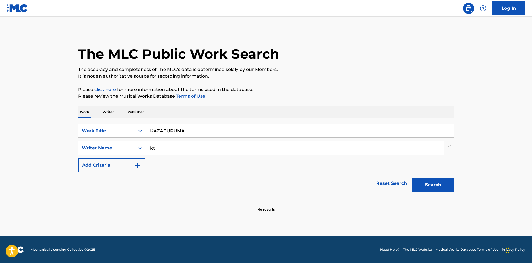
click at [310, 81] on div "The MLC Public Work Search The accuracy and completeness of The MLC's data is d…" at bounding box center [267, 121] width 390 height 181
click at [416, 182] on button "Search" at bounding box center [434, 185] width 42 height 14
click at [140, 129] on div "SearchWithCriteriaf79c8277-7d24-498d-a077-6e16b16adf90 Work Title KAZAGURUMA" at bounding box center [266, 131] width 376 height 14
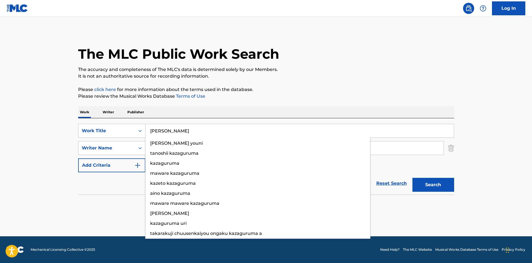
click at [302, 101] on div "The MLC Public Work Search The accuracy and completeness of The MLC's data is d…" at bounding box center [267, 121] width 390 height 181
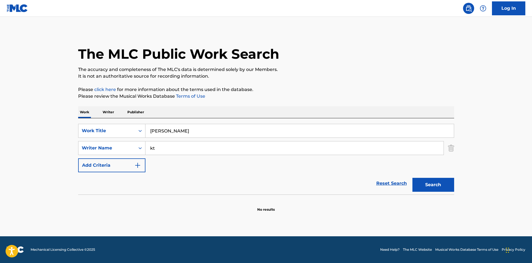
click at [423, 185] on button "Search" at bounding box center [434, 185] width 42 height 14
drag, startPoint x: 210, startPoint y: 127, endPoint x: 123, endPoint y: 122, distance: 87.9
click at [123, 121] on div "SearchWithCriteriaf79c8277-7d24-498d-a077-6e16b16adf90 Work Title KATACHINO NAI…" at bounding box center [266, 156] width 376 height 76
click at [443, 186] on button "Search" at bounding box center [434, 185] width 42 height 14
drag, startPoint x: 201, startPoint y: 133, endPoint x: 260, endPoint y: 149, distance: 61.7
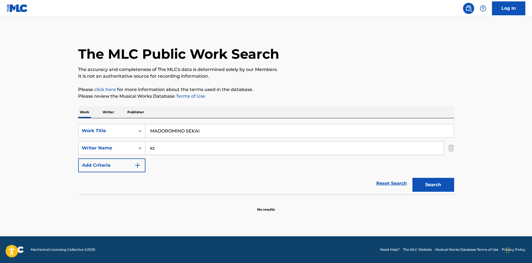
click at [84, 119] on div "SearchWithCriteriaf79c8277-7d24-498d-a077-6e16b16adf90 Work Title MADOROMINO SE…" at bounding box center [266, 156] width 376 height 76
click at [411, 184] on div "Search" at bounding box center [432, 183] width 45 height 22
drag, startPoint x: 207, startPoint y: 126, endPoint x: 200, endPoint y: 126, distance: 6.4
click at [114, 124] on div "SearchWithCriteriaf79c8277-7d24-498d-a077-6e16b16adf90 Work Title MADOROMINO SE…" at bounding box center [266, 156] width 376 height 76
click at [325, 103] on div "The MLC Public Work Search The accuracy and completeness of The MLC's data is d…" at bounding box center [267, 121] width 390 height 181
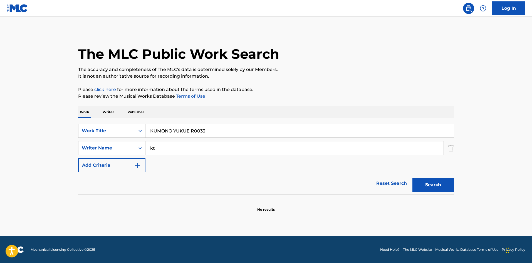
drag, startPoint x: 438, startPoint y: 185, endPoint x: 425, endPoint y: 182, distance: 13.4
click at [438, 185] on button "Search" at bounding box center [434, 185] width 42 height 14
drag, startPoint x: 212, startPoint y: 131, endPoint x: 107, endPoint y: 120, distance: 105.0
click at [108, 120] on div "SearchWithCriteriaf79c8277-7d24-498d-a077-6e16b16adf90 Work Title KUMONO YUKUE …" at bounding box center [266, 156] width 376 height 76
click at [323, 94] on p "Please review the Musical Works Database Terms of Use" at bounding box center [266, 96] width 376 height 7
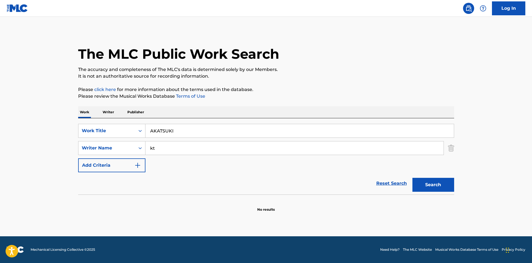
click at [429, 183] on button "Search" at bounding box center [434, 185] width 42 height 14
drag, startPoint x: 154, startPoint y: 133, endPoint x: 136, endPoint y: 126, distance: 19.5
click at [138, 128] on div "SearchWithCriteriaf79c8277-7d24-498d-a077-6e16b16adf90 Work Title AKATSUKI" at bounding box center [266, 131] width 376 height 14
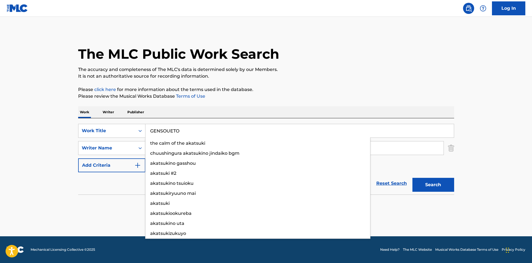
click at [337, 102] on div "The MLC Public Work Search The accuracy and completeness of The MLC's data is d…" at bounding box center [267, 121] width 390 height 181
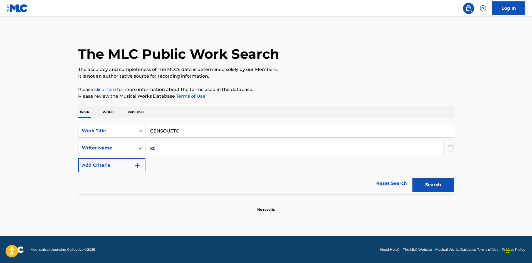
click at [424, 183] on button "Search" at bounding box center [434, 185] width 42 height 14
drag, startPoint x: 146, startPoint y: 127, endPoint x: 125, endPoint y: 125, distance: 21.2
click at [125, 125] on div "SearchWithCriteriaf79c8277-7d24-498d-a077-6e16b16adf90 Work Title GENSOUETO" at bounding box center [266, 131] width 376 height 14
click at [326, 77] on p "It is not an authoritative source for recording information." at bounding box center [266, 76] width 376 height 7
click at [420, 184] on button "Search" at bounding box center [434, 185] width 42 height 14
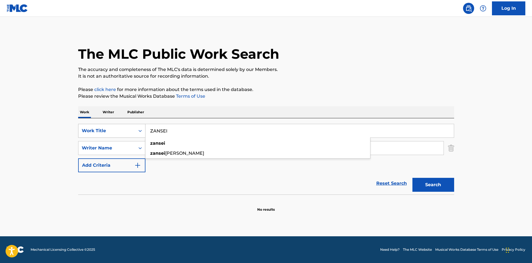
click at [116, 125] on div "SearchWithCriteriaf79c8277-7d24-498d-a077-6e16b16adf90 Work Title ZANSEI zansei…" at bounding box center [266, 131] width 376 height 14
click at [333, 107] on div "Work Writer Publisher" at bounding box center [266, 112] width 376 height 12
click at [428, 183] on button "Search" at bounding box center [434, 185] width 42 height 14
click at [102, 127] on div "SearchWithCriteriaf79c8277-7d24-498d-a077-6e16b16adf90 Work Title MAYONAKANO AME" at bounding box center [266, 131] width 376 height 14
click at [343, 85] on div "The MLC Public Work Search The accuracy and completeness of The MLC's data is d…" at bounding box center [267, 121] width 390 height 181
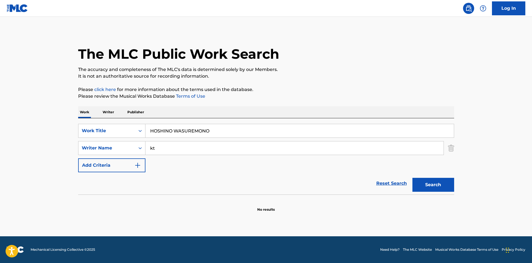
click at [422, 185] on button "Search" at bounding box center [434, 185] width 42 height 14
drag, startPoint x: 140, startPoint y: 117, endPoint x: 292, endPoint y: 92, distance: 154.4
click at [101, 114] on div "Work Writer Publisher SearchWithCriteriaf79c8277-7d24-498d-a077-6e16b16adf90 Wo…" at bounding box center [266, 159] width 376 height 106
drag, startPoint x: 338, startPoint y: 77, endPoint x: 443, endPoint y: 203, distance: 163.8
click at [338, 77] on p "It is not an authoritative source for recording information." at bounding box center [266, 76] width 376 height 7
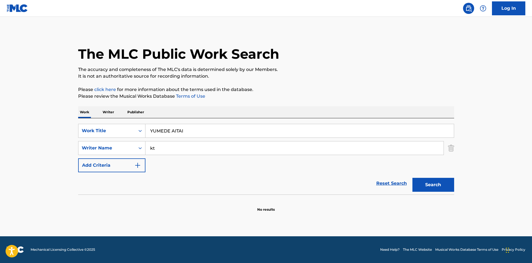
drag, startPoint x: 437, startPoint y: 188, endPoint x: 369, endPoint y: 163, distance: 72.7
click at [437, 188] on button "Search" at bounding box center [434, 185] width 42 height 14
drag, startPoint x: 141, startPoint y: 121, endPoint x: 114, endPoint y: 119, distance: 27.3
click at [102, 118] on div "SearchWithCriteriaf79c8277-7d24-498d-a077-6e16b16adf90 Work Title YUMEDE AITAI …" at bounding box center [266, 156] width 376 height 76
click at [308, 84] on div "The MLC Public Work Search The accuracy and completeness of The MLC's data is d…" at bounding box center [267, 121] width 390 height 181
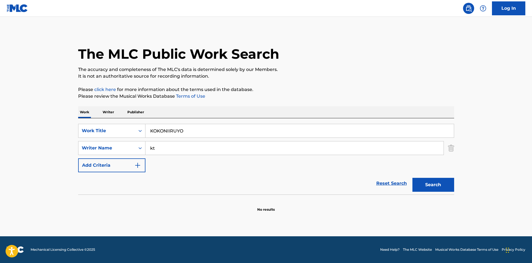
click at [422, 182] on button "Search" at bounding box center [434, 185] width 42 height 14
click at [141, 144] on div "SearchWithCriteriad688f449-79d6-4aab-b1c3-8f8c01f4d460 Writer Name kt" at bounding box center [266, 148] width 376 height 14
drag, startPoint x: 190, startPoint y: 130, endPoint x: 131, endPoint y: 128, distance: 59.9
click at [126, 128] on div "SearchWithCriteriaf79c8277-7d24-498d-a077-6e16b16adf90 Work Title KOKONIIRUYO" at bounding box center [266, 131] width 376 height 14
click at [436, 183] on button "Search" at bounding box center [434, 185] width 42 height 14
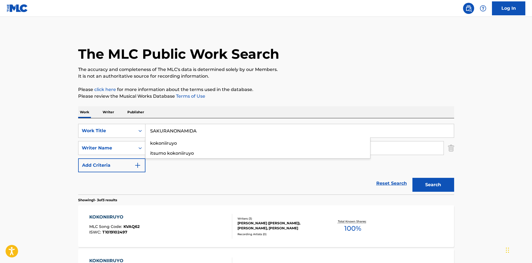
click at [440, 186] on button "Search" at bounding box center [434, 185] width 42 height 14
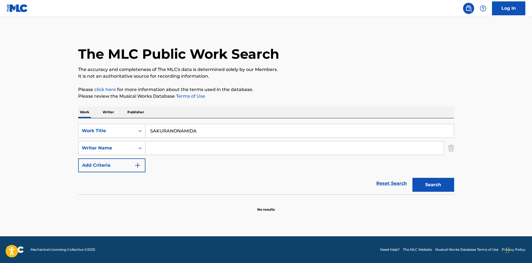
click at [110, 110] on p "Writer" at bounding box center [108, 112] width 15 height 12
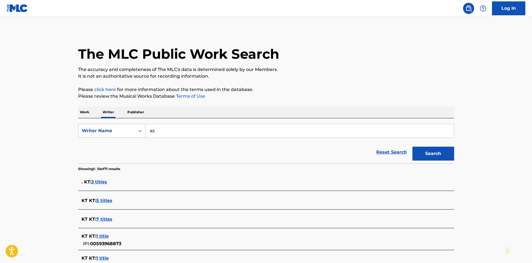
click at [135, 130] on div "SearchWithCriteriac9df7782-21cc-4647-b79c-4bbdb6ba9ba9 Writer Name kt" at bounding box center [266, 131] width 376 height 14
click at [429, 151] on button "Search" at bounding box center [434, 154] width 42 height 14
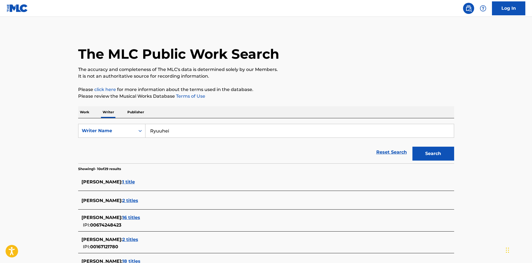
click at [84, 110] on p "Work" at bounding box center [84, 112] width 13 height 12
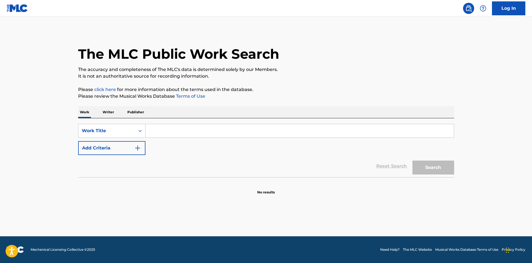
click at [157, 127] on input "Search Form" at bounding box center [300, 130] width 309 height 13
drag, startPoint x: 199, startPoint y: 130, endPoint x: 249, endPoint y: 134, distance: 50.0
click at [249, 134] on input "DON T GIVE A FUCK Ryuuhei" at bounding box center [300, 130] width 309 height 13
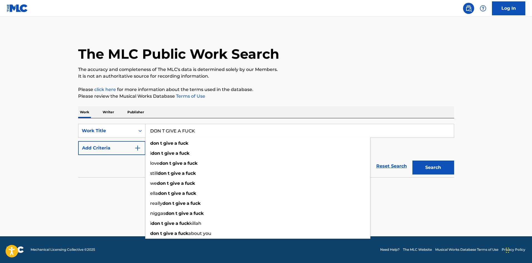
click at [138, 148] on img "Search Form" at bounding box center [137, 148] width 7 height 7
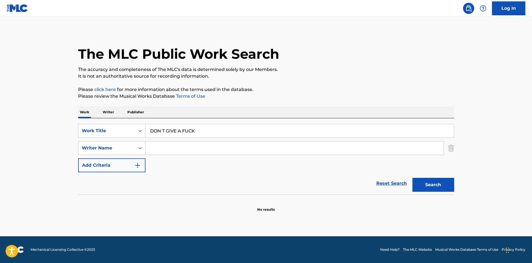
click at [153, 150] on input "Search Form" at bounding box center [295, 147] width 298 height 13
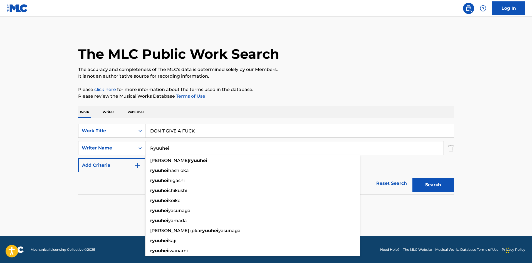
click at [432, 182] on button "Search" at bounding box center [434, 185] width 42 height 14
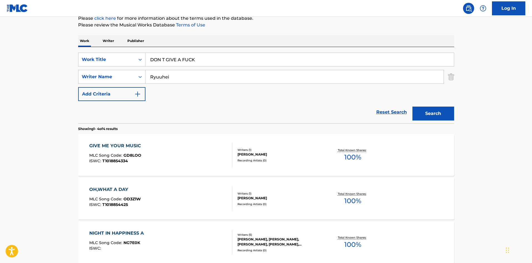
scroll to position [72, 0]
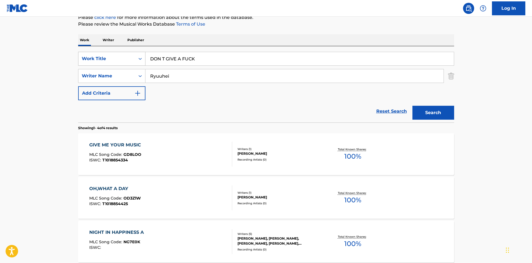
drag, startPoint x: 181, startPoint y: 58, endPoint x: 143, endPoint y: 62, distance: 38.4
click at [143, 61] on div "SearchWithCriteriaf79c8277-7d24-498d-a077-6e16b16adf90 Work Title DON T GIVE A …" at bounding box center [266, 59] width 376 height 14
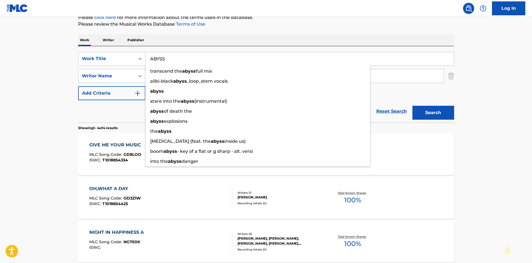
click at [424, 115] on button "Search" at bounding box center [434, 113] width 42 height 14
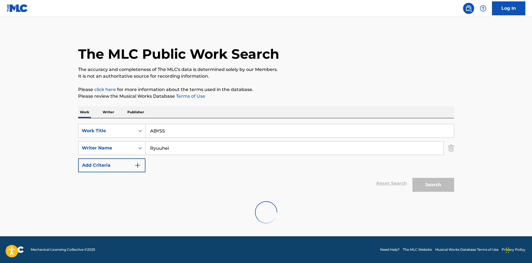
scroll to position [0, 0]
click at [135, 124] on div "SearchWithCriteriaf79c8277-7d24-498d-a077-6e16b16adf90 Work Title ABYSS" at bounding box center [266, 131] width 376 height 14
click at [307, 85] on div "The MLC Public Work Search The accuracy and completeness of The MLC's data is d…" at bounding box center [267, 121] width 390 height 181
click at [452, 183] on button "Search" at bounding box center [434, 185] width 42 height 14
drag, startPoint x: 139, startPoint y: 120, endPoint x: 136, endPoint y: 111, distance: 9.9
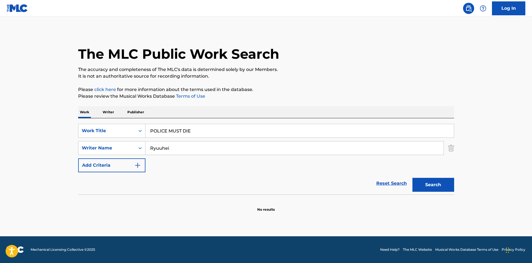
click at [107, 120] on div "SearchWithCriteriaf79c8277-7d24-498d-a077-6e16b16adf90 Work Title POLICE MUST D…" at bounding box center [266, 156] width 376 height 76
click at [309, 86] on div "The MLC Public Work Search The accuracy and completeness of The MLC's data is d…" at bounding box center [267, 121] width 390 height 181
click at [422, 182] on button "Search" at bounding box center [434, 185] width 42 height 14
drag, startPoint x: 178, startPoint y: 132, endPoint x: 116, endPoint y: 124, distance: 62.6
click at [116, 124] on div "SearchWithCriteriaf79c8277-7d24-498d-a077-6e16b16adf90 Work Title RECAPTURE Sea…" at bounding box center [266, 156] width 376 height 76
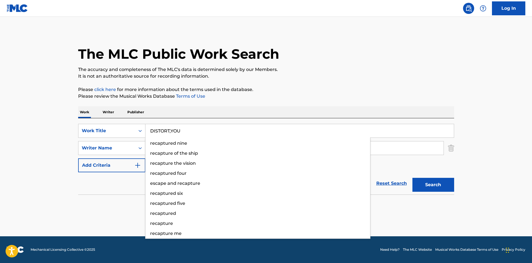
click at [312, 87] on p "Please click here for more information about the terms used in the database." at bounding box center [266, 89] width 376 height 7
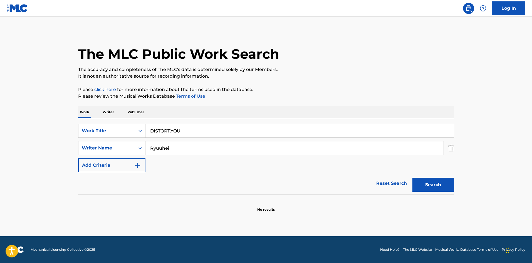
click at [439, 182] on button "Search" at bounding box center [434, 185] width 42 height 14
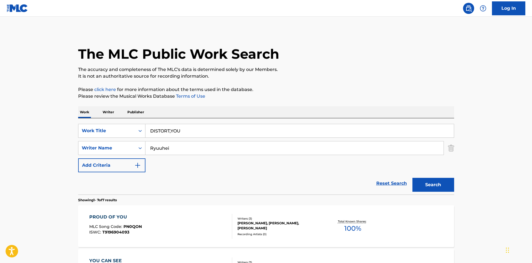
drag, startPoint x: 186, startPoint y: 126, endPoint x: 141, endPoint y: 121, distance: 45.3
click at [131, 123] on div "SearchWithCriteriaf79c8277-7d24-498d-a077-6e16b16adf90 Work Title DISTORT,YOU S…" at bounding box center [266, 156] width 376 height 76
click at [350, 93] on p "Please review the Musical Works Database Terms of Use" at bounding box center [266, 96] width 376 height 7
click at [421, 183] on button "Search" at bounding box center [434, 185] width 42 height 14
click at [111, 146] on div "SearchWithCriteriad688f449-79d6-4aab-b1c3-8f8c01f4d460 Writer Name Ryuuhei" at bounding box center [266, 148] width 376 height 14
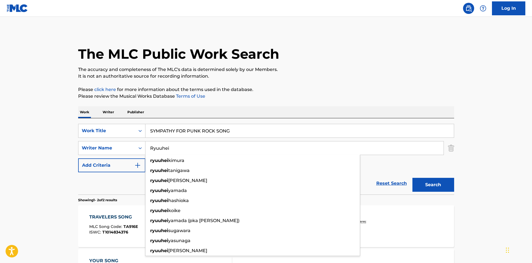
click at [284, 102] on div "The MLC Public Work Search The accuracy and completeness of The MLC's data is d…" at bounding box center [267, 174] width 390 height 286
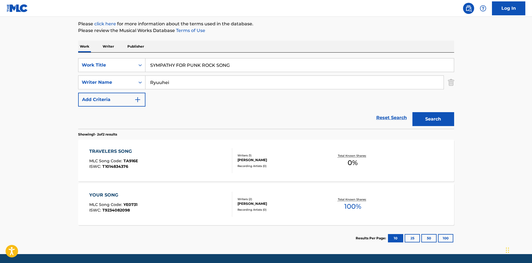
scroll to position [66, 0]
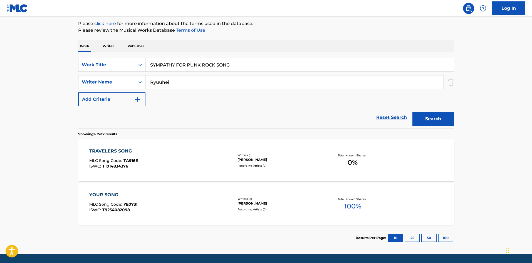
click at [231, 65] on input "SYMPATHY FOR PUNK ROCK SONG" at bounding box center [300, 64] width 309 height 13
click at [422, 118] on button "Search" at bounding box center [434, 119] width 42 height 14
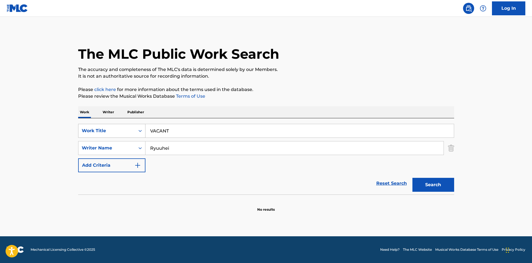
drag, startPoint x: 170, startPoint y: 130, endPoint x: 139, endPoint y: 131, distance: 30.4
click at [140, 131] on div "SearchWithCriteriaf79c8277-7d24-498d-a077-6e16b16adf90 Work Title VACANT" at bounding box center [266, 131] width 376 height 14
click at [306, 91] on p "Please click here for more information about the terms used in the database." at bounding box center [266, 89] width 376 height 7
drag, startPoint x: 444, startPoint y: 183, endPoint x: 352, endPoint y: 122, distance: 110.4
click at [444, 183] on button "Search" at bounding box center [434, 185] width 42 height 14
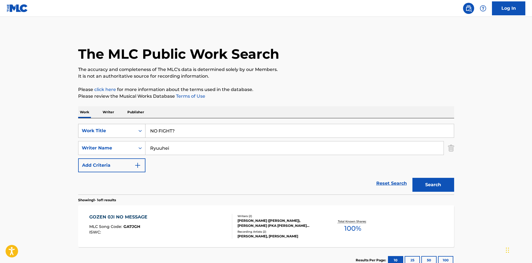
drag, startPoint x: 138, startPoint y: 132, endPoint x: 142, endPoint y: 129, distance: 4.6
click at [135, 132] on div "SearchWithCriteriaf79c8277-7d24-498d-a077-6e16b16adf90 Work Title NO FIGHT?" at bounding box center [266, 131] width 376 height 14
click at [315, 85] on div "The MLC Public Work Search The accuracy and completeness of The MLC's data is d…" at bounding box center [267, 152] width 390 height 243
click at [419, 182] on button "Search" at bounding box center [434, 185] width 42 height 14
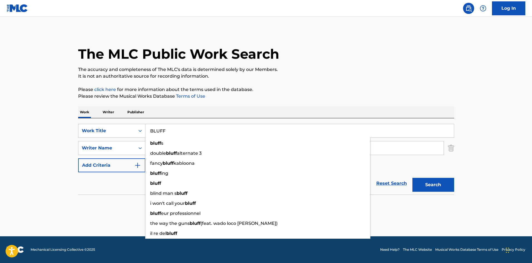
drag, startPoint x: 170, startPoint y: 132, endPoint x: 114, endPoint y: 117, distance: 57.9
click at [108, 117] on div "Work Writer Publisher SearchWithCriteriaf79c8277-7d24-498d-a077-6e16b16adf90 Wo…" at bounding box center [266, 159] width 376 height 106
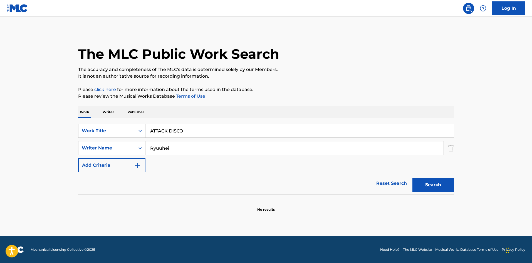
click at [313, 78] on p "It is not an authoritative source for recording information." at bounding box center [266, 76] width 376 height 7
click at [428, 184] on button "Search" at bounding box center [434, 185] width 42 height 14
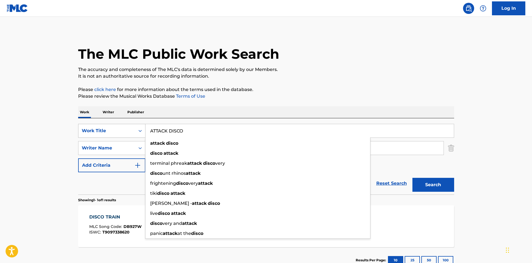
drag, startPoint x: 190, startPoint y: 131, endPoint x: 134, endPoint y: 127, distance: 56.6
click at [134, 127] on div "SearchWithCriteriaf79c8277-7d24-498d-a077-6e16b16adf90 Work Title ATTACK DISCO …" at bounding box center [266, 131] width 376 height 14
click at [308, 94] on p "Please review the Musical Works Database Terms of Use" at bounding box center [266, 96] width 376 height 7
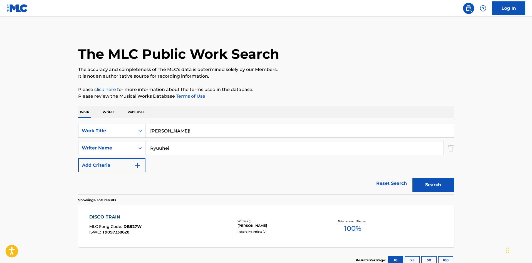
click at [427, 184] on button "Search" at bounding box center [434, 185] width 42 height 14
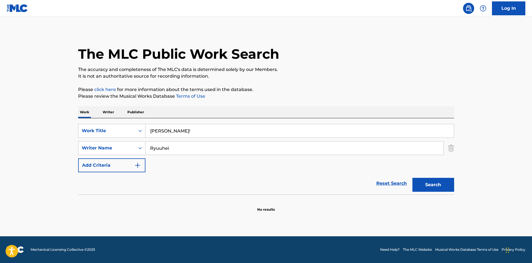
click at [109, 110] on p "Writer" at bounding box center [108, 112] width 15 height 12
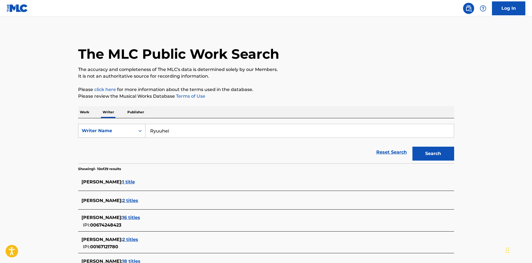
drag, startPoint x: 138, startPoint y: 127, endPoint x: 128, endPoint y: 126, distance: 10.0
click at [123, 127] on div "SearchWithCriteriac9df7782-21cc-4647-b79c-4bbdb6ba9ba9 Writer Name Ryuuhei" at bounding box center [266, 131] width 376 height 14
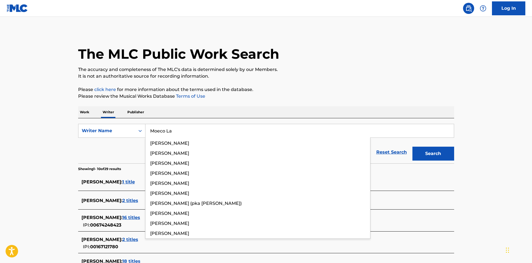
click at [435, 151] on button "Search" at bounding box center [434, 154] width 42 height 14
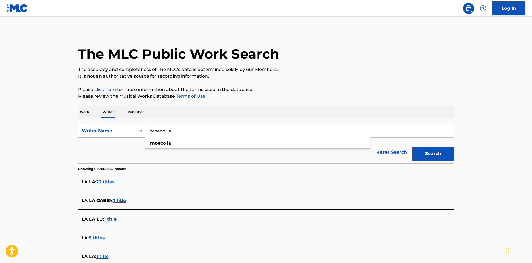
drag, startPoint x: 167, startPoint y: 131, endPoint x: 133, endPoint y: 132, distance: 33.7
click at [133, 132] on div "SearchWithCriteriac9df7782-21cc-4647-b79c-4bbdb6ba9ba9 Writer Name Moeco La moe…" at bounding box center [266, 131] width 376 height 14
click at [176, 128] on input "La" at bounding box center [300, 130] width 309 height 13
click at [432, 147] on button "Search" at bounding box center [434, 154] width 42 height 14
click at [78, 112] on p "Work" at bounding box center [84, 112] width 13 height 12
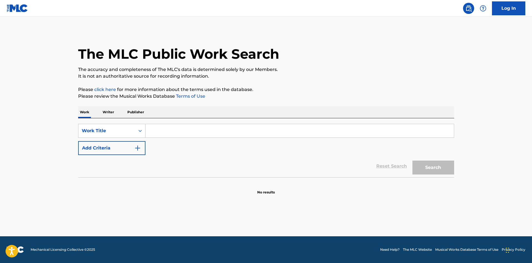
click at [154, 129] on input "Search Form" at bounding box center [300, 130] width 309 height 13
click at [108, 112] on p "Writer" at bounding box center [108, 112] width 15 height 12
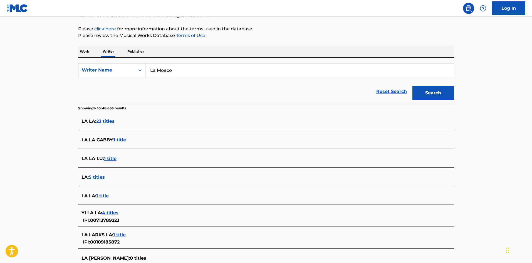
scroll to position [85, 0]
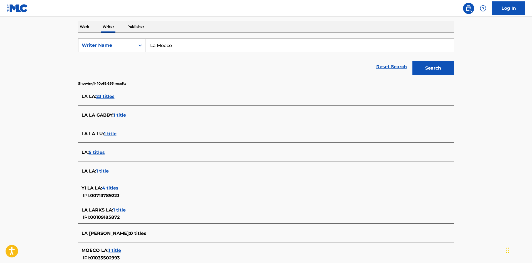
click at [79, 28] on p "Work" at bounding box center [84, 27] width 13 height 12
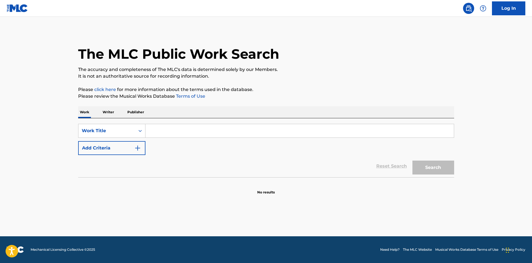
click at [165, 134] on input "Search Form" at bounding box center [300, 130] width 309 height 13
click at [340, 98] on p "Please review the Musical Works Database Terms of Use" at bounding box center [266, 96] width 376 height 7
click at [415, 167] on button "Search" at bounding box center [434, 168] width 42 height 14
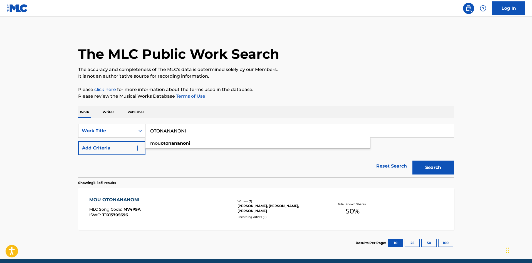
drag, startPoint x: 188, startPoint y: 129, endPoint x: 132, endPoint y: 124, distance: 56.8
click at [132, 124] on div "SearchWithCriteriaf79c8277-7d24-498d-a077-6e16b16adf90 Work Title OTONANANONI m…" at bounding box center [266, 147] width 376 height 59
click at [321, 76] on p "It is not an authoritative source for recording information." at bounding box center [266, 76] width 376 height 7
click at [428, 174] on button "Search" at bounding box center [434, 168] width 42 height 14
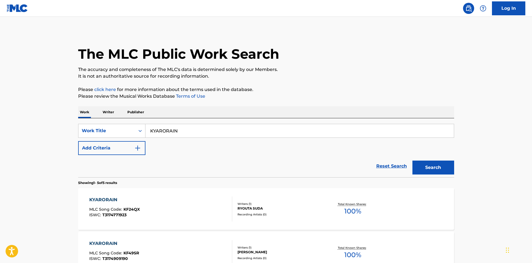
click at [133, 151] on button "Add Criteria" at bounding box center [111, 148] width 67 height 14
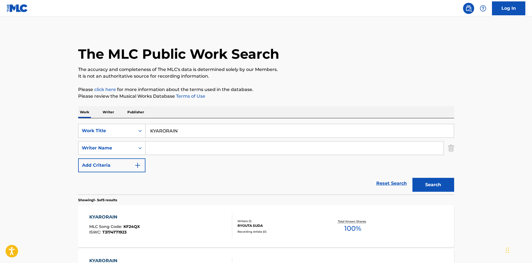
click at [156, 150] on input "Search Form" at bounding box center [295, 147] width 298 height 13
click at [433, 180] on button "Search" at bounding box center [434, 185] width 42 height 14
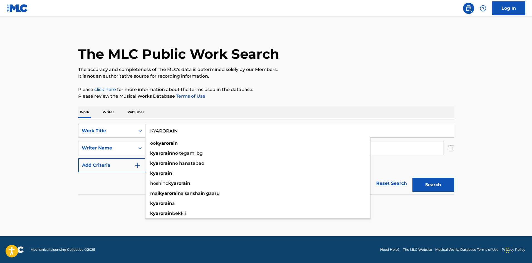
drag, startPoint x: 178, startPoint y: 130, endPoint x: 105, endPoint y: 115, distance: 73.6
click at [105, 116] on div "Work Writer Publisher SearchWithCriteriaf79c8277-7d24-498d-a077-6e16b16adf90 Wo…" at bounding box center [266, 159] width 376 height 106
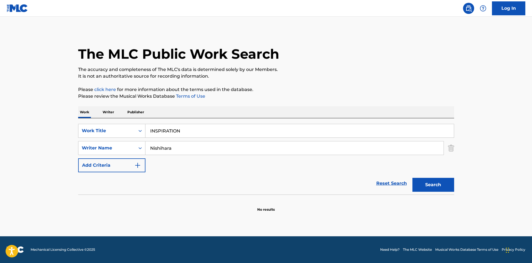
click at [202, 104] on div "The MLC Public Work Search The accuracy and completeness of The MLC's data is d…" at bounding box center [267, 121] width 390 height 181
drag, startPoint x: 132, startPoint y: 144, endPoint x: 114, endPoint y: 140, distance: 18.1
click at [107, 143] on div "SearchWithCriteriad688f449-79d6-4aab-b1c3-8f8c01f4d460 Writer Name [PERSON_NAME]" at bounding box center [266, 148] width 376 height 14
click at [292, 82] on div "The MLC Public Work Search The accuracy and completeness of The MLC's data is d…" at bounding box center [267, 121] width 390 height 181
click at [412, 184] on div "Search" at bounding box center [432, 183] width 45 height 22
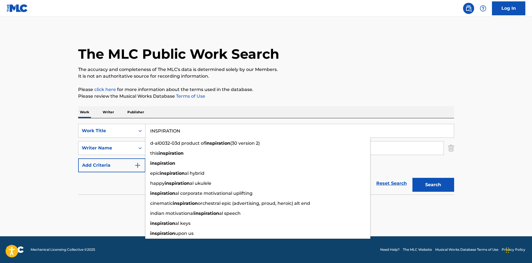
drag, startPoint x: 181, startPoint y: 129, endPoint x: 117, endPoint y: 116, distance: 65.7
click at [117, 116] on div "Work Writer Publisher SearchWithCriteriaf79c8277-7d24-498d-a077-6e16b16adf90 Wo…" at bounding box center [266, 159] width 376 height 106
click at [320, 63] on div "The MLC Public Work Search" at bounding box center [266, 51] width 376 height 41
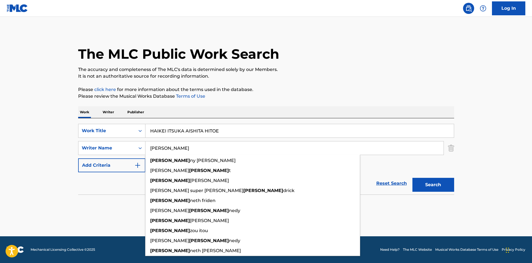
drag, startPoint x: 175, startPoint y: 144, endPoint x: 114, endPoint y: 138, distance: 61.2
click at [113, 138] on div "SearchWithCriteriaf79c8277-7d24-498d-a077-6e16b16adf90 Work Title HAIKEI ITSUKA…" at bounding box center [266, 148] width 376 height 48
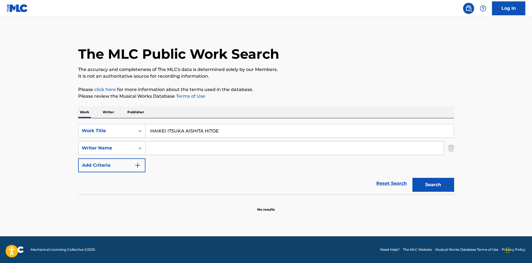
click at [107, 112] on div "Work Writer Publisher SearchWithCriteriaf79c8277-7d24-498d-a077-6e16b16adf90 Wo…" at bounding box center [266, 159] width 376 height 106
click at [348, 79] on p "It is not an authoritative source for recording information." at bounding box center [266, 76] width 376 height 7
click at [426, 188] on button "Search" at bounding box center [434, 185] width 42 height 14
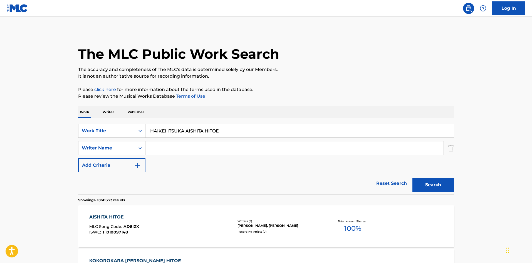
click at [108, 110] on p "Writer" at bounding box center [108, 112] width 15 height 12
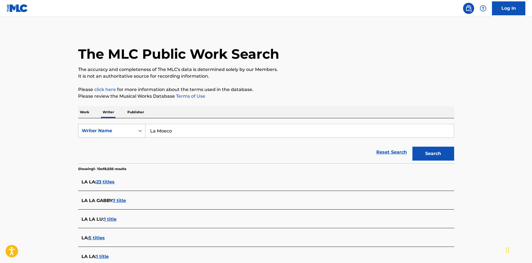
drag, startPoint x: 150, startPoint y: 128, endPoint x: 137, endPoint y: 126, distance: 13.0
click at [136, 127] on div "SearchWithCriteriac9df7782-21cc-4647-b79c-4bbdb6ba9ba9 Writer Name La Moeco" at bounding box center [266, 131] width 376 height 14
click at [305, 107] on div "Work Writer Publisher" at bounding box center [266, 112] width 376 height 12
click at [416, 150] on button "Search" at bounding box center [434, 154] width 42 height 14
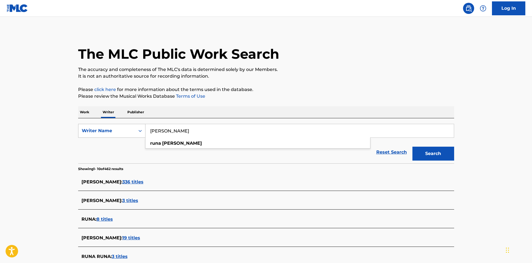
drag, startPoint x: 163, startPoint y: 131, endPoint x: 127, endPoint y: 125, distance: 37.0
click at [136, 126] on div "SearchWithCriteriac9df7782-21cc-4647-b79c-4bbdb6ba9ba9 Writer Name [PERSON_NAME…" at bounding box center [266, 131] width 376 height 14
click at [440, 156] on button "Search" at bounding box center [434, 154] width 42 height 14
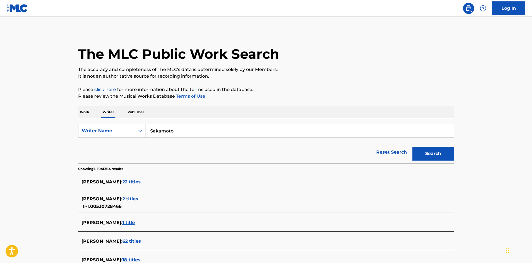
scroll to position [28, 0]
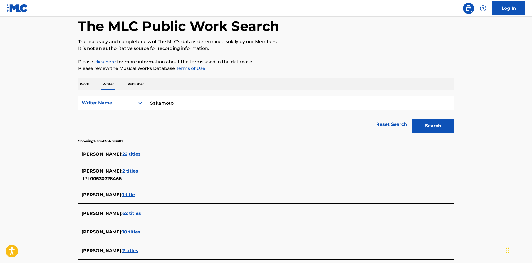
click at [84, 86] on p "Work" at bounding box center [84, 84] width 13 height 12
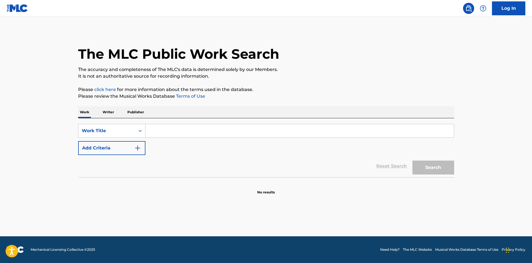
click at [164, 129] on input "Search Form" at bounding box center [300, 130] width 309 height 13
click at [426, 168] on button "Search" at bounding box center [434, 168] width 42 height 14
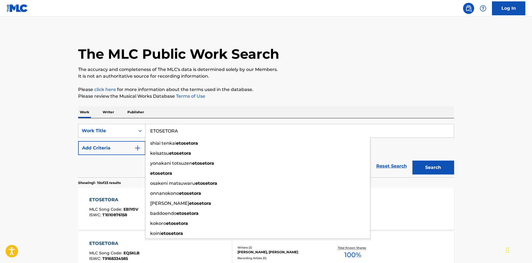
drag, startPoint x: 186, startPoint y: 133, endPoint x: 149, endPoint y: 131, distance: 36.8
click at [149, 131] on input "ETOSETORA" at bounding box center [300, 130] width 309 height 13
click at [320, 108] on div "Work Writer Publisher" at bounding box center [266, 112] width 376 height 12
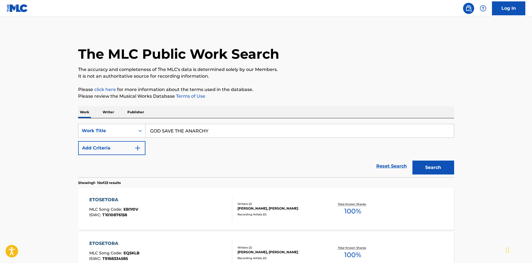
click at [422, 170] on button "Search" at bounding box center [434, 168] width 42 height 14
click at [109, 111] on p "Writer" at bounding box center [108, 112] width 15 height 12
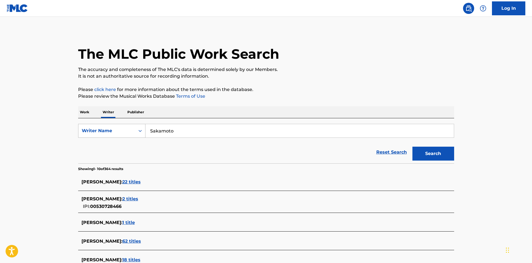
drag, startPoint x: 176, startPoint y: 132, endPoint x: 135, endPoint y: 130, distance: 40.7
click at [135, 130] on div "SearchWithCriteriac9df7782-21cc-4647-b79c-4bbdb6ba9ba9 Writer Name [PERSON_NAME]" at bounding box center [266, 131] width 376 height 14
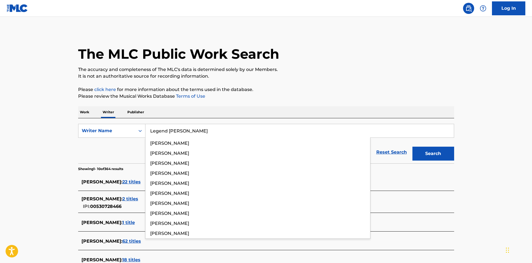
click at [428, 152] on button "Search" at bounding box center [434, 154] width 42 height 14
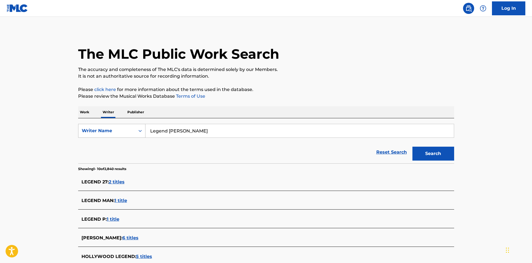
drag, startPoint x: 192, startPoint y: 131, endPoint x: 119, endPoint y: 127, distance: 73.6
click at [119, 127] on div "SearchWithCriteriac9df7782-21cc-4647-b79c-4bbdb6ba9ba9 Writer Name Legend [PERS…" at bounding box center [266, 131] width 376 height 14
drag, startPoint x: 438, startPoint y: 153, endPoint x: 423, endPoint y: 148, distance: 15.6
click at [437, 153] on button "Search" at bounding box center [434, 154] width 42 height 14
click at [85, 112] on p "Work" at bounding box center [84, 112] width 13 height 12
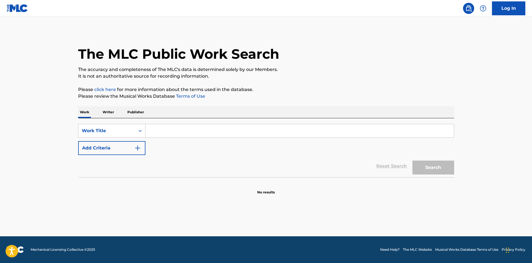
click at [152, 127] on input "Search Form" at bounding box center [300, 130] width 309 height 13
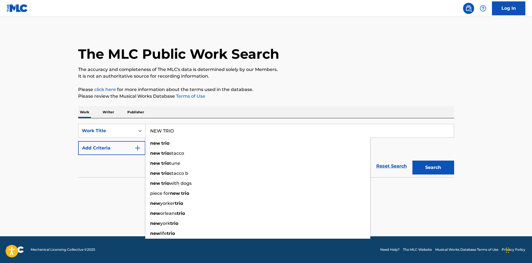
click at [133, 148] on button "Add Criteria" at bounding box center [111, 148] width 67 height 14
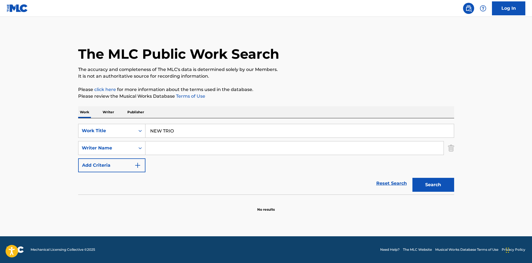
click at [208, 101] on div "The MLC Public Work Search The accuracy and completeness of The MLC's data is d…" at bounding box center [267, 121] width 390 height 181
click at [180, 147] on input "Search Form" at bounding box center [295, 147] width 298 height 13
click at [421, 184] on button "Search" at bounding box center [434, 185] width 42 height 14
drag, startPoint x: 191, startPoint y: 150, endPoint x: 112, endPoint y: 139, distance: 80.3
click at [112, 139] on div "SearchWithCriteriaf79c8277-7d24-498d-a077-6e16b16adf90 Work Title NEW TRIO Sear…" at bounding box center [266, 148] width 376 height 48
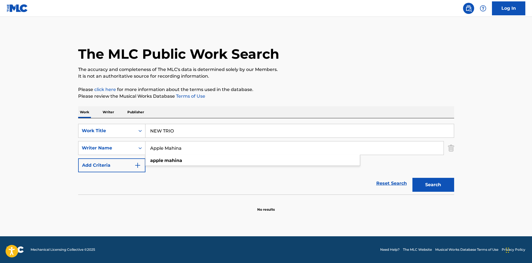
click at [172, 146] on input "Apple Mahina" at bounding box center [295, 147] width 298 height 13
drag, startPoint x: 165, startPoint y: 147, endPoint x: 197, endPoint y: 151, distance: 32.4
click at [146, 146] on input "Apple Mahina" at bounding box center [295, 147] width 298 height 13
click at [448, 184] on button "Search" at bounding box center [434, 185] width 42 height 14
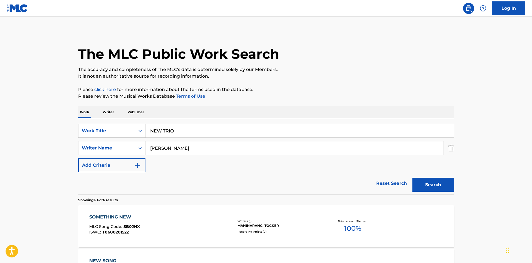
click at [116, 130] on div "Work Title" at bounding box center [107, 130] width 50 height 7
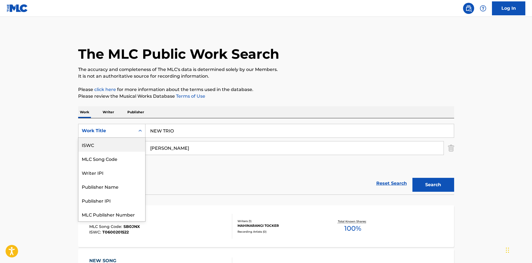
click at [119, 145] on div "ISWC" at bounding box center [111, 145] width 67 height 14
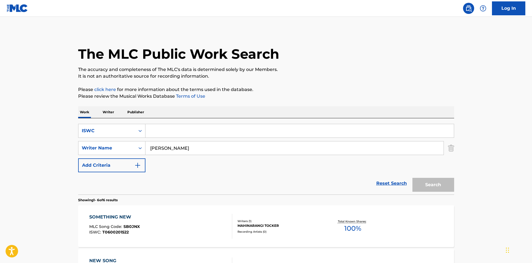
drag, startPoint x: 171, startPoint y: 133, endPoint x: 146, endPoint y: 126, distance: 25.4
click at [141, 131] on div "SearchWithCriteriae5b94f25-aa8a-4d99-bd28-2ee6ce497d42 ISWC" at bounding box center [266, 131] width 376 height 14
drag, startPoint x: 172, startPoint y: 146, endPoint x: 131, endPoint y: 145, distance: 40.9
click at [131, 145] on div "SearchWithCriteriad688f449-79d6-4aab-b1c3-8f8c01f4d460 Writer Name [PERSON_NAME]" at bounding box center [266, 148] width 376 height 14
click at [327, 102] on div "The MLC Public Work Search The accuracy and completeness of The MLC's data is d…" at bounding box center [267, 261] width 390 height 461
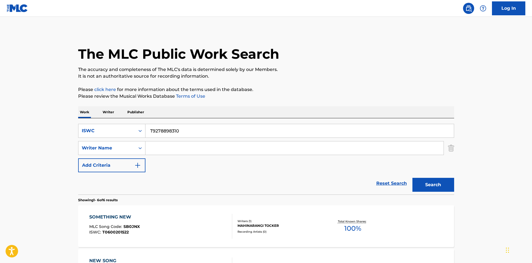
click at [437, 184] on button "Search" at bounding box center [434, 185] width 42 height 14
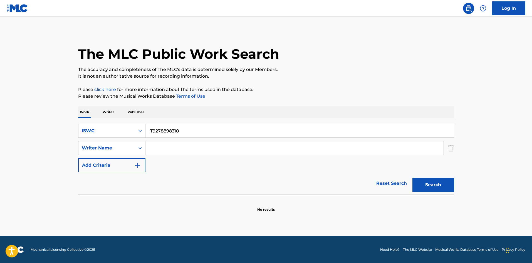
click at [107, 113] on p "Writer" at bounding box center [108, 112] width 15 height 12
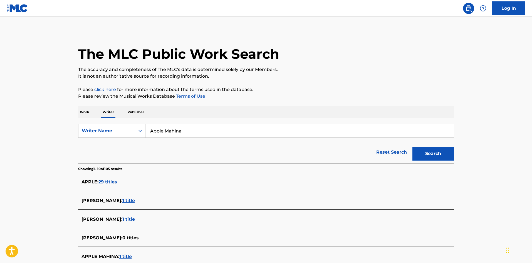
click at [372, 104] on div "The MLC Public Work Search The accuracy and completeness of The MLC's data is d…" at bounding box center [267, 214] width 390 height 367
click at [86, 109] on p "Work" at bounding box center [84, 112] width 13 height 12
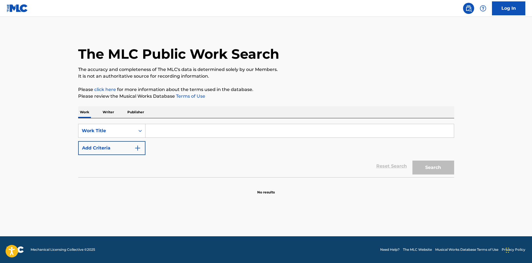
click at [168, 132] on input "Search Form" at bounding box center [300, 130] width 309 height 13
click at [416, 163] on button "Search" at bounding box center [434, 168] width 42 height 14
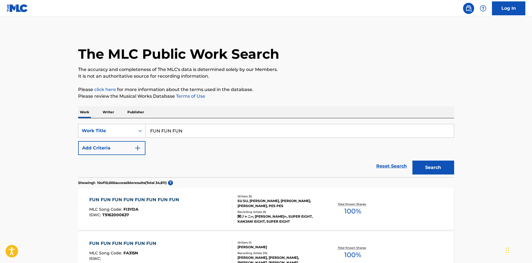
click at [146, 149] on div "SearchWithCriteriaf79c8277-7d24-498d-a077-6e16b16adf90 Work Title FUN FUN FUN A…" at bounding box center [266, 139] width 376 height 31
click at [145, 149] on button "Add Criteria" at bounding box center [111, 148] width 67 height 14
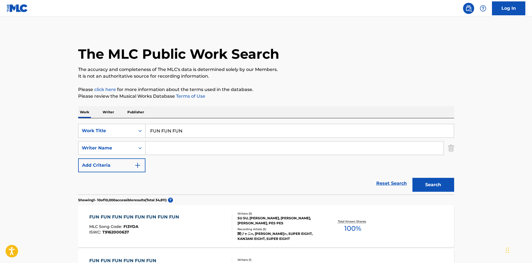
click at [156, 146] on input "Search Form" at bounding box center [295, 147] width 298 height 13
click at [444, 189] on button "Search" at bounding box center [434, 185] width 42 height 14
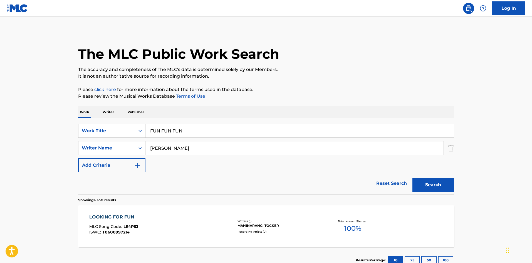
click at [131, 117] on div "Work Writer Publisher SearchWithCriteriaf79c8277-7d24-498d-a077-6e16b16adf90 Wo…" at bounding box center [266, 189] width 376 height 167
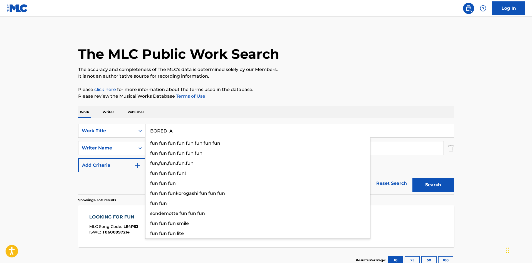
click at [390, 102] on div "The MLC Public Work Search The accuracy and completeness of The MLC's data is d…" at bounding box center [267, 152] width 390 height 243
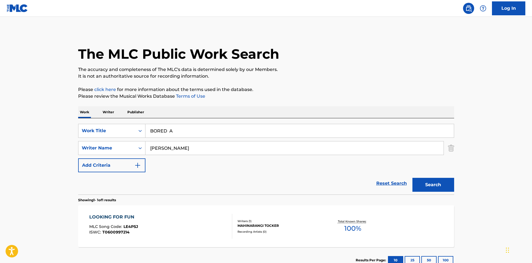
click at [419, 183] on button "Search" at bounding box center [434, 185] width 42 height 14
drag, startPoint x: 161, startPoint y: 148, endPoint x: 122, endPoint y: 144, distance: 38.8
click at [124, 146] on div "SearchWithCriteriad688f449-79d6-4aab-b1c3-8f8c01f4d460 Writer Name [PERSON_NAME]" at bounding box center [266, 148] width 376 height 14
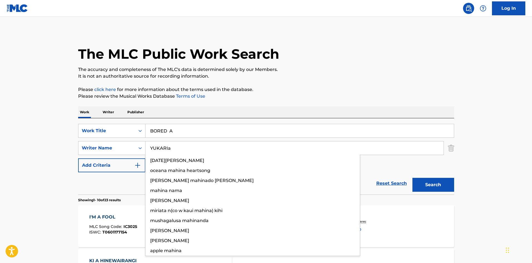
drag, startPoint x: 175, startPoint y: 151, endPoint x: 177, endPoint y: 127, distance: 24.3
click at [110, 143] on div "SearchWithCriteriad688f449-79d6-4aab-b1c3-8f8c01f4d460 Writer Name [PERSON_NAME…" at bounding box center [266, 148] width 376 height 14
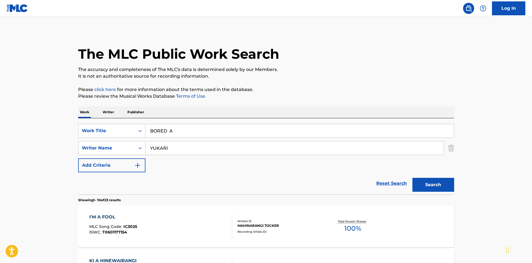
click at [324, 94] on p "Please review the Musical Works Database Terms of Use" at bounding box center [266, 96] width 376 height 7
click at [421, 185] on button "Search" at bounding box center [434, 185] width 42 height 14
drag, startPoint x: 177, startPoint y: 148, endPoint x: 133, endPoint y: 142, distance: 44.7
click at [133, 142] on div "SearchWithCriteriad688f449-79d6-4aab-b1c3-8f8c01f4d460 Writer Name [PERSON_NAME]" at bounding box center [266, 148] width 376 height 14
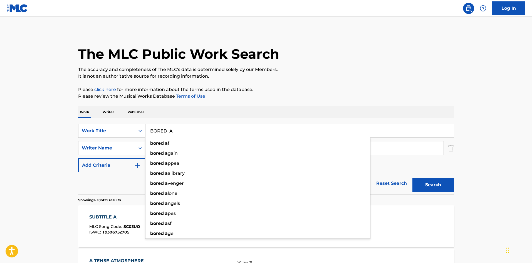
drag, startPoint x: 165, startPoint y: 129, endPoint x: 160, endPoint y: 124, distance: 7.0
click at [132, 127] on div "SearchWithCriteriaf79c8277-7d24-498d-a077-6e16b16adf90 Work Title BORED A bored…" at bounding box center [266, 131] width 376 height 14
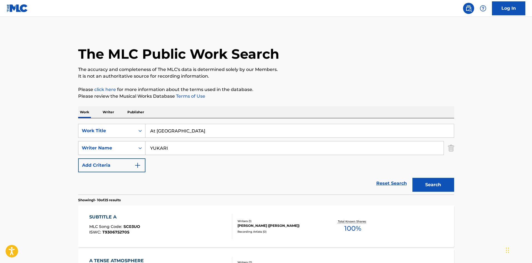
click at [117, 144] on div "SearchWithCriteriad688f449-79d6-4aab-b1c3-8f8c01f4d460 Writer Name [PERSON_NAME]" at bounding box center [266, 148] width 376 height 14
drag, startPoint x: 327, startPoint y: 74, endPoint x: 376, endPoint y: 140, distance: 82.1
click at [328, 75] on p "It is not an authoritative source for recording information." at bounding box center [266, 76] width 376 height 7
drag, startPoint x: 437, startPoint y: 187, endPoint x: 329, endPoint y: 118, distance: 127.9
click at [436, 187] on button "Search" at bounding box center [434, 185] width 42 height 14
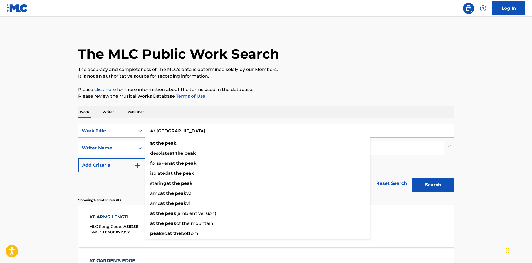
drag, startPoint x: 178, startPoint y: 129, endPoint x: 129, endPoint y: 124, distance: 49.5
click at [129, 126] on div "SearchWithCriteriaf79c8277-7d24-498d-a077-6e16b16adf90 Work Title At [GEOGRAPHI…" at bounding box center [266, 131] width 376 height 14
click at [332, 97] on p "Please review the Musical Works Database Terms of Use" at bounding box center [266, 96] width 376 height 7
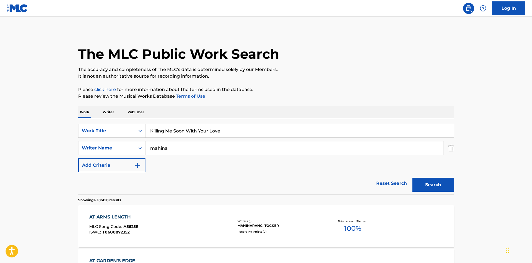
click at [440, 187] on button "Search" at bounding box center [434, 185] width 42 height 14
click at [195, 131] on input "Killing Me Soon With Your Love" at bounding box center [300, 130] width 309 height 13
click at [268, 110] on div "Work Writer Publisher" at bounding box center [266, 112] width 376 height 12
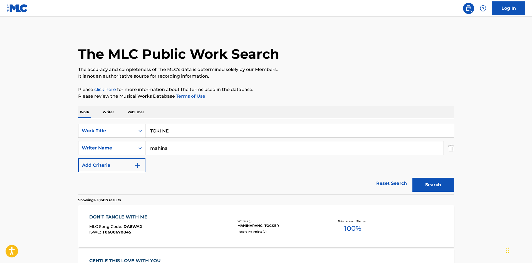
click at [424, 183] on button "Search" at bounding box center [434, 185] width 42 height 14
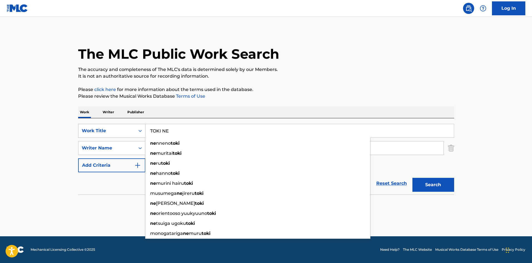
drag, startPoint x: 131, startPoint y: 126, endPoint x: 126, endPoint y: 126, distance: 5.6
click at [126, 126] on div "SearchWithCriteriaf79c8277-7d24-498d-a077-6e16b16adf90 Work Title TOKI NE ne nn…" at bounding box center [266, 131] width 376 height 14
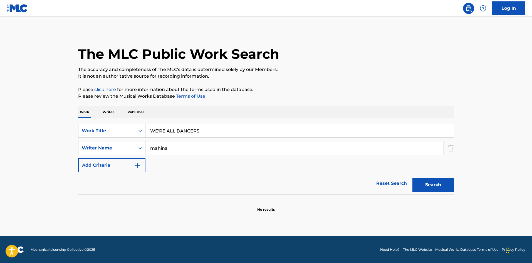
click at [309, 87] on p "Please click here for more information about the terms used in the database." at bounding box center [266, 89] width 376 height 7
click at [437, 186] on button "Search" at bounding box center [434, 185] width 42 height 14
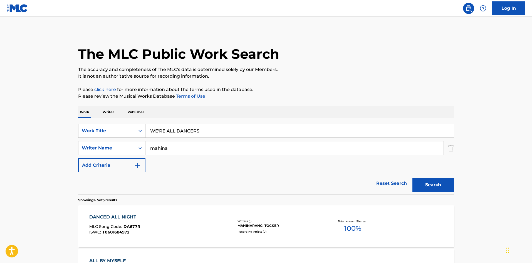
drag, startPoint x: 203, startPoint y: 133, endPoint x: 127, endPoint y: 129, distance: 75.8
click at [128, 129] on div "SearchWithCriteriaf79c8277-7d24-498d-a077-6e16b16adf90 Work Title WE'RE ALL DAN…" at bounding box center [266, 131] width 376 height 14
drag, startPoint x: 350, startPoint y: 96, endPoint x: 385, endPoint y: 139, distance: 55.0
click at [350, 95] on p "Please review the Musical Works Database Terms of Use" at bounding box center [266, 96] width 376 height 7
click at [431, 185] on button "Search" at bounding box center [434, 185] width 42 height 14
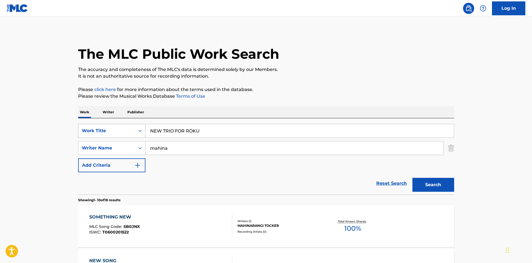
drag, startPoint x: 142, startPoint y: 133, endPoint x: 131, endPoint y: 132, distance: 10.6
click at [133, 132] on div "SearchWithCriteriaf79c8277-7d24-498d-a077-6e16b16adf90 Work Title NEW TRIO FOR …" at bounding box center [266, 131] width 376 height 14
click at [227, 129] on input "SWAY IN THE LIGHT Hokuto Inumaru" at bounding box center [300, 130] width 309 height 13
click at [109, 149] on div "SearchWithCriteriad688f449-79d6-4aab-b1c3-8f8c01f4d460 Writer Name [PERSON_NAME]" at bounding box center [266, 148] width 376 height 14
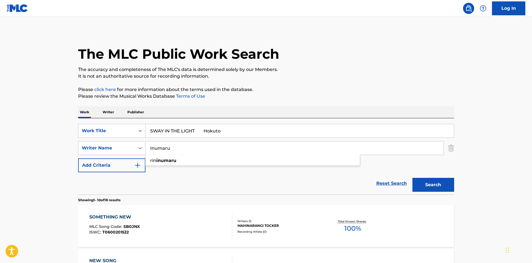
drag, startPoint x: 197, startPoint y: 128, endPoint x: 260, endPoint y: 145, distance: 64.5
click at [259, 143] on div "SearchWithCriteriaf79c8277-7d24-498d-a077-6e16b16adf90 Work Title SWAY IN THE L…" at bounding box center [266, 148] width 376 height 48
click at [435, 183] on button "Search" at bounding box center [434, 185] width 42 height 14
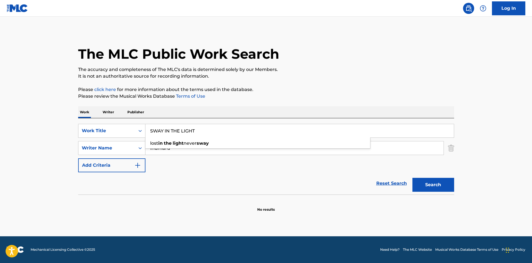
drag, startPoint x: 197, startPoint y: 130, endPoint x: 101, endPoint y: 109, distance: 97.9
click at [101, 109] on div "Work Writer Publisher SearchWithCriteriaf79c8277-7d24-498d-a077-6e16b16adf90 Wo…" at bounding box center [266, 159] width 376 height 106
click at [261, 90] on p "Please click here for more information about the terms used in the database." at bounding box center [266, 89] width 376 height 7
drag, startPoint x: 175, startPoint y: 143, endPoint x: 134, endPoint y: 139, distance: 41.5
click at [134, 139] on div "SearchWithCriteriaf79c8277-7d24-498d-a077-6e16b16adf90 Work Title Maru chill 1 …" at bounding box center [266, 148] width 376 height 48
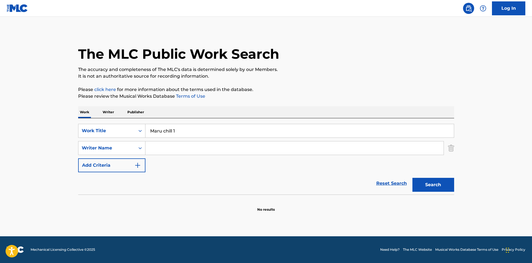
drag, startPoint x: 161, startPoint y: 124, endPoint x: 138, endPoint y: 117, distance: 24.4
click at [121, 117] on div "Work Writer Publisher SearchWithCriteriaf79c8277-7d24-498d-a077-6e16b16adf90 Wo…" at bounding box center [266, 159] width 376 height 106
click at [359, 92] on p "Please click here for more information about the terms used in the database." at bounding box center [266, 89] width 376 height 7
click at [427, 184] on button "Search" at bounding box center [434, 185] width 42 height 14
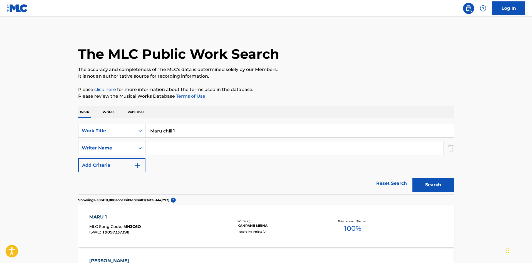
drag, startPoint x: 108, startPoint y: 112, endPoint x: 105, endPoint y: 112, distance: 3.1
click at [108, 112] on p "Writer" at bounding box center [108, 112] width 15 height 12
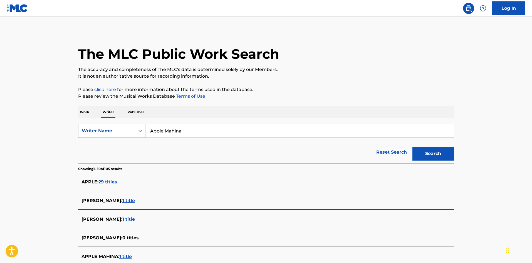
drag, startPoint x: 180, startPoint y: 131, endPoint x: 125, endPoint y: 124, distance: 55.0
click at [130, 122] on div "SearchWithCriteriac9df7782-21cc-4647-b79c-4bbdb6ba9ba9 Writer Name Apple Mahina…" at bounding box center [266, 140] width 376 height 45
drag, startPoint x: 433, startPoint y: 153, endPoint x: 283, endPoint y: 132, distance: 151.3
click at [432, 154] on button "Search" at bounding box center [434, 154] width 42 height 14
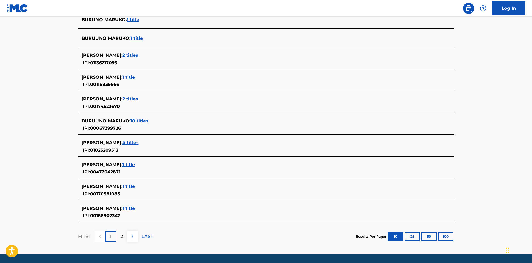
scroll to position [164, 0]
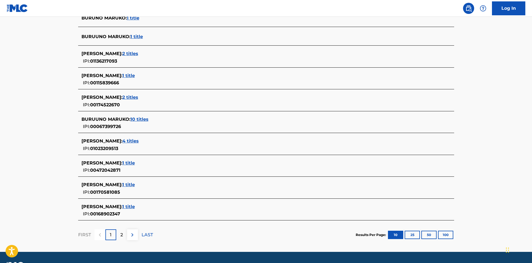
click at [121, 235] on p "2" at bounding box center [122, 235] width 3 height 7
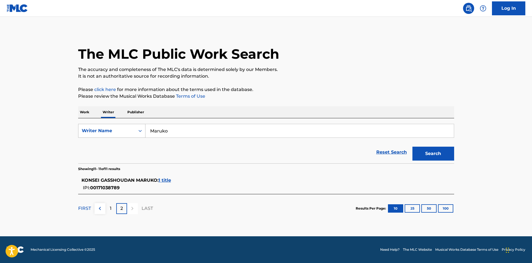
drag, startPoint x: 176, startPoint y: 133, endPoint x: 117, endPoint y: 127, distance: 58.7
click at [129, 130] on div "SearchWithCriteriac9df7782-21cc-4647-b79c-4bbdb6ba9ba9 Writer Name [PERSON_NAME]" at bounding box center [266, 131] width 376 height 14
click at [84, 111] on p "Work" at bounding box center [84, 112] width 13 height 12
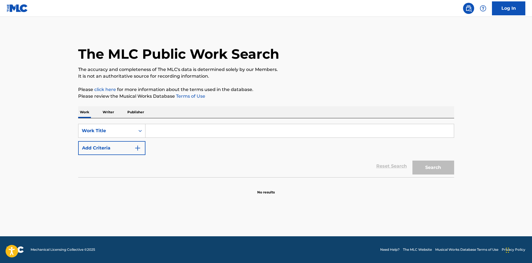
drag, startPoint x: 161, startPoint y: 128, endPoint x: 179, endPoint y: 126, distance: 18.2
click at [161, 128] on input "Search Form" at bounding box center [300, 130] width 309 height 13
click at [349, 96] on p "Please review the Musical Works Database Terms of Use" at bounding box center [266, 96] width 376 height 7
click at [435, 169] on button "Search" at bounding box center [434, 168] width 42 height 14
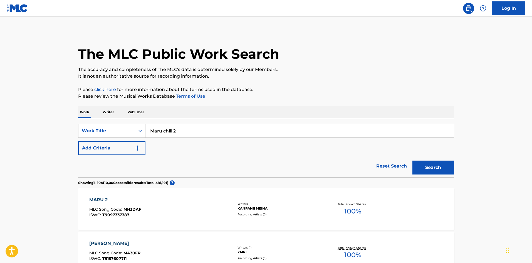
click at [186, 210] on div "MARU 2 MLC Song Code : MH3DAF ISWC : T9097337387" at bounding box center [160, 209] width 143 height 25
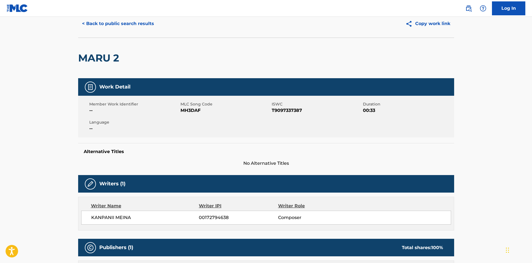
scroll to position [1, 0]
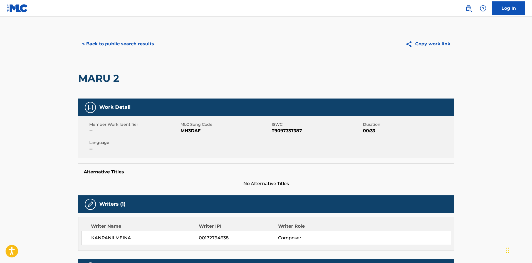
click at [126, 45] on button "< Back to public search results" at bounding box center [118, 44] width 80 height 14
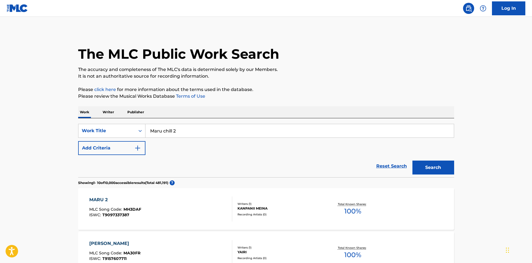
drag, startPoint x: 175, startPoint y: 131, endPoint x: 183, endPoint y: 112, distance: 20.0
click at [120, 130] on div "SearchWithCriteriaf79c8277-7d24-498d-a077-6e16b16adf90 Work Title Maru chill 2" at bounding box center [266, 131] width 376 height 14
click at [291, 91] on p "Please click here for more information about the terms used in the database." at bounding box center [266, 89] width 376 height 7
click at [422, 165] on button "Search" at bounding box center [434, 168] width 42 height 14
click at [107, 111] on p "Writer" at bounding box center [108, 112] width 15 height 12
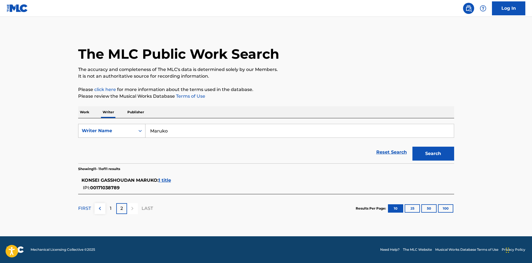
drag, startPoint x: 171, startPoint y: 134, endPoint x: 146, endPoint y: 127, distance: 26.3
click at [135, 127] on div "SearchWithCriteriac9df7782-21cc-4647-b79c-4bbdb6ba9ba9 Writer Name [PERSON_NAME]" at bounding box center [266, 131] width 376 height 14
click at [337, 101] on div "The MLC Public Work Search The accuracy and completeness of The MLC's data is d…" at bounding box center [267, 127] width 390 height 192
click at [442, 154] on button "Search" at bounding box center [434, 154] width 42 height 14
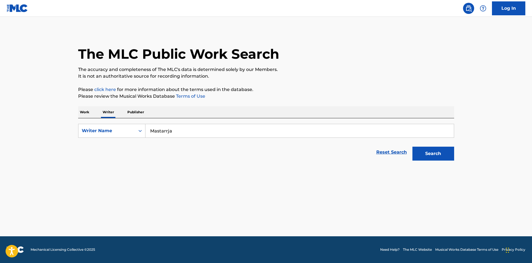
click at [84, 111] on p "Work" at bounding box center [84, 112] width 13 height 12
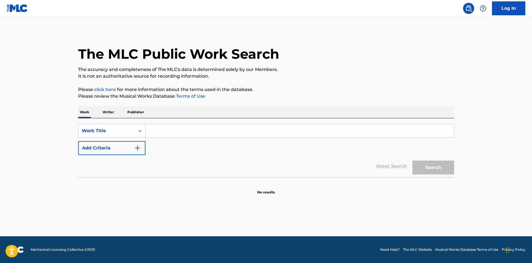
click at [109, 115] on p "Writer" at bounding box center [108, 112] width 15 height 12
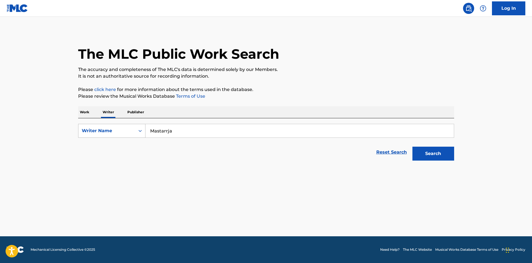
click at [101, 127] on div "SearchWithCriteriac9df7782-21cc-4647-b79c-4bbdb6ba9ba9 Writer Name [PERSON_NAME]" at bounding box center [266, 131] width 376 height 14
click at [434, 149] on button "Search" at bounding box center [434, 154] width 42 height 14
click at [88, 109] on p "Work" at bounding box center [84, 112] width 13 height 12
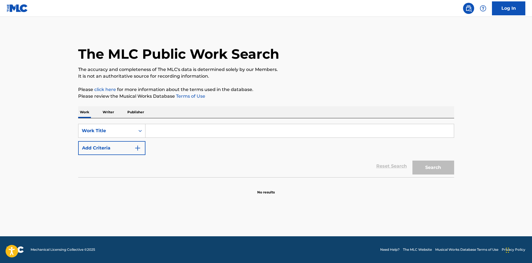
click at [204, 126] on input "Search Form" at bounding box center [300, 130] width 309 height 13
click at [436, 170] on button "Search" at bounding box center [434, 168] width 42 height 14
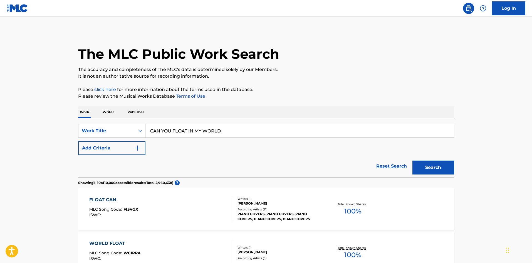
click at [172, 126] on input "CAN YOU FLOAT IN MY WORLD" at bounding box center [300, 130] width 309 height 13
click at [444, 166] on button "Search" at bounding box center [434, 168] width 42 height 14
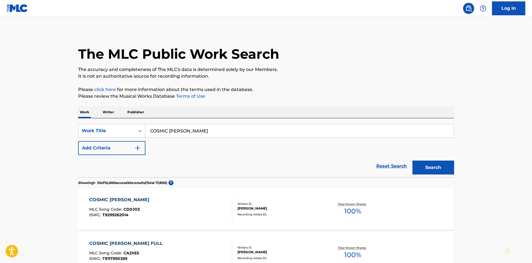
click at [368, 109] on div "Work Writer Publisher" at bounding box center [266, 112] width 376 height 12
click at [427, 169] on button "Search" at bounding box center [434, 168] width 42 height 14
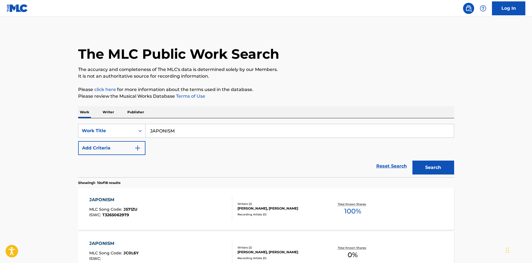
click at [142, 151] on button "Add Criteria" at bounding box center [111, 148] width 67 height 14
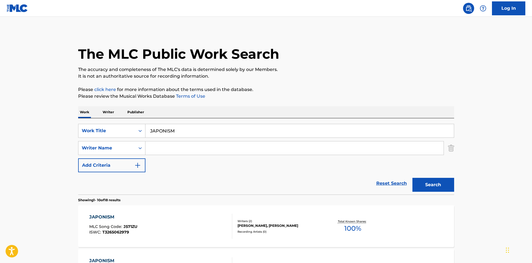
click at [156, 151] on input "Search Form" at bounding box center [295, 147] width 298 height 13
click at [429, 183] on button "Search" at bounding box center [434, 185] width 42 height 14
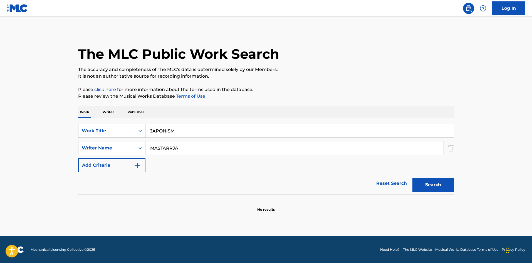
click at [118, 125] on div "SearchWithCriteriaf79c8277-7d24-498d-a077-6e16b16adf90 Work Title JAPONISM" at bounding box center [266, 131] width 376 height 14
click at [312, 95] on p "Please review the Musical Works Database Terms of Use" at bounding box center [266, 96] width 376 height 7
click at [427, 184] on button "Search" at bounding box center [434, 185] width 42 height 14
drag, startPoint x: 232, startPoint y: 132, endPoint x: 124, endPoint y: 124, distance: 108.0
click at [124, 124] on div "SearchWithCriteriaf79c8277-7d24-498d-a077-6e16b16adf90 Work Title FUSHIGI NA KO…" at bounding box center [266, 131] width 376 height 14
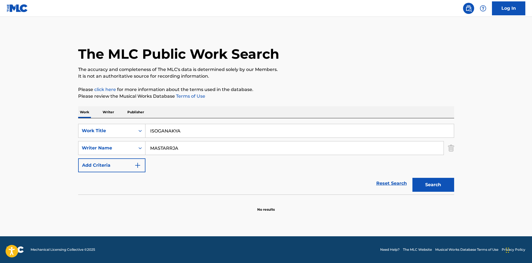
click at [355, 114] on div "Work Writer Publisher" at bounding box center [266, 112] width 376 height 12
click at [424, 186] on button "Search" at bounding box center [434, 185] width 42 height 14
drag, startPoint x: 183, startPoint y: 129, endPoint x: 131, endPoint y: 127, distance: 52.6
click at [126, 127] on div "SearchWithCriteriaf79c8277-7d24-498d-a077-6e16b16adf90 Work Title ISOGANAKYA is…" at bounding box center [266, 131] width 376 height 14
click at [335, 99] on p "Please review the Musical Works Database Terms of Use" at bounding box center [266, 96] width 376 height 7
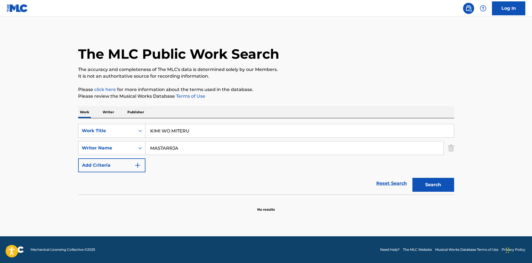
click at [418, 184] on button "Search" at bounding box center [434, 185] width 42 height 14
drag, startPoint x: 138, startPoint y: 131, endPoint x: 114, endPoint y: 129, distance: 24.0
click at [114, 129] on div "SearchWithCriteriaf79c8277-7d24-498d-a077-6e16b16adf90 Work Title KIMI WO MITERU" at bounding box center [266, 131] width 376 height 14
click at [448, 185] on button "Search" at bounding box center [434, 185] width 42 height 14
drag, startPoint x: 134, startPoint y: 126, endPoint x: 113, endPoint y: 125, distance: 20.9
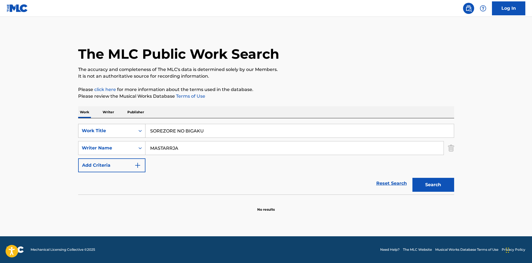
click at [113, 125] on div "SearchWithCriteriaf79c8277-7d24-498d-a077-6e16b16adf90 Work Title SOREZORE NO B…" at bounding box center [266, 131] width 376 height 14
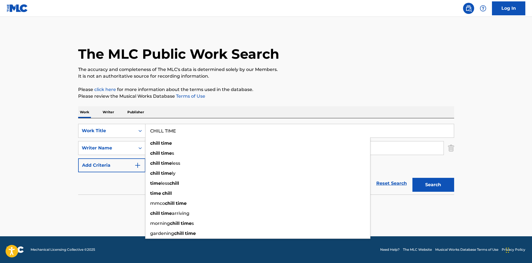
click at [423, 178] on button "Search" at bounding box center [434, 185] width 42 height 14
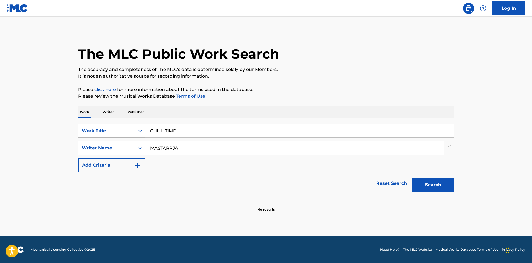
drag, startPoint x: 182, startPoint y: 129, endPoint x: 134, endPoint y: 129, distance: 47.9
click at [134, 129] on div "SearchWithCriteriaf79c8277-7d24-498d-a077-6e16b16adf90 Work Title CHILL TIME" at bounding box center [266, 131] width 376 height 14
click at [326, 95] on p "Please review the Musical Works Database Terms of Use" at bounding box center [266, 96] width 376 height 7
click at [436, 179] on button "Search" at bounding box center [434, 185] width 42 height 14
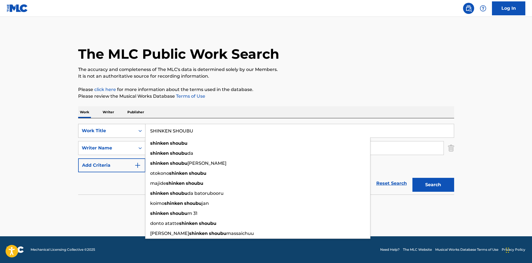
drag, startPoint x: 199, startPoint y: 131, endPoint x: 130, endPoint y: 128, distance: 69.7
click at [119, 131] on div "SearchWithCriteriaf79c8277-7d24-498d-a077-6e16b16adf90 Work Title SHINKEN SHOUB…" at bounding box center [266, 131] width 376 height 14
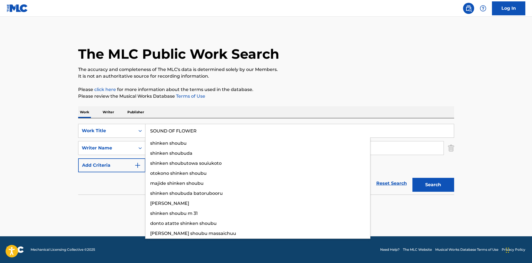
click at [387, 95] on p "Please review the Musical Works Database Terms of Use" at bounding box center [266, 96] width 376 height 7
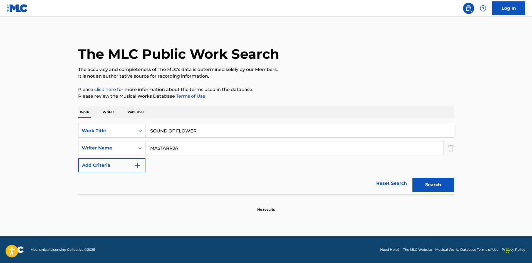
click at [442, 183] on button "Search" at bounding box center [434, 185] width 42 height 14
click at [100, 119] on div "SearchWithCriteriaf79c8277-7d24-498d-a077-6e16b16adf90 Work Title SOUND OF FLOW…" at bounding box center [266, 156] width 376 height 76
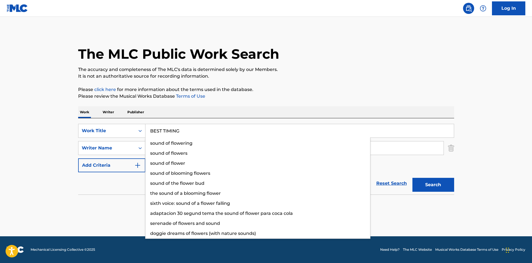
click at [340, 96] on p "Please review the Musical Works Database Terms of Use" at bounding box center [266, 96] width 376 height 7
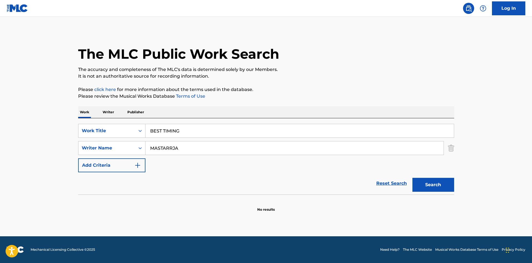
drag, startPoint x: 422, startPoint y: 187, endPoint x: 413, endPoint y: 190, distance: 10.2
click at [422, 187] on button "Search" at bounding box center [434, 185] width 42 height 14
drag, startPoint x: 184, startPoint y: 131, endPoint x: 125, endPoint y: 120, distance: 59.7
click at [111, 126] on div "SearchWithCriteriaf79c8277-7d24-498d-a077-6e16b16adf90 Work Title BEST TIMING" at bounding box center [266, 131] width 376 height 14
drag, startPoint x: 323, startPoint y: 92, endPoint x: 345, endPoint y: 106, distance: 25.7
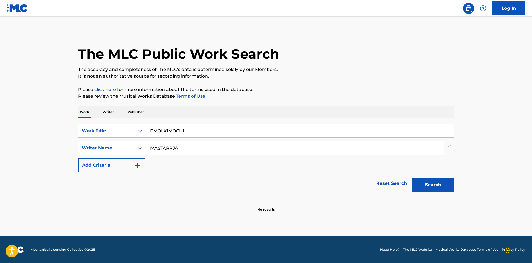
click at [323, 91] on p "Please click here for more information about the terms used in the database." at bounding box center [266, 89] width 376 height 7
click at [417, 183] on button "Search" at bounding box center [434, 185] width 42 height 14
drag, startPoint x: 188, startPoint y: 130, endPoint x: 125, endPoint y: 123, distance: 63.6
click at [125, 123] on div "SearchWithCriteriaf79c8277-7d24-498d-a077-6e16b16adf90 Work Title EMOI KIMOCHI …" at bounding box center [266, 156] width 376 height 76
click at [388, 87] on p "Please click here for more information about the terms used in the database." at bounding box center [266, 89] width 376 height 7
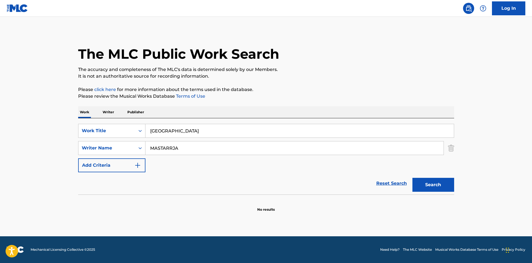
click at [431, 185] on button "Search" at bounding box center [434, 185] width 42 height 14
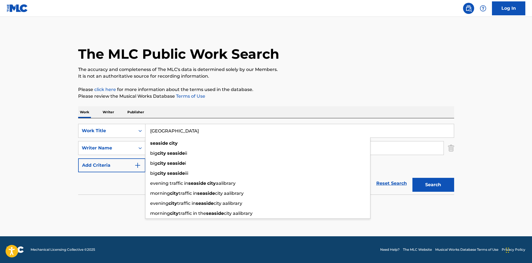
drag, startPoint x: 130, startPoint y: 123, endPoint x: 153, endPoint y: 114, distance: 24.6
click at [124, 122] on div "SearchWithCriteriaf79c8277-7d24-498d-a077-6e16b16adf90 Work Title SEASIDE CITY …" at bounding box center [266, 156] width 376 height 76
drag, startPoint x: 386, startPoint y: 93, endPoint x: 371, endPoint y: 100, distance: 16.4
click at [386, 93] on p "Please review the Musical Works Database Terms of Use" at bounding box center [266, 96] width 376 height 7
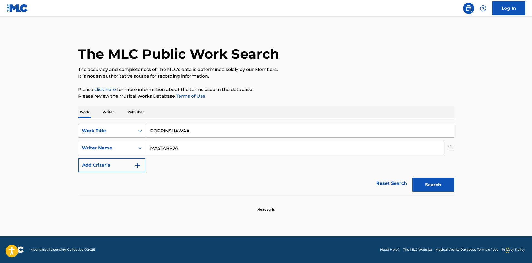
click at [443, 185] on button "Search" at bounding box center [434, 185] width 42 height 14
drag, startPoint x: 179, startPoint y: 129, endPoint x: 112, endPoint y: 119, distance: 67.3
click at [113, 119] on div "SearchWithCriteriaf79c8277-7d24-498d-a077-6e16b16adf90 Work Title POPPINSHAWAA …" at bounding box center [266, 156] width 376 height 76
click at [428, 180] on button "Search" at bounding box center [434, 185] width 42 height 14
drag, startPoint x: 197, startPoint y: 132, endPoint x: 112, endPoint y: 119, distance: 85.9
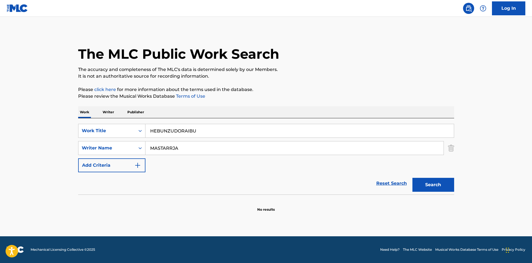
click at [112, 119] on div "SearchWithCriteriaf79c8277-7d24-498d-a077-6e16b16adf90 Work Title HEBUNZUDORAIB…" at bounding box center [266, 156] width 376 height 76
click at [310, 83] on div "The MLC Public Work Search The accuracy and completeness of The MLC's data is d…" at bounding box center [267, 121] width 390 height 181
click at [423, 186] on button "Search" at bounding box center [434, 185] width 42 height 14
click at [106, 111] on p "Writer" at bounding box center [108, 112] width 15 height 12
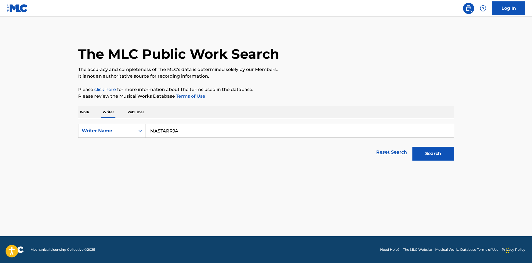
click at [173, 132] on input "MASTARRJA" at bounding box center [300, 130] width 309 height 13
click at [332, 101] on div "The MLC Public Work Search The accuracy and completeness of The MLC's data is d…" at bounding box center [267, 97] width 390 height 133
click at [429, 153] on button "Search" at bounding box center [434, 154] width 42 height 14
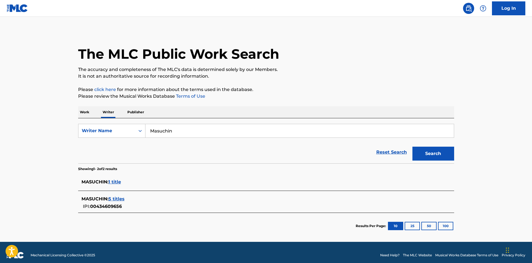
click at [115, 182] on span "1 title" at bounding box center [115, 181] width 13 height 5
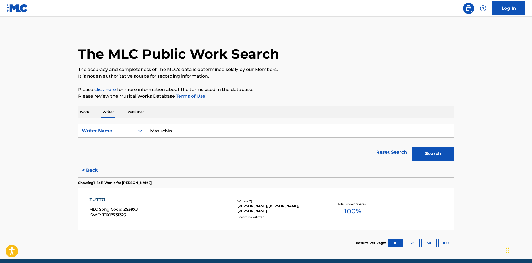
click at [128, 199] on div "ZUTTO" at bounding box center [113, 200] width 49 height 7
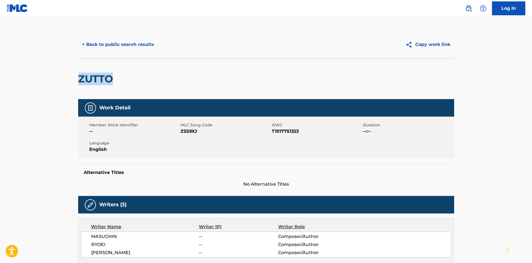
drag, startPoint x: 82, startPoint y: 79, endPoint x: 122, endPoint y: 83, distance: 40.3
click at [122, 83] on div "< Back to public search results Copy work link ZUTTO Work Detail Member Work Id…" at bounding box center [267, 220] width 390 height 379
copy h2 "ZUTTO"
click at [144, 41] on button "< Back to public search results" at bounding box center [118, 45] width 80 height 14
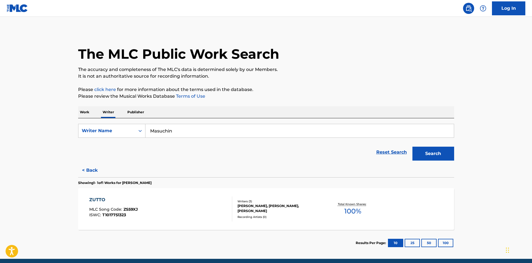
click at [445, 154] on button "Search" at bounding box center [434, 154] width 42 height 14
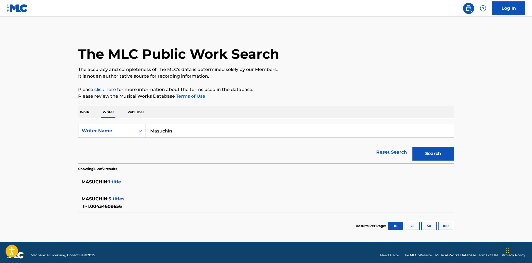
click at [119, 198] on span "5 titles" at bounding box center [117, 198] width 16 height 5
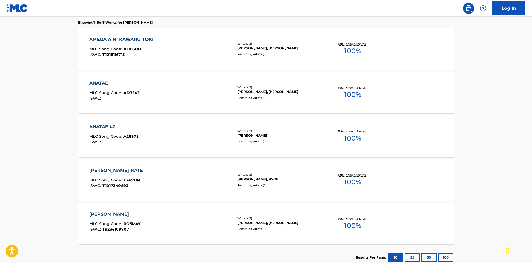
scroll to position [162, 0]
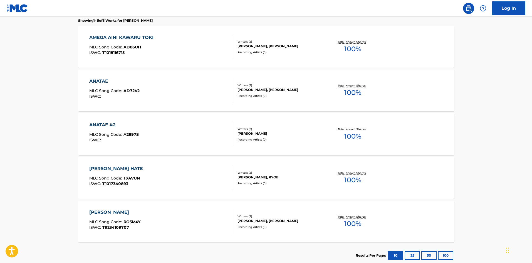
click at [181, 168] on div "TABIJINO HATE MLC Song Code : TX4VUN ISWC : T1017340893" at bounding box center [160, 177] width 143 height 25
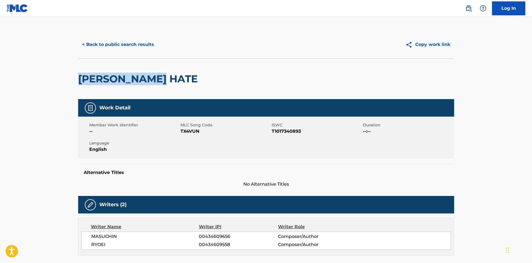
drag, startPoint x: 77, startPoint y: 78, endPoint x: 167, endPoint y: 70, distance: 90.5
click at [167, 70] on div "< Back to public search results Copy work link TABIJINO HATE Work Detail Member…" at bounding box center [267, 216] width 390 height 371
copy h2 "[PERSON_NAME] HATE"
click at [123, 46] on button "< Back to public search results" at bounding box center [118, 45] width 80 height 14
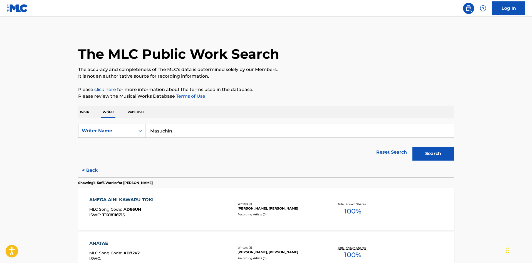
drag, startPoint x: 144, startPoint y: 130, endPoint x: 127, endPoint y: 132, distance: 16.9
click at [126, 133] on div "SearchWithCriteriac9df7782-21cc-4647-b79c-4bbdb6ba9ba9 Writer Name [PERSON_NAME]" at bounding box center [266, 131] width 376 height 14
click at [90, 112] on p "Work" at bounding box center [84, 112] width 13 height 12
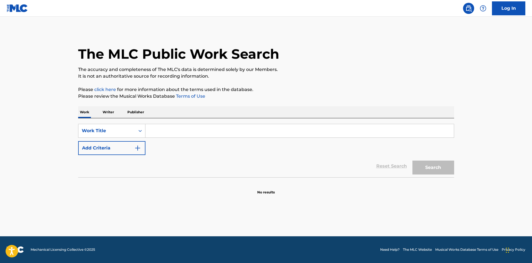
click at [190, 127] on input "Search Form" at bounding box center [300, 130] width 309 height 13
click at [432, 166] on button "Search" at bounding box center [434, 168] width 42 height 14
drag, startPoint x: 173, startPoint y: 131, endPoint x: 120, endPoint y: 123, distance: 53.7
click at [113, 129] on div "SearchWithCriteriaf79c8277-7d24-498d-a077-6e16b16adf90 Work Title MASSU2" at bounding box center [266, 131] width 376 height 14
drag, startPoint x: 429, startPoint y: 163, endPoint x: 380, endPoint y: 160, distance: 48.8
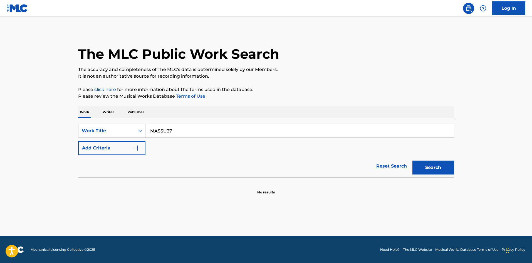
click at [428, 163] on button "Search" at bounding box center [434, 168] width 42 height 14
